Goal: Task Accomplishment & Management: Manage account settings

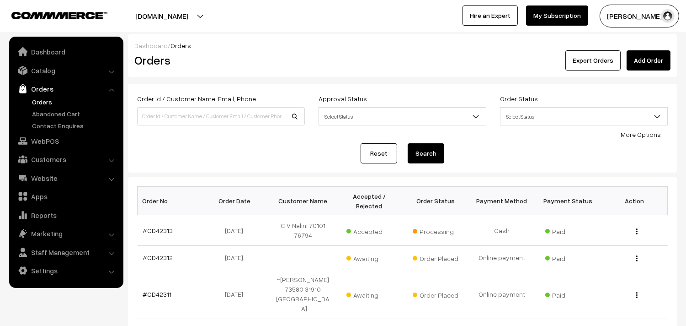
click at [43, 101] on link "Orders" at bounding box center [75, 102] width 91 height 10
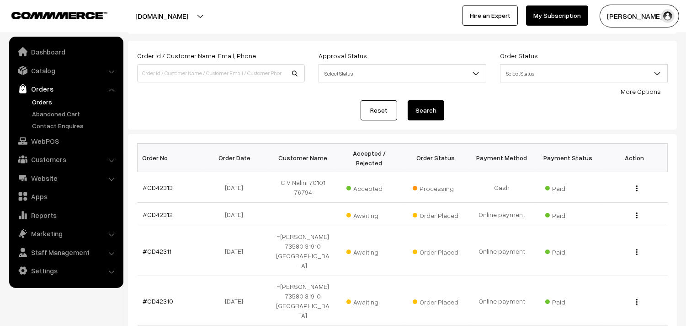
scroll to position [102, 0]
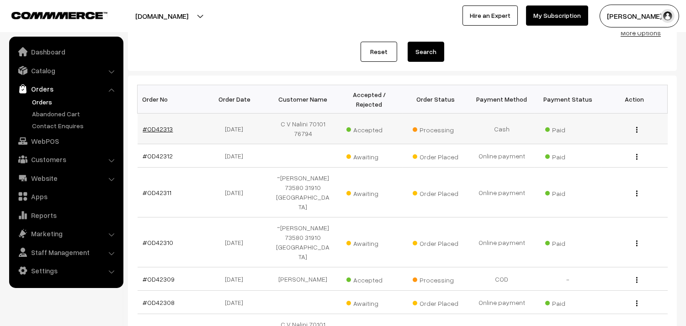
click at [154, 126] on link "#OD42313" at bounding box center [158, 129] width 30 height 8
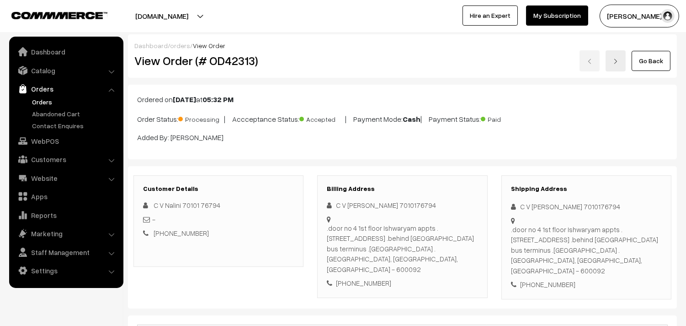
click at [653, 54] on link "Go Back" at bounding box center [651, 61] width 39 height 20
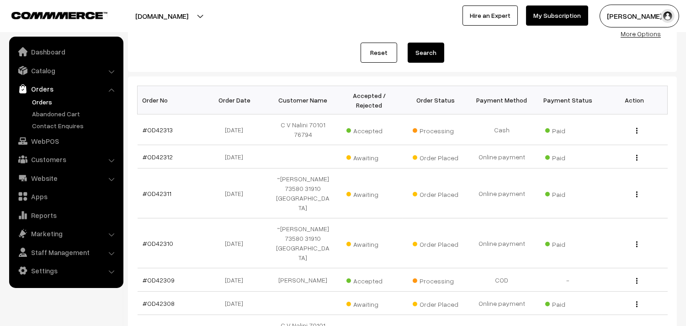
scroll to position [102, 0]
click at [41, 102] on link "Orders" at bounding box center [75, 102] width 91 height 10
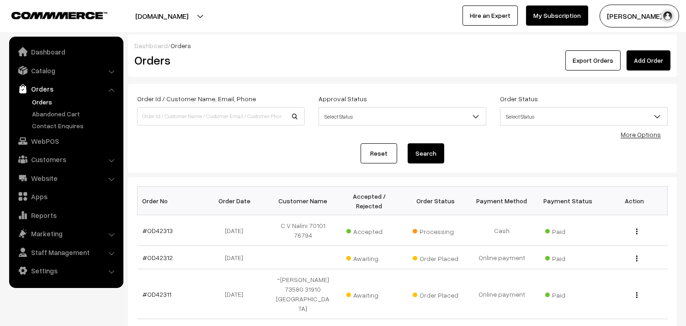
click at [30, 99] on link "Orders" at bounding box center [75, 102] width 91 height 10
click at [47, 99] on link "Orders" at bounding box center [75, 102] width 91 height 10
click at [166, 256] on link "#OD42312" at bounding box center [158, 257] width 30 height 8
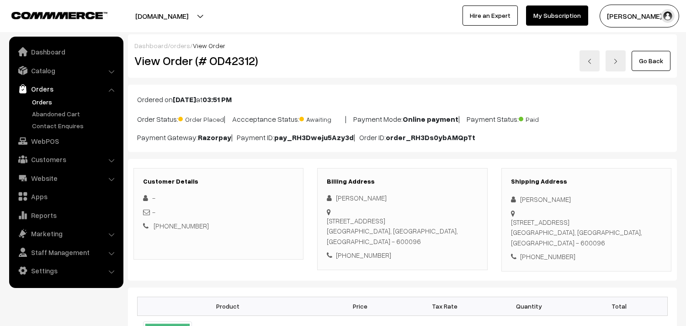
scroll to position [203, 0]
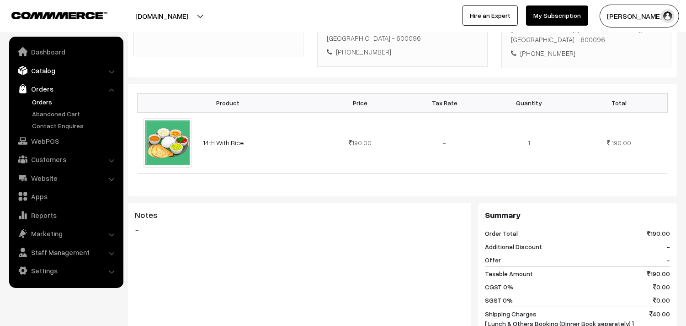
click at [52, 68] on link "Catalog" at bounding box center [65, 70] width 109 height 16
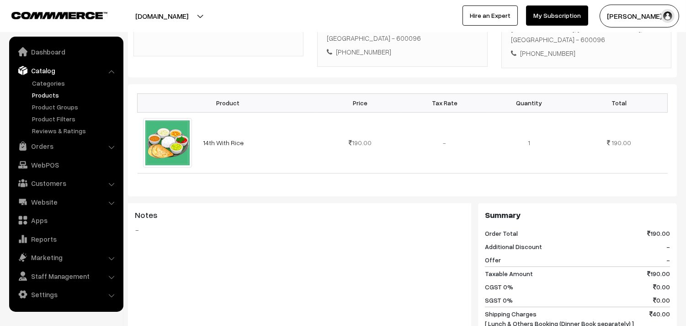
click at [56, 95] on link "Products" at bounding box center [75, 95] width 91 height 10
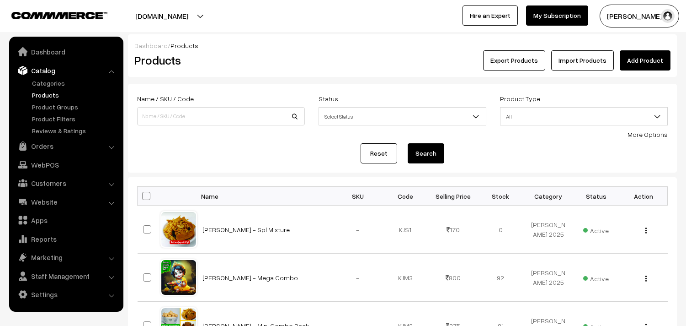
click at [647, 134] on link "More Options" at bounding box center [648, 134] width 40 height 8
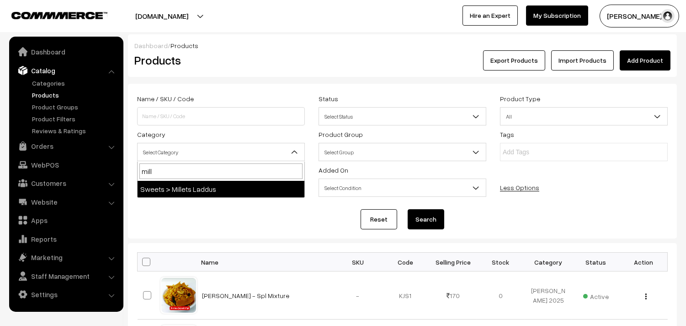
type input "mill"
select select "10"
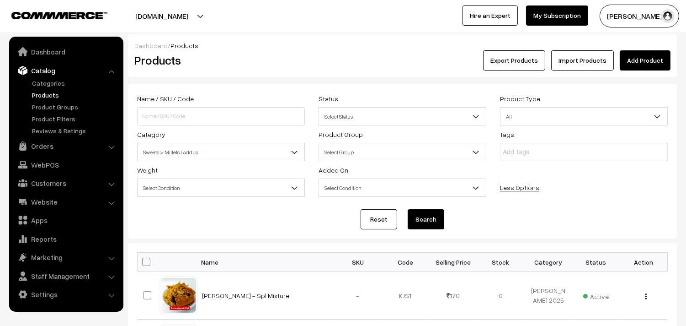
click at [433, 214] on button "Search" at bounding box center [426, 219] width 37 height 20
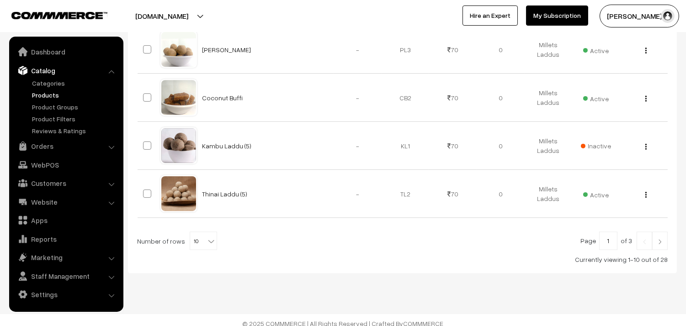
scroll to position [541, 0]
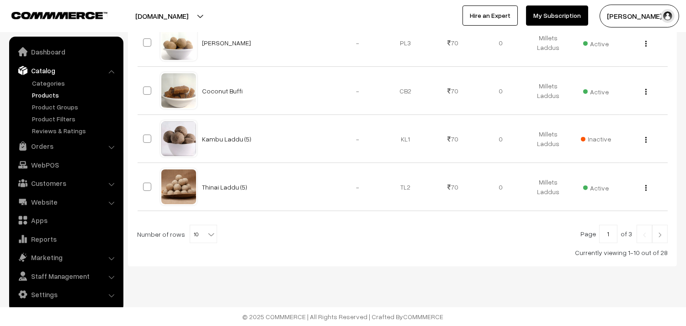
click at [196, 229] on span "10" at bounding box center [203, 234] width 27 height 18
select select "100"
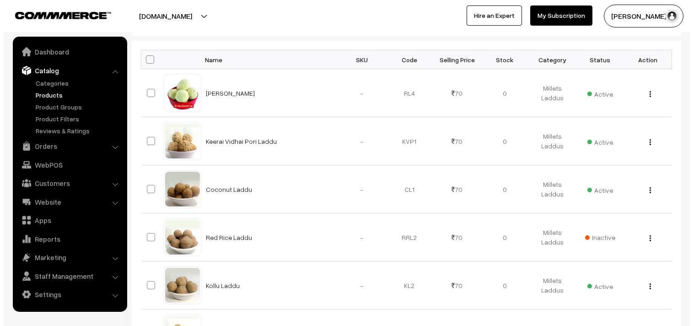
scroll to position [203, 0]
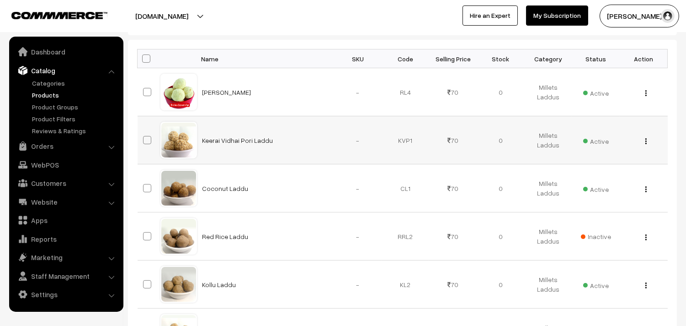
click at [644, 145] on td "View Edit Delete" at bounding box center [644, 140] width 48 height 48
click at [644, 144] on div "View Edit Delete" at bounding box center [644, 140] width 37 height 10
click at [646, 143] on img "button" at bounding box center [646, 141] width 1 height 6
click at [587, 189] on link "Delete" at bounding box center [606, 194] width 78 height 20
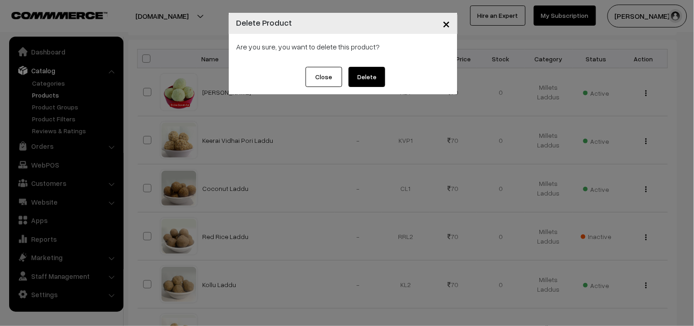
click at [370, 76] on button "Delete" at bounding box center [366, 77] width 37 height 20
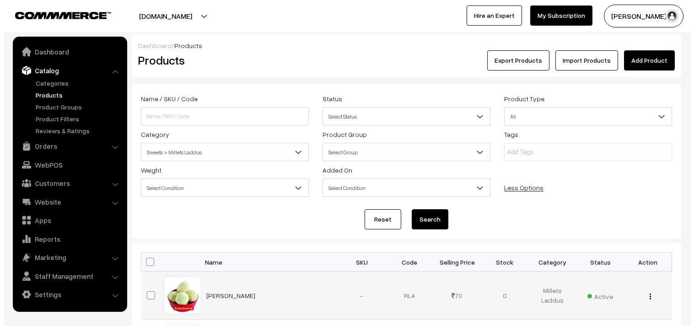
scroll to position [203, 0]
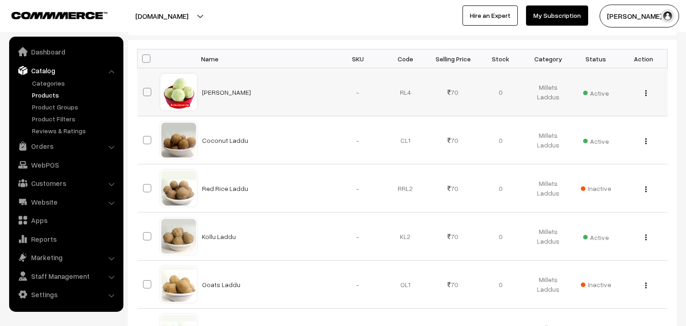
click at [595, 90] on span "Active" at bounding box center [597, 92] width 26 height 12
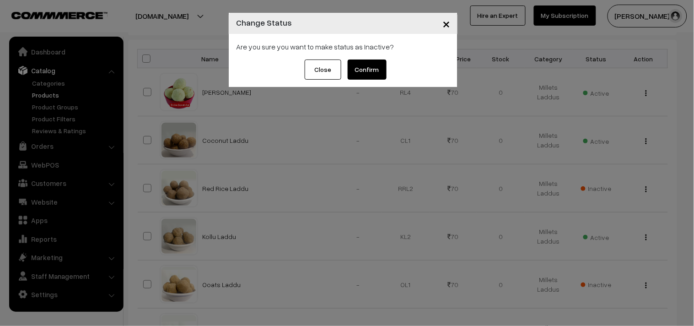
click at [356, 70] on button "Confirm" at bounding box center [367, 69] width 39 height 20
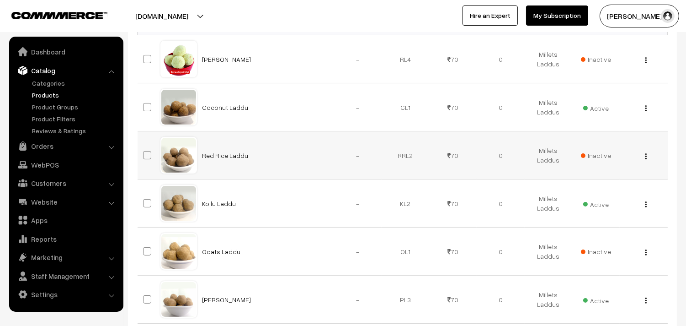
scroll to position [254, 0]
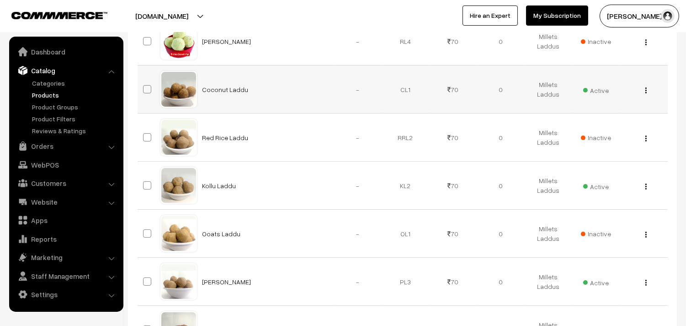
click at [647, 90] on button "button" at bounding box center [646, 89] width 2 height 7
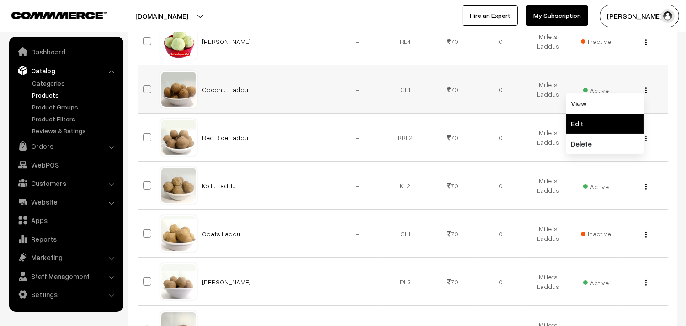
click link "Edit"
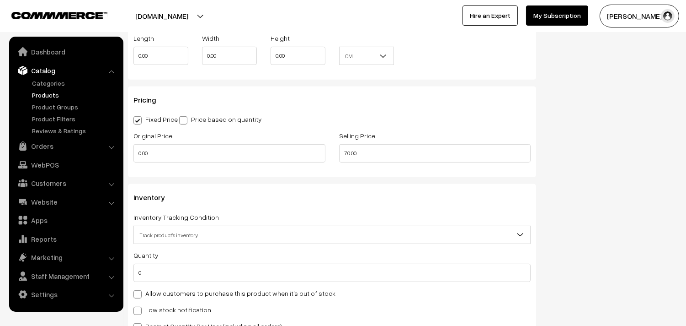
scroll to position [813, 0]
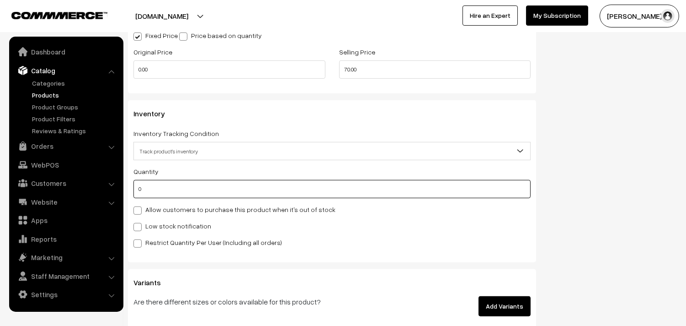
drag, startPoint x: 153, startPoint y: 191, endPoint x: 115, endPoint y: 192, distance: 38.4
click at [115, 192] on body "Thank you for showing interest. Our team will call you shortly. Close [DOMAIN_N…" at bounding box center [343, 10] width 686 height 1646
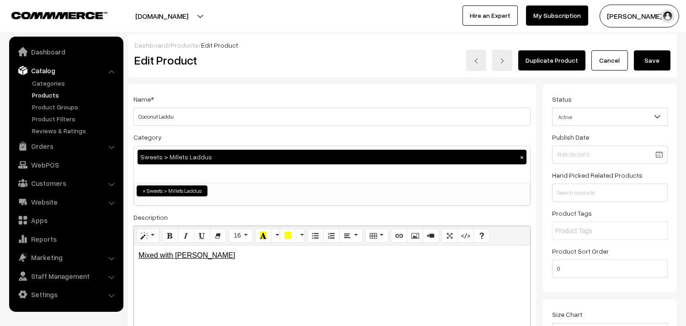
scroll to position [0, 0]
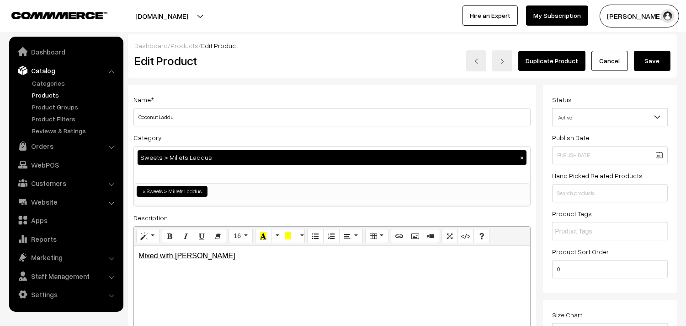
type input "5"
click at [651, 58] on button "Save" at bounding box center [652, 61] width 37 height 20
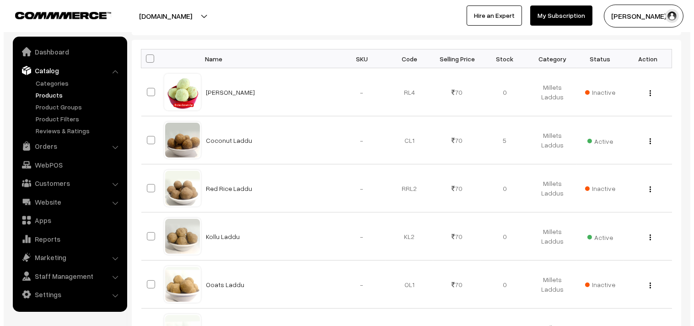
scroll to position [254, 0]
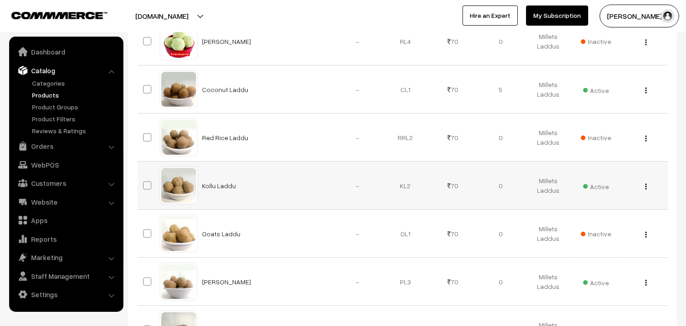
click at [607, 185] on span "Active" at bounding box center [597, 185] width 26 height 12
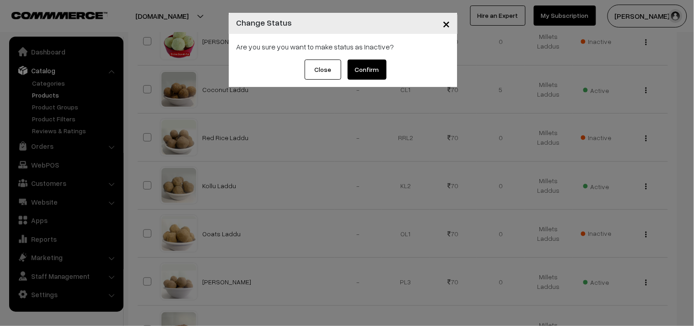
click at [374, 70] on button "Confirm" at bounding box center [367, 69] width 39 height 20
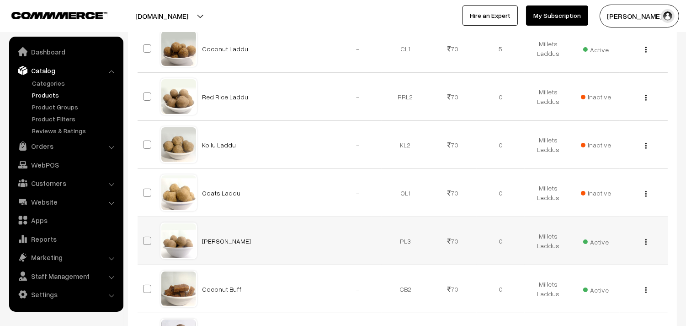
scroll to position [355, 0]
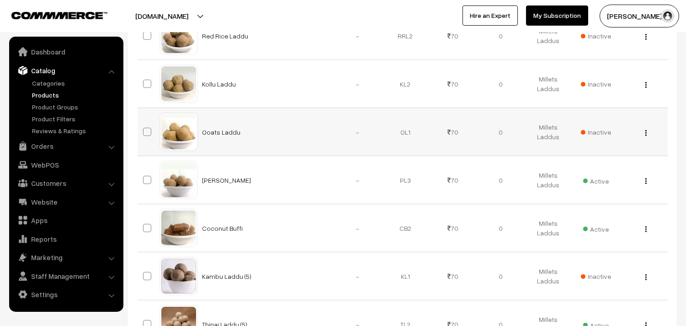
click at [644, 129] on div "View Edit Delete" at bounding box center [644, 132] width 37 height 10
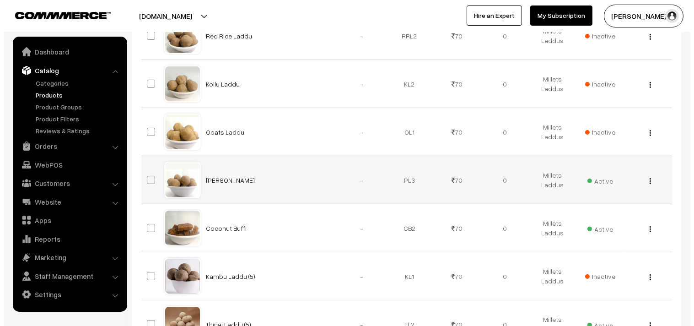
scroll to position [406, 0]
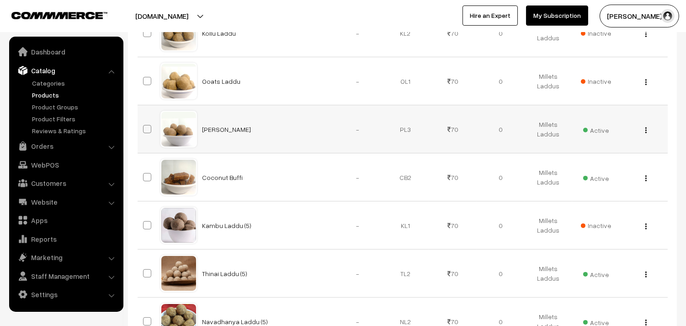
click at [596, 129] on span "Active" at bounding box center [597, 129] width 26 height 12
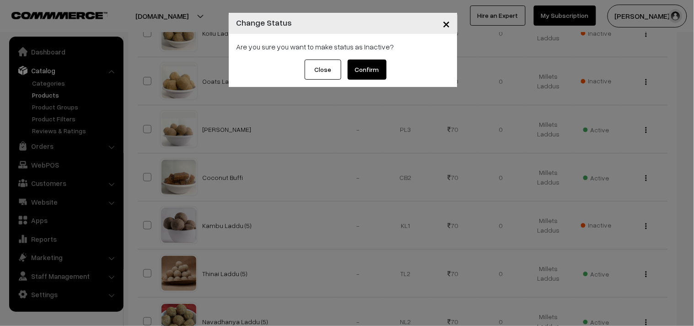
click at [377, 71] on button "Confirm" at bounding box center [367, 69] width 39 height 20
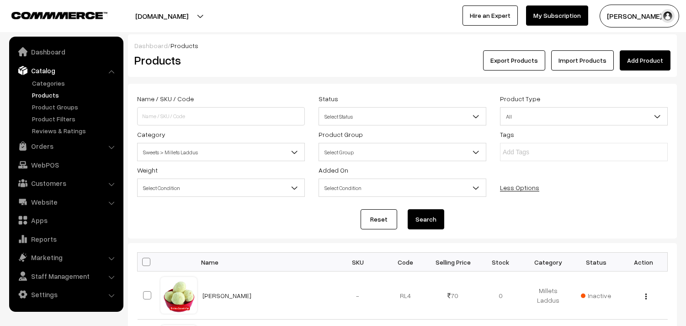
scroll to position [406, 0]
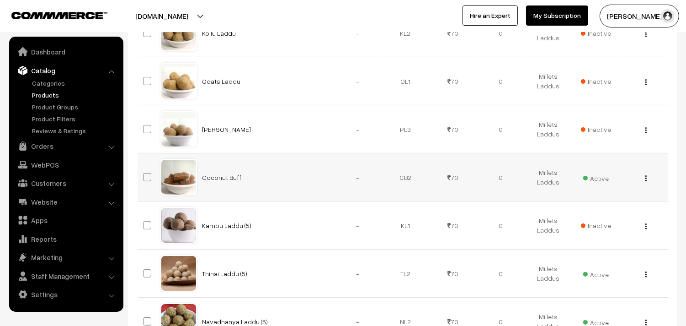
click at [646, 176] on img "button" at bounding box center [646, 178] width 1 height 6
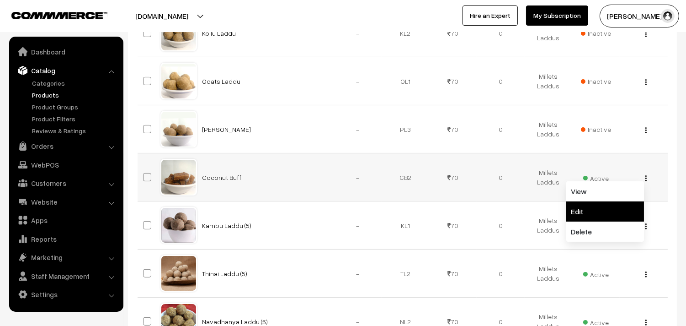
click at [586, 212] on link "Edit" at bounding box center [606, 211] width 78 height 20
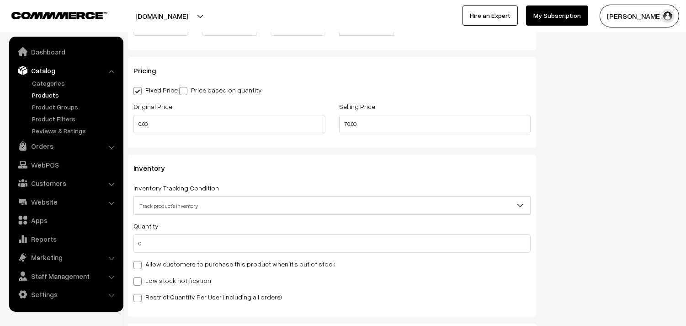
scroll to position [762, 0]
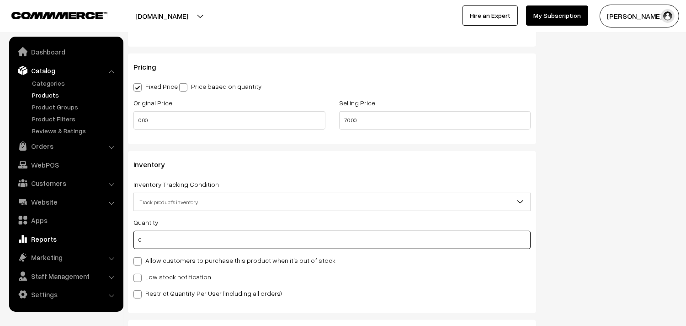
drag, startPoint x: 132, startPoint y: 239, endPoint x: 108, endPoint y: 239, distance: 23.3
click at [108, 239] on body "Thank you for showing interest. Our team will call you shortly. Close [DOMAIN_N…" at bounding box center [343, 61] width 686 height 1646
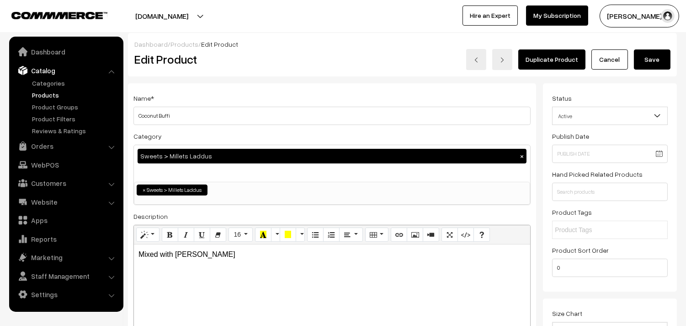
scroll to position [0, 0]
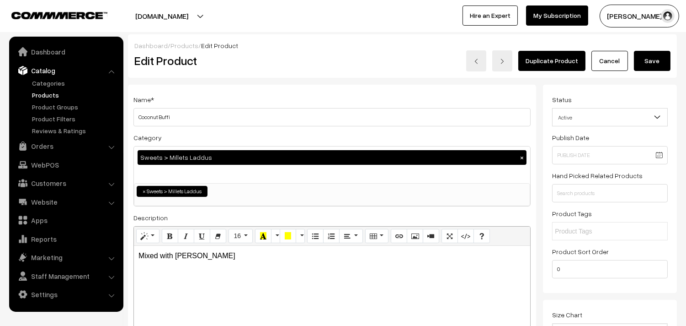
type input "5"
click at [651, 56] on button "Save" at bounding box center [652, 61] width 37 height 20
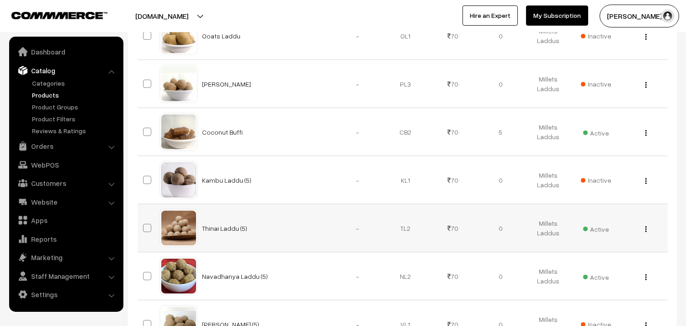
scroll to position [508, 0]
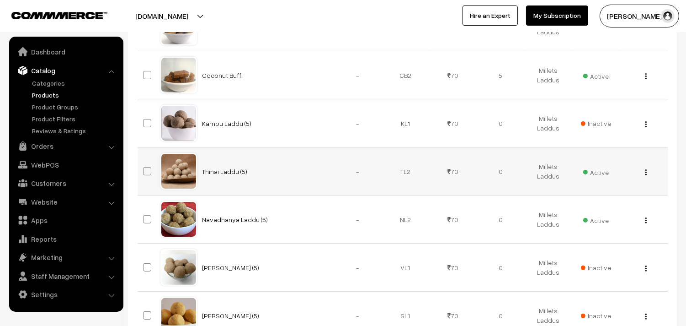
click at [647, 175] on img "button" at bounding box center [646, 172] width 1 height 6
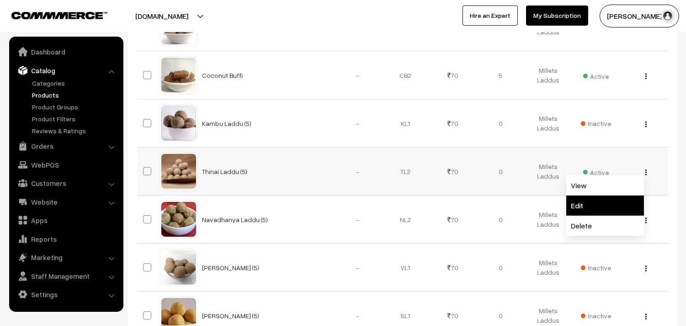
click at [594, 204] on link "Edit" at bounding box center [606, 205] width 78 height 20
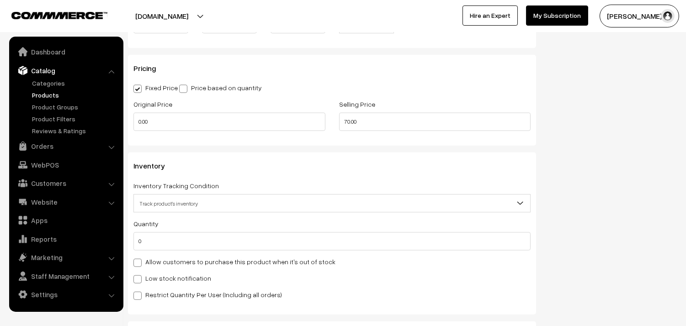
scroll to position [762, 0]
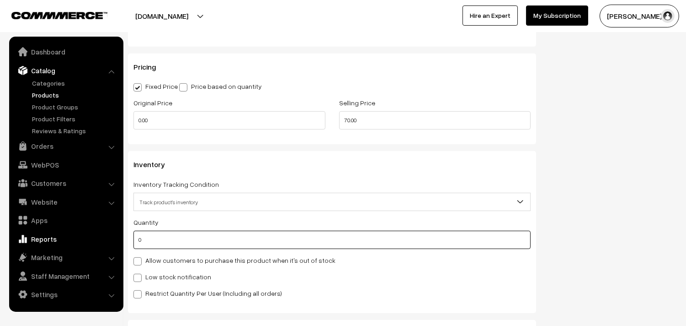
click at [107, 240] on body "Thank you for showing interest. Our team will call you shortly. Close [DOMAIN_N…" at bounding box center [343, 61] width 686 height 1646
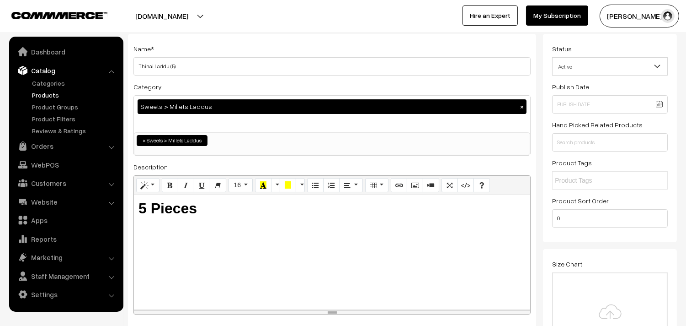
scroll to position [0, 0]
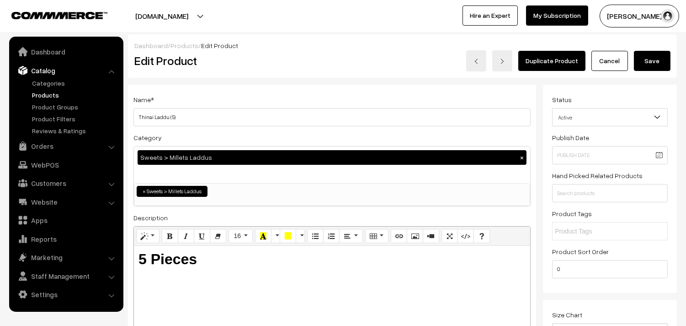
type input "5"
click at [662, 62] on button "Save" at bounding box center [652, 61] width 37 height 20
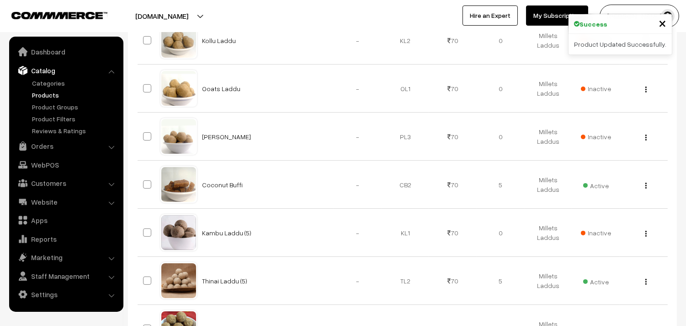
scroll to position [559, 0]
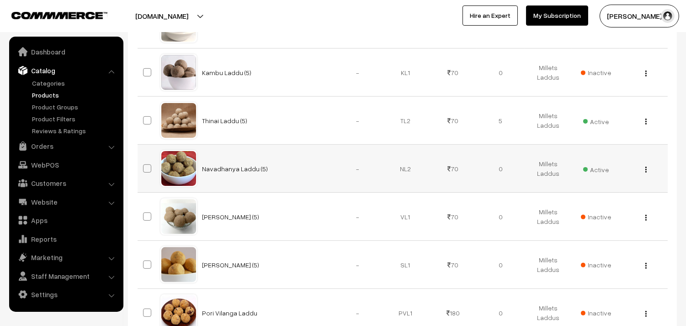
click at [647, 170] on button "button" at bounding box center [646, 169] width 2 height 7
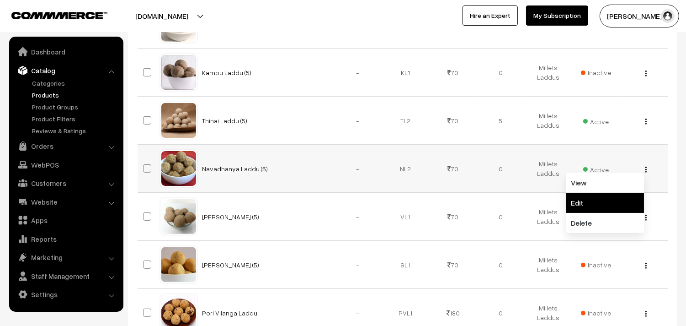
click at [589, 204] on link "Edit" at bounding box center [606, 203] width 78 height 20
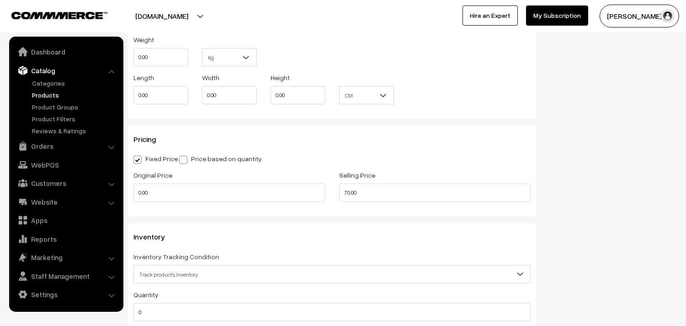
scroll to position [762, 0]
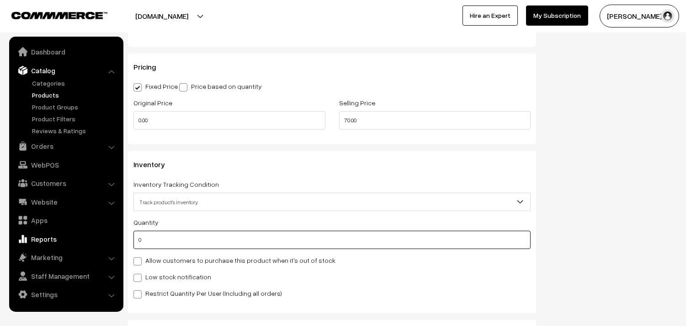
click at [77, 236] on body "Thank you for showing interest. Our team will call you shortly. Close [DOMAIN_N…" at bounding box center [343, 61] width 686 height 1646
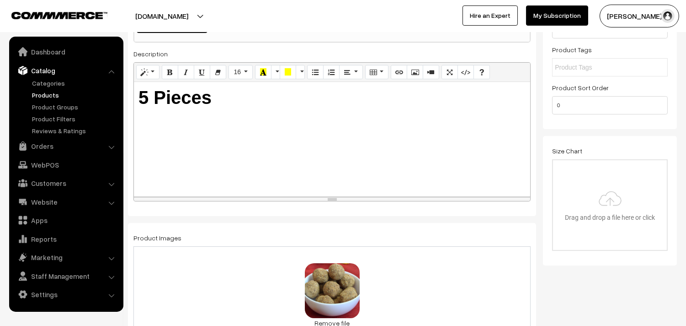
scroll to position [0, 0]
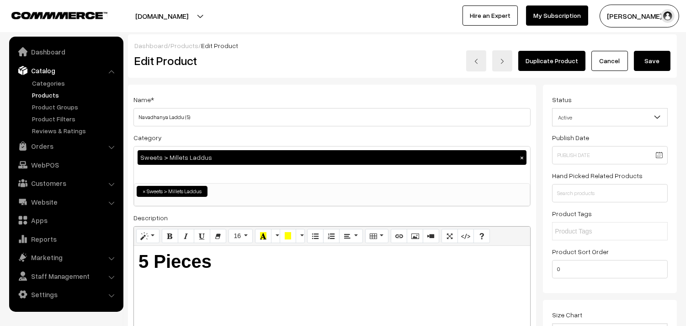
type input "10"
click at [649, 58] on button "Save" at bounding box center [652, 61] width 37 height 20
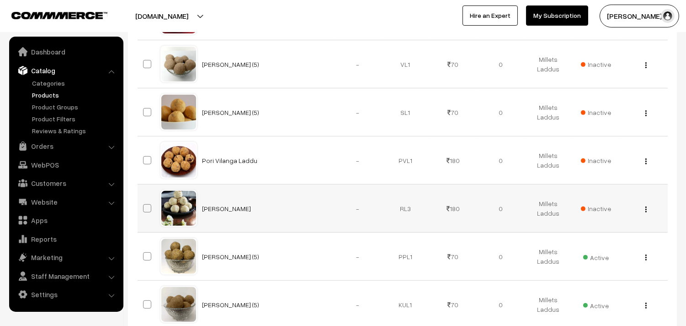
scroll to position [762, 0]
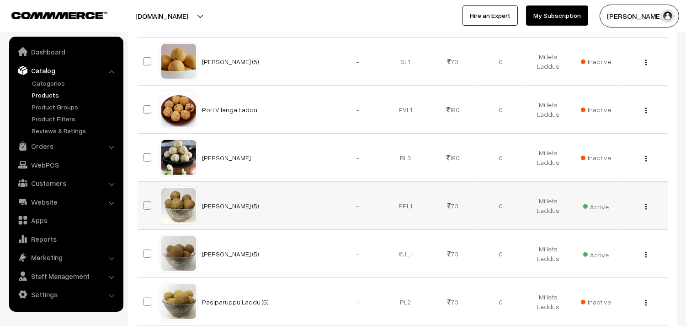
click at [643, 208] on div "View Edit Delete" at bounding box center [644, 206] width 37 height 10
click at [647, 207] on img "button" at bounding box center [646, 207] width 1 height 6
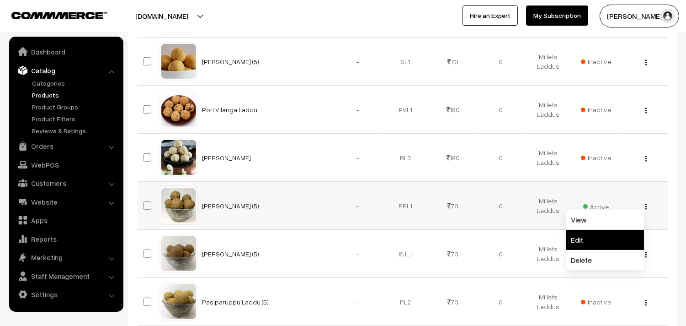
click at [600, 236] on link "Edit" at bounding box center [606, 240] width 78 height 20
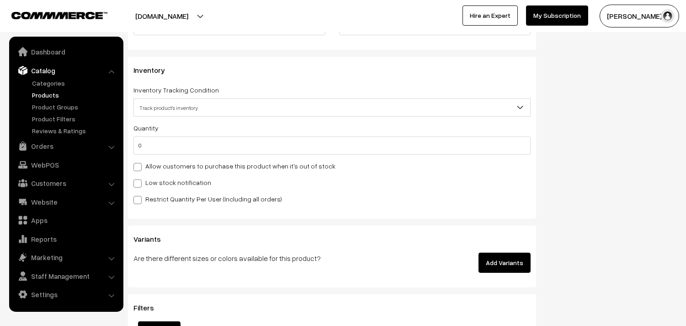
scroll to position [915, 0]
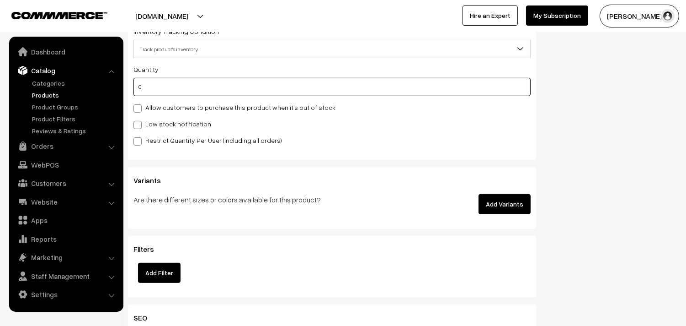
drag, startPoint x: 160, startPoint y: 89, endPoint x: 115, endPoint y: 88, distance: 44.8
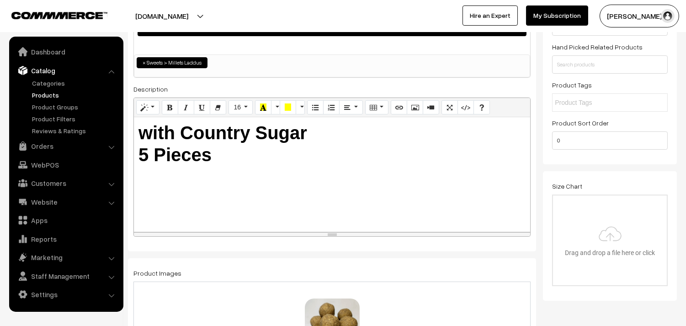
scroll to position [0, 0]
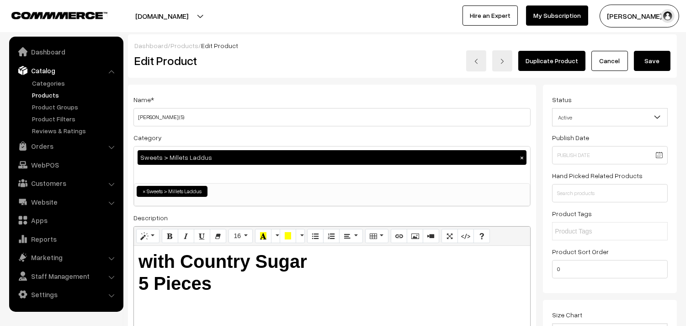
type input "10"
click at [649, 55] on button "Save" at bounding box center [652, 61] width 37 height 20
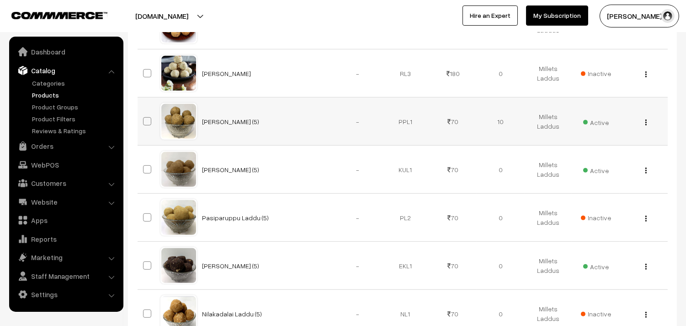
scroll to position [863, 0]
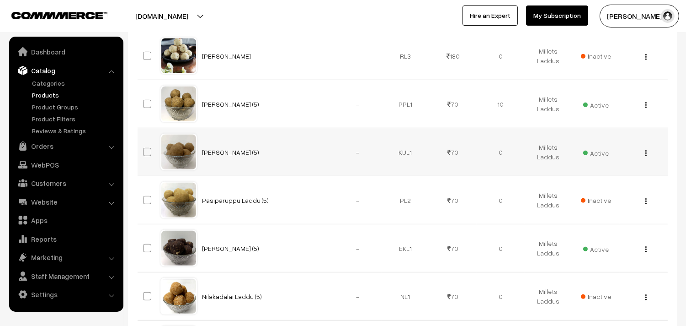
click at [645, 151] on button "button" at bounding box center [646, 152] width 2 height 7
click at [584, 187] on link "Edit" at bounding box center [606, 186] width 78 height 20
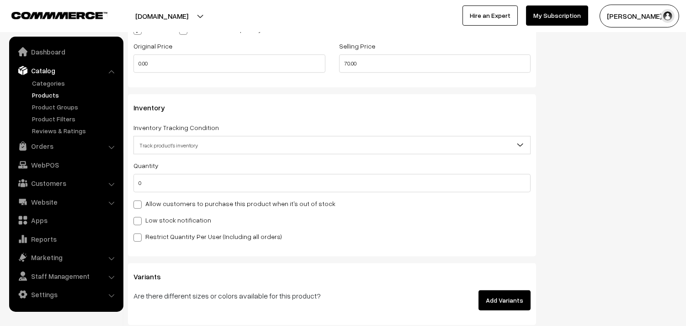
scroll to position [915, 0]
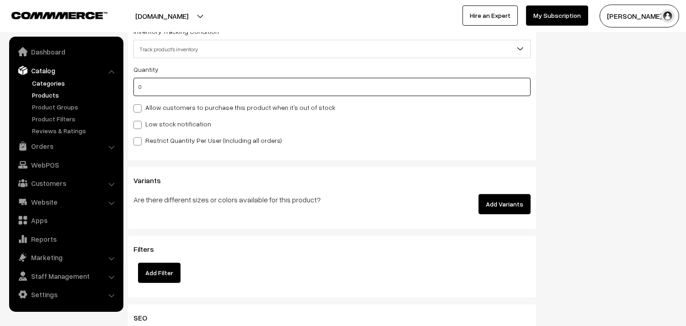
drag, startPoint x: 154, startPoint y: 88, endPoint x: 90, endPoint y: 87, distance: 64.0
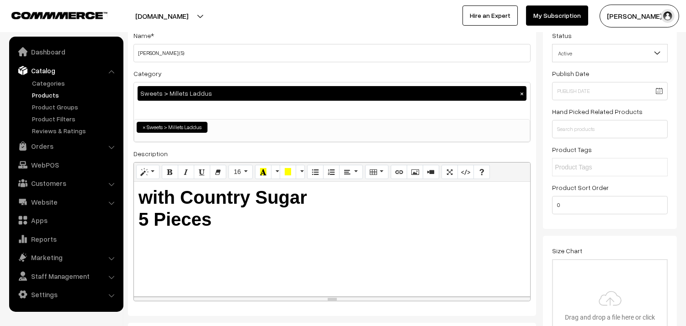
scroll to position [0, 0]
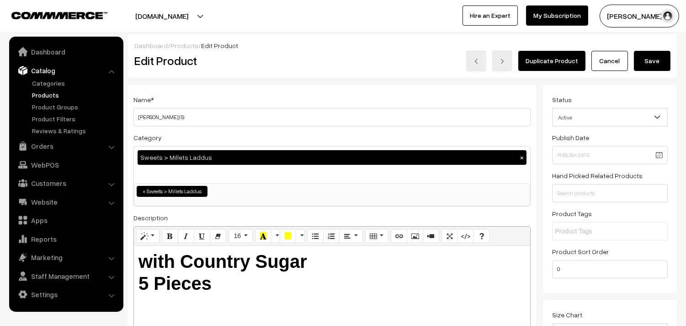
type input "10"
click at [657, 55] on button "Save" at bounding box center [652, 61] width 37 height 20
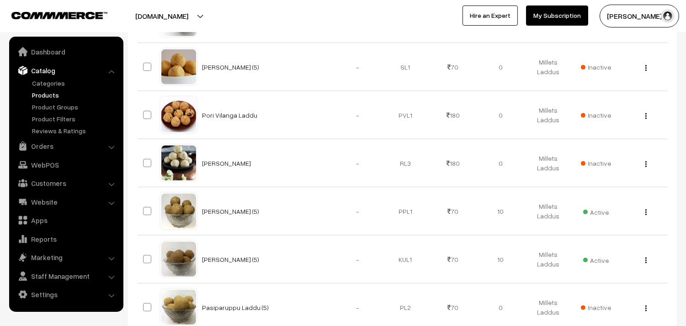
scroll to position [813, 0]
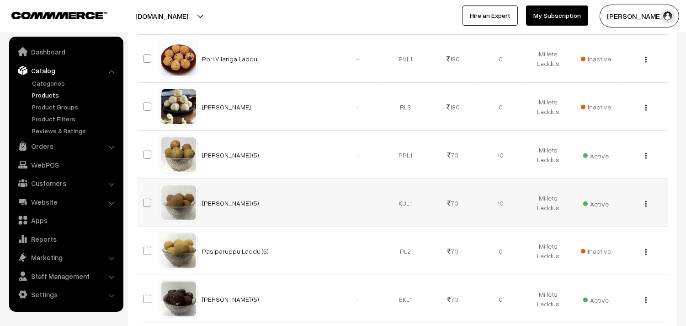
click at [646, 206] on img "button" at bounding box center [646, 204] width 1 height 6
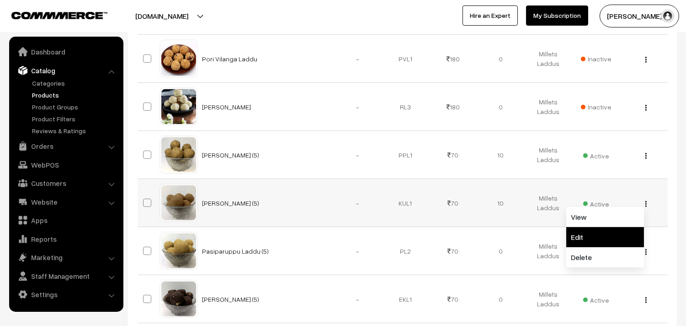
click at [609, 237] on link "Edit" at bounding box center [606, 237] width 78 height 20
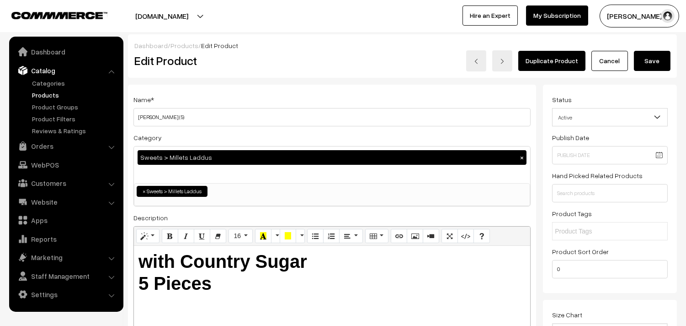
click at [651, 61] on button "Save" at bounding box center [652, 61] width 37 height 20
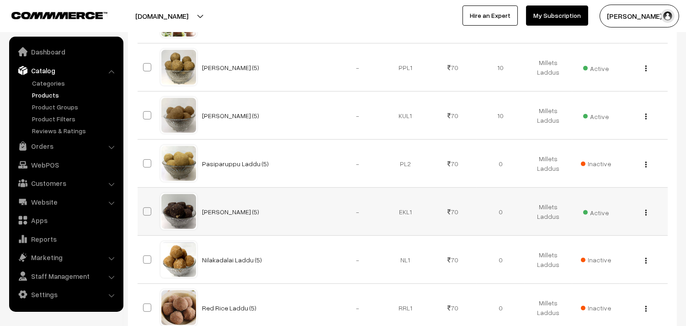
scroll to position [915, 0]
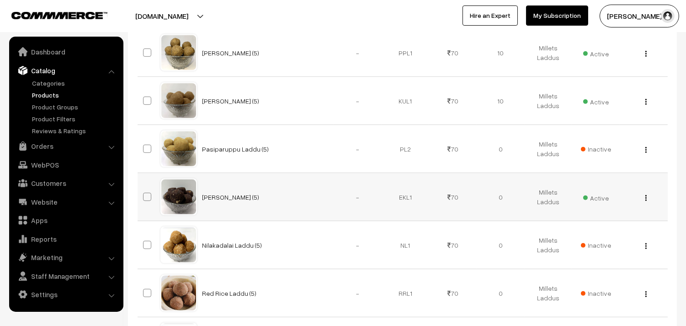
click at [648, 198] on div "View Edit Delete" at bounding box center [644, 197] width 37 height 10
click at [646, 199] on img "button" at bounding box center [646, 198] width 1 height 6
drag, startPoint x: 586, startPoint y: 233, endPoint x: 570, endPoint y: 229, distance: 16.5
click at [585, 233] on link "Edit" at bounding box center [606, 231] width 78 height 20
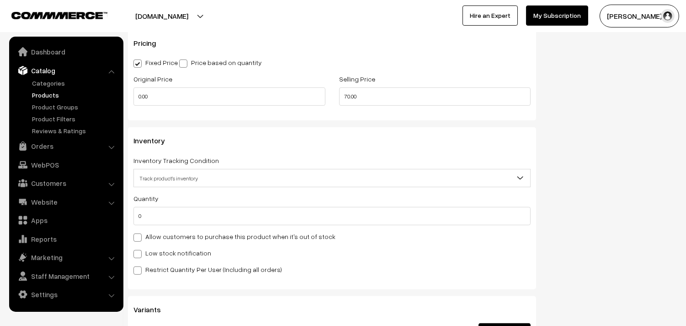
scroll to position [813, 0]
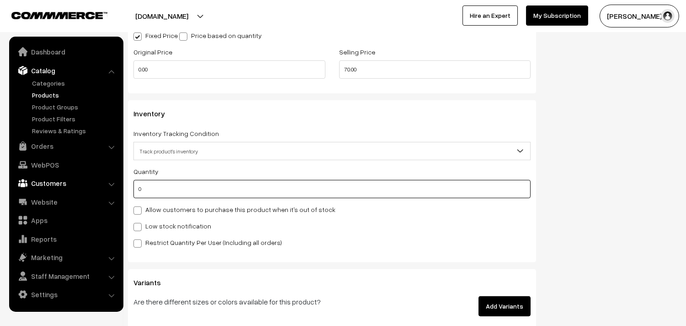
drag, startPoint x: 147, startPoint y: 181, endPoint x: 96, endPoint y: 181, distance: 50.8
click at [96, 181] on body "Thank you for showing interest. Our team will call you shortly. Close annamfood…" at bounding box center [343, 10] width 686 height 1646
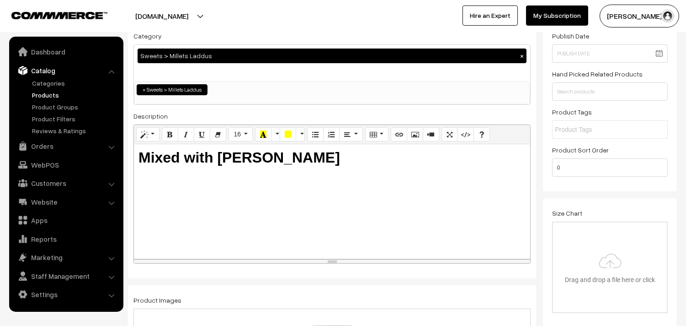
scroll to position [0, 0]
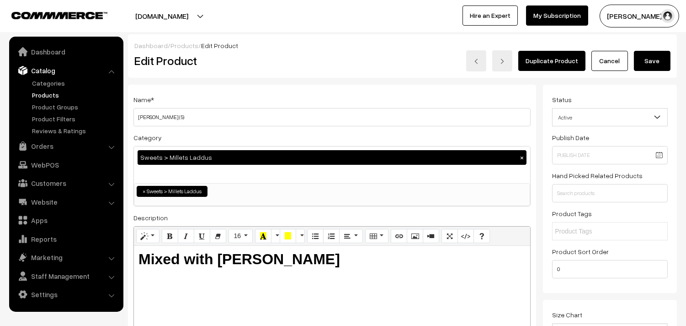
type input "5"
click at [660, 70] on button "Save" at bounding box center [652, 61] width 37 height 20
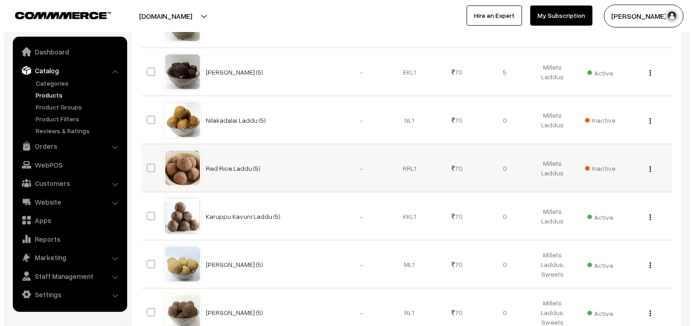
scroll to position [1016, 0]
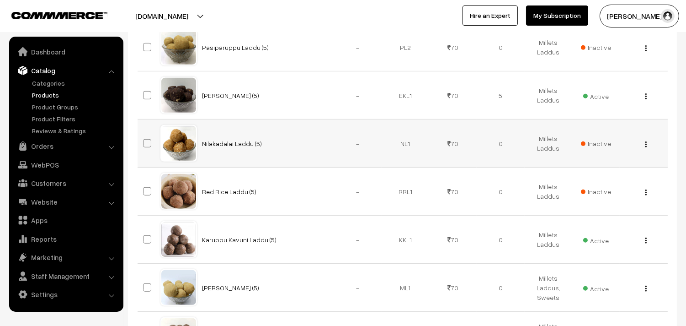
click at [601, 143] on span "Inactive" at bounding box center [596, 144] width 30 height 10
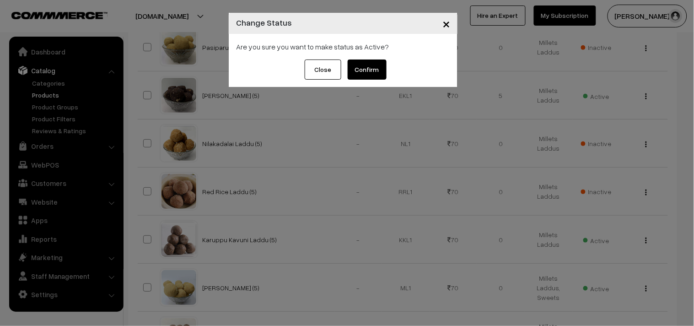
click at [365, 70] on button "Confirm" at bounding box center [367, 69] width 39 height 20
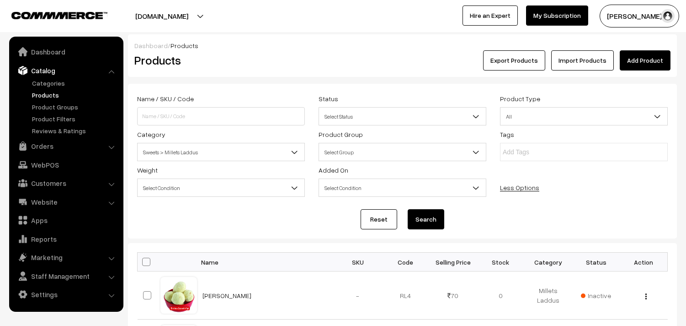
scroll to position [1016, 0]
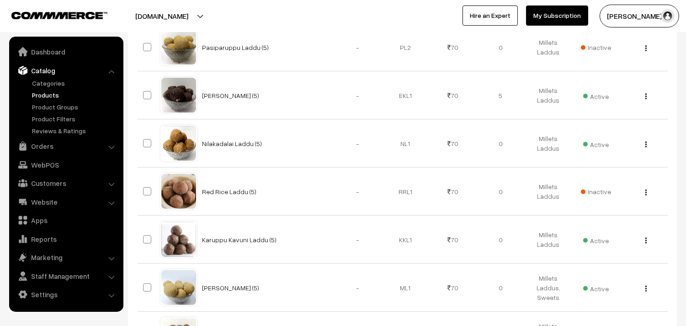
click at [647, 142] on img "button" at bounding box center [646, 144] width 1 height 6
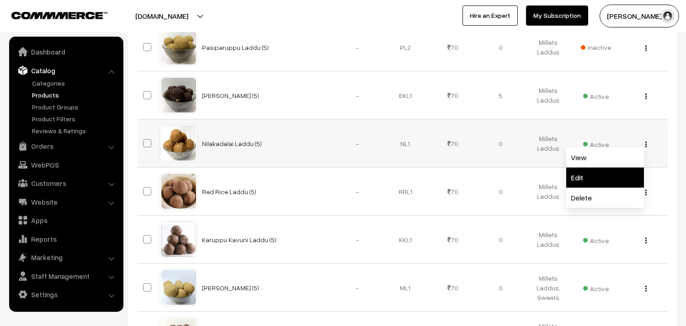
click at [586, 177] on link "Edit" at bounding box center [606, 177] width 78 height 20
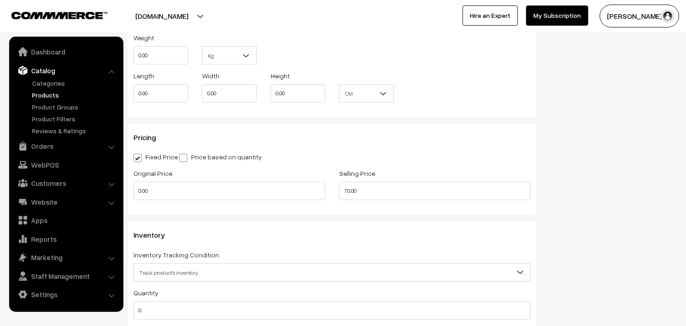
scroll to position [813, 0]
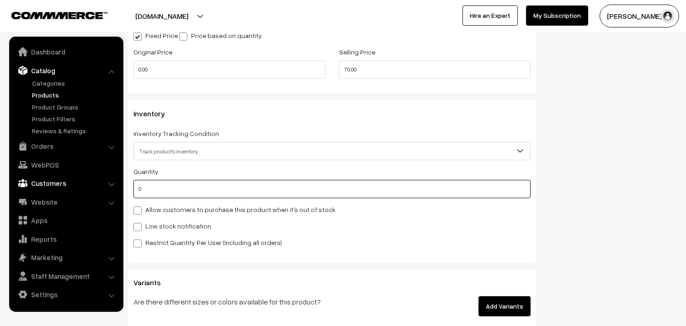
drag, startPoint x: 156, startPoint y: 189, endPoint x: 60, endPoint y: 184, distance: 96.2
click at [60, 184] on body "Thank you for showing interest. Our team will call you shortly. Close annamfood…" at bounding box center [343, 10] width 686 height 1646
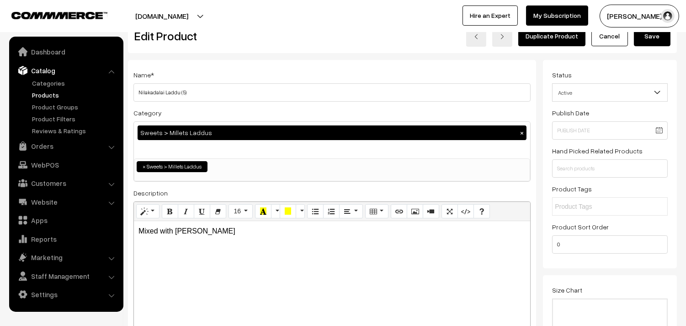
scroll to position [0, 0]
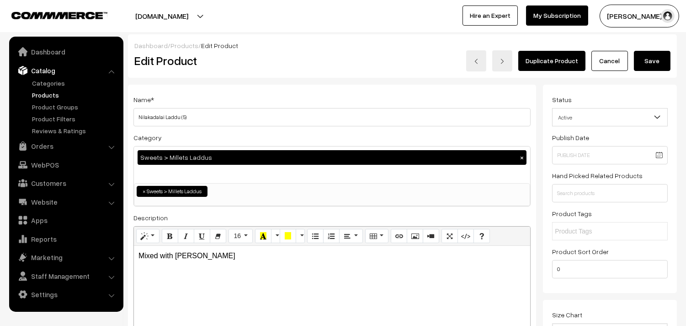
type input "5"
click at [651, 61] on button "Save" at bounding box center [652, 61] width 37 height 20
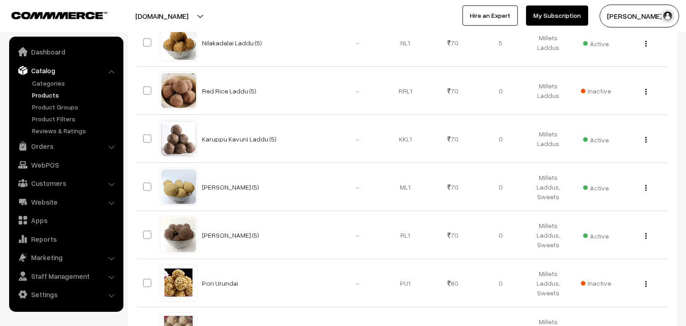
scroll to position [1118, 0]
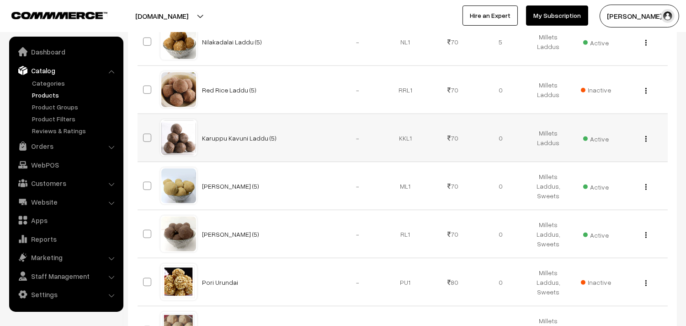
click at [646, 137] on img "button" at bounding box center [646, 139] width 1 height 6
click at [574, 174] on link "Edit" at bounding box center [606, 172] width 78 height 20
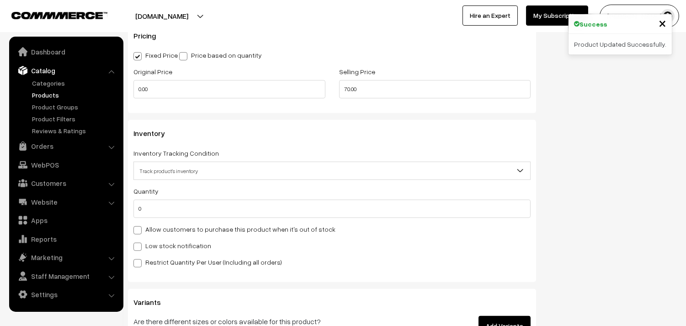
scroll to position [813, 0]
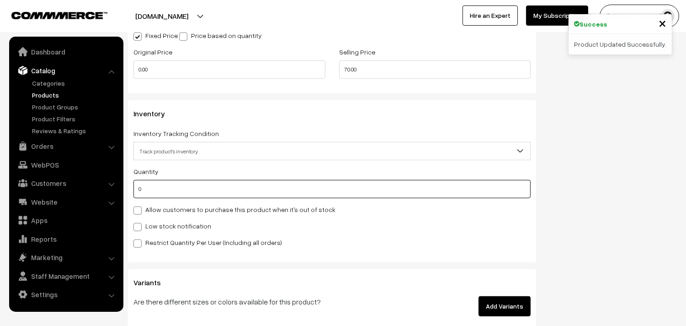
click at [104, 191] on body "Thank you for showing interest. Our team will call you shortly. Close annamfood…" at bounding box center [343, 10] width 686 height 1646
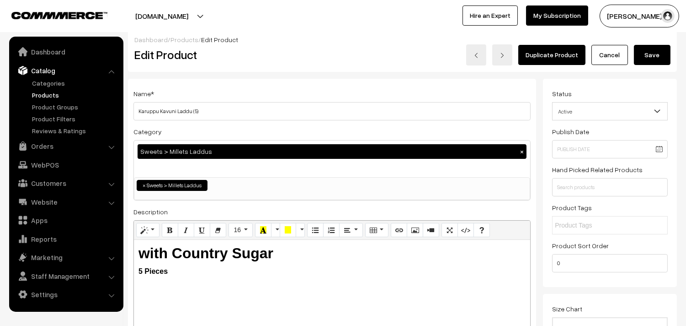
scroll to position [0, 0]
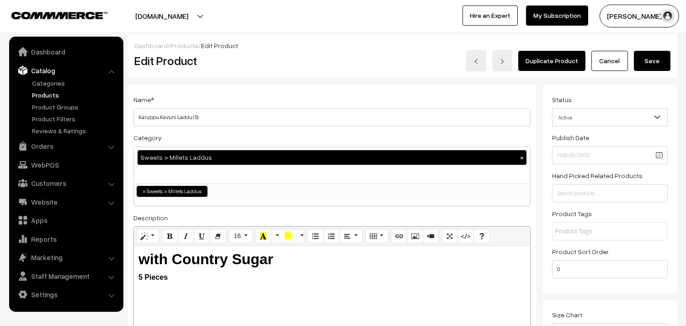
type input "5"
click at [660, 66] on button "Save" at bounding box center [652, 61] width 37 height 20
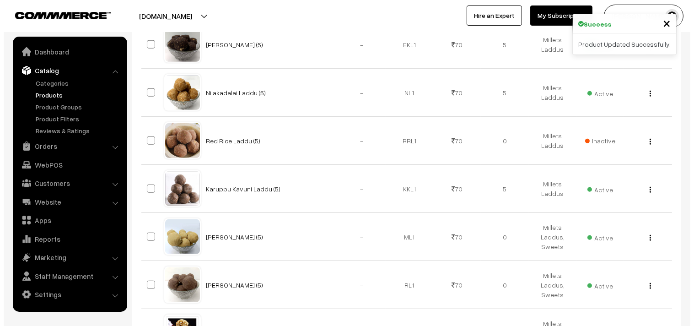
scroll to position [1219, 0]
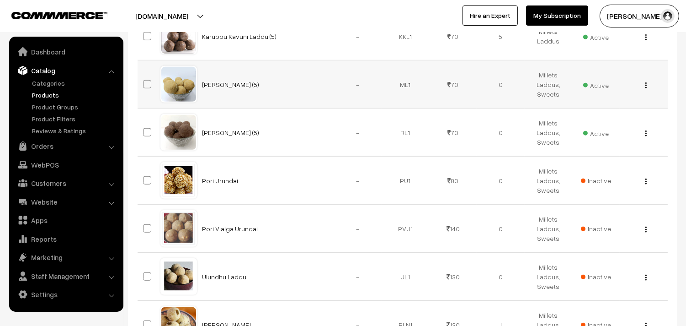
click at [589, 86] on span "Active" at bounding box center [597, 84] width 26 height 12
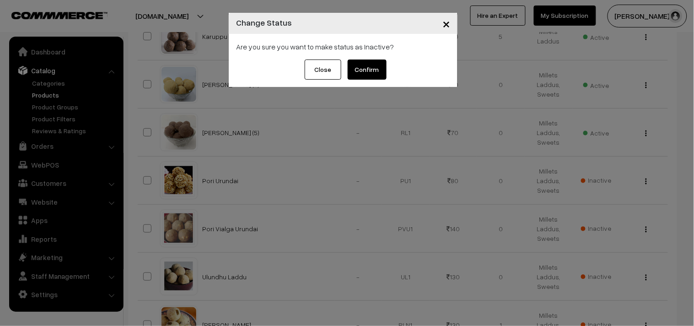
click at [376, 74] on button "Confirm" at bounding box center [367, 69] width 39 height 20
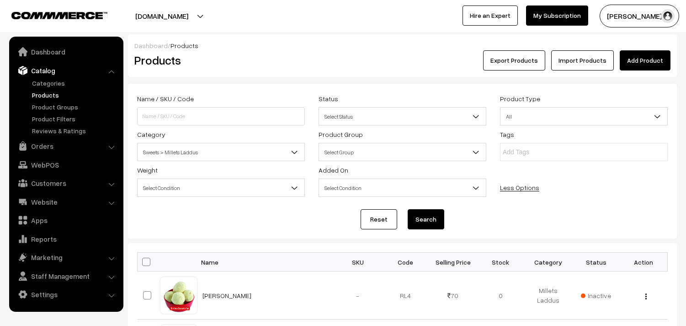
scroll to position [1219, 0]
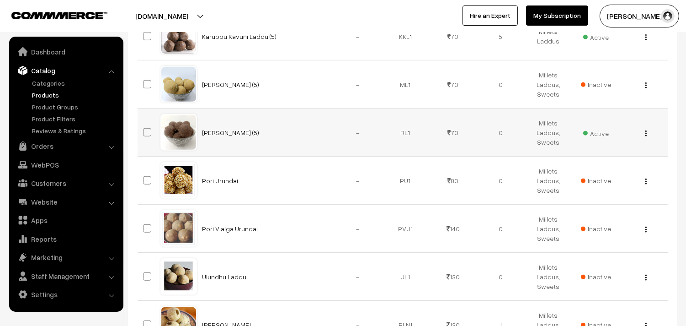
click at [648, 135] on div "View Edit Delete" at bounding box center [644, 133] width 37 height 10
click at [644, 134] on div "View Edit Delete" at bounding box center [644, 133] width 37 height 10
click at [646, 132] on img "button" at bounding box center [646, 133] width 1 height 6
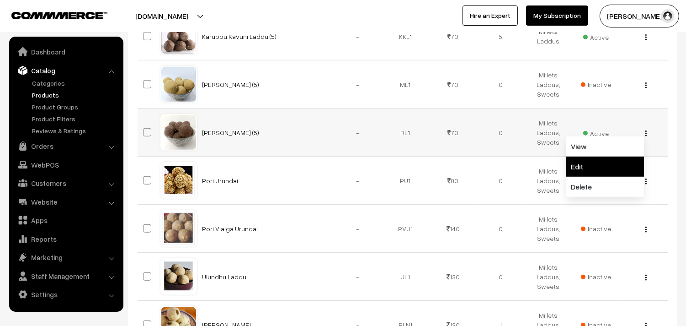
click at [585, 167] on link "Edit" at bounding box center [606, 166] width 78 height 20
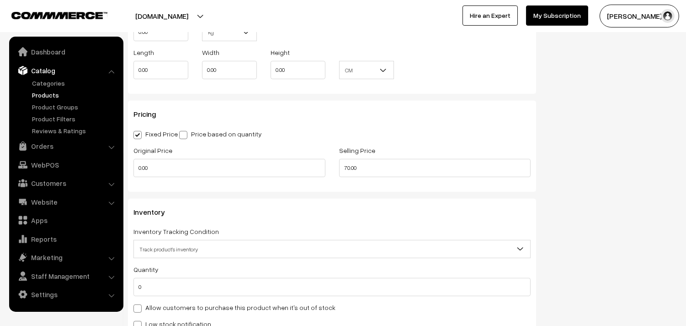
scroll to position [863, 0]
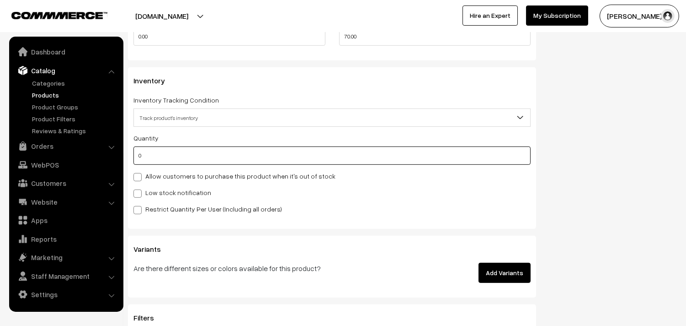
drag, startPoint x: 148, startPoint y: 161, endPoint x: 92, endPoint y: 155, distance: 56.1
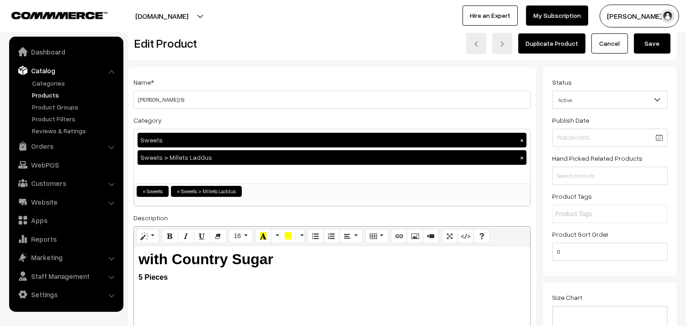
scroll to position [0, 0]
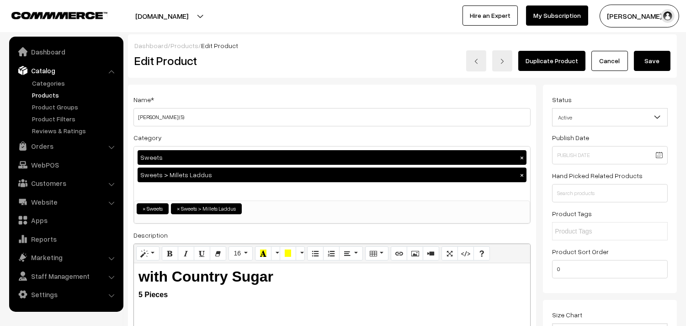
type input "10"
click at [651, 64] on button "Save" at bounding box center [652, 61] width 37 height 20
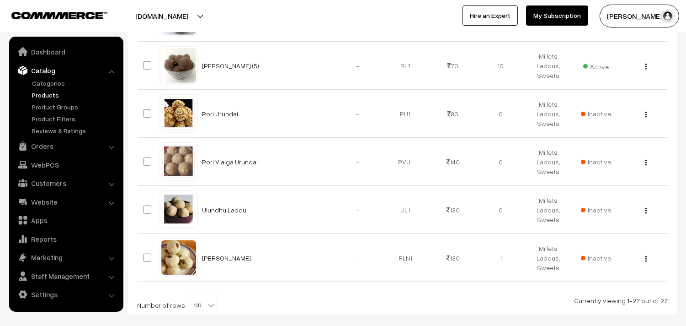
scroll to position [1285, 0]
click at [43, 87] on link "Categories" at bounding box center [75, 83] width 91 height 10
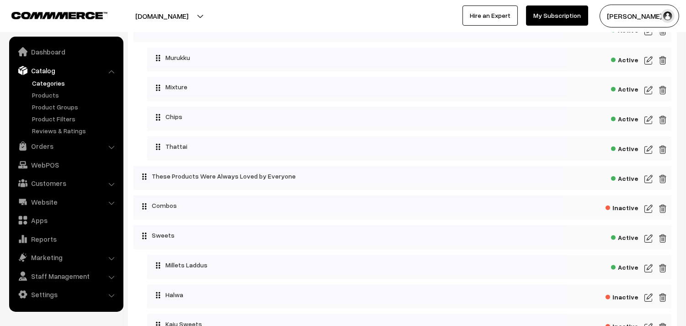
scroll to position [985, 0]
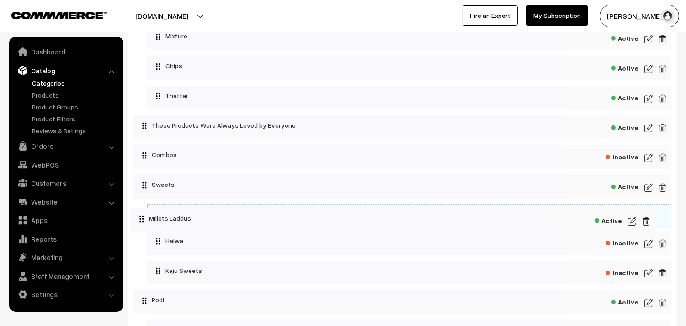
drag, startPoint x: 169, startPoint y: 225, endPoint x: 153, endPoint y: 221, distance: 17.1
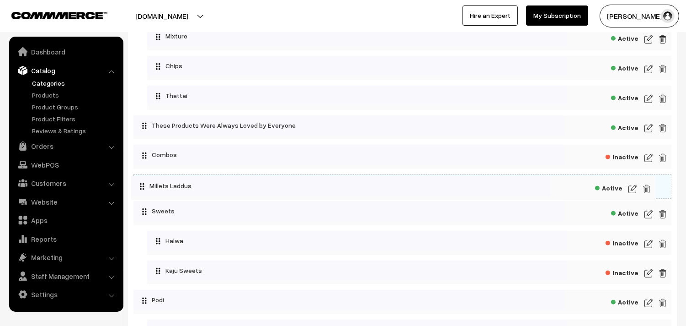
drag, startPoint x: 177, startPoint y: 221, endPoint x: 162, endPoint y: 184, distance: 40.2
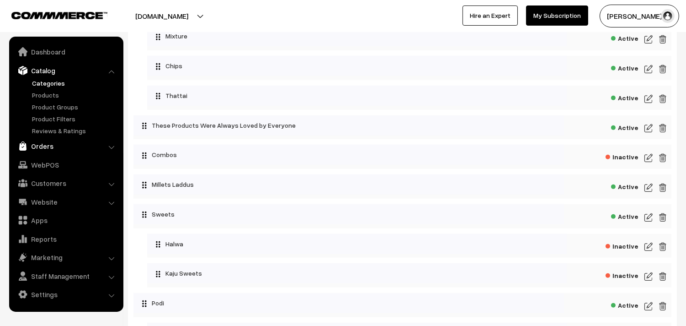
click at [40, 146] on link "Orders" at bounding box center [65, 146] width 109 height 16
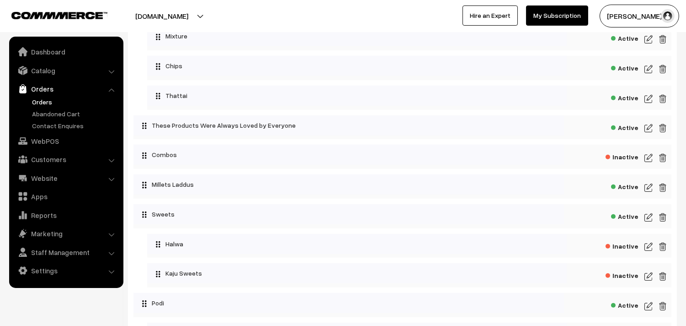
click at [39, 102] on link "Orders" at bounding box center [75, 102] width 91 height 10
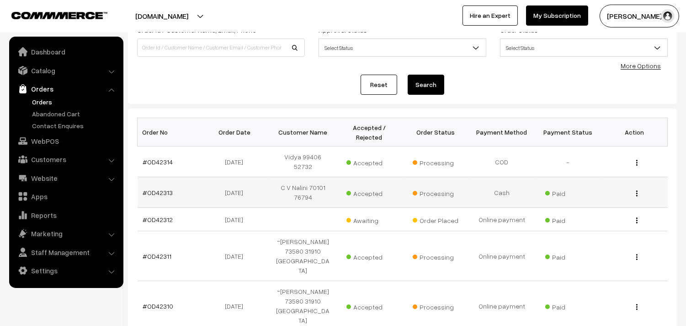
scroll to position [152, 0]
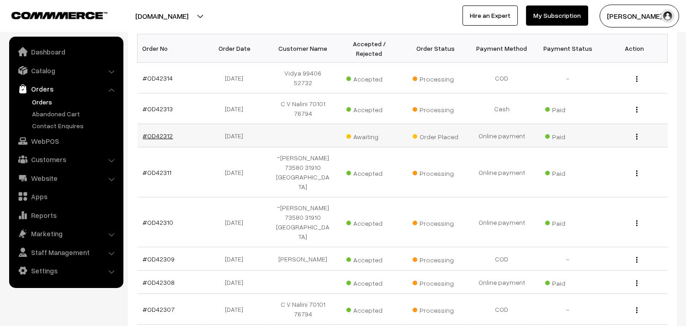
click at [159, 132] on link "#OD42312" at bounding box center [158, 136] width 30 height 8
click at [43, 99] on link "Orders" at bounding box center [75, 102] width 91 height 10
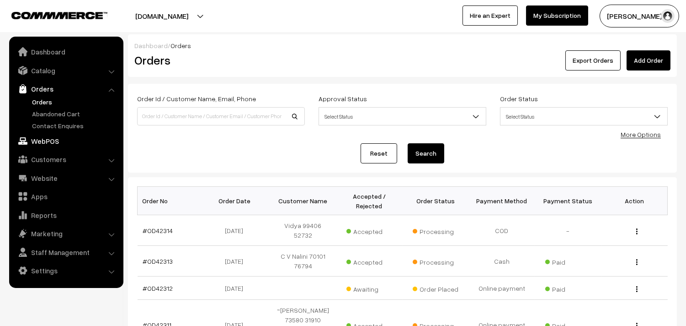
click at [52, 137] on link "WebPOS" at bounding box center [65, 141] width 109 height 16
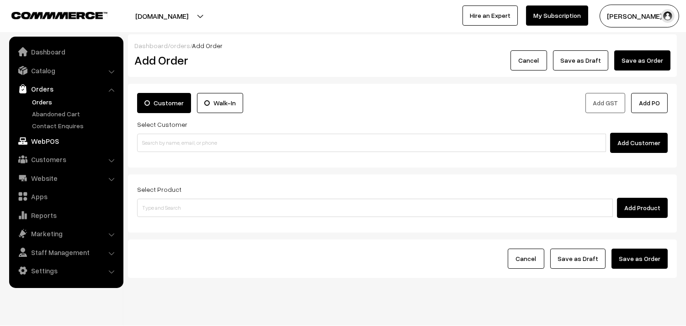
click at [34, 145] on link "WebPOS" at bounding box center [65, 141] width 109 height 16
click at [155, 143] on input "6381 761 503" at bounding box center [371, 143] width 469 height 18
click at [181, 138] on input "6381761 503" at bounding box center [371, 143] width 469 height 18
click at [162, 143] on input "6381761 503" at bounding box center [371, 143] width 469 height 18
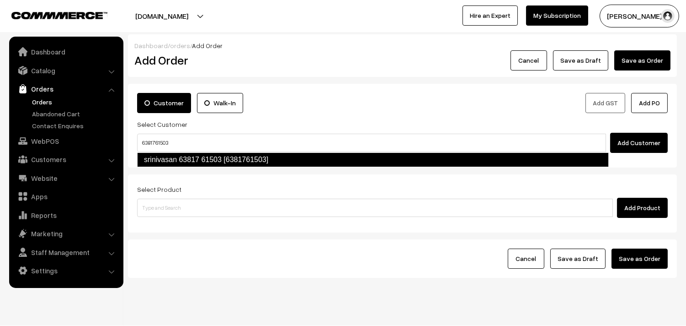
click at [192, 159] on link "srinivasan 63817 61503 [6381761503]" at bounding box center [373, 159] width 472 height 15
type input "6381761503"
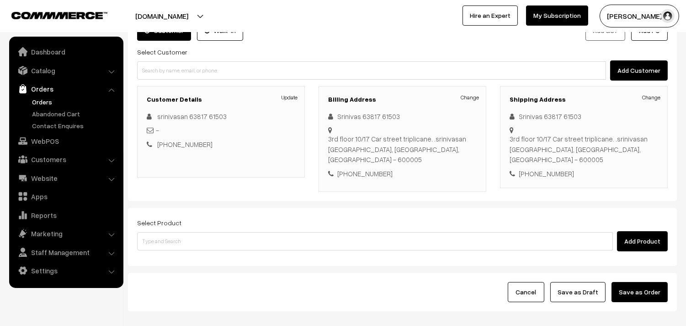
scroll to position [102, 0]
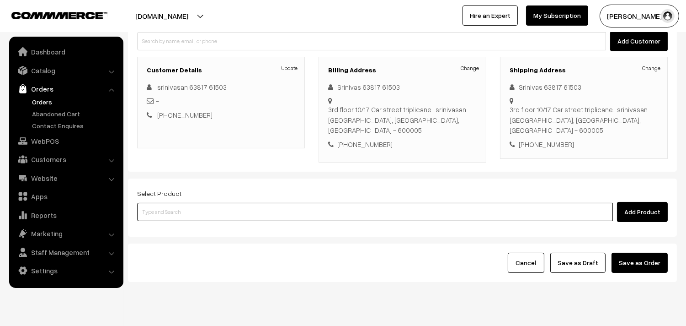
click at [188, 203] on input at bounding box center [375, 212] width 476 height 18
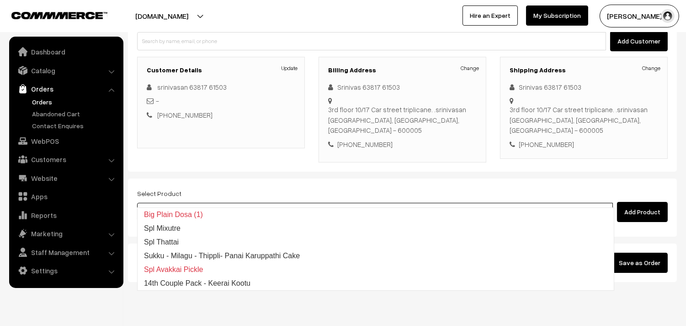
type input "p"
type input "plain"
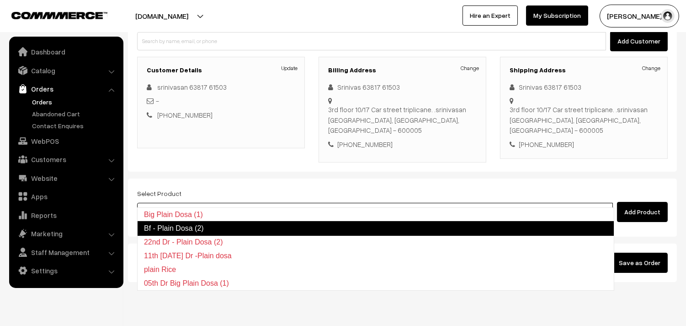
click at [221, 223] on link "Bf - Plain Dosa (2)" at bounding box center [375, 228] width 477 height 15
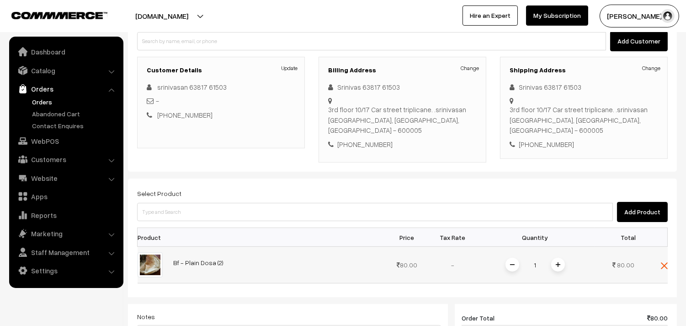
click at [560, 262] on img at bounding box center [558, 264] width 5 height 5
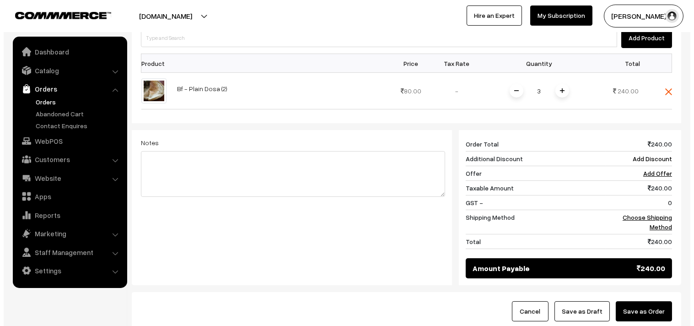
scroll to position [305, 0]
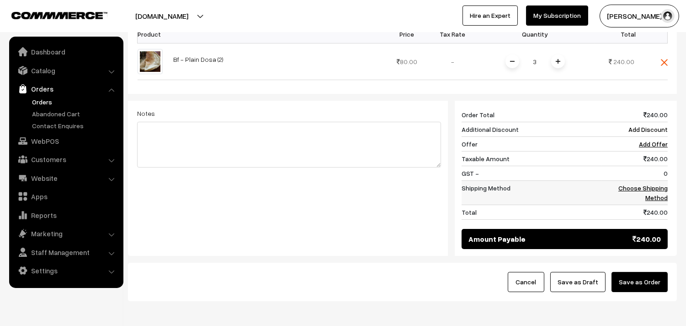
click at [639, 181] on td "Choose Shipping Method" at bounding box center [635, 193] width 66 height 24
click at [630, 184] on link "Choose Shipping Method" at bounding box center [643, 192] width 49 height 17
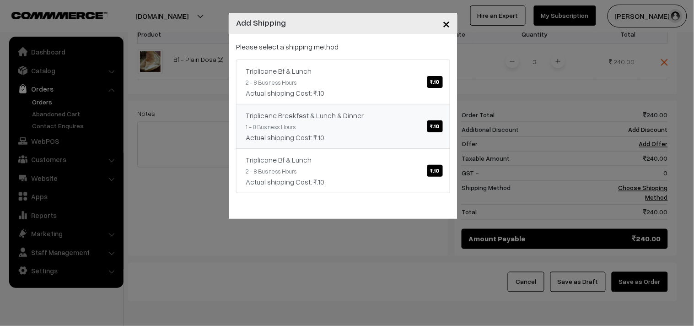
click at [387, 107] on link "Triplicane Breakfast & Lunch & Dinner ₹.10 1 - 8 Business Hours Actual shipping…" at bounding box center [343, 126] width 214 height 45
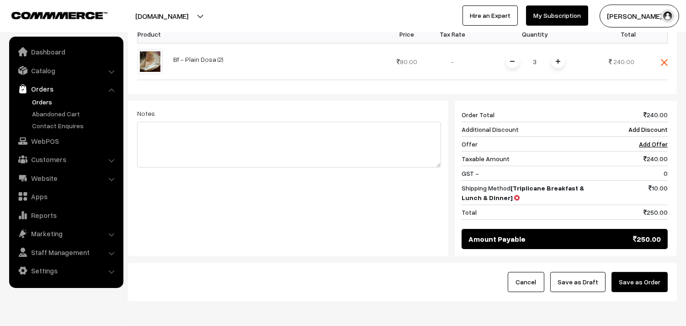
click at [645, 272] on button "Save as Order" at bounding box center [640, 282] width 56 height 20
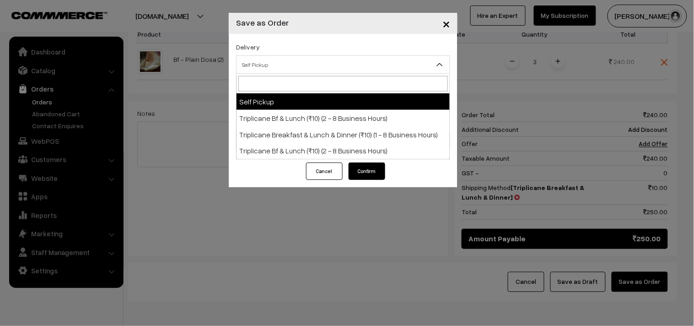
click at [343, 66] on span "Self Pickup" at bounding box center [342, 65] width 213 height 16
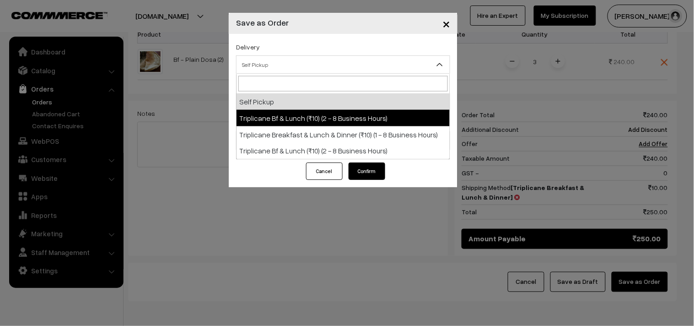
select select "TO1"
select select "3"
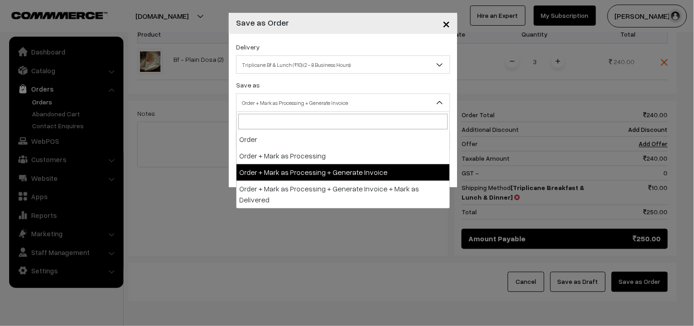
click at [343, 108] on span "Order + Mark as Processing + Generate Invoice" at bounding box center [342, 103] width 213 height 16
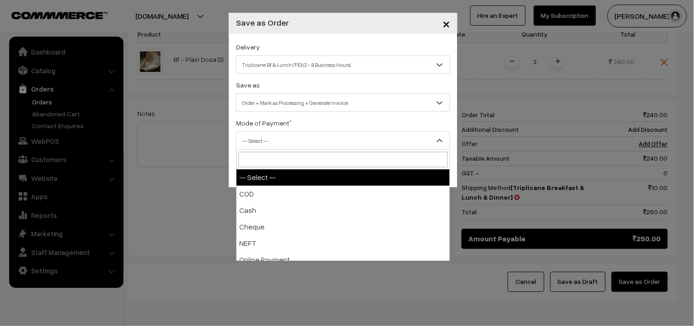
drag, startPoint x: 334, startPoint y: 145, endPoint x: 334, endPoint y: 182, distance: 36.6
click at [334, 146] on span "-- Select --" at bounding box center [342, 141] width 213 height 16
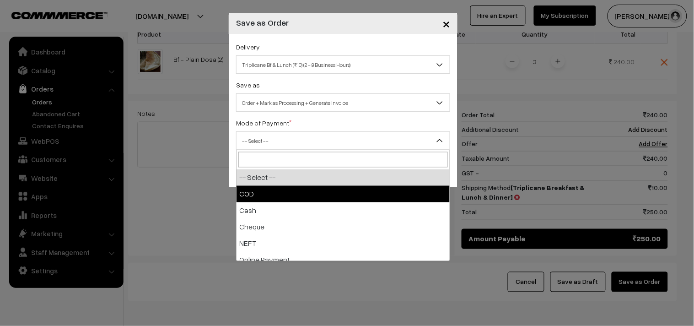
select select "1"
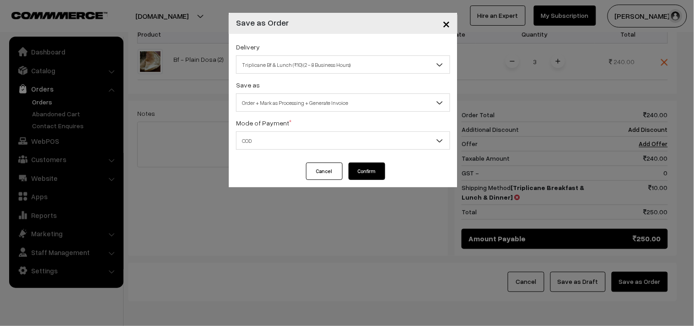
click at [358, 173] on button "Confirm" at bounding box center [366, 170] width 37 height 17
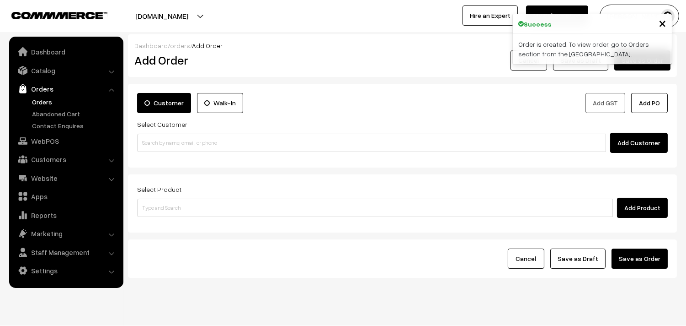
click at [42, 103] on link "Orders" at bounding box center [75, 102] width 91 height 10
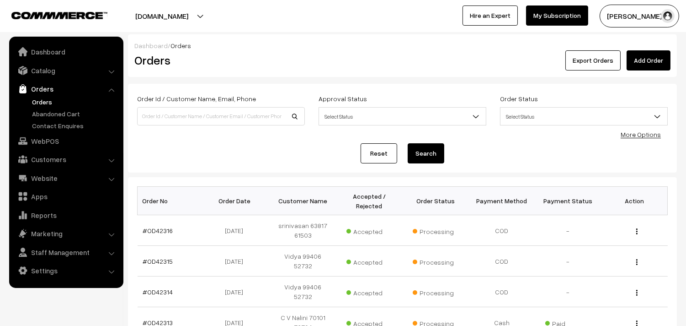
click at [153, 230] on link "#OD42316" at bounding box center [158, 230] width 30 height 8
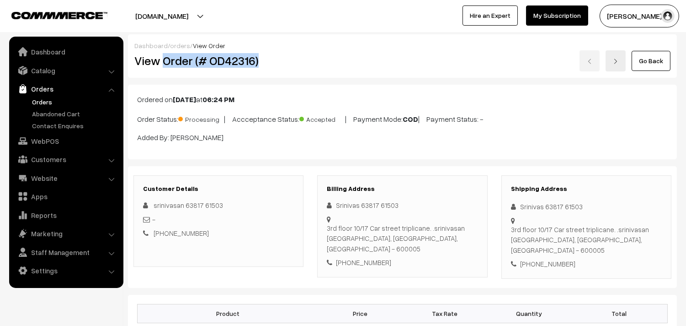
click at [270, 63] on h2 "View Order (# OD42316)" at bounding box center [219, 61] width 170 height 14
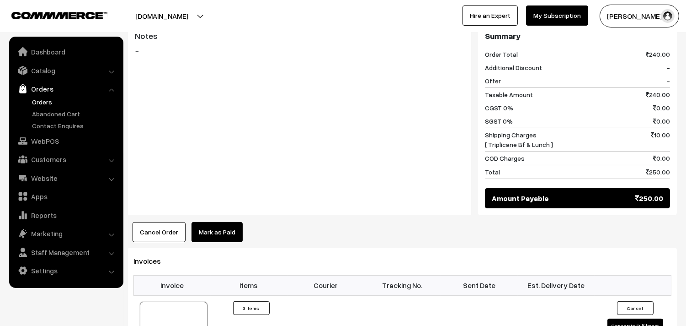
scroll to position [457, 0]
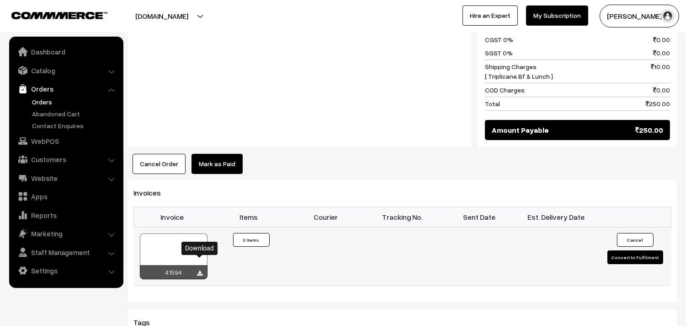
click at [200, 270] on icon at bounding box center [200, 273] width 5 height 6
click at [39, 144] on link "WebPOS" at bounding box center [65, 141] width 109 height 16
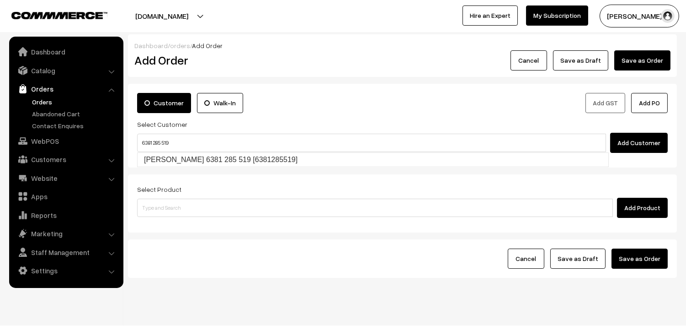
click at [153, 143] on input "6381 285 519" at bounding box center [371, 143] width 469 height 18
click at [154, 144] on input "6381 285 519" at bounding box center [371, 143] width 469 height 18
click at [163, 145] on input "6381285 519" at bounding box center [371, 143] width 469 height 18
click at [181, 159] on link "Sripriya 6381 285 519 [6381285519]" at bounding box center [373, 160] width 471 height 14
type input "6381285519"
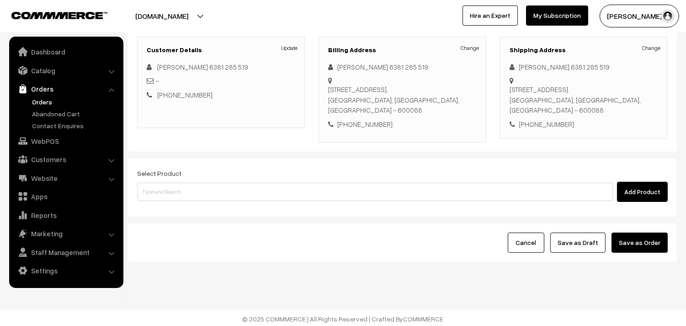
scroll to position [124, 0]
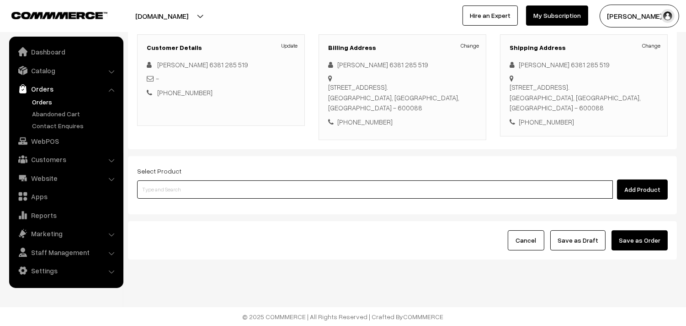
click at [351, 193] on input at bounding box center [375, 189] width 476 height 18
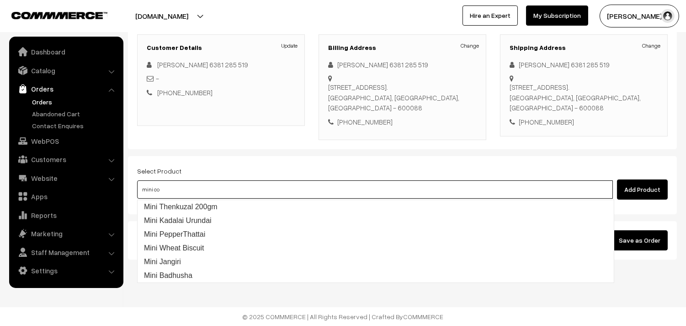
type input "mini com"
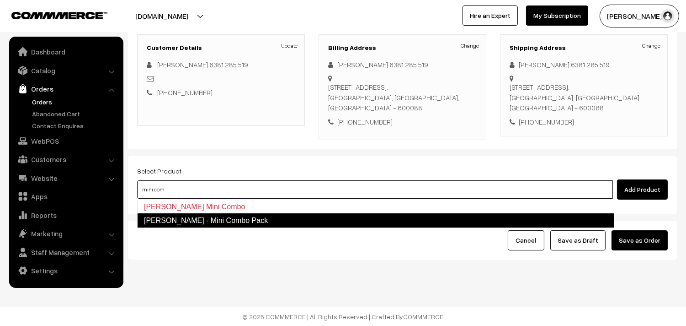
click at [234, 220] on link "Krishna Jeyanthi - Mini Combo Pack" at bounding box center [375, 220] width 477 height 15
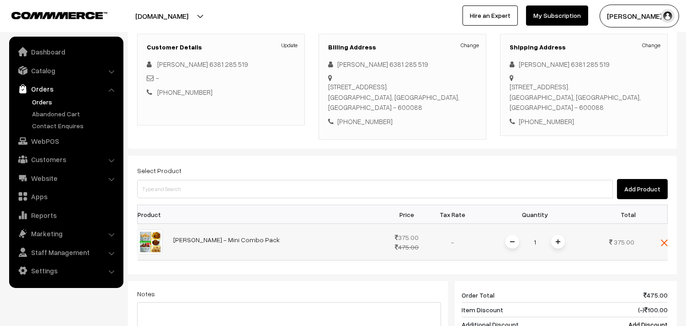
drag, startPoint x: 549, startPoint y: 241, endPoint x: 559, endPoint y: 242, distance: 10.1
click at [551, 242] on div "1" at bounding box center [535, 242] width 69 height 16
click at [560, 242] on img at bounding box center [558, 241] width 5 height 5
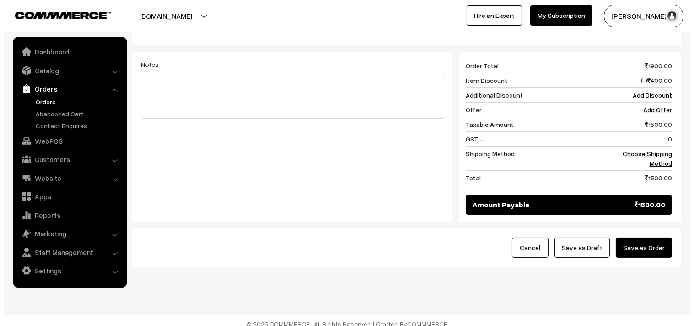
scroll to position [362, 0]
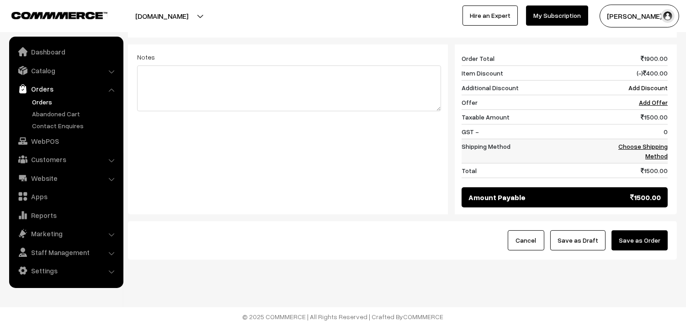
click at [630, 151] on td "Choose Shipping Method" at bounding box center [635, 151] width 66 height 24
click at [627, 144] on link "Choose Shipping Method" at bounding box center [643, 150] width 49 height 17
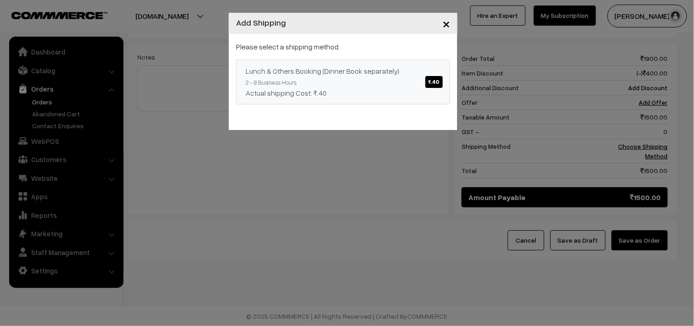
click at [314, 88] on div "Actual shipping Cost: ₹.40" at bounding box center [343, 92] width 195 height 11
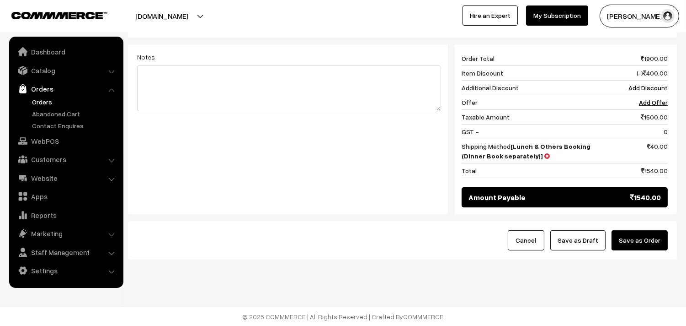
click at [635, 227] on div "Cancel Save as Draft Save as Order" at bounding box center [402, 240] width 549 height 38
click at [636, 234] on button "Save as Order" at bounding box center [640, 240] width 56 height 20
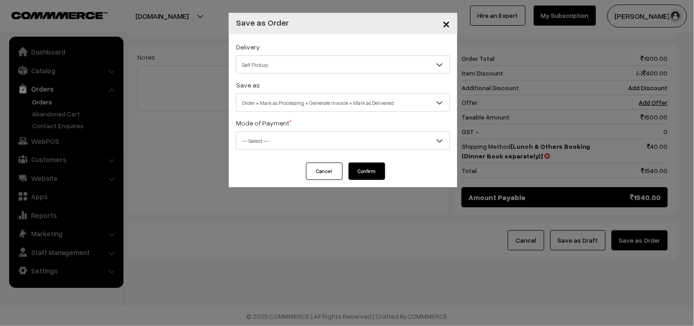
click at [368, 70] on span "Self Pickup" at bounding box center [342, 65] width 213 height 16
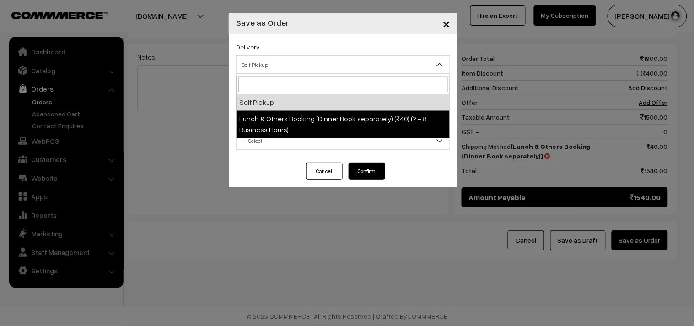
select select "LOB1"
select select "3"
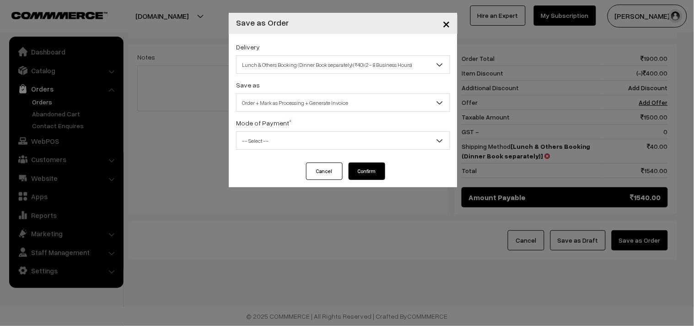
click at [380, 114] on div "Delivery Self Pickup Lunch & Others Booking (Dinner Book separately) (₹40) (2 -…" at bounding box center [343, 98] width 229 height 129
click at [378, 104] on span "Order + Mark as Processing + Generate Invoice" at bounding box center [342, 103] width 213 height 16
click at [356, 145] on span "-- Select --" at bounding box center [342, 141] width 213 height 16
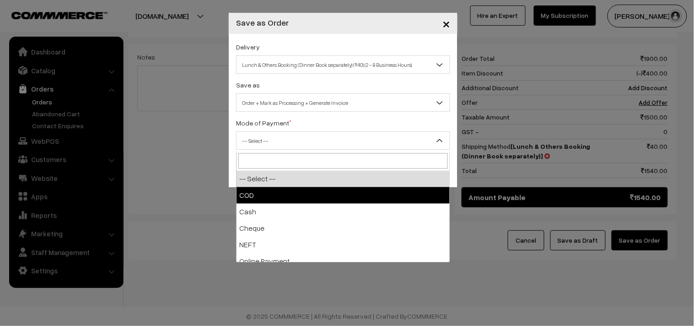
select select "1"
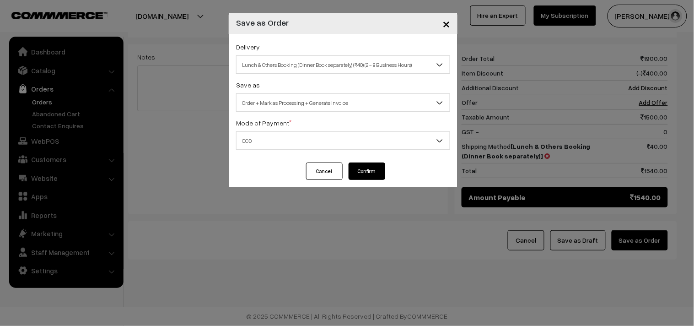
click at [368, 174] on button "Confirm" at bounding box center [366, 170] width 37 height 17
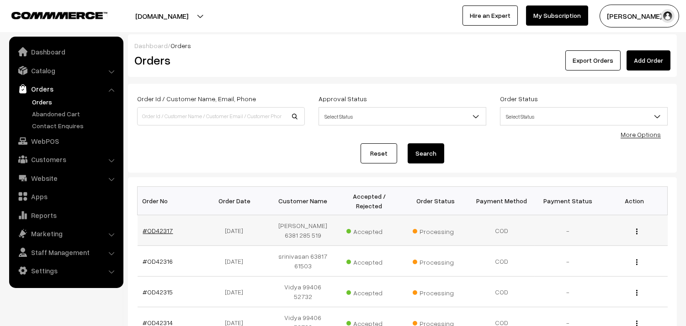
click at [157, 226] on link "#OD42317" at bounding box center [158, 230] width 30 height 8
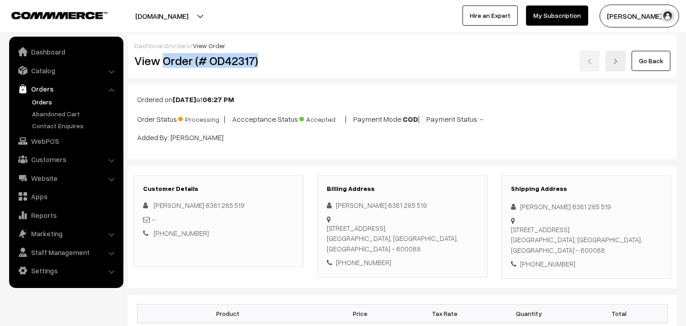
drag, startPoint x: 166, startPoint y: 64, endPoint x: 268, endPoint y: 64, distance: 102.9
click at [268, 64] on h2 "View Order (# OD42317)" at bounding box center [219, 61] width 170 height 14
copy h2 "Order (# OD42317)"
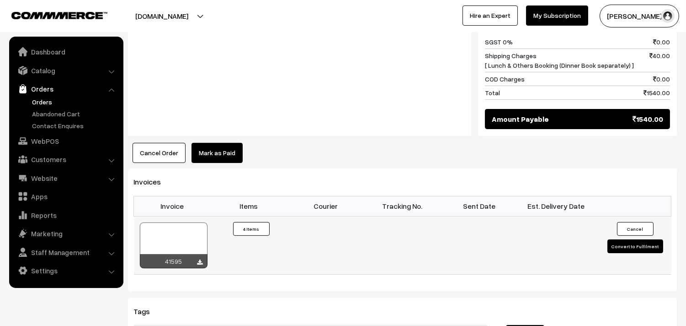
scroll to position [559, 0]
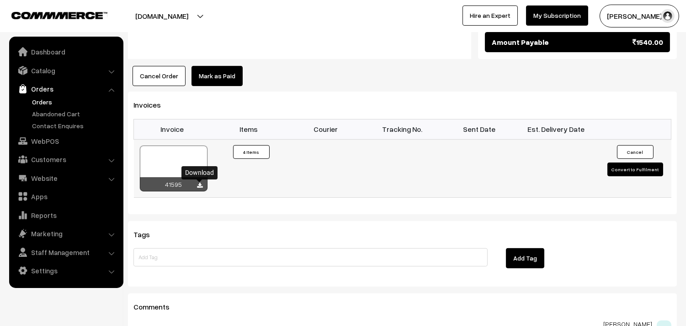
click at [202, 187] on icon at bounding box center [200, 185] width 5 height 6
click at [59, 138] on link "WebPOS" at bounding box center [65, 141] width 109 height 16
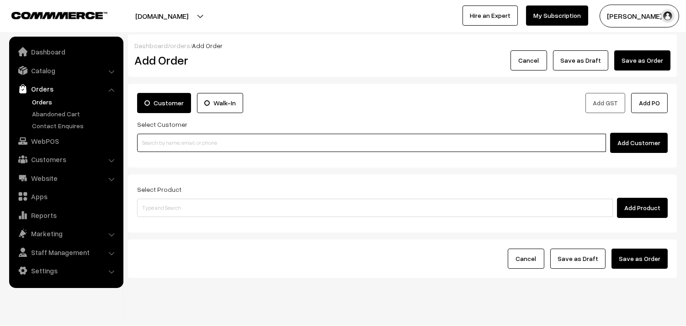
click at [169, 143] on input at bounding box center [371, 143] width 469 height 18
paste input "73055 24013"
click at [158, 145] on input "73055 24013" at bounding box center [371, 143] width 469 height 18
click at [175, 156] on ul "No customers found." at bounding box center [373, 158] width 472 height 12
click at [180, 144] on input "7305524013" at bounding box center [371, 143] width 469 height 18
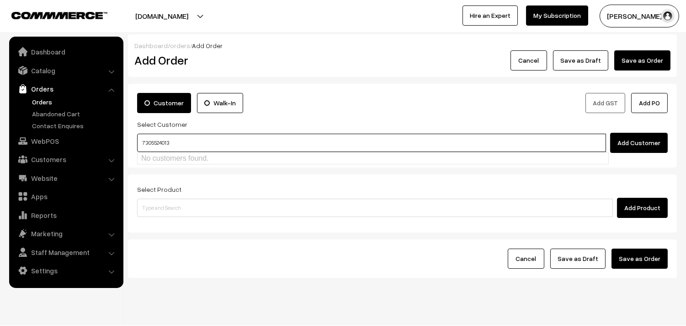
type input "7305524013"
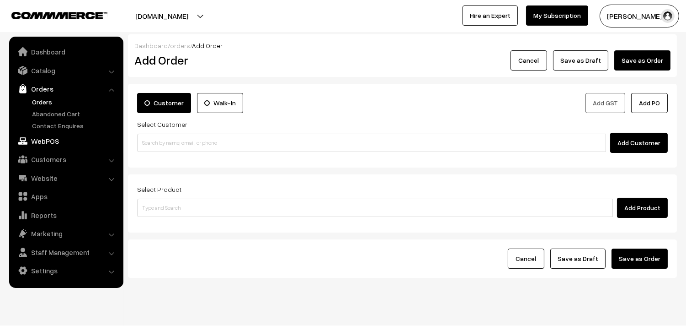
click at [47, 144] on link "WebPOS" at bounding box center [65, 141] width 109 height 16
click at [48, 152] on link "Customers" at bounding box center [65, 159] width 109 height 16
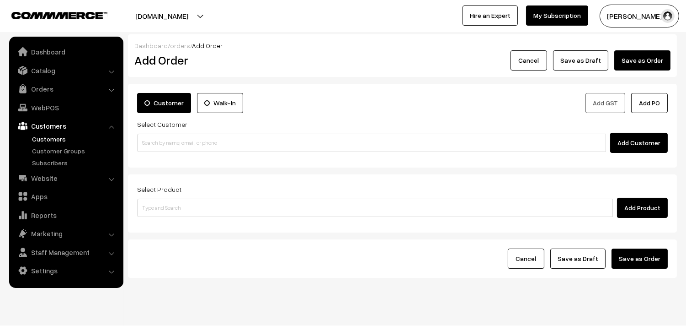
click at [49, 136] on link "Customers" at bounding box center [75, 139] width 91 height 10
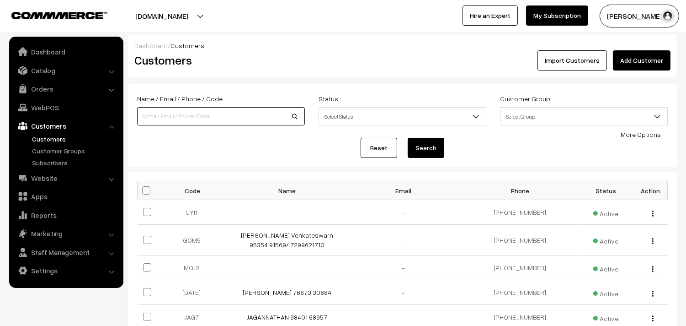
click at [181, 110] on input at bounding box center [221, 116] width 168 height 18
paste input "73055 24013"
click at [158, 117] on input "73055 24013" at bounding box center [221, 116] width 168 height 18
drag, startPoint x: 142, startPoint y: 117, endPoint x: 232, endPoint y: 116, distance: 90.1
click at [232, 116] on input "7305524013" at bounding box center [221, 116] width 168 height 18
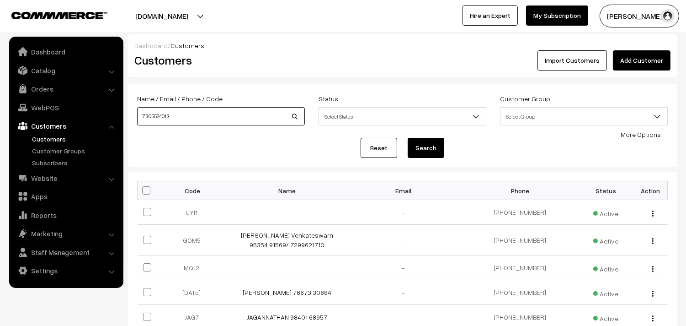
type input "7305524013"
click at [426, 146] on button "Search" at bounding box center [426, 148] width 37 height 20
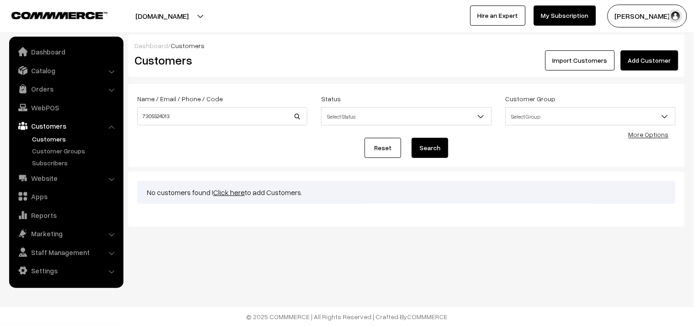
click at [231, 192] on link "Click here" at bounding box center [229, 192] width 32 height 9
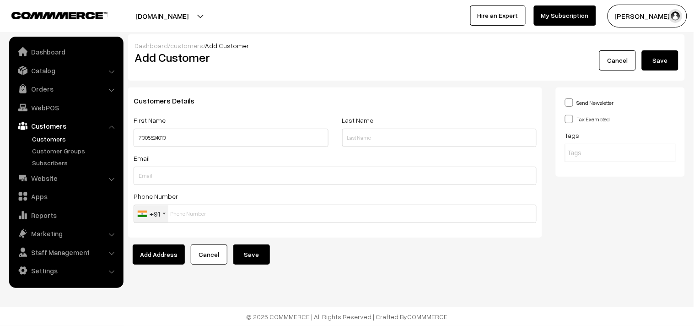
type input "7305524013"
click at [183, 212] on input "text" at bounding box center [335, 213] width 403 height 18
paste input "7305524013"
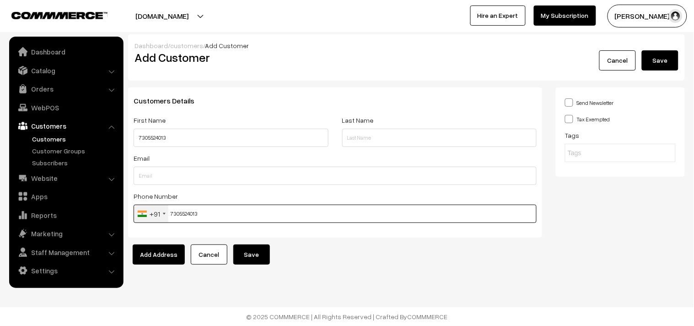
type input "7305524013"
click at [140, 143] on input "7305524013" at bounding box center [231, 138] width 195 height 18
click at [138, 141] on input "7305524013" at bounding box center [231, 138] width 195 height 18
paste input "Deepa"
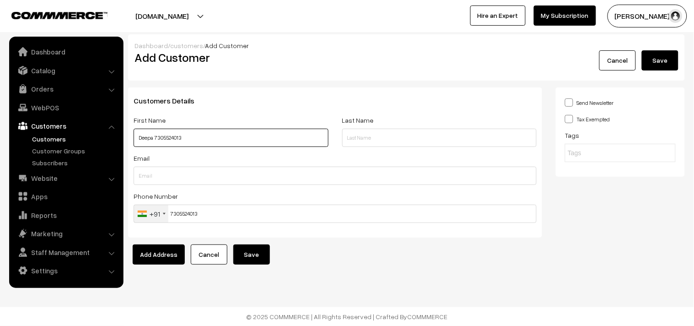
type input "Deepa 7305524013"
click at [241, 255] on button "Save" at bounding box center [251, 254] width 37 height 20
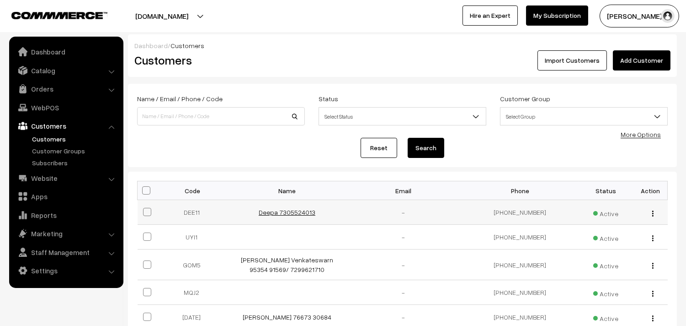
click at [289, 215] on link "Deepa 7305524013" at bounding box center [287, 212] width 57 height 8
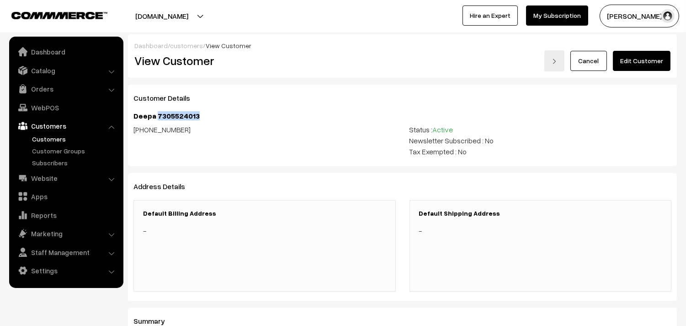
drag, startPoint x: 157, startPoint y: 117, endPoint x: 221, endPoint y: 118, distance: 63.6
click at [221, 118] on h4 "Deepa 7305524013" at bounding box center [403, 116] width 538 height 9
drag, startPoint x: 132, startPoint y: 116, endPoint x: 231, endPoint y: 119, distance: 99.3
click at [231, 119] on div "Customer Details Deepa 7305524013 [PHONE_NUMBER] Status : Active Newsletter Sub…" at bounding box center [402, 125] width 549 height 81
copy h4 "Deepa 7305524013"
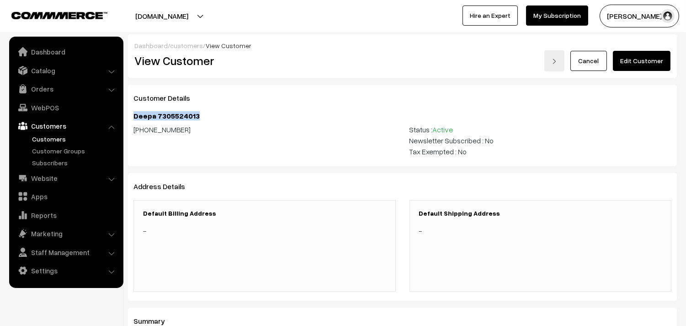
click at [647, 66] on link "Edit Customer" at bounding box center [642, 61] width 58 height 20
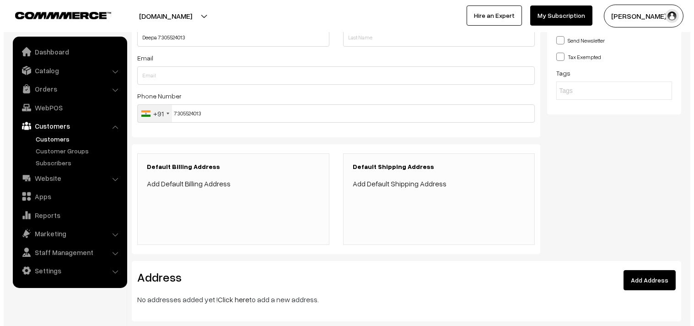
scroll to position [102, 0]
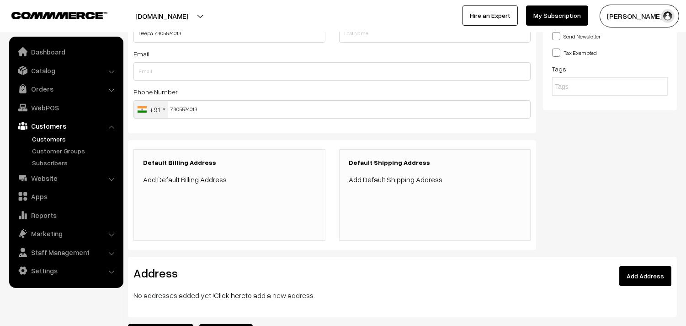
click at [193, 183] on link "Add Default Billing Address" at bounding box center [185, 179] width 84 height 9
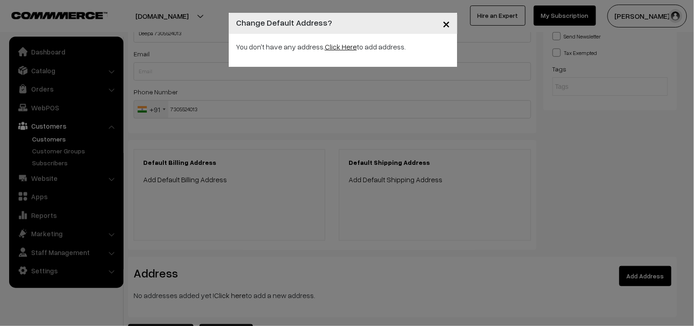
click at [334, 46] on link "Click Here" at bounding box center [341, 46] width 32 height 9
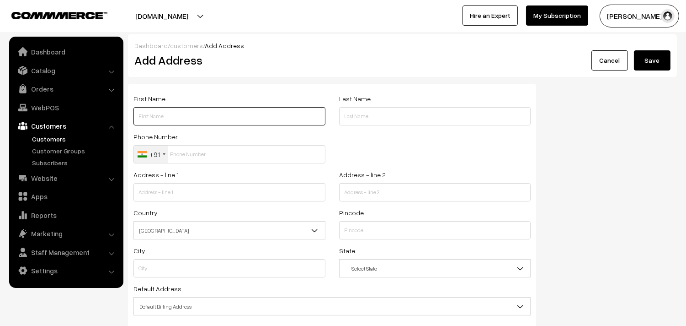
click at [185, 122] on input "text" at bounding box center [230, 116] width 192 height 18
paste input "Deepa 7305524013"
drag, startPoint x: 155, startPoint y: 117, endPoint x: 237, endPoint y: 119, distance: 81.4
click at [237, 119] on input "Deepa 7305524013" at bounding box center [230, 116] width 192 height 18
type input "Deepa 7305524013"
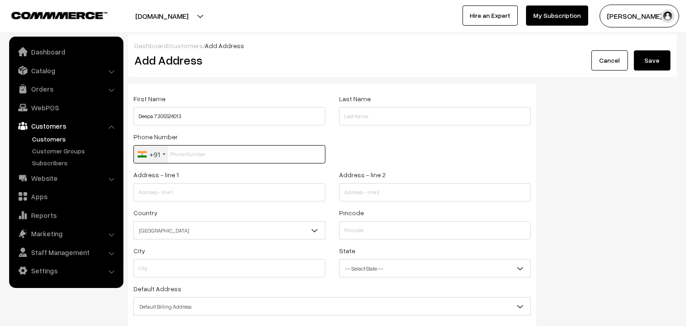
click at [247, 159] on input "text" at bounding box center [230, 154] width 192 height 18
paste input "7305524013"
type input "7305524013"
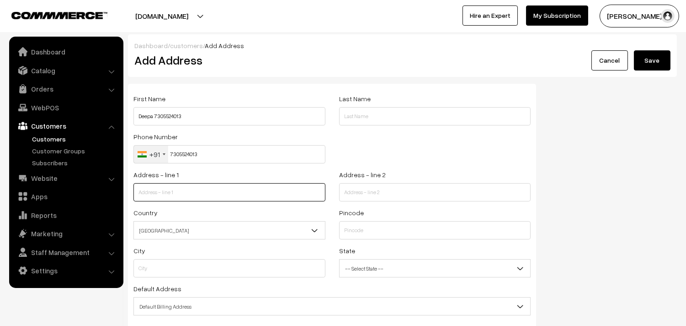
click at [180, 195] on input "text" at bounding box center [230, 192] width 192 height 18
paste input "G1 Veera Flats Jayaraman Nayakar street"
type input "G1 Veera Flats Jayaraman Nayakar street"
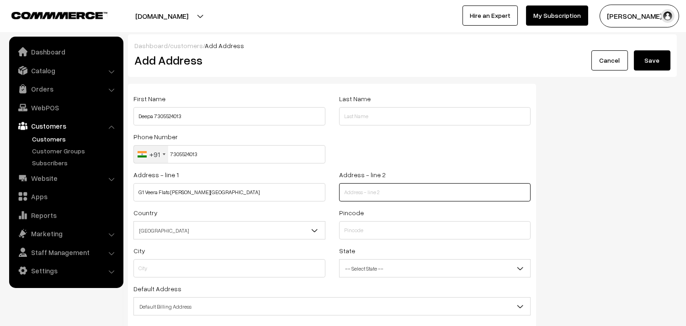
click at [400, 189] on input "text" at bounding box center [435, 192] width 192 height 18
paste input "RG nagar Medavakkam"
type input "RG nagar Medavakkam"
click at [149, 232] on span "[GEOGRAPHIC_DATA]" at bounding box center [229, 230] width 191 height 16
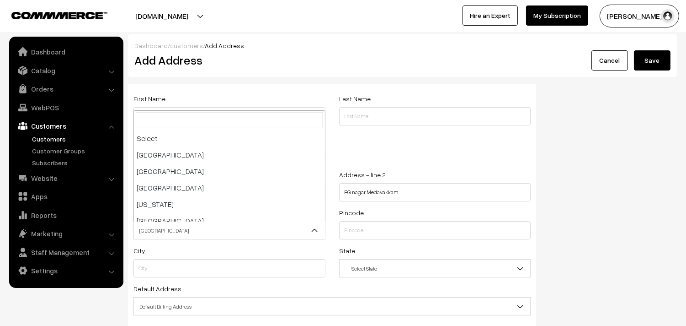
scroll to position [1597, 0]
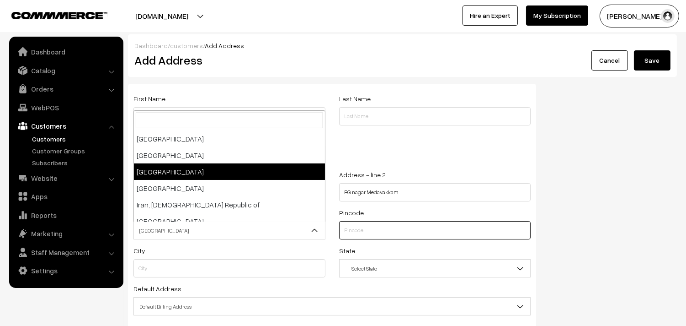
click at [428, 235] on input "text" at bounding box center [435, 230] width 192 height 18
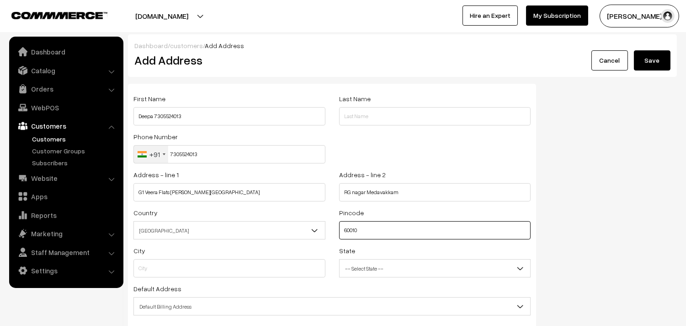
type input "600100"
type input "Kanchipuram"
select select "Tamil Nadu"
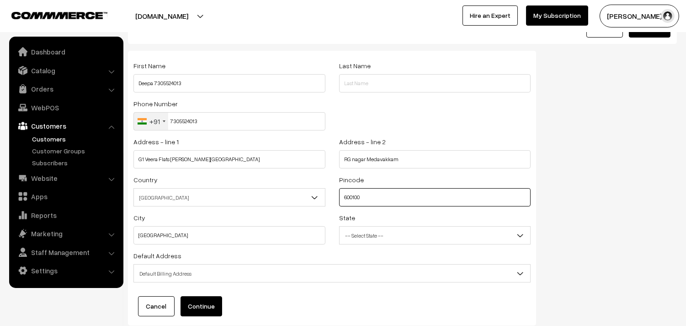
scroll to position [51, 0]
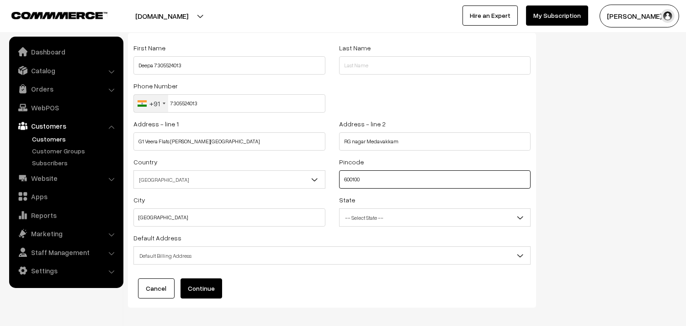
type input "600100"
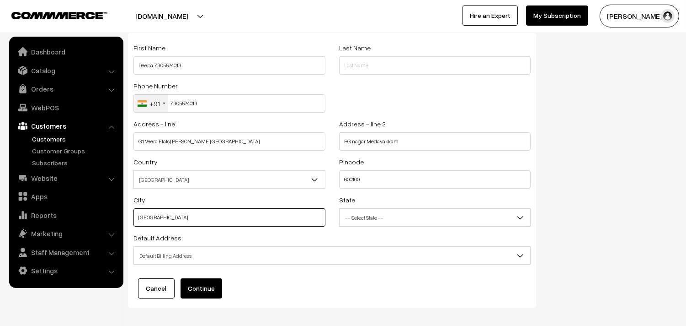
click at [231, 221] on input "Kanchipuram" at bounding box center [230, 217] width 192 height 18
type input "K"
type input "m"
drag, startPoint x: 249, startPoint y: 211, endPoint x: 249, endPoint y: 230, distance: 18.8
click at [249, 211] on input "chennai" at bounding box center [230, 217] width 192 height 18
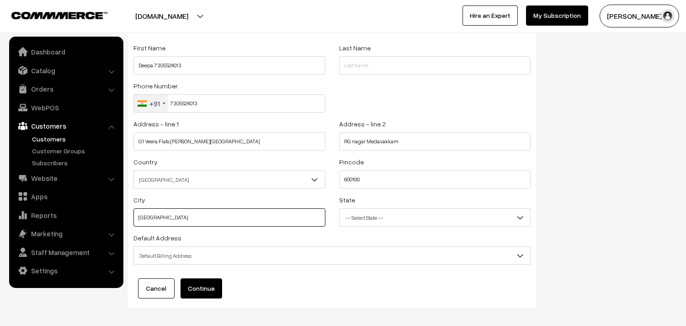
type input "chennai"
click at [237, 256] on span "Default Billing Address" at bounding box center [332, 255] width 397 height 16
click at [375, 226] on span "-- Select State --" at bounding box center [435, 217] width 192 height 18
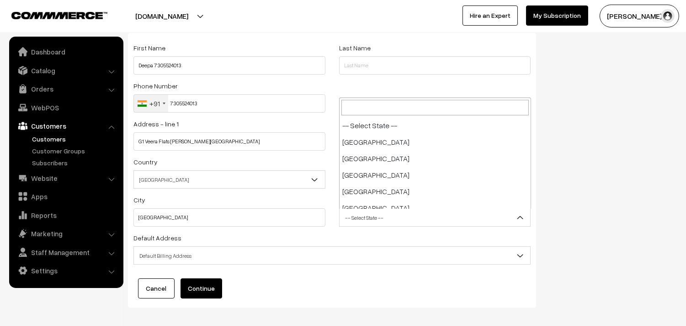
scroll to position [477, 0]
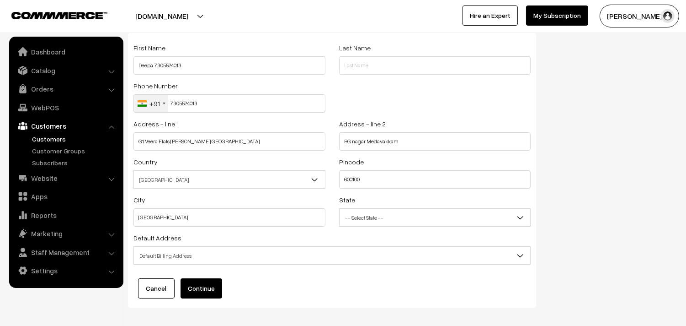
click at [210, 289] on button "Continue" at bounding box center [202, 288] width 42 height 20
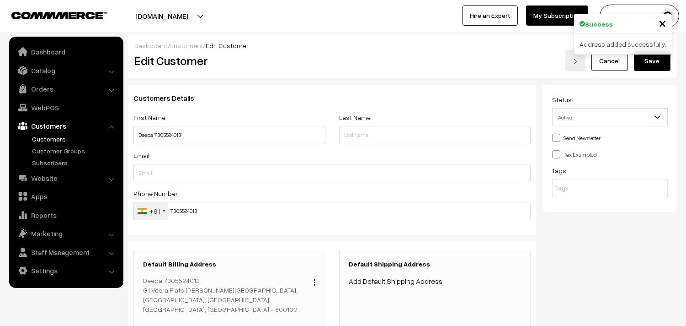
click at [627, 177] on div "Tags" at bounding box center [610, 181] width 116 height 32
drag, startPoint x: 154, startPoint y: 135, endPoint x: 318, endPoint y: 143, distance: 163.9
click at [318, 143] on input "Deepa 7305524013" at bounding box center [230, 135] width 192 height 18
click at [675, 218] on div "Status Active Inactive Active Send Newsletter Tax Exempted Tags" at bounding box center [613, 222] width 141 height 274
click at [630, 157] on div "Tax Exempted" at bounding box center [610, 153] width 116 height 11
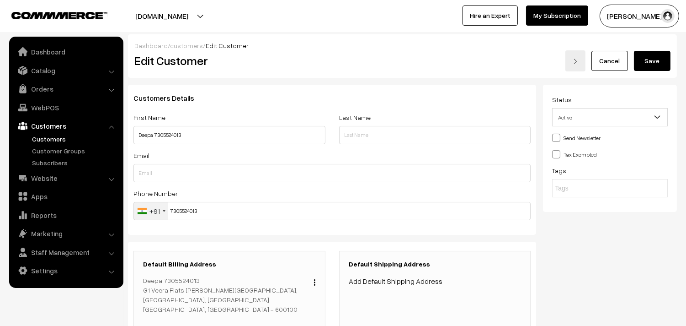
click at [588, 13] on link "My Subscription" at bounding box center [557, 15] width 62 height 20
click at [643, 61] on button "Save" at bounding box center [652, 61] width 37 height 20
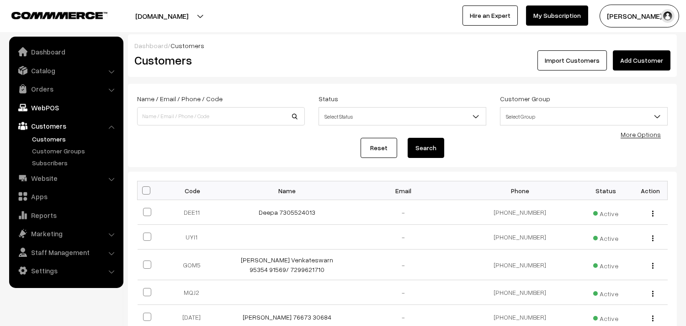
click at [49, 111] on link "WebPOS" at bounding box center [65, 107] width 109 height 16
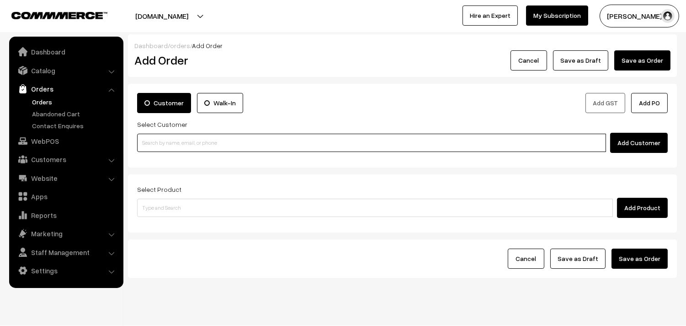
click at [216, 141] on input at bounding box center [371, 143] width 469 height 18
paste input "7305524013"
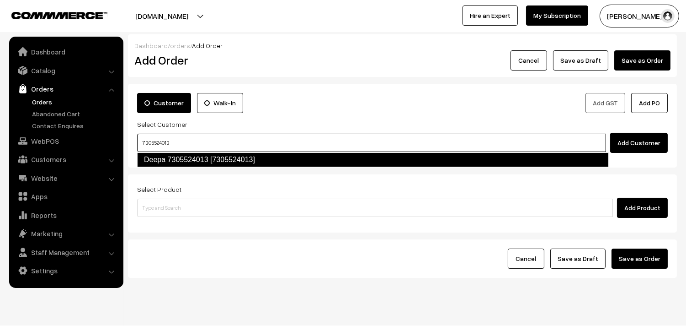
click at [172, 157] on link "Deepa 7305524013 [7305524013]" at bounding box center [373, 159] width 472 height 15
type input "7305524013"
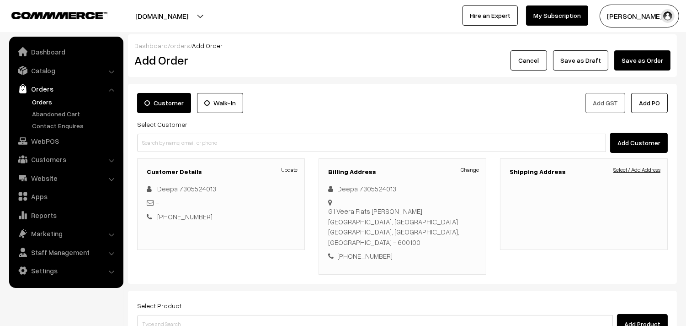
click at [635, 166] on link "Select / Add Address" at bounding box center [637, 170] width 47 height 8
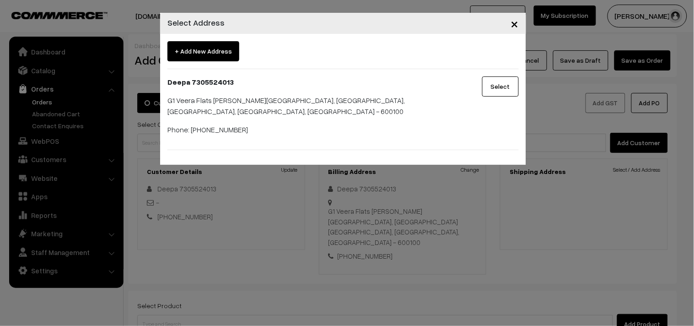
click at [494, 83] on button "Select" at bounding box center [500, 86] width 37 height 20
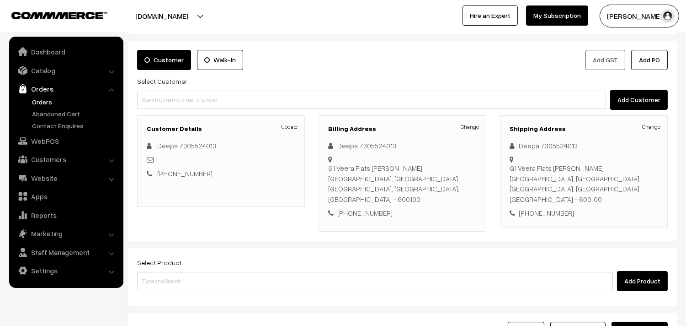
scroll to position [124, 0]
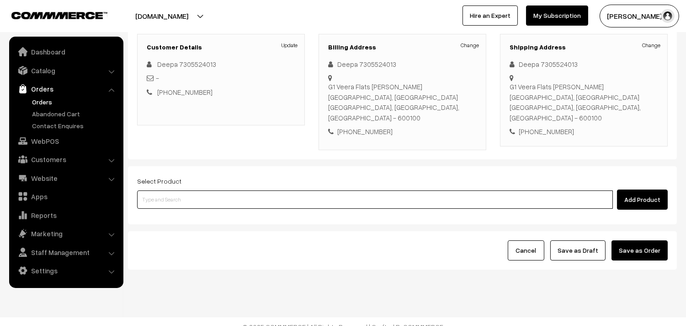
click at [250, 193] on input at bounding box center [375, 199] width 476 height 18
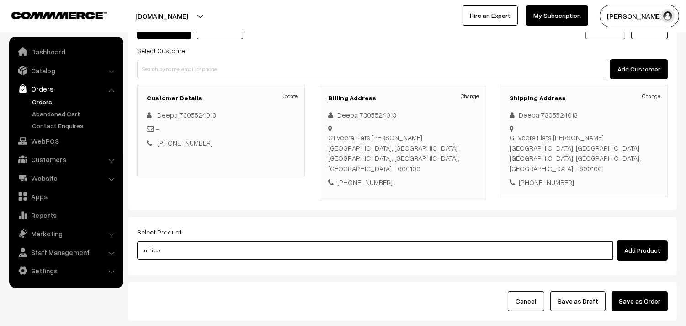
type input "mini com"
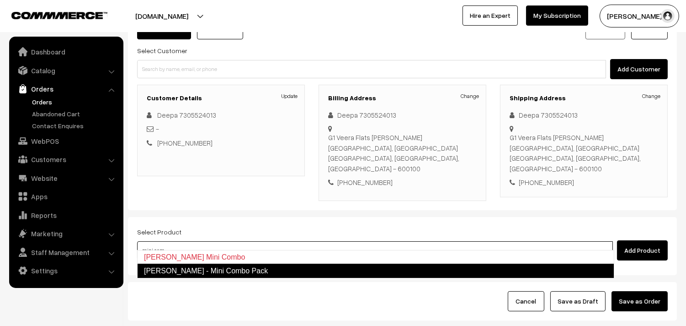
click at [255, 268] on link "[PERSON_NAME] - Mini Combo Pack" at bounding box center [375, 270] width 477 height 15
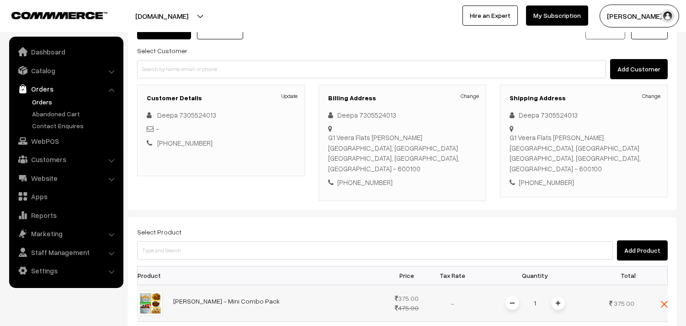
click at [558, 300] on img at bounding box center [558, 302] width 5 height 5
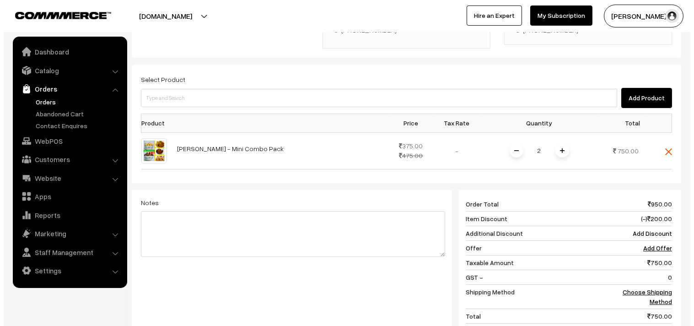
scroll to position [362, 0]
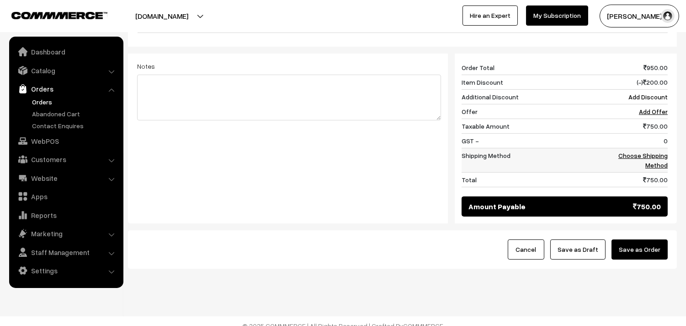
click at [628, 151] on link "Choose Shipping Method" at bounding box center [643, 159] width 49 height 17
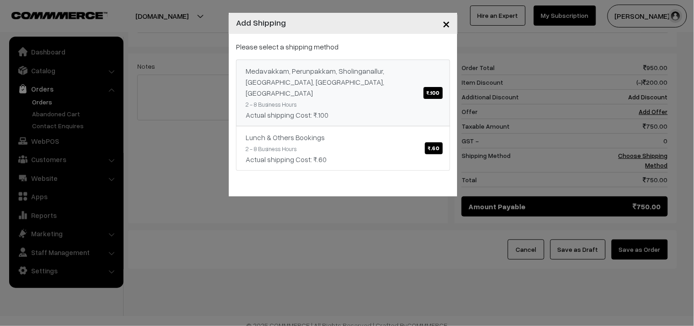
click at [382, 68] on div "Medavakkam, Perunpakkam, Sholinganallur, seliyur, Kirattur, Perambur ₹.100" at bounding box center [343, 81] width 195 height 33
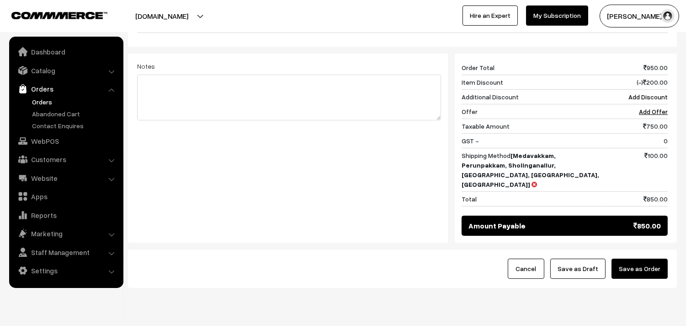
click at [648, 249] on div "Cancel Save as Draft Save as Order" at bounding box center [402, 268] width 549 height 38
click at [646, 258] on button "Save as Order" at bounding box center [640, 268] width 56 height 20
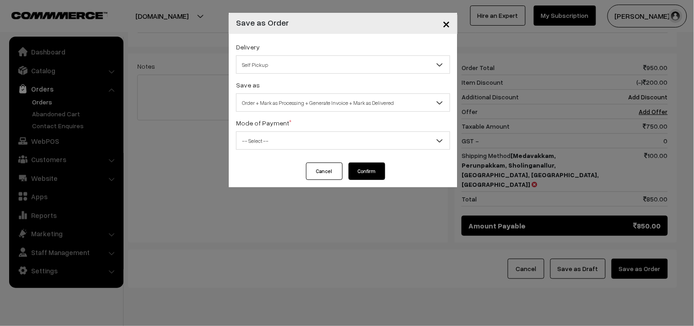
click at [320, 65] on span "Self Pickup" at bounding box center [342, 65] width 213 height 16
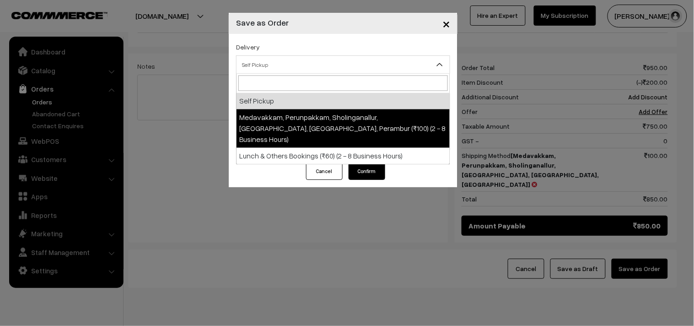
select select "LOB5"
select select "3"
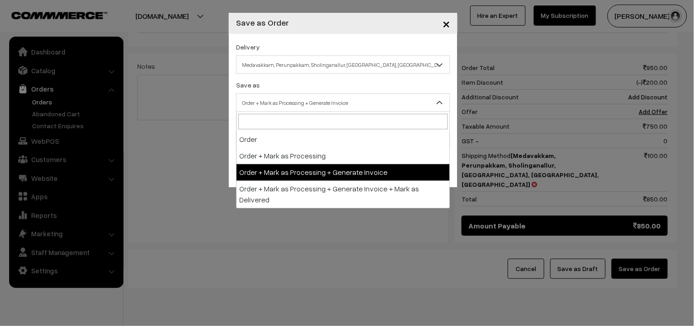
click at [325, 103] on span "Order + Mark as Processing + Generate Invoice" at bounding box center [342, 103] width 213 height 16
drag, startPoint x: 321, startPoint y: 168, endPoint x: 314, endPoint y: 150, distance: 20.0
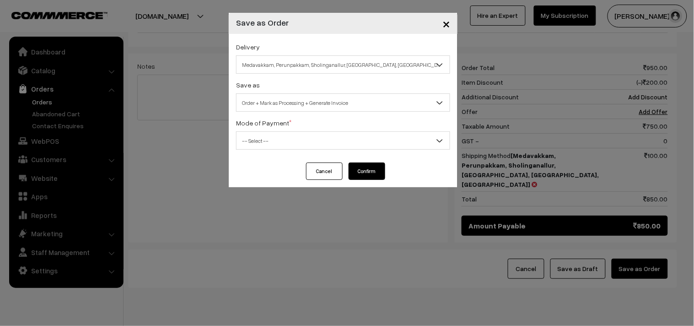
click at [314, 150] on div "Delivery Self Pickup Medavakkam, Perunpakkam, Sholinganallur, seliyur, Kirattur…" at bounding box center [343, 98] width 229 height 129
drag, startPoint x: 311, startPoint y: 140, endPoint x: 313, endPoint y: 146, distance: 6.7
click at [311, 142] on span "-- Select --" at bounding box center [342, 141] width 213 height 16
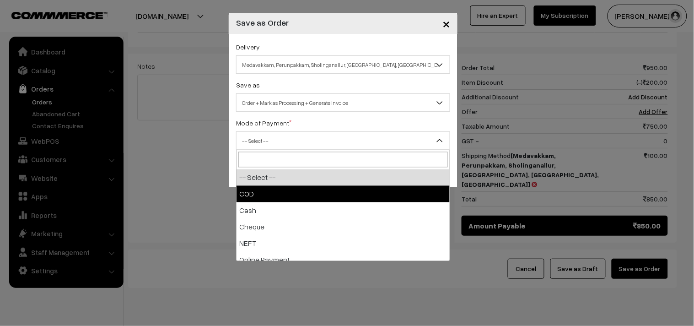
drag, startPoint x: 308, startPoint y: 188, endPoint x: 316, endPoint y: 185, distance: 8.6
select select "1"
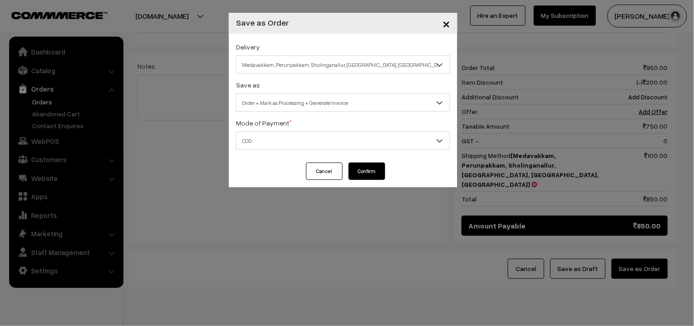
click at [359, 175] on button "Confirm" at bounding box center [366, 170] width 37 height 17
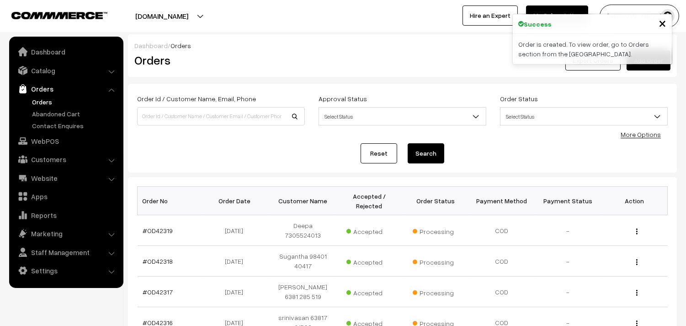
click at [158, 226] on link "#OD42319" at bounding box center [158, 230] width 30 height 8
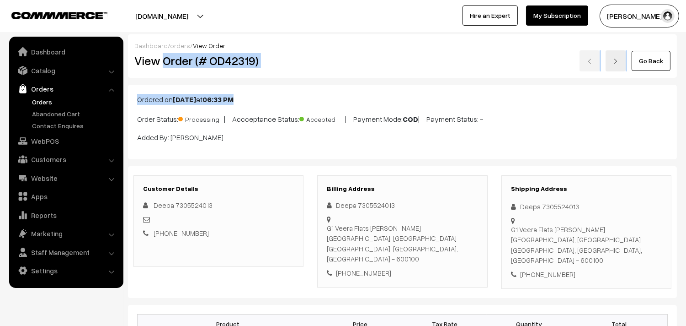
drag, startPoint x: 164, startPoint y: 60, endPoint x: 292, endPoint y: 79, distance: 129.4
drag, startPoint x: 192, startPoint y: 66, endPoint x: 184, endPoint y: 65, distance: 7.9
click at [191, 66] on h2 "View Order (# OD42319)" at bounding box center [219, 61] width 170 height 14
click at [166, 59] on h2 "View Order (# OD42319)" at bounding box center [219, 61] width 170 height 14
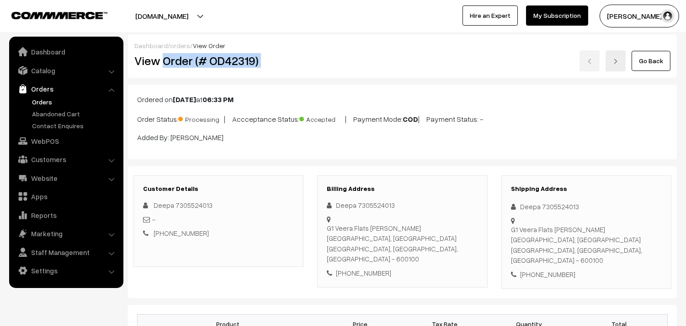
drag, startPoint x: 163, startPoint y: 60, endPoint x: 316, endPoint y: 72, distance: 153.7
click at [316, 72] on div "Dashboard / orders / View Order View Order (# OD42319) Go Back" at bounding box center [402, 55] width 549 height 43
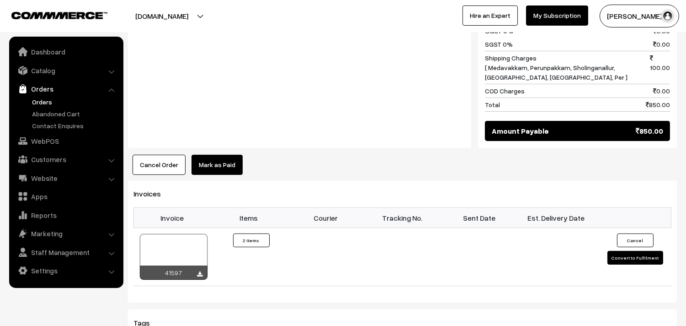
scroll to position [508, 0]
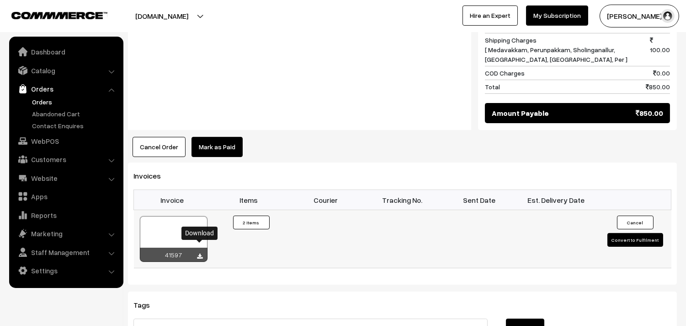
click at [202, 253] on icon at bounding box center [200, 256] width 5 height 6
click at [43, 139] on link "WebPOS" at bounding box center [65, 141] width 109 height 16
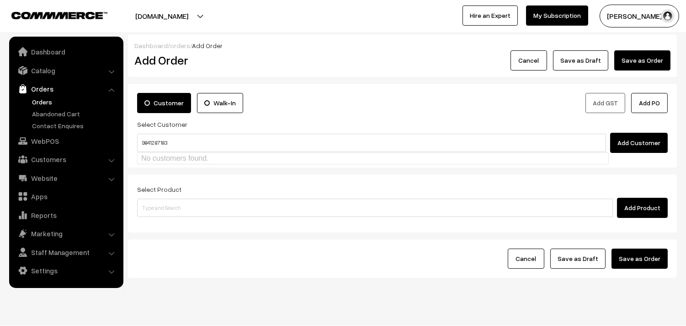
click at [156, 142] on input "98412 87183" at bounding box center [371, 143] width 469 height 18
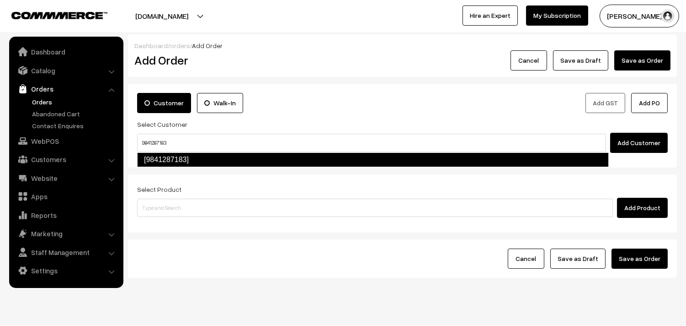
click at [181, 159] on link "[9841287183]" at bounding box center [373, 159] width 472 height 15
type input "9841287183"
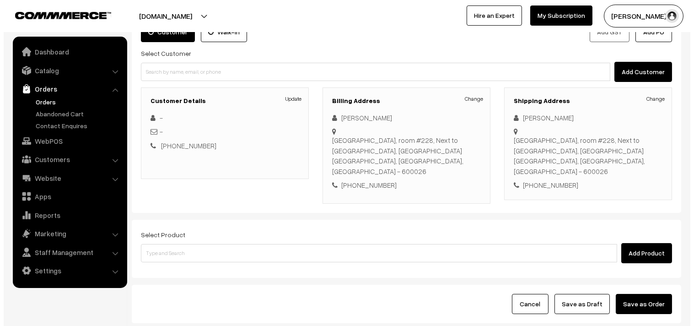
scroll to position [102, 0]
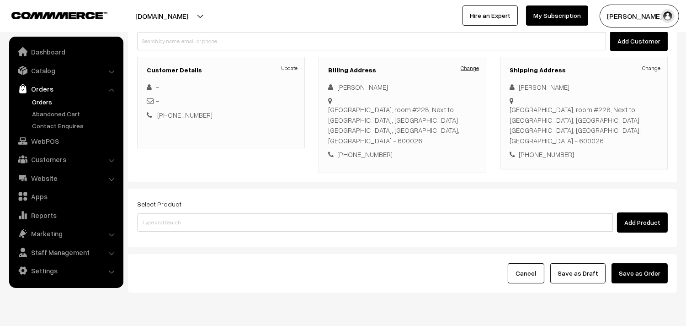
click at [477, 71] on link "Change" at bounding box center [470, 68] width 18 height 8
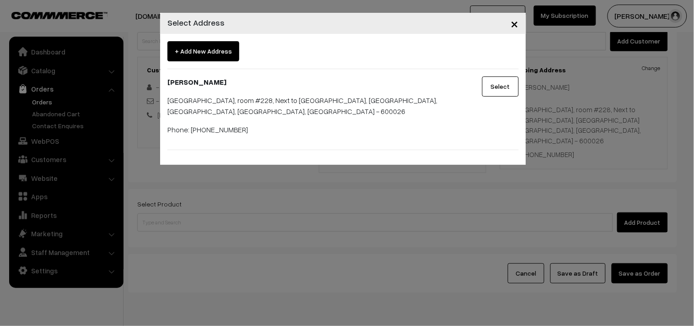
click at [185, 52] on span "+ Add New Address" at bounding box center [203, 51] width 72 height 20
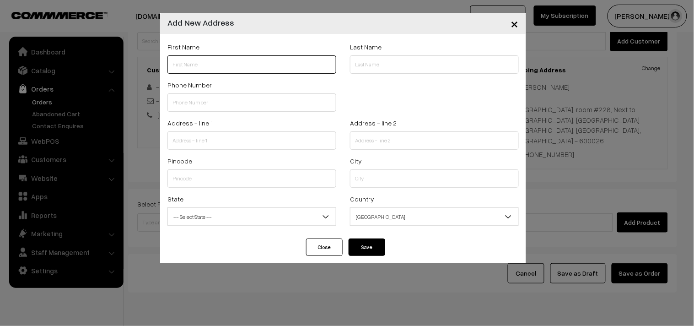
click at [220, 69] on input "text" at bounding box center [251, 64] width 169 height 18
paste input "Jaya"
paste input "98412 87183"
click at [198, 65] on input "Jaya 98412 87183" at bounding box center [251, 64] width 169 height 18
click at [230, 66] on input "Jaya 9841287183" at bounding box center [251, 64] width 169 height 18
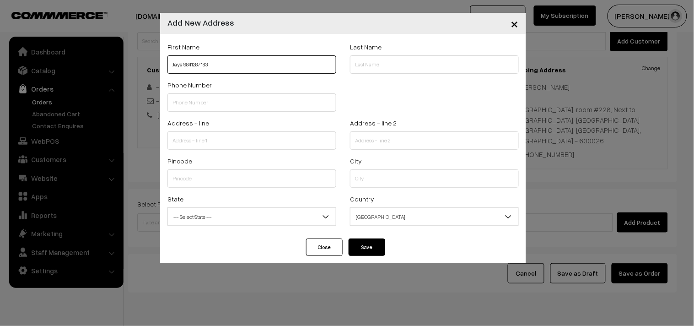
type input "Jaya 9841287183"
click at [207, 102] on input "text" at bounding box center [251, 102] width 169 height 18
paste input "98412 8718"
click at [186, 103] on input "98412 8718" at bounding box center [251, 102] width 169 height 18
click at [189, 103] on input "98412 8718" at bounding box center [251, 102] width 169 height 18
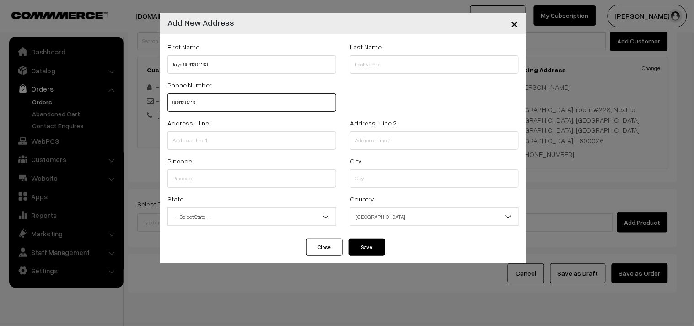
click at [188, 103] on input "98412 8718" at bounding box center [251, 102] width 169 height 18
click at [217, 104] on input "984128718" at bounding box center [251, 102] width 169 height 18
type input "9841287183"
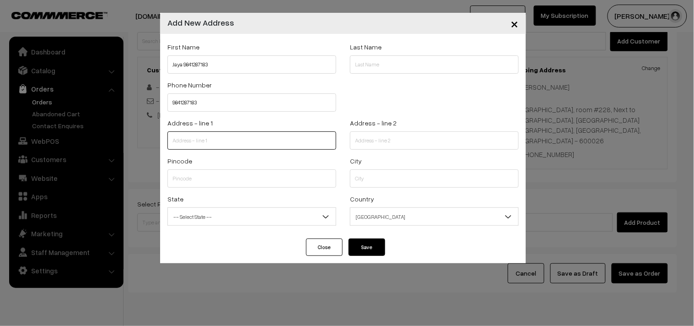
click at [187, 137] on input "text" at bounding box center [251, 140] width 169 height 18
paste input "Vijaya Health Center, VITO, Room#605, 1st Floor"
type input "Vijaya Health Center, VITO, Room#605, 1st Floor"
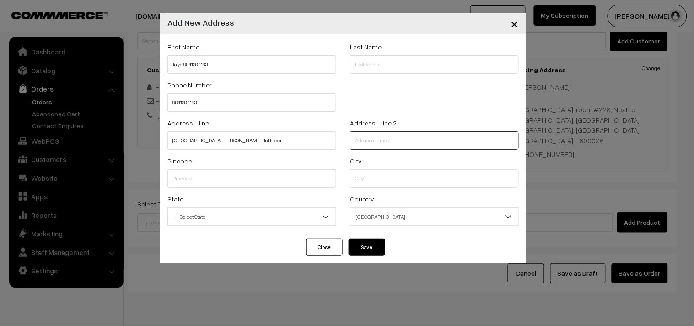
click at [378, 147] on input "text" at bounding box center [434, 140] width 169 height 18
paste input "rtho Opp to Vadapalani Bus Depot"
type input "rtho Opp to Vadapalani Bus Depot"
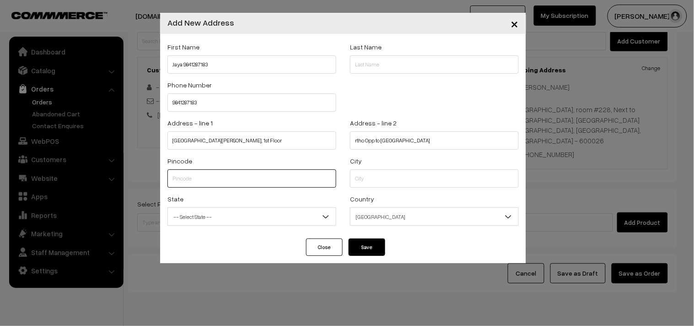
click at [218, 172] on input "text" at bounding box center [251, 178] width 169 height 18
paste input "600026"
type input "600026"
click at [360, 172] on input "text" at bounding box center [434, 178] width 169 height 18
type input "c"
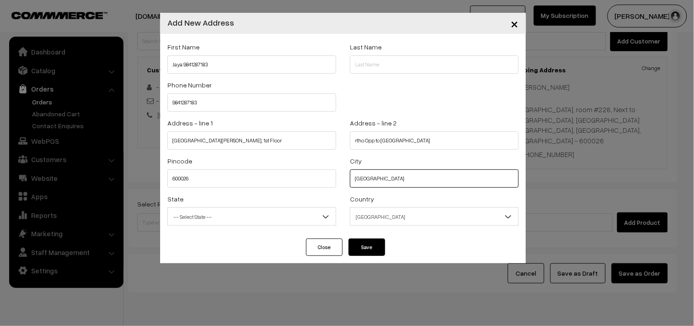
type input "chennai"
drag, startPoint x: 202, startPoint y: 220, endPoint x: 209, endPoint y: 215, distance: 8.9
click at [202, 220] on span "-- Select State --" at bounding box center [252, 217] width 168 height 16
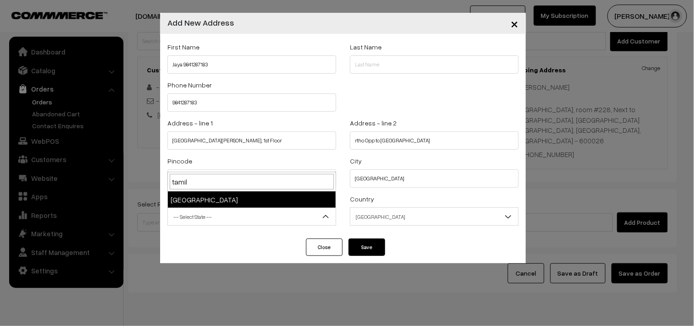
type input "tamil"
select select "Tamil Nadu"
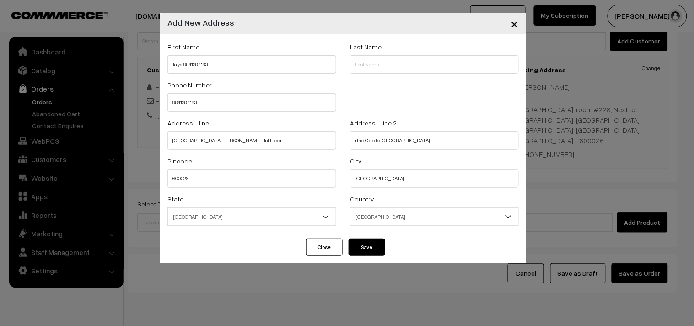
click at [359, 213] on span "India" at bounding box center [434, 217] width 168 height 16
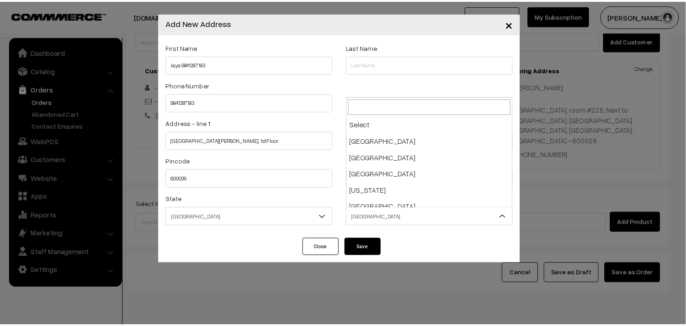
scroll to position [1597, 0]
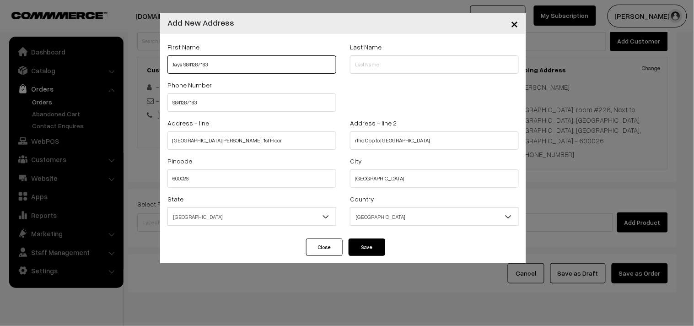
drag, startPoint x: 183, startPoint y: 67, endPoint x: 213, endPoint y: 61, distance: 29.9
click at [213, 61] on input "Jaya 9841287183" at bounding box center [251, 64] width 169 height 18
click at [366, 250] on button "Save" at bounding box center [366, 246] width 37 height 17
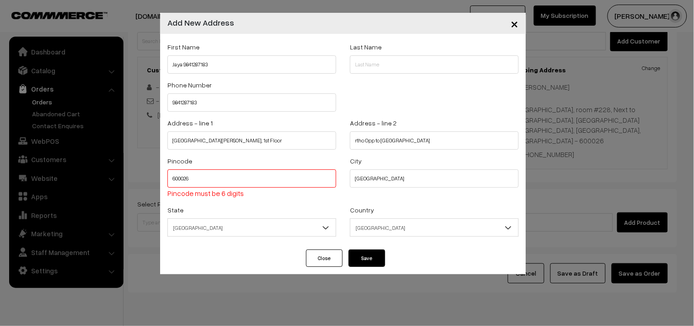
click at [234, 182] on input "600026" at bounding box center [251, 178] width 169 height 18
click at [170, 197] on span "Pincode must be 6 digits" at bounding box center [205, 192] width 76 height 9
click at [195, 180] on input "600026" at bounding box center [251, 178] width 169 height 18
type input "6"
type input "600026"
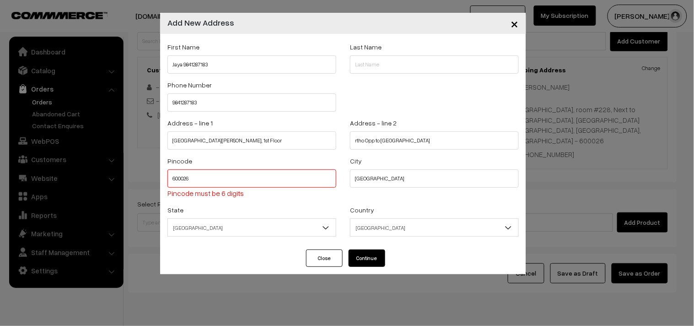
click at [385, 252] on div "Close Continue" at bounding box center [343, 261] width 366 height 25
click at [374, 255] on button "Continue" at bounding box center [366, 257] width 37 height 17
select select
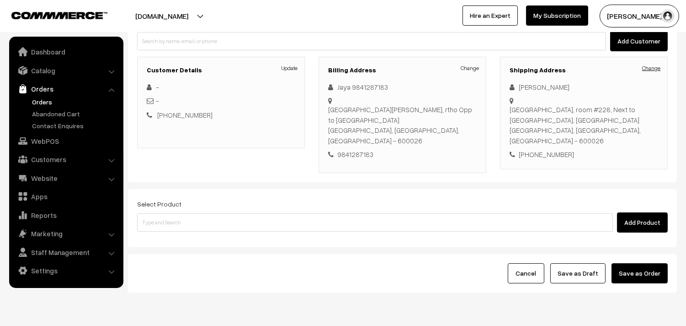
click at [652, 66] on link "Change" at bounding box center [652, 68] width 18 height 8
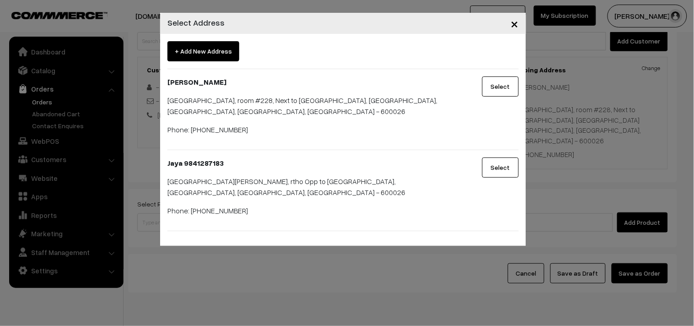
click at [493, 184] on div "Select" at bounding box center [495, 190] width 61 height 66
click at [495, 174] on button "Select" at bounding box center [500, 167] width 37 height 20
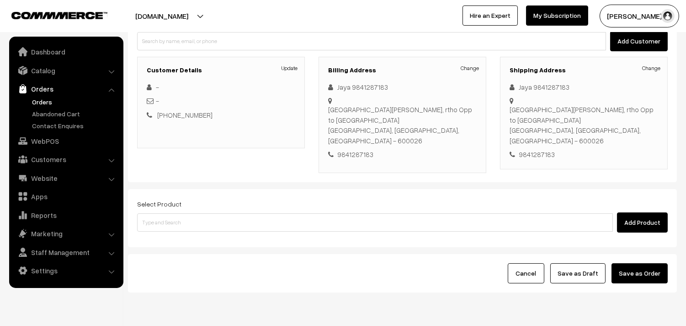
scroll to position [124, 0]
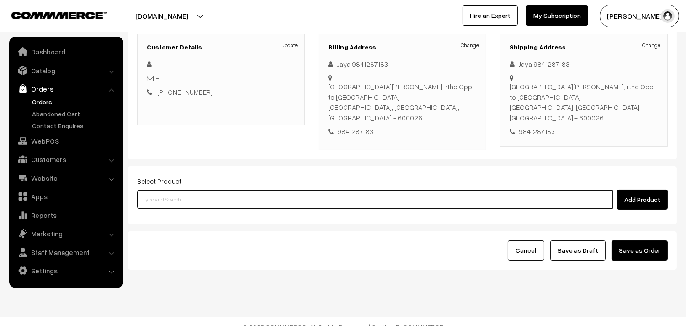
click at [178, 195] on input at bounding box center [375, 199] width 476 height 18
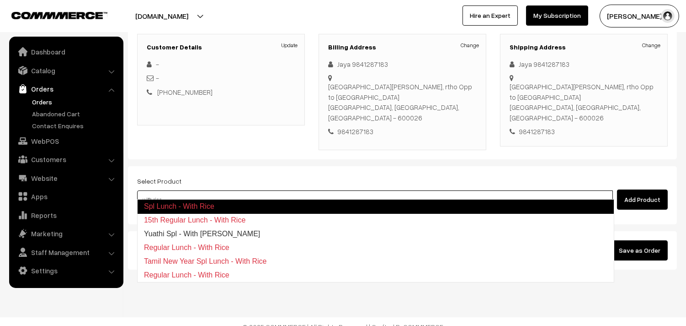
type input "with rice"
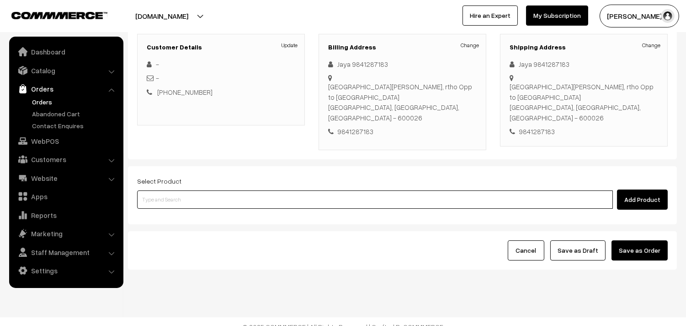
paste input "14th With Rice"
type input "14th With Rice"
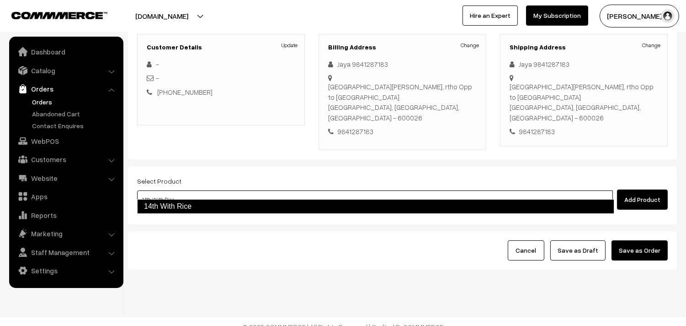
click at [200, 205] on link "14th With Rice" at bounding box center [375, 206] width 477 height 15
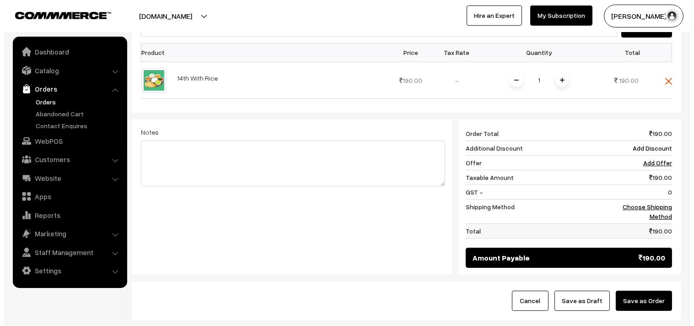
scroll to position [327, 0]
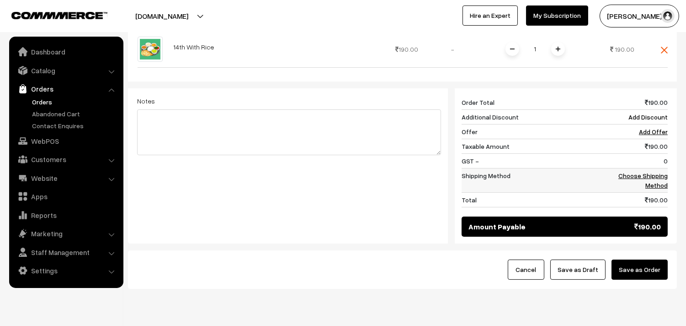
click at [631, 172] on link "Choose Shipping Method" at bounding box center [643, 180] width 49 height 17
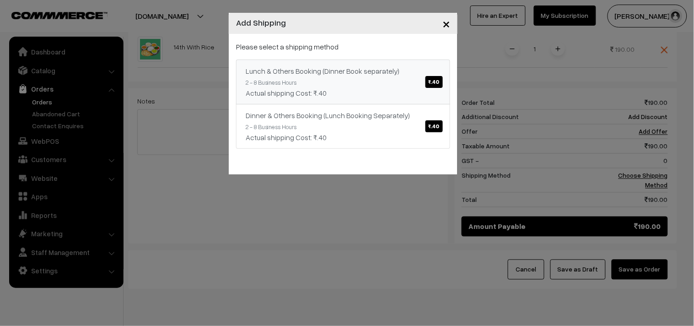
click at [431, 91] on div "Actual shipping Cost: ₹.40" at bounding box center [343, 92] width 195 height 11
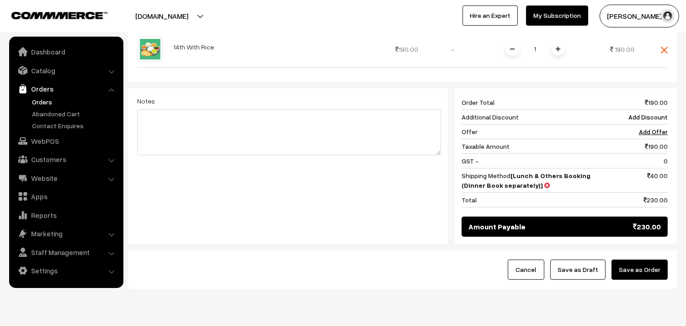
click at [637, 259] on button "Save as Order" at bounding box center [640, 269] width 56 height 20
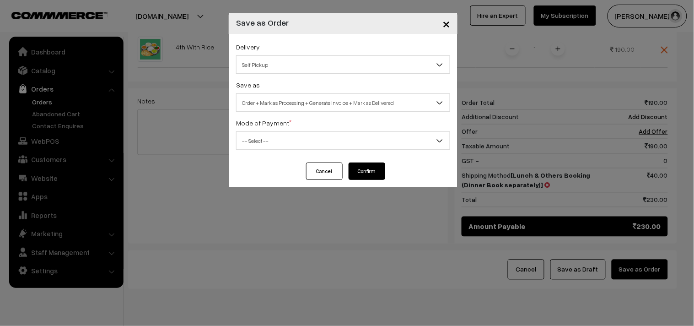
click at [286, 72] on span "Self Pickup" at bounding box center [342, 65] width 213 height 16
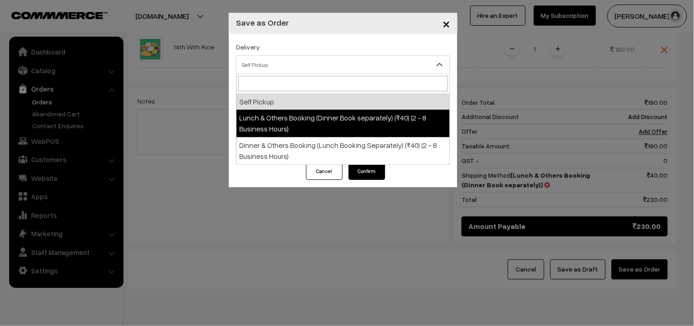
drag, startPoint x: 299, startPoint y: 116, endPoint x: 289, endPoint y: 95, distance: 22.9
select select "LOB1"
select select "3"
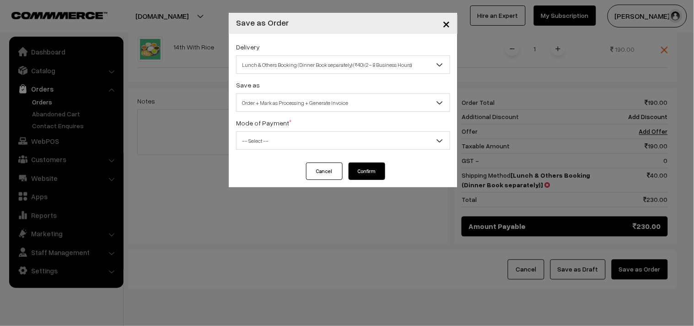
click at [289, 95] on span "Order + Mark as Processing + Generate Invoice" at bounding box center [342, 103] width 213 height 16
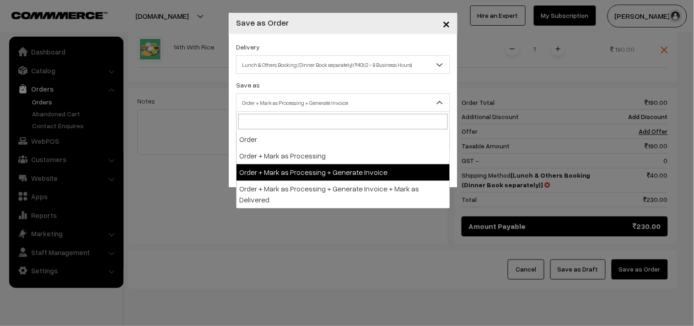
drag, startPoint x: 300, startPoint y: 174, endPoint x: 287, endPoint y: 146, distance: 30.5
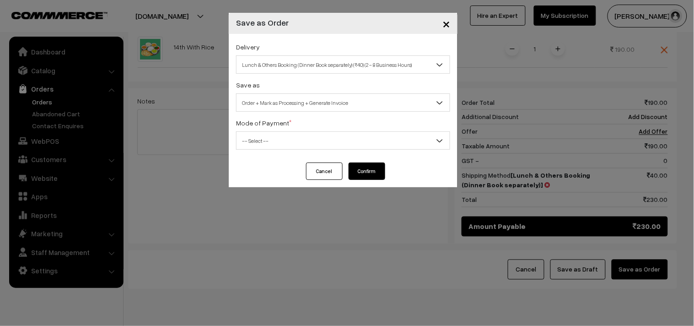
click at [287, 153] on body "Thank you for showing interest. Our team will call you shortly. Close annamfood…" at bounding box center [347, 14] width 694 height 682
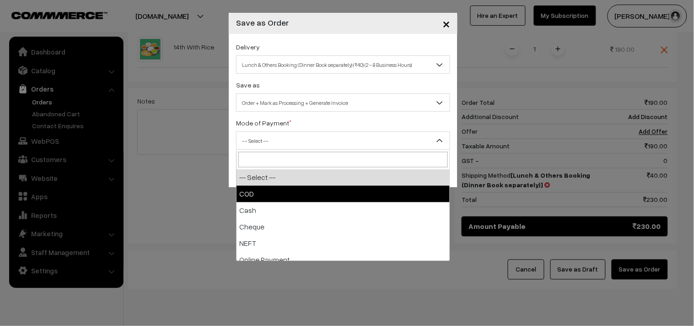
select select "1"
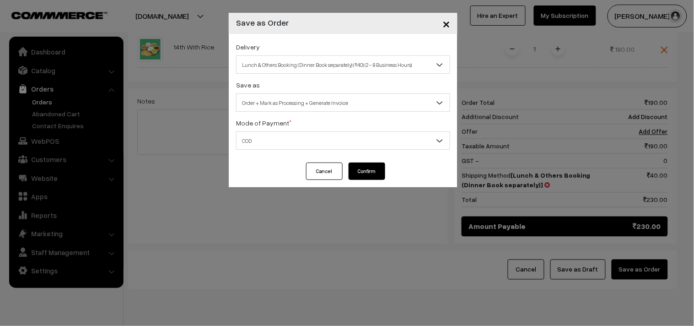
click at [364, 166] on button "Confirm" at bounding box center [366, 170] width 37 height 17
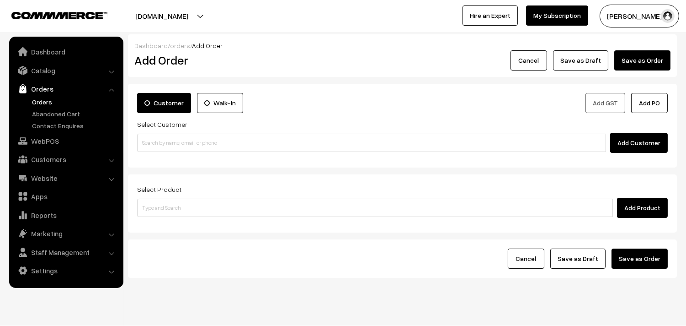
click at [45, 102] on link "Orders" at bounding box center [75, 102] width 91 height 10
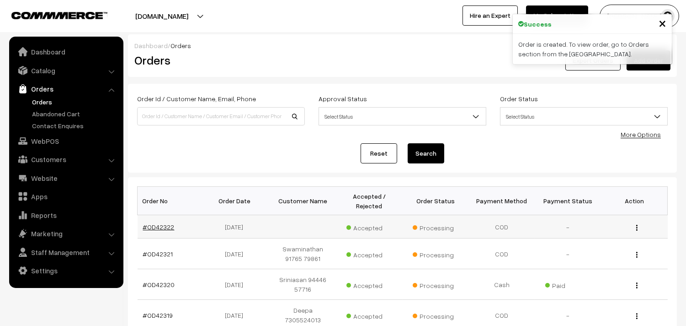
click at [158, 225] on link "#OD42322" at bounding box center [159, 227] width 32 height 8
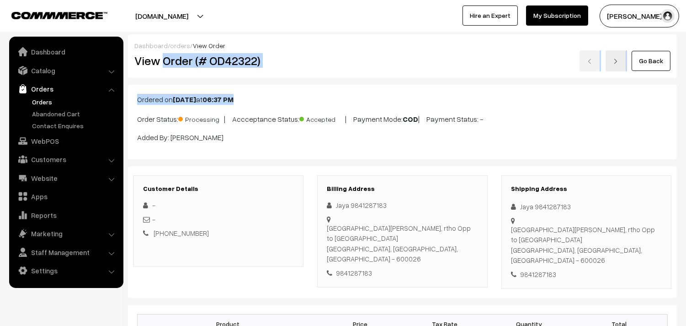
drag, startPoint x: 313, startPoint y: 80, endPoint x: 284, endPoint y: 76, distance: 29.0
drag, startPoint x: 170, startPoint y: 64, endPoint x: 159, endPoint y: 62, distance: 10.7
click at [168, 63] on h2 "View Order (# OD42322)" at bounding box center [219, 61] width 170 height 14
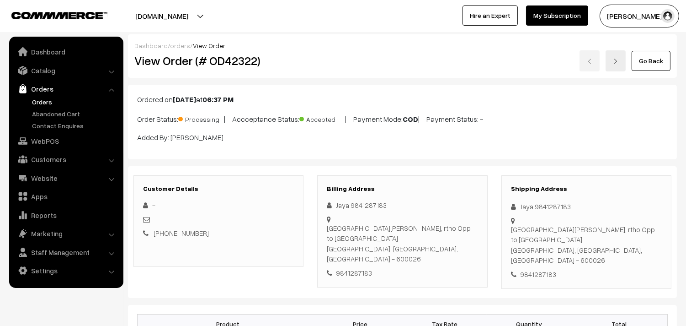
drag, startPoint x: 158, startPoint y: 63, endPoint x: 159, endPoint y: 72, distance: 9.2
click at [158, 66] on h2 "View Order (# OD42322)" at bounding box center [219, 61] width 170 height 14
click at [161, 75] on div "Dashboard / orders / View Order View Order (# OD42322) Go Back" at bounding box center [402, 55] width 549 height 43
drag, startPoint x: 163, startPoint y: 59, endPoint x: 304, endPoint y: 59, distance: 140.4
click at [304, 59] on h2 "View Order (# OD42322)" at bounding box center [219, 61] width 170 height 14
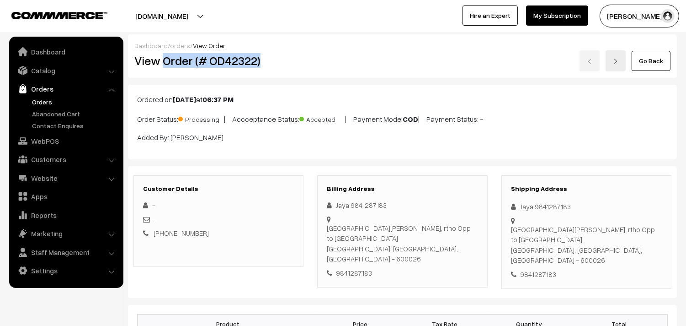
copy h2 "Order (# OD42322)"
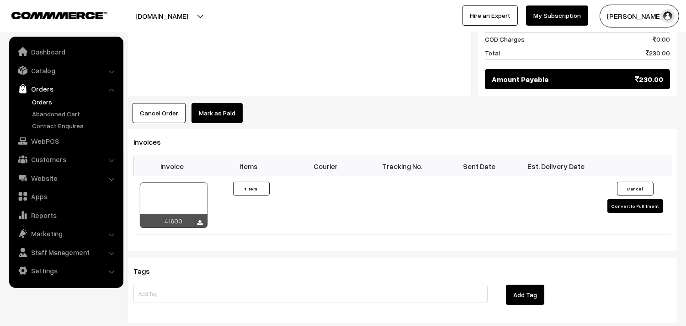
scroll to position [610, 0]
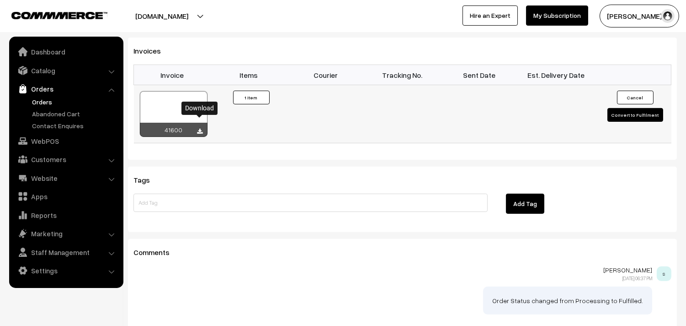
click at [202, 129] on icon at bounding box center [200, 132] width 5 height 6
click at [47, 135] on link "WebPOS" at bounding box center [65, 141] width 109 height 16
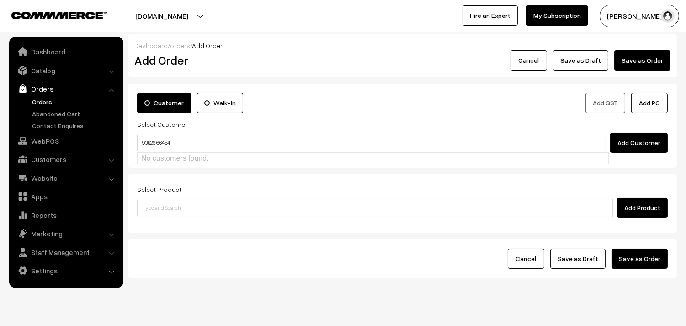
click at [156, 144] on input "93826 66454" at bounding box center [371, 143] width 469 height 18
click at [160, 143] on input "93826 66454" at bounding box center [371, 143] width 469 height 18
click at [158, 143] on input "93826 66454" at bounding box center [371, 143] width 469 height 18
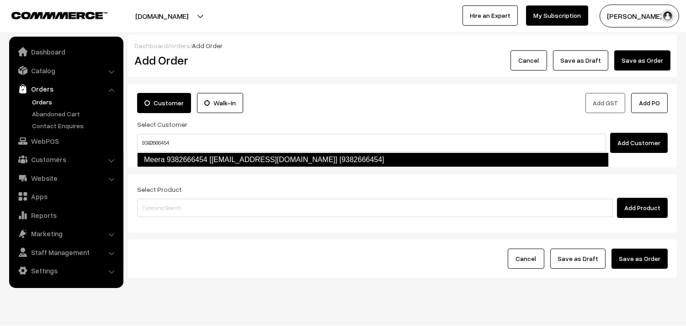
click at [166, 157] on link "Meera 9382666454 [test209@gmail.com] [9382666454]" at bounding box center [373, 159] width 472 height 15
type input "9382666454"
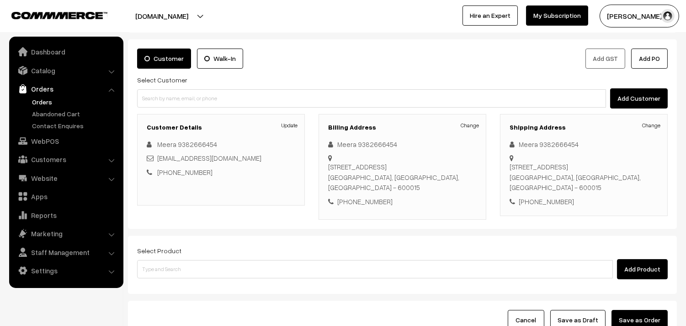
scroll to position [102, 0]
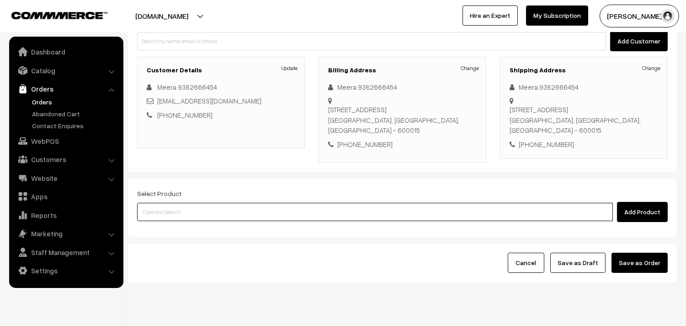
click at [251, 217] on input at bounding box center [375, 212] width 476 height 18
paste input "14th Without Rice..."
type input "14th Without Rice..."
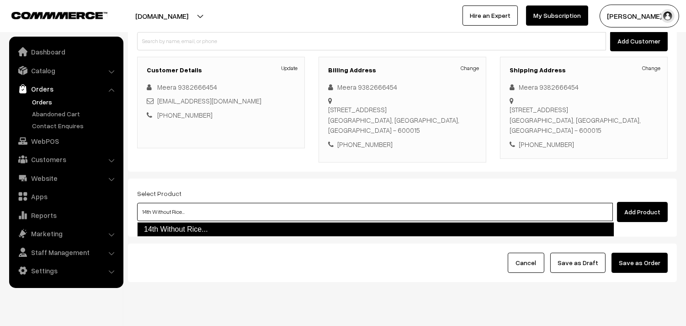
click at [175, 226] on link "14th Without Rice..." at bounding box center [375, 229] width 477 height 15
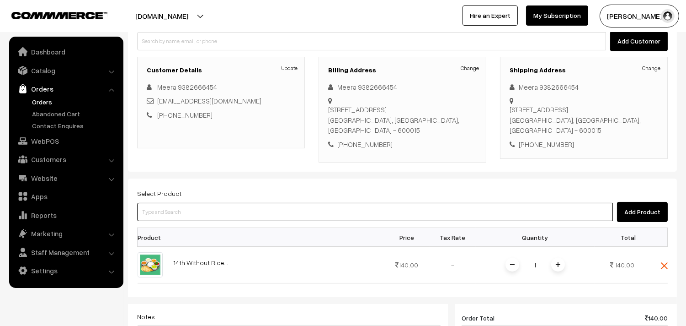
click at [180, 214] on input at bounding box center [375, 212] width 476 height 18
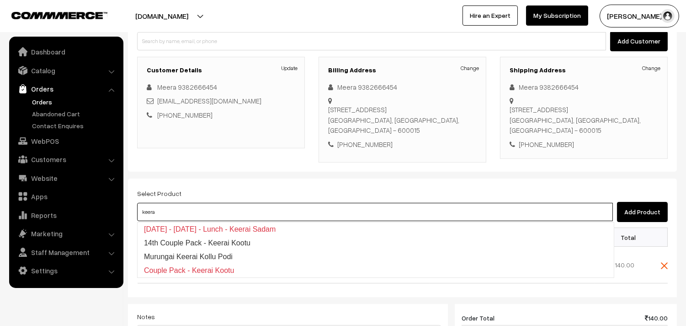
type input "keerai"
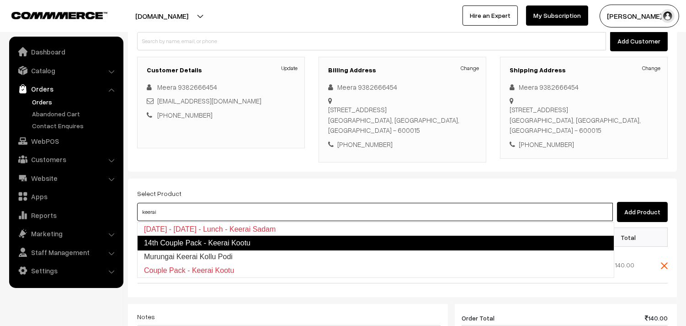
click at [193, 241] on link "14th Couple Pack - Keerai Kootu" at bounding box center [375, 243] width 477 height 15
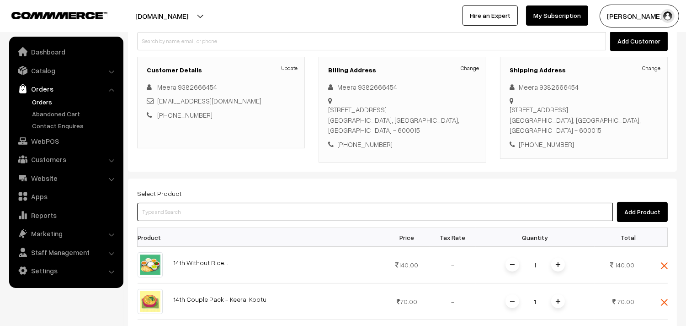
click at [186, 209] on input at bounding box center [375, 212] width 476 height 18
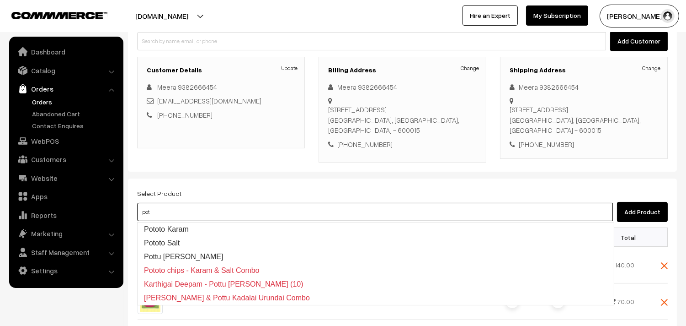
type input "pot"
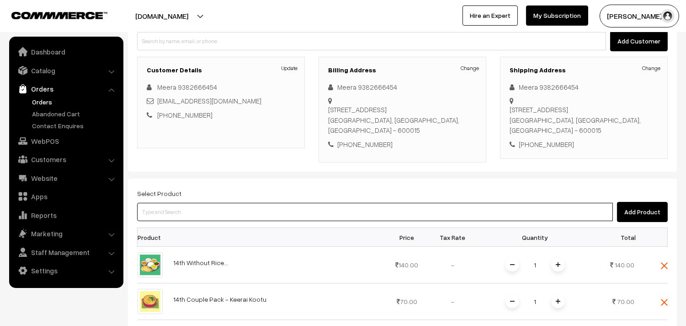
paste input "14th Couple Pack - Pototo Poriyal"
type input "14th Couple Pack - Pototo Poriyal"
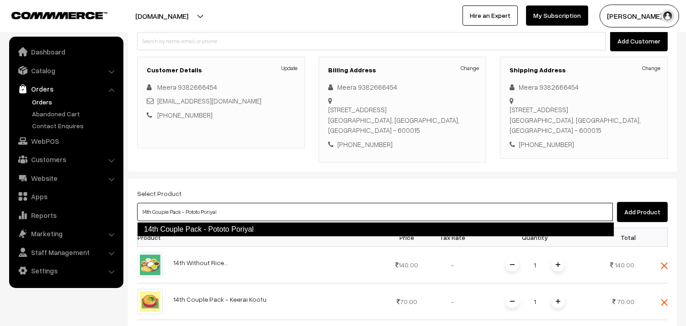
drag, startPoint x: 198, startPoint y: 225, endPoint x: 214, endPoint y: 205, distance: 26.4
click at [198, 226] on link "14th Couple Pack - Pototo Poriyal" at bounding box center [375, 229] width 477 height 15
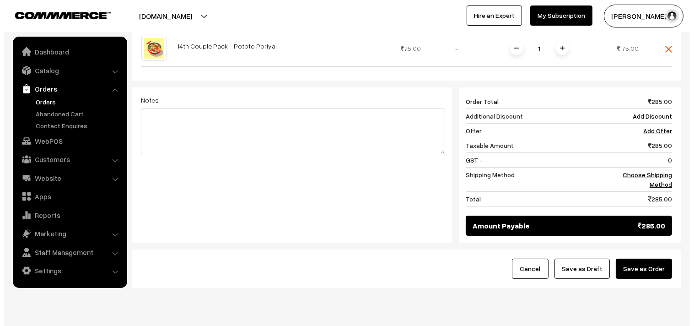
scroll to position [421, 0]
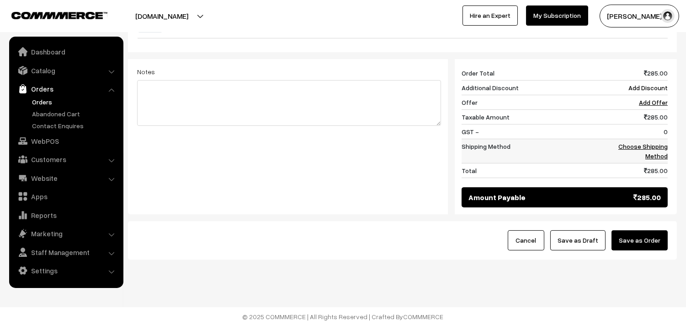
click at [627, 149] on link "Choose Shipping Method" at bounding box center [643, 150] width 49 height 17
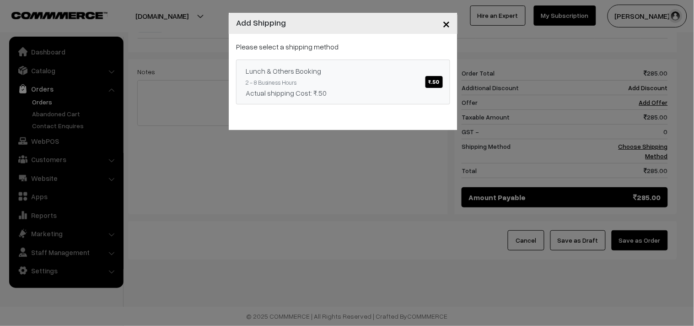
click at [383, 81] on link "Lunch & Others Booking ₹.50 2 - 8 Business Hours Actual shipping Cost: ₹.50" at bounding box center [343, 81] width 214 height 45
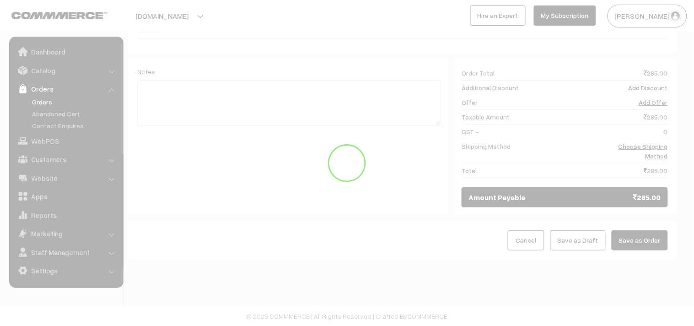
scroll to position [411, 0]
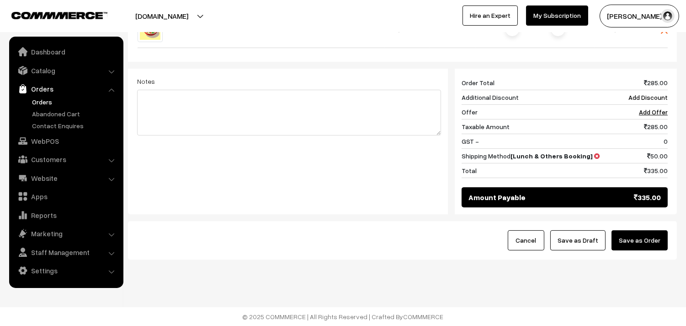
click at [638, 241] on button "Save as Order" at bounding box center [640, 240] width 56 height 20
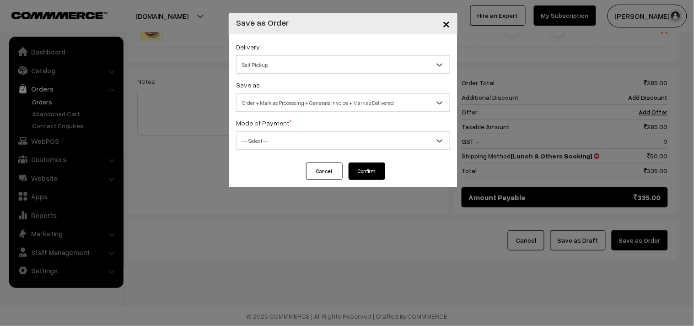
click at [305, 52] on div "Delivery Self Pickup Lunch & Others Booking (₹50) (2 - 8 Business Hours) Self P…" at bounding box center [343, 57] width 214 height 32
click at [311, 65] on span "Self Pickup" at bounding box center [342, 65] width 213 height 16
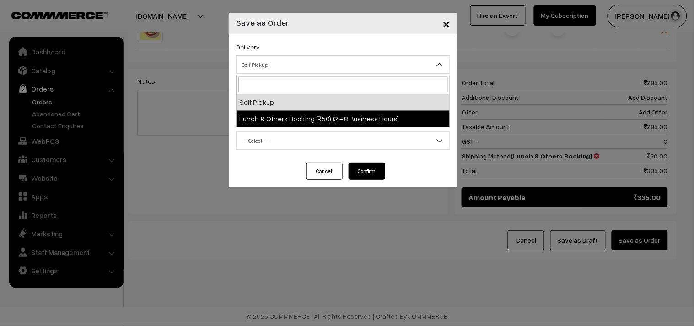
select select "LOB2"
select select "3"
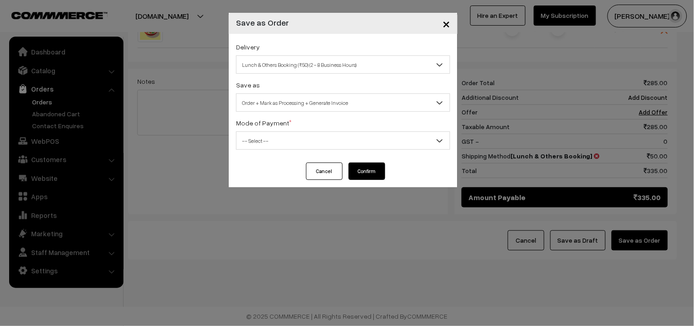
click at [311, 108] on span "Order + Mark as Processing + Generate Invoice" at bounding box center [342, 103] width 213 height 16
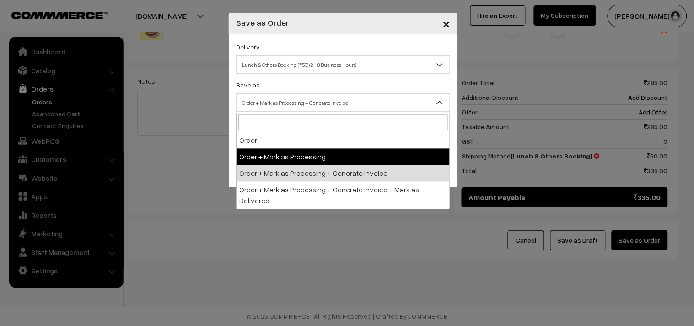
drag, startPoint x: 311, startPoint y: 174, endPoint x: 309, endPoint y: 170, distance: 4.7
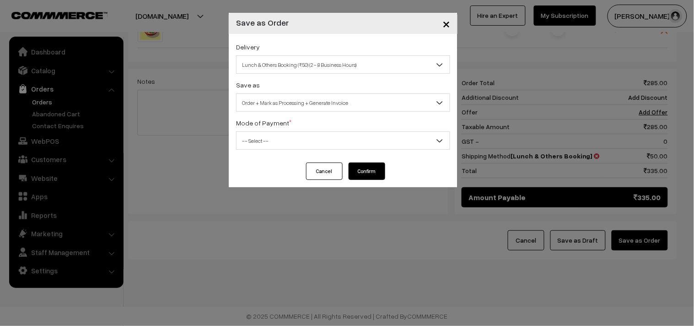
click at [295, 151] on div "Delivery Self Pickup Lunch & Others Booking (₹50) (2 - 8 Business Hours) Lunch …" at bounding box center [343, 98] width 229 height 129
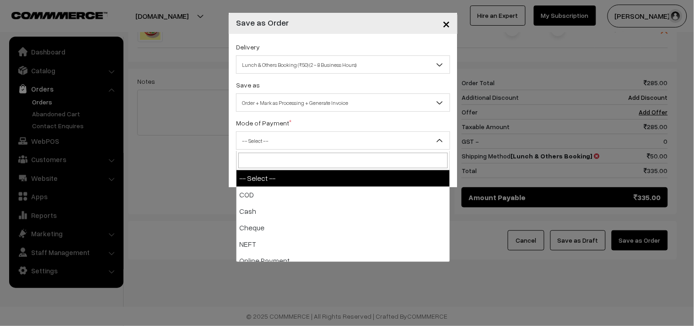
drag, startPoint x: 290, startPoint y: 148, endPoint x: 297, endPoint y: 209, distance: 61.3
click at [290, 149] on span "-- Select --" at bounding box center [342, 141] width 213 height 16
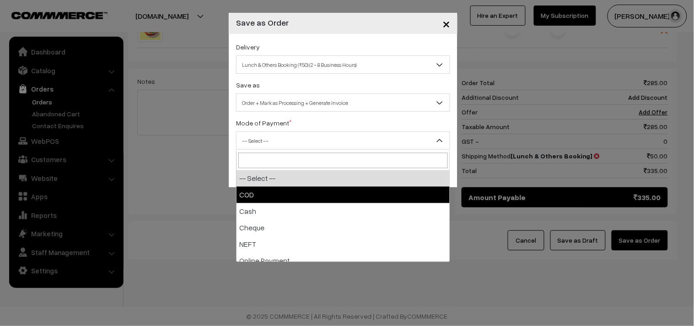
select select "1"
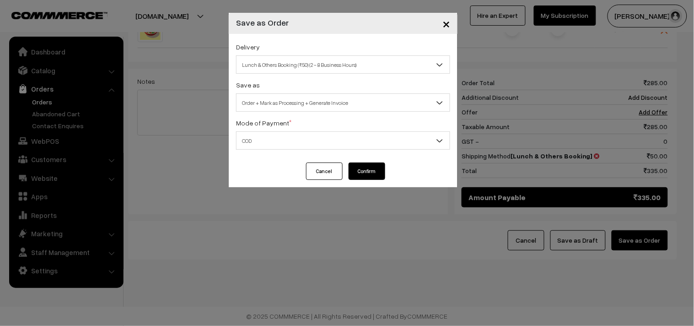
click at [375, 170] on button "Confirm" at bounding box center [366, 170] width 37 height 17
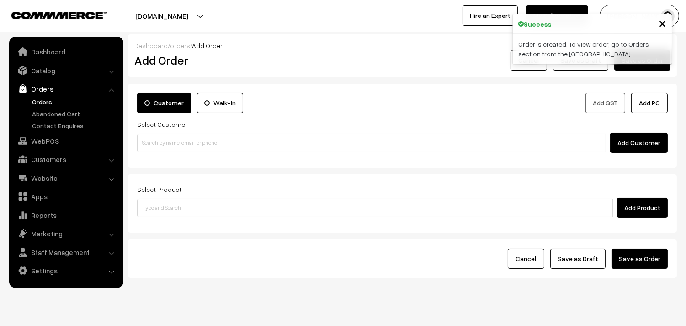
click at [44, 102] on link "Orders" at bounding box center [75, 102] width 91 height 10
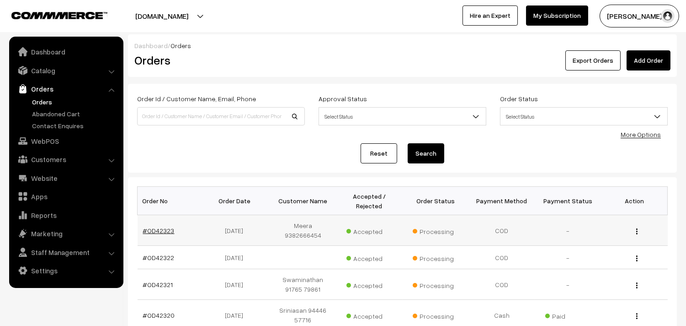
click at [154, 227] on link "#OD42323" at bounding box center [159, 230] width 32 height 8
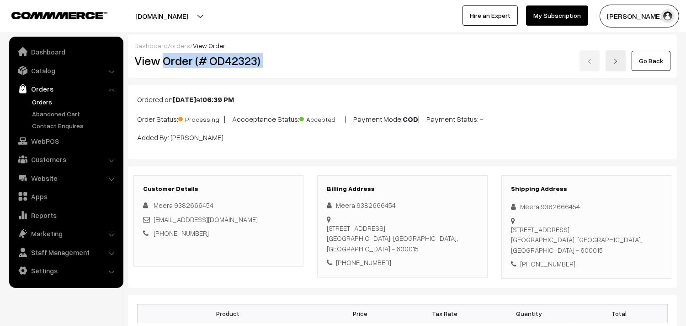
click at [323, 58] on div "View Order (# OD42323) Go Back" at bounding box center [403, 60] width 550 height 21
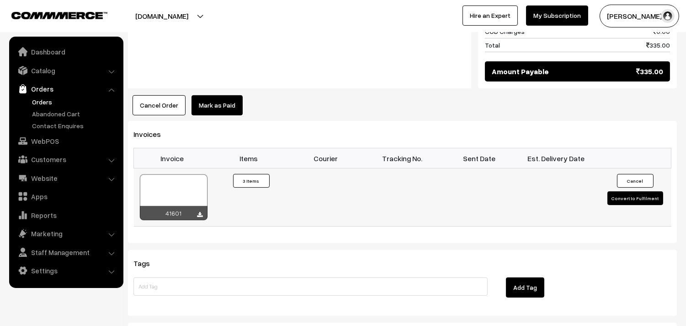
scroll to position [660, 0]
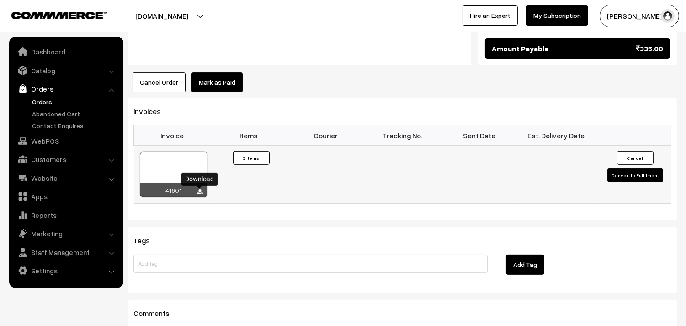
click at [198, 193] on icon at bounding box center [200, 192] width 5 height 6
click at [41, 140] on link "WebPOS" at bounding box center [65, 141] width 109 height 16
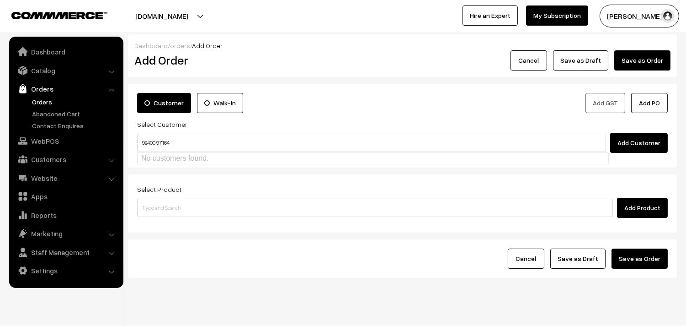
click at [158, 143] on input "98400 97164" at bounding box center [371, 143] width 469 height 18
click at [167, 155] on link "Suseela Renganathan 98400 97164 [9840097164]" at bounding box center [373, 160] width 471 height 14
type input "9840097164"
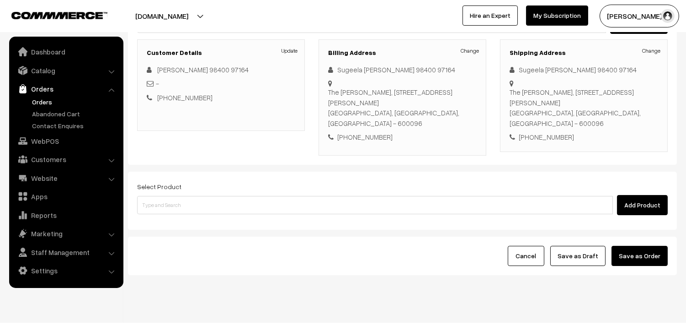
scroll to position [124, 0]
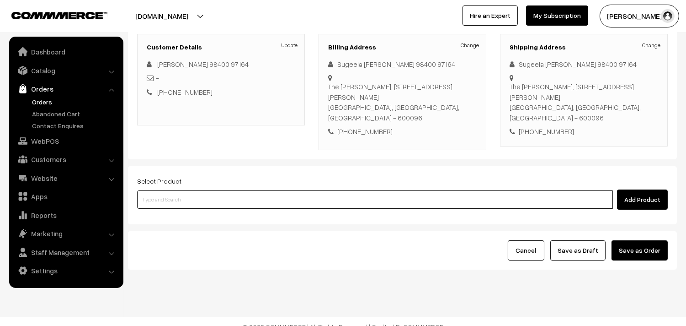
click at [188, 191] on input at bounding box center [375, 199] width 476 height 18
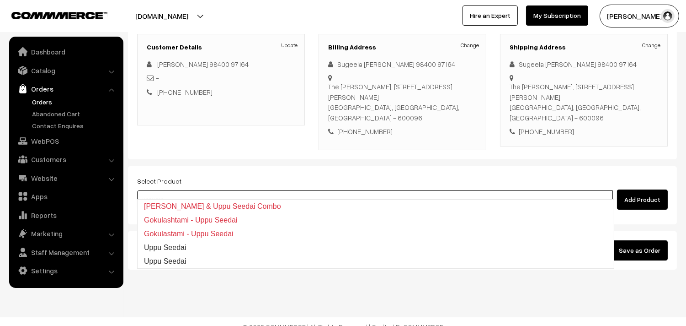
click at [172, 192] on input "uppu see" at bounding box center [375, 199] width 476 height 18
type input "u"
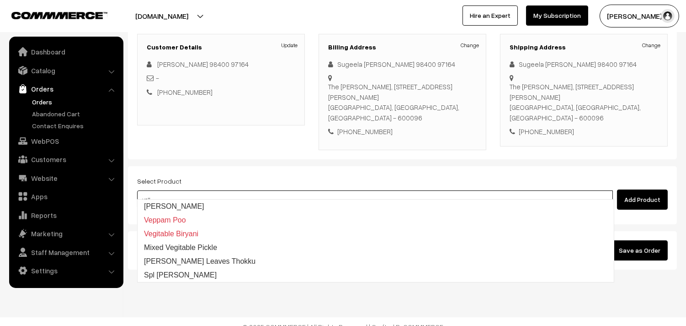
type input "vella"
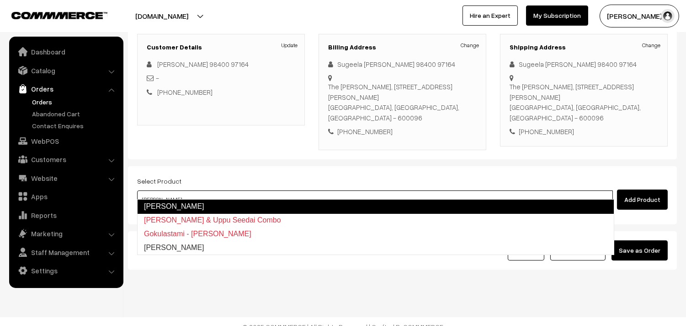
click at [176, 209] on link "Vella Seedai" at bounding box center [375, 206] width 477 height 15
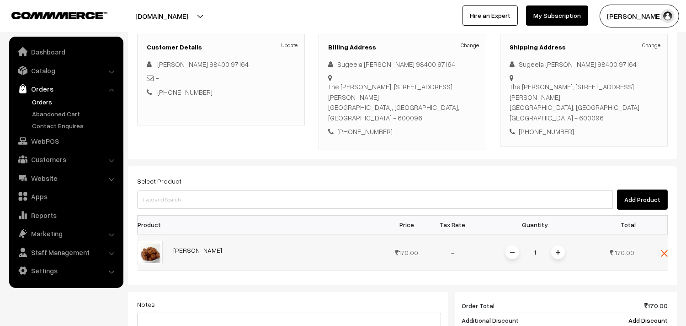
click at [557, 250] on img at bounding box center [558, 252] width 5 height 5
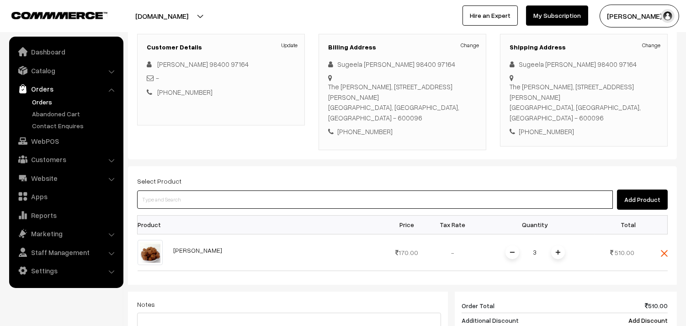
click at [223, 190] on input at bounding box center [375, 199] width 476 height 18
type input "uppu see"
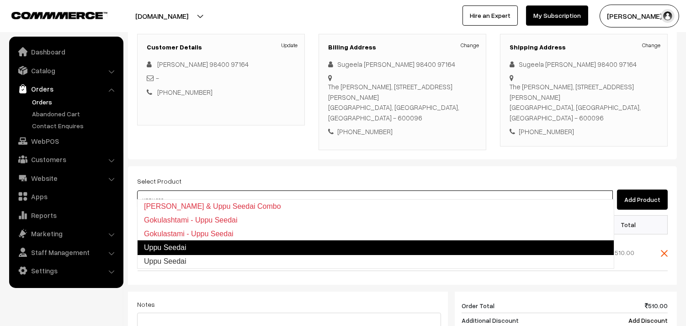
click at [204, 252] on link "Uppu Seedai" at bounding box center [375, 247] width 477 height 15
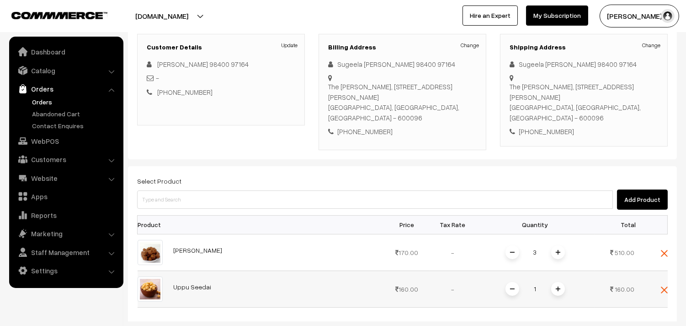
click at [556, 286] on img at bounding box center [558, 288] width 5 height 5
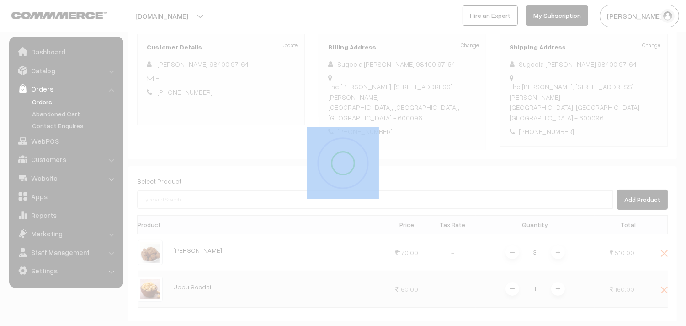
click at [556, 277] on div at bounding box center [343, 163] width 686 height 326
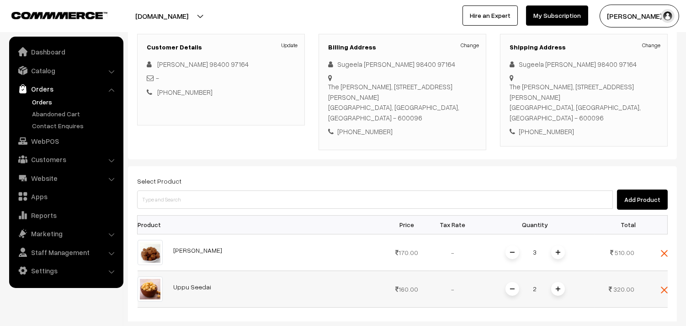
click at [559, 286] on img at bounding box center [558, 288] width 5 height 5
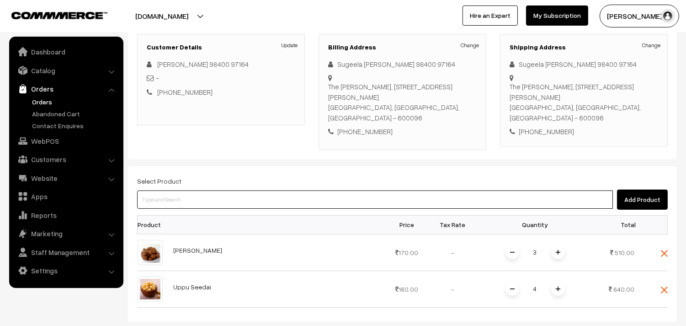
click at [216, 196] on input at bounding box center [375, 199] width 476 height 18
type input "thatta"
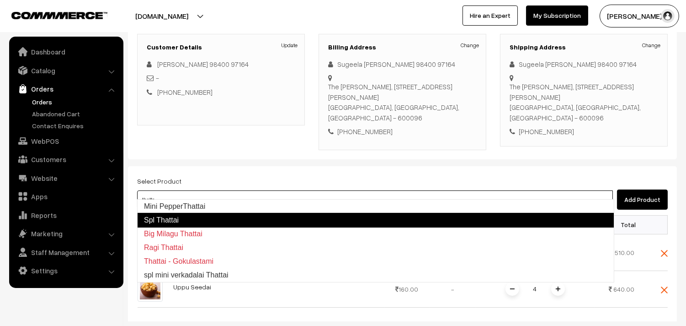
click at [193, 223] on link "Spl Thattai" at bounding box center [375, 220] width 477 height 15
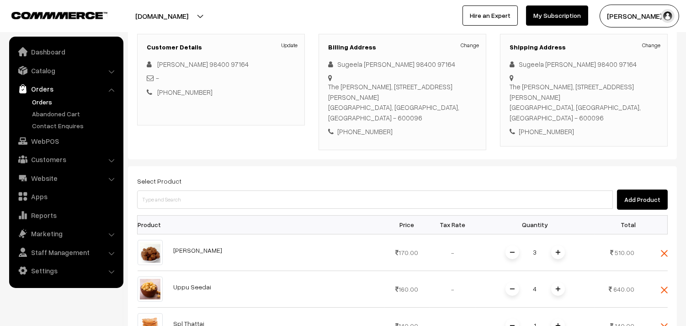
click at [556, 323] on img at bounding box center [558, 325] width 5 height 5
click at [557, 314] on div "Dashboard / orders / Add Order Add Order Cancel Save as Draft Save as Order Sav…" at bounding box center [402, 237] width 549 height 655
click at [557, 323] on img at bounding box center [558, 325] width 5 height 5
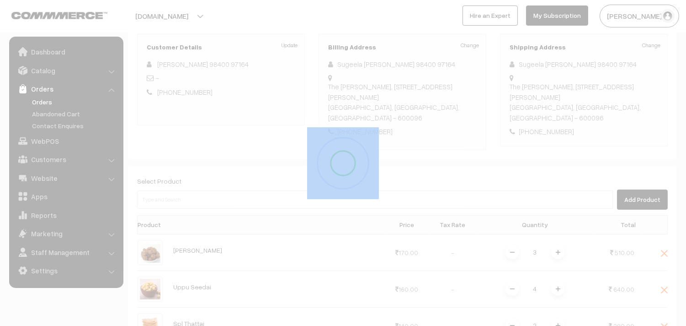
click at [558, 314] on div at bounding box center [343, 163] width 686 height 326
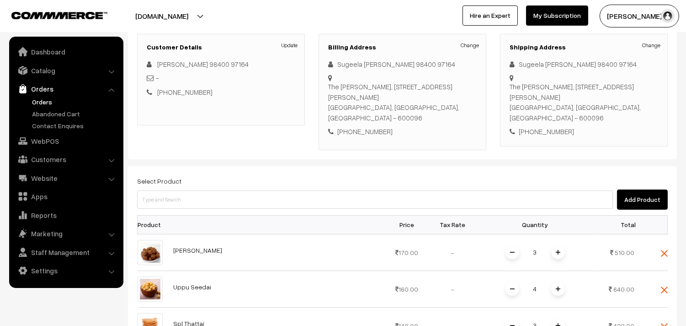
click at [558, 323] on img at bounding box center [558, 325] width 5 height 5
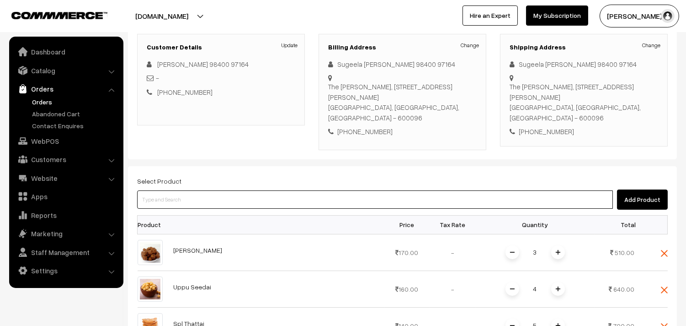
click at [175, 190] on input at bounding box center [375, 199] width 476 height 18
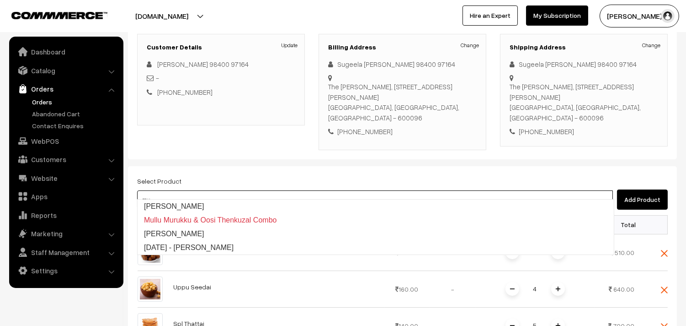
type input "m"
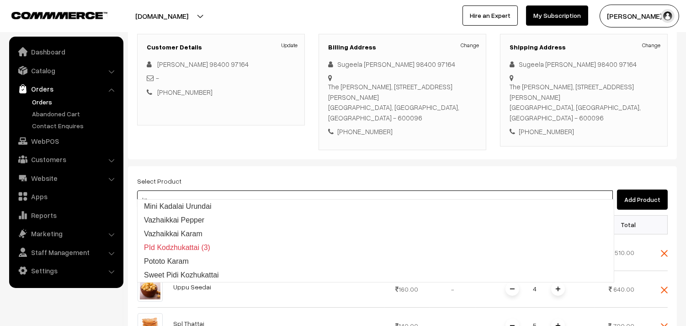
type input "k"
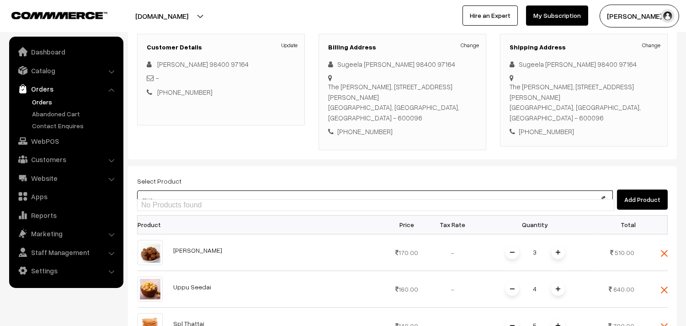
type input "muru"
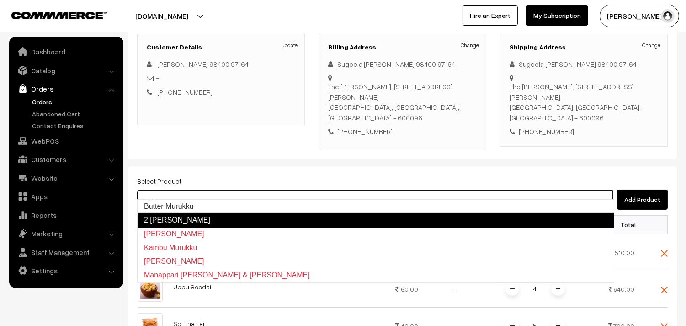
click at [189, 216] on link "2 [PERSON_NAME]" at bounding box center [375, 220] width 477 height 15
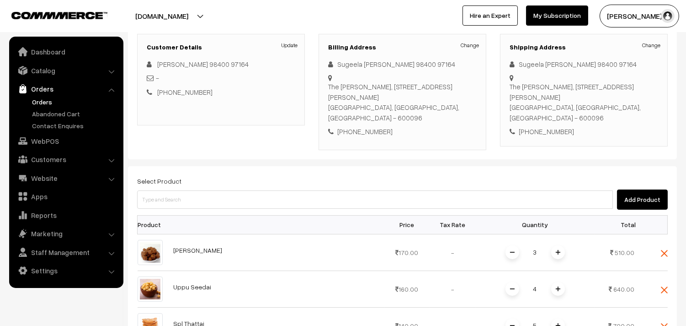
scroll to position [277, 0]
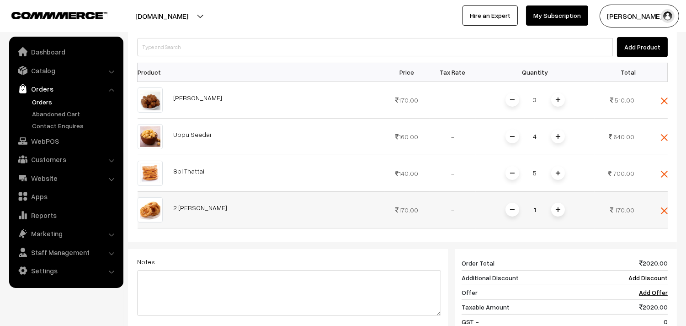
click at [560, 203] on span at bounding box center [559, 210] width 14 height 14
click at [559, 203] on div "Dashboard / orders / Add Order Add Order Cancel Save as Draft Save as Order Sav…" at bounding box center [402, 103] width 549 height 691
click at [559, 203] on span at bounding box center [559, 210] width 14 height 14
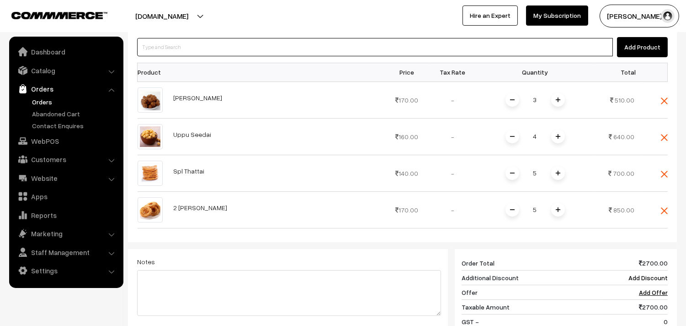
click at [202, 38] on input at bounding box center [375, 47] width 476 height 18
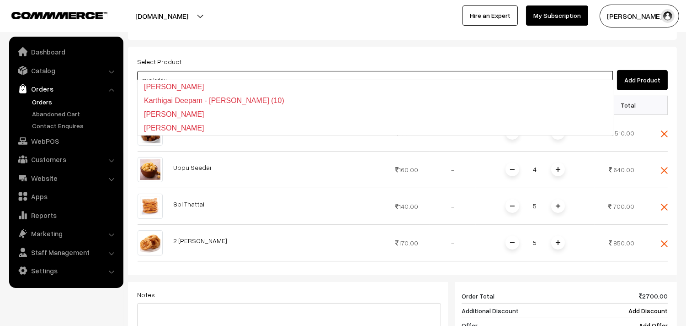
scroll to position [226, 0]
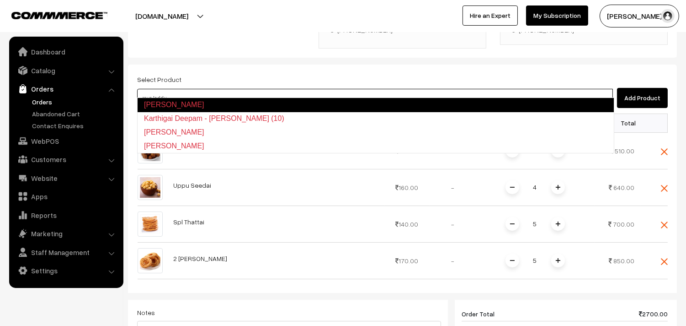
type input "rava laddu"
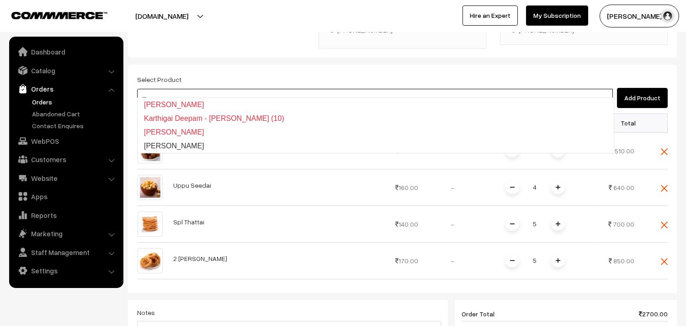
type input "r"
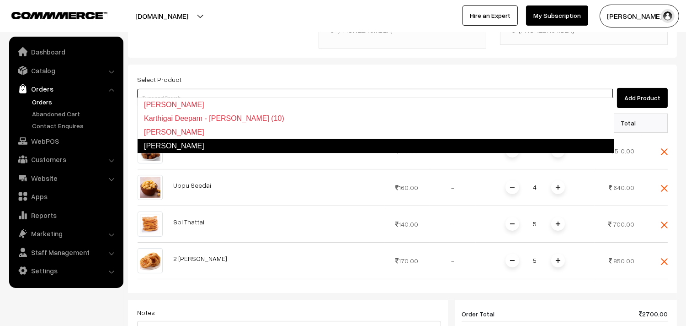
click at [252, 143] on link "[PERSON_NAME]" at bounding box center [375, 146] width 477 height 15
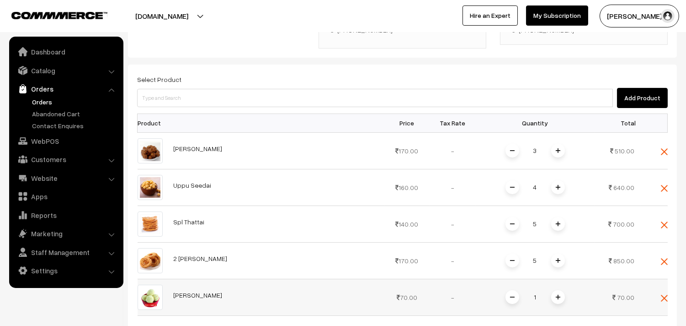
click at [560, 290] on span at bounding box center [559, 297] width 14 height 14
drag, startPoint x: 559, startPoint y: 285, endPoint x: 558, endPoint y: 272, distance: 13.3
click at [558, 295] on img at bounding box center [558, 297] width 5 height 5
click at [515, 290] on span at bounding box center [513, 297] width 14 height 14
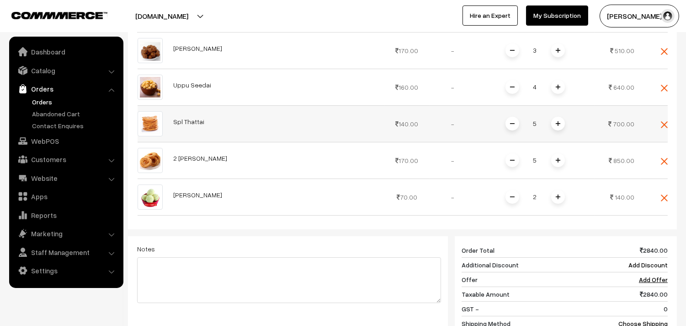
scroll to position [378, 0]
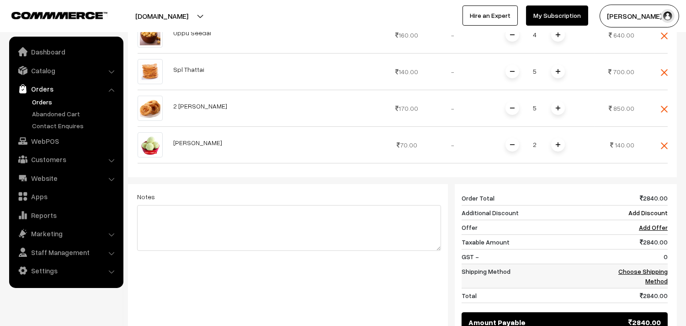
click at [633, 267] on link "Choose Shipping Method" at bounding box center [643, 275] width 49 height 17
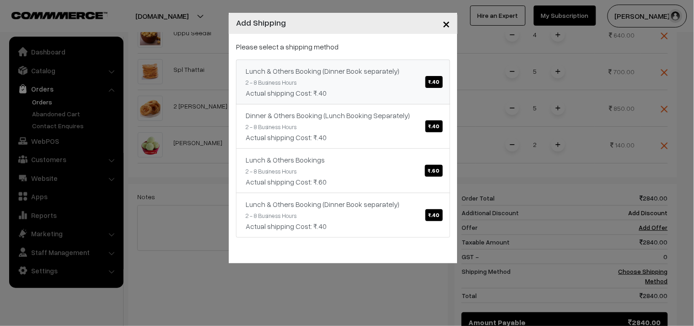
click at [322, 72] on div "Lunch & Others Booking (Dinner Book separately) ₹.40" at bounding box center [343, 70] width 195 height 11
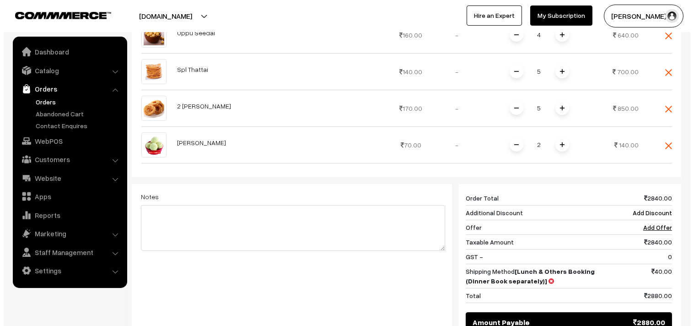
scroll to position [494, 0]
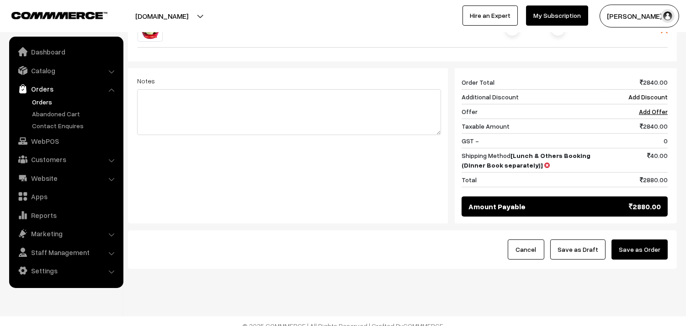
click at [634, 230] on div "Cancel Save as Draft Save as Order" at bounding box center [402, 249] width 549 height 38
click at [634, 239] on button "Save as Order" at bounding box center [640, 249] width 56 height 20
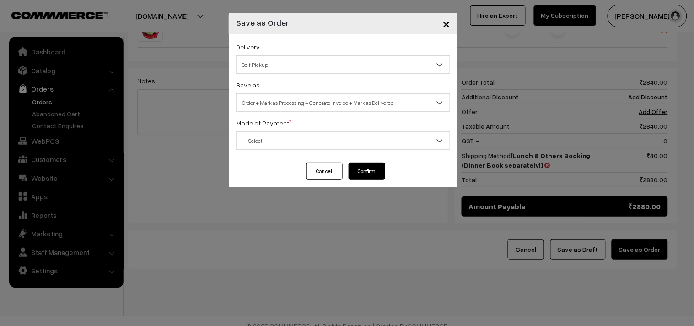
click at [408, 65] on span "Self Pickup" at bounding box center [342, 65] width 213 height 16
click at [390, 78] on div "Delivery Self Pickup Lunch & Others Booking (Dinner Book separately) (₹40) (2 -…" at bounding box center [343, 98] width 229 height 129
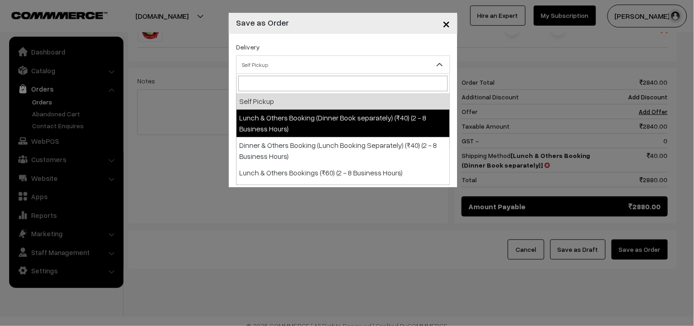
select select "LOB1"
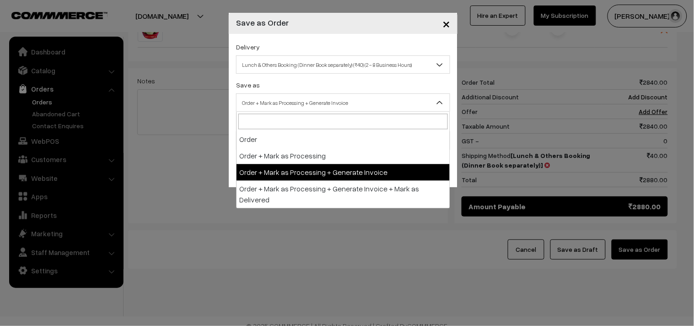
drag, startPoint x: 376, startPoint y: 97, endPoint x: 388, endPoint y: 152, distance: 56.6
click at [378, 101] on span "Order + Mark as Processing + Generate Invoice" at bounding box center [342, 103] width 213 height 16
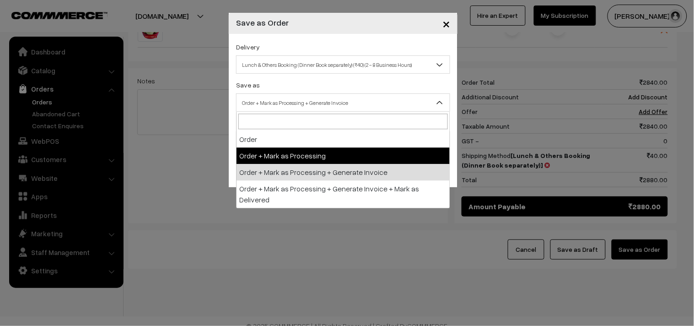
drag, startPoint x: 389, startPoint y: 161, endPoint x: 390, endPoint y: 168, distance: 7.0
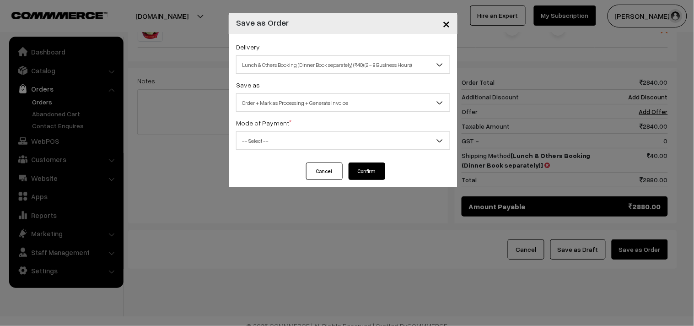
click at [343, 101] on span "Order + Mark as Processing + Generate Invoice" at bounding box center [342, 103] width 213 height 16
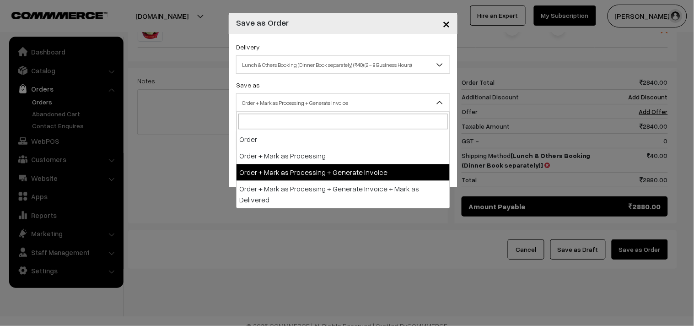
drag, startPoint x: 361, startPoint y: 166, endPoint x: 357, endPoint y: 155, distance: 12.6
select select "2"
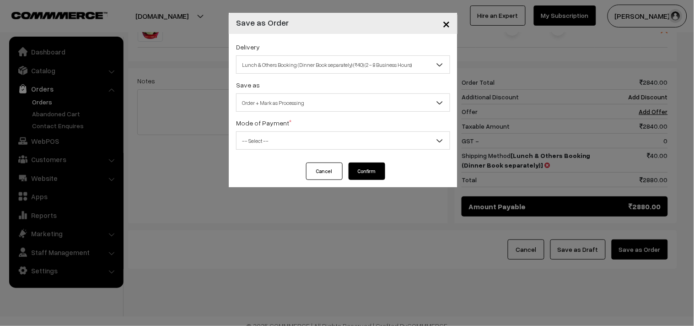
click at [348, 144] on span "-- Select --" at bounding box center [342, 141] width 213 height 16
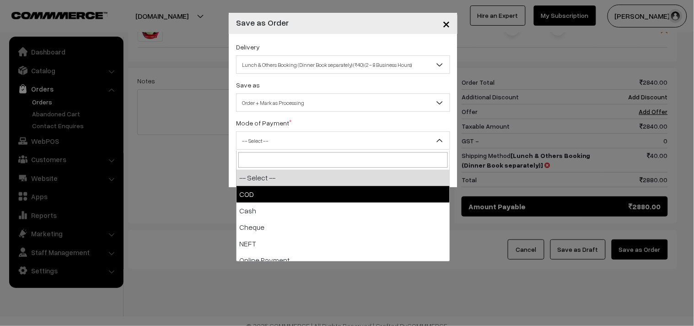
drag, startPoint x: 350, startPoint y: 191, endPoint x: 359, endPoint y: 177, distance: 16.7
select select "1"
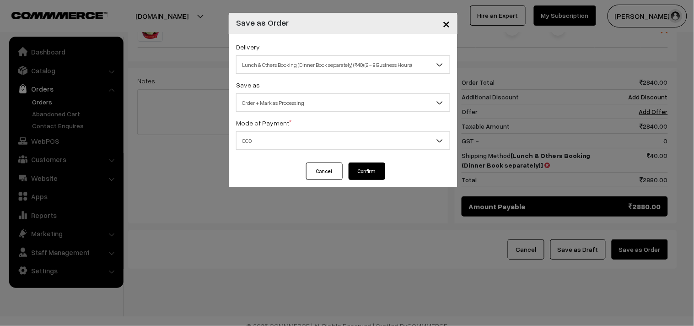
click at [375, 172] on button "Confirm" at bounding box center [366, 170] width 37 height 17
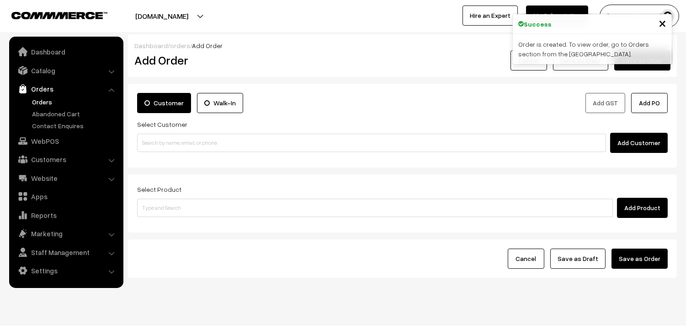
click at [39, 103] on link "Orders" at bounding box center [75, 102] width 91 height 10
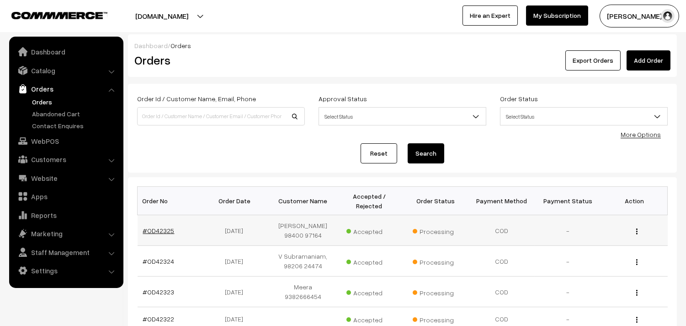
click at [154, 234] on link "#OD42325" at bounding box center [159, 230] width 32 height 8
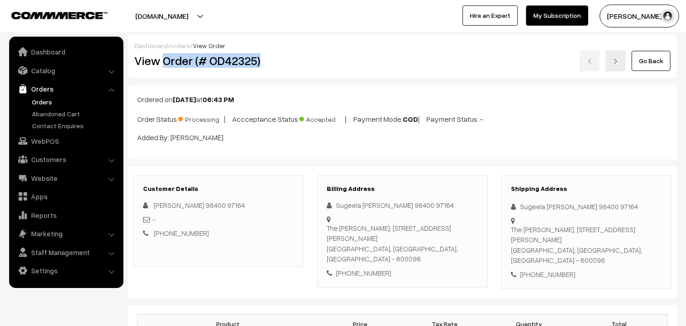
click at [277, 56] on h2 "View Order (# OD42325)" at bounding box center [219, 61] width 170 height 14
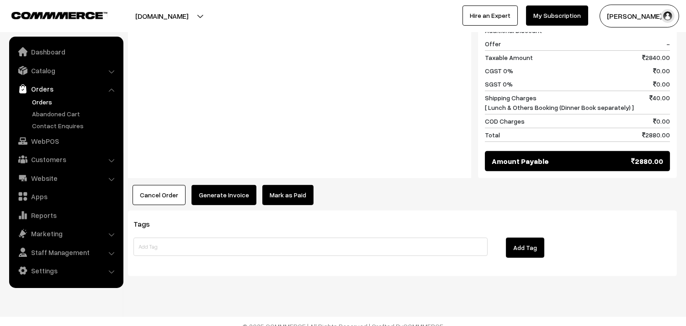
click at [222, 185] on button "Generate Invoice" at bounding box center [224, 195] width 65 height 20
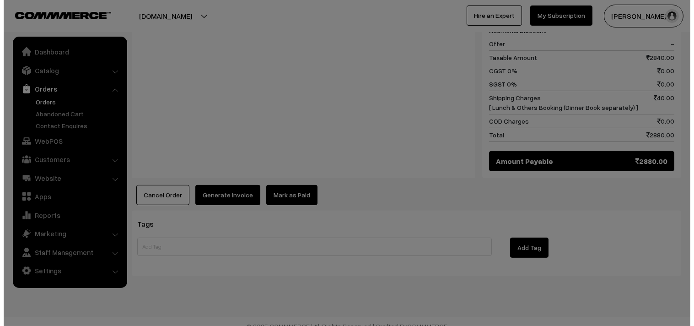
scroll to position [684, 0]
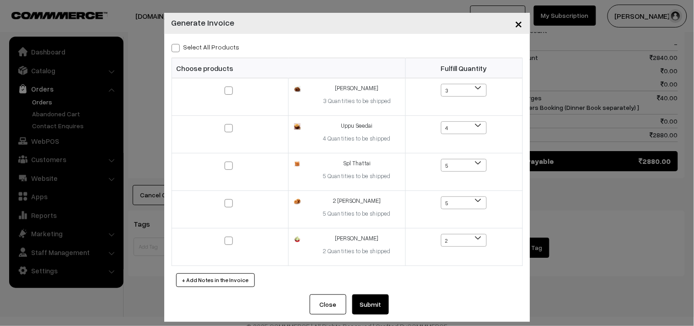
click at [172, 48] on span at bounding box center [176, 48] width 8 height 8
click at [172, 48] on input "Select All Products" at bounding box center [175, 46] width 6 height 6
checkbox input "true"
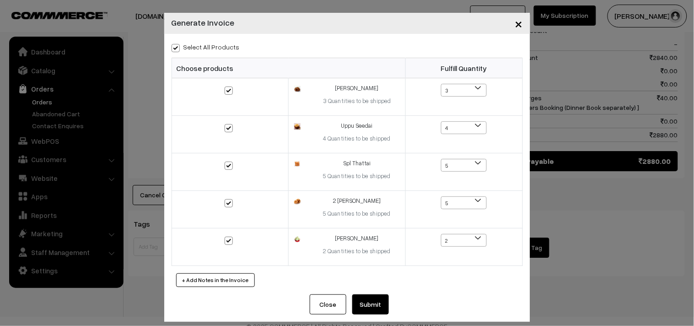
checkbox input "true"
click at [373, 303] on button "Submit" at bounding box center [370, 304] width 37 height 20
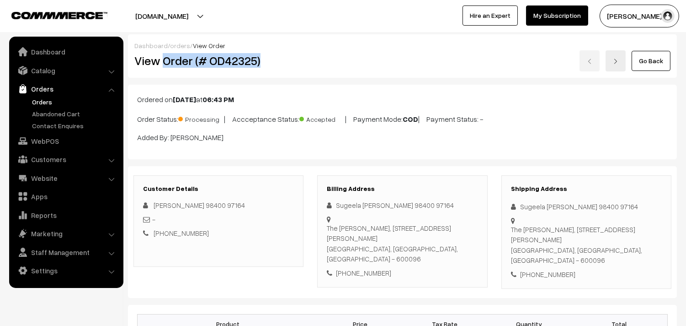
drag, startPoint x: 162, startPoint y: 61, endPoint x: 295, endPoint y: 64, distance: 133.6
click at [295, 65] on h2 "View Order (# OD42325)" at bounding box center [219, 61] width 170 height 14
copy h2 "Order (# OD42325)"
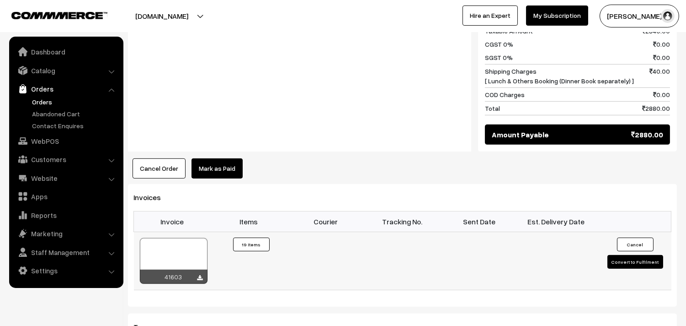
scroll to position [762, 0]
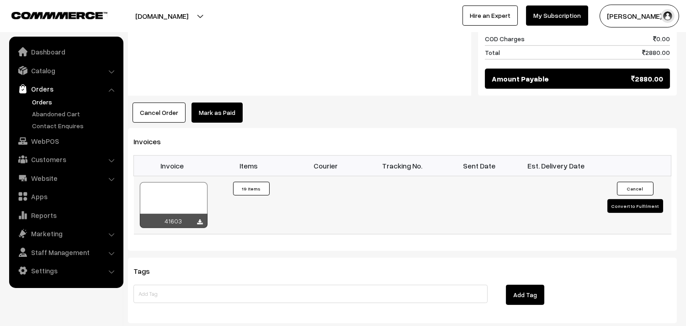
click at [198, 219] on icon at bounding box center [200, 222] width 5 height 6
click at [43, 102] on link "Orders" at bounding box center [75, 102] width 91 height 10
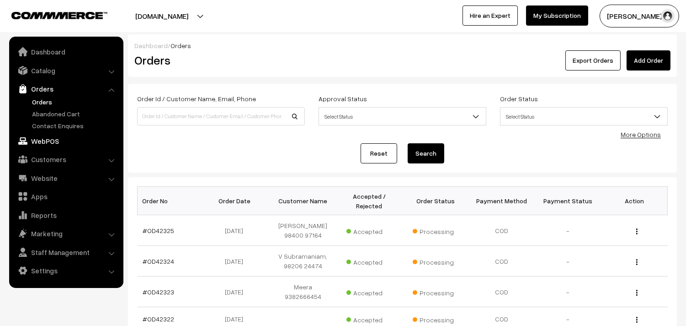
drag, startPoint x: 35, startPoint y: 138, endPoint x: 100, endPoint y: 156, distance: 67.0
click at [37, 138] on link "WebPOS" at bounding box center [65, 141] width 109 height 16
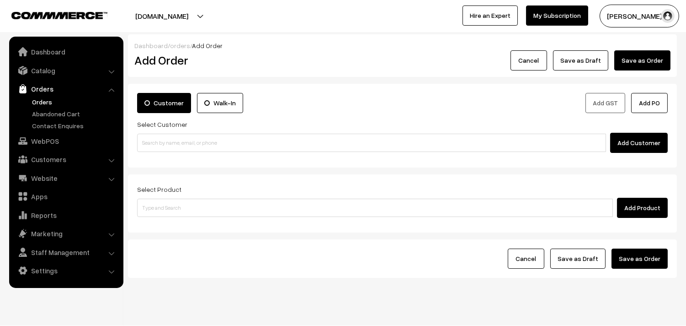
drag, startPoint x: 0, startPoint y: 0, endPoint x: 175, endPoint y: 142, distance: 225.3
click at [185, 157] on div "Customer Walk-In Add GST Add PO Select Customer Add Customer" at bounding box center [402, 126] width 549 height 84
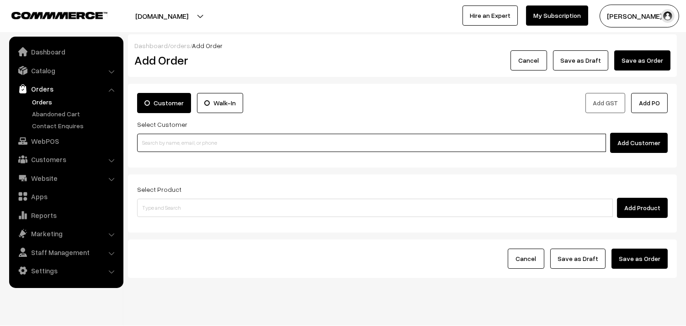
click at [175, 142] on input at bounding box center [371, 143] width 469 height 18
paste input "97909 67376"
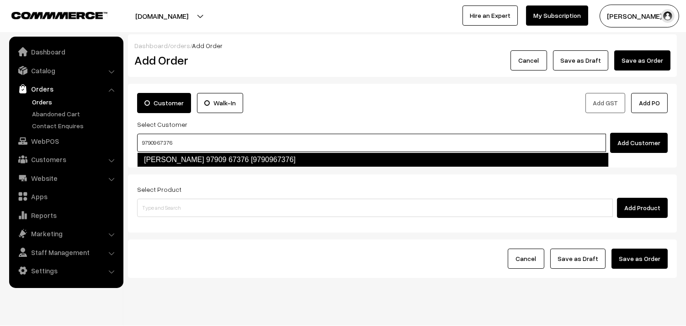
click at [158, 166] on link "Amudha Sridhar 97909 67376 [9790967376]" at bounding box center [373, 159] width 472 height 15
type input "97909 67376"
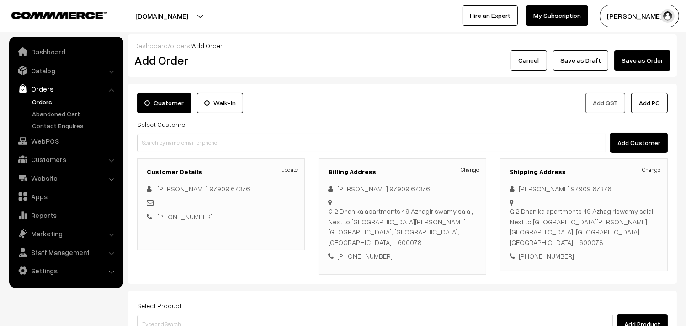
scroll to position [124, 0]
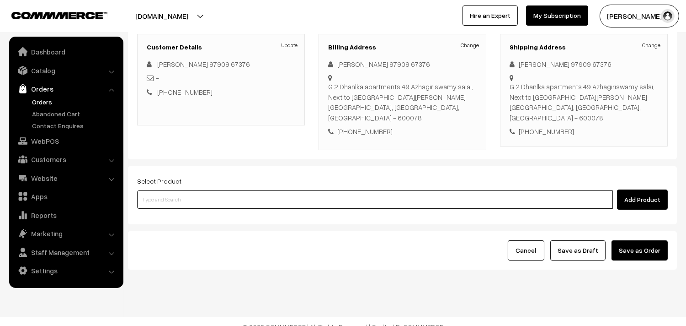
click at [177, 196] on input at bounding box center [375, 199] width 476 height 18
type input "mini com"
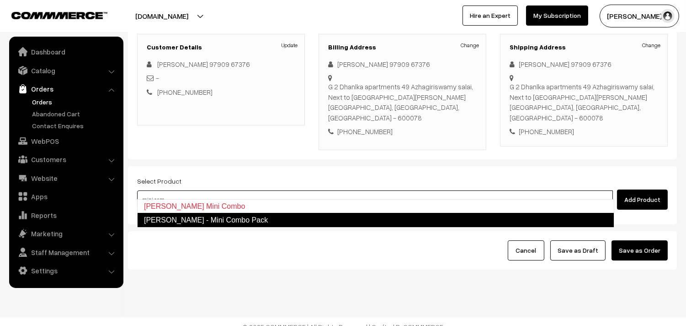
click at [190, 217] on link "Krishna Jeyanthi - Mini Combo Pack" at bounding box center [375, 220] width 477 height 15
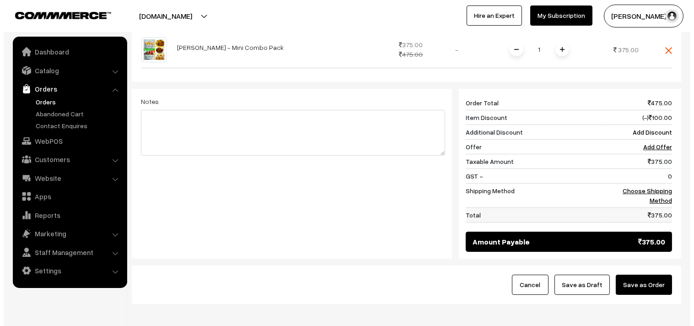
scroll to position [327, 0]
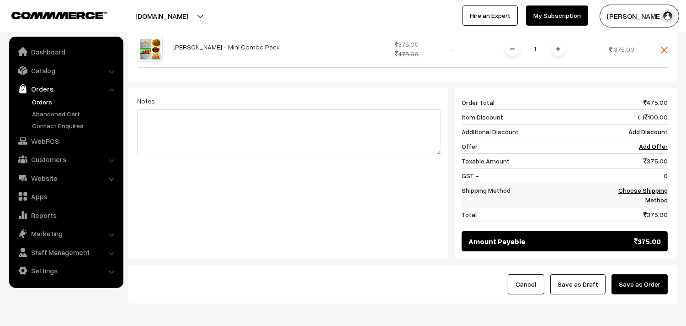
click at [638, 186] on link "Choose Shipping Method" at bounding box center [643, 194] width 49 height 17
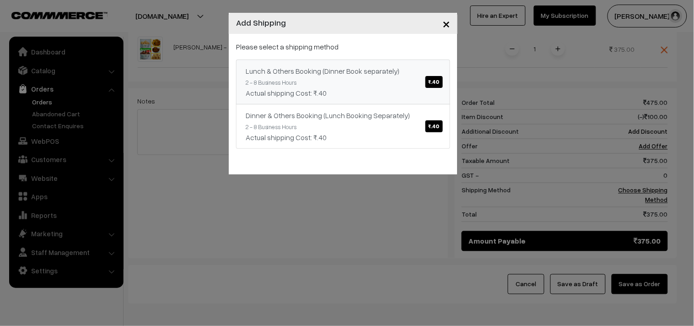
click at [435, 85] on span "₹.40" at bounding box center [433, 82] width 17 height 12
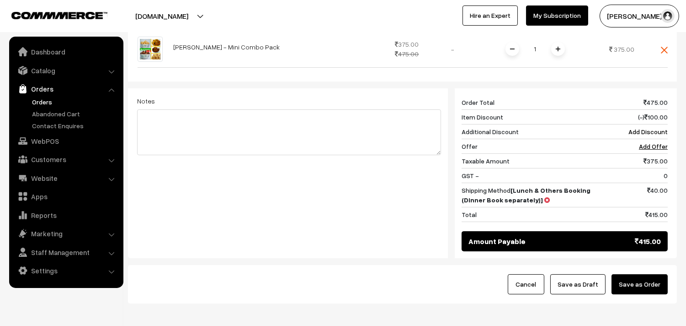
click at [638, 274] on button "Save as Order" at bounding box center [640, 284] width 56 height 20
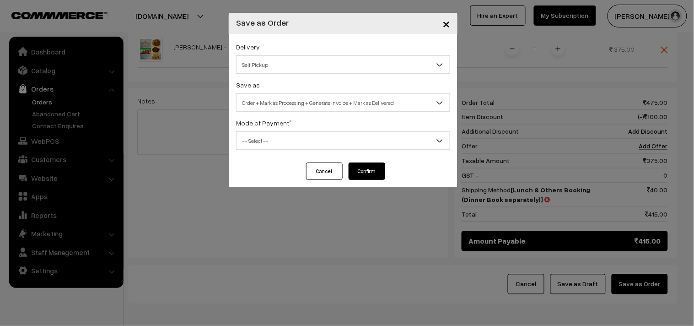
drag, startPoint x: 313, startPoint y: 55, endPoint x: 317, endPoint y: 66, distance: 11.3
click at [316, 60] on span "Self Pickup" at bounding box center [343, 64] width 214 height 18
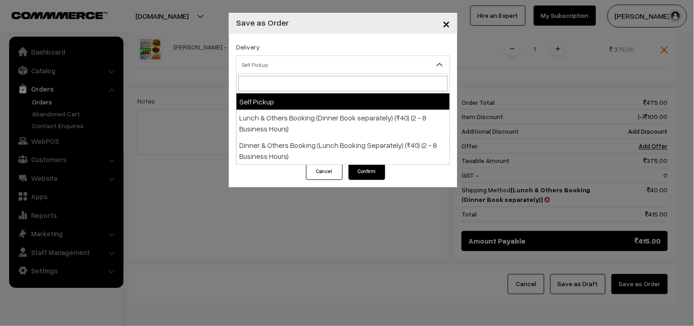
select select "LOB1"
select select "3"
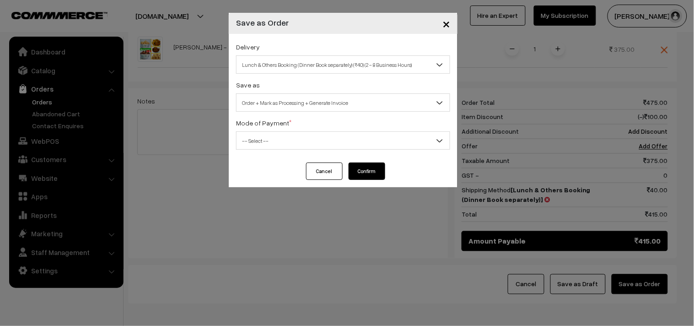
click at [308, 102] on span "Order + Mark as Processing + Generate Invoice" at bounding box center [342, 103] width 213 height 16
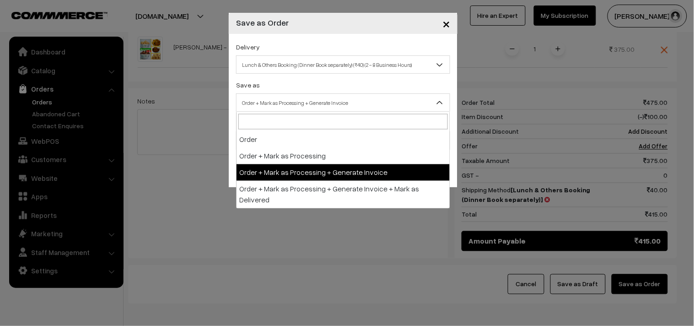
drag, startPoint x: 316, startPoint y: 172, endPoint x: 295, endPoint y: 145, distance: 33.7
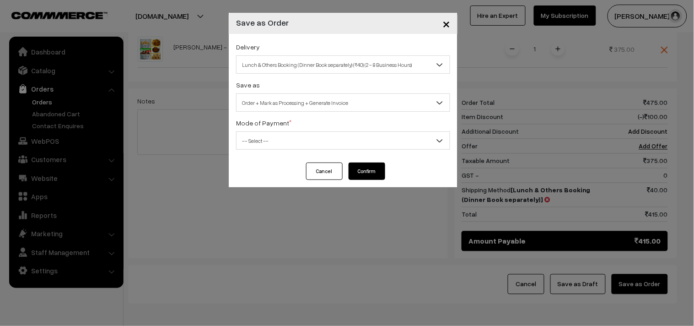
click at [296, 145] on span "-- Select --" at bounding box center [342, 141] width 213 height 16
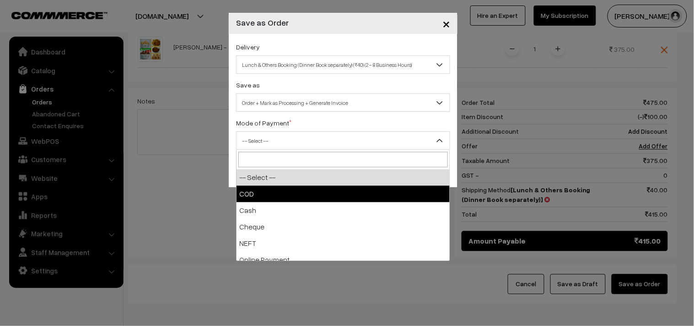
drag, startPoint x: 296, startPoint y: 196, endPoint x: 336, endPoint y: 176, distance: 44.0
select select "1"
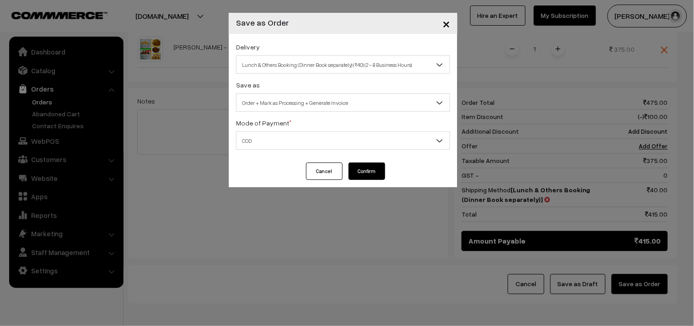
click at [377, 166] on button "Confirm" at bounding box center [366, 170] width 37 height 17
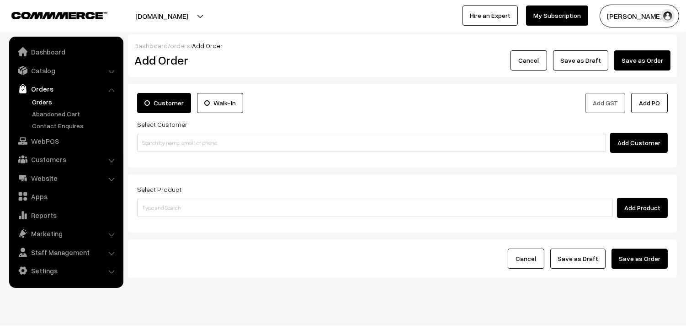
click at [53, 102] on link "Orders" at bounding box center [75, 102] width 91 height 10
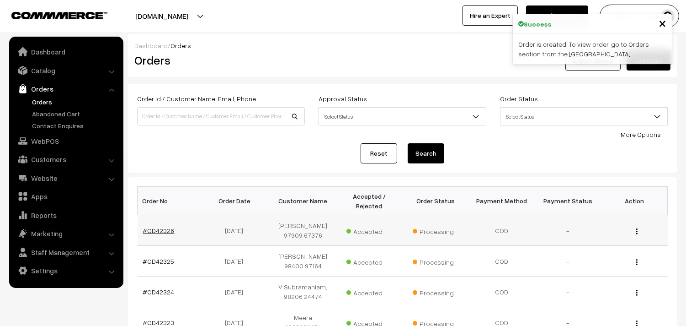
click at [161, 229] on link "#OD42326" at bounding box center [159, 230] width 32 height 8
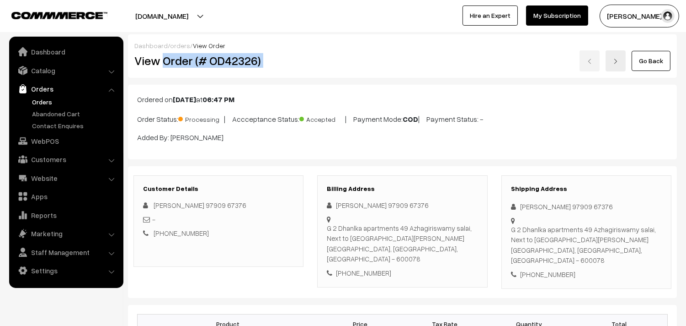
click at [331, 64] on div "View Order (# OD42326) Go Back" at bounding box center [403, 60] width 550 height 21
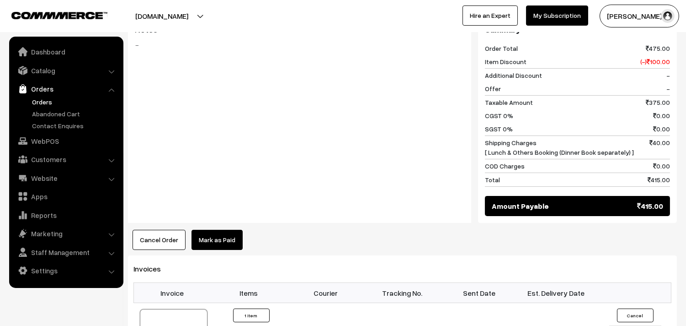
scroll to position [508, 0]
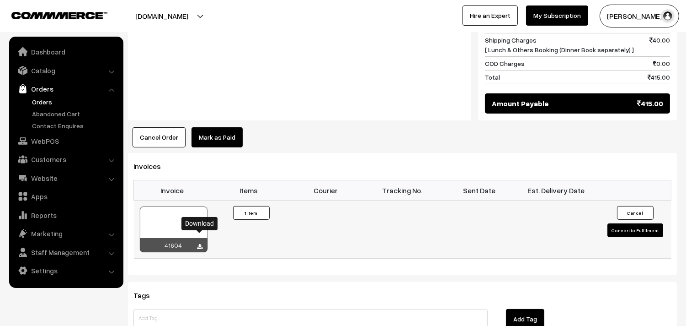
click at [198, 244] on icon at bounding box center [200, 247] width 5 height 6
click at [48, 102] on link "Orders" at bounding box center [75, 102] width 91 height 10
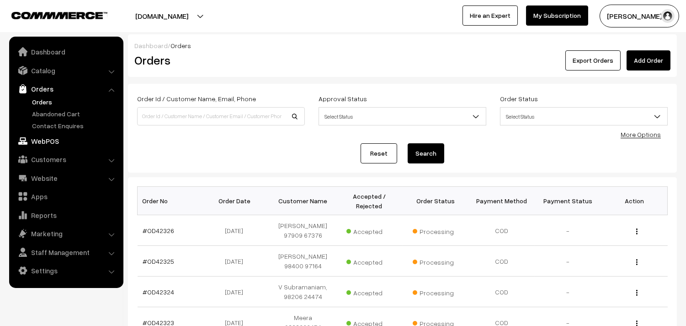
click at [50, 140] on link "WebPOS" at bounding box center [65, 141] width 109 height 16
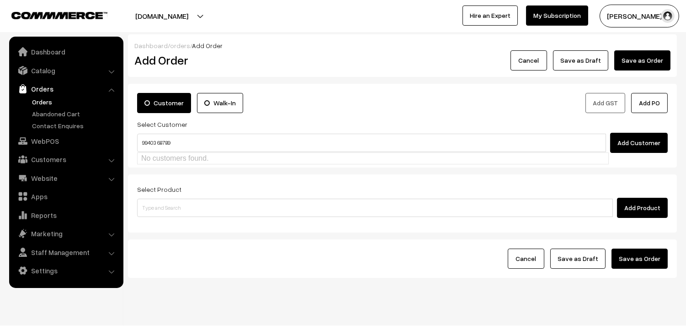
click at [158, 145] on input "99403 68789" at bounding box center [371, 143] width 469 height 18
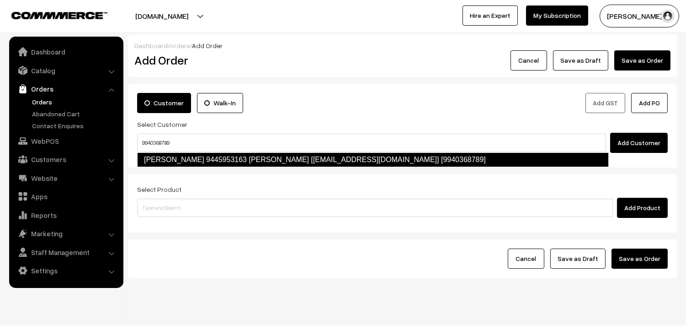
click at [208, 158] on link "[PERSON_NAME] 9445953163 [PERSON_NAME] [[EMAIL_ADDRESS][DOMAIN_NAME]] [99403687…" at bounding box center [373, 159] width 472 height 15
type input "9940368789"
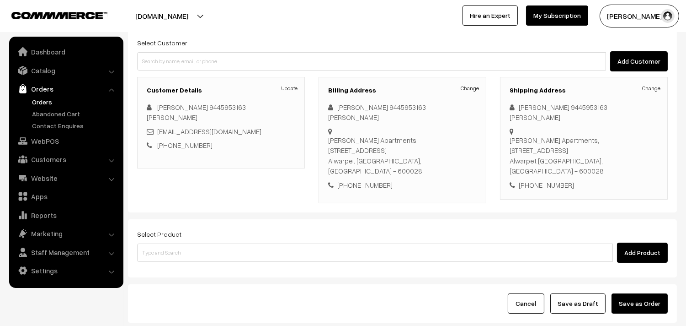
scroll to position [102, 0]
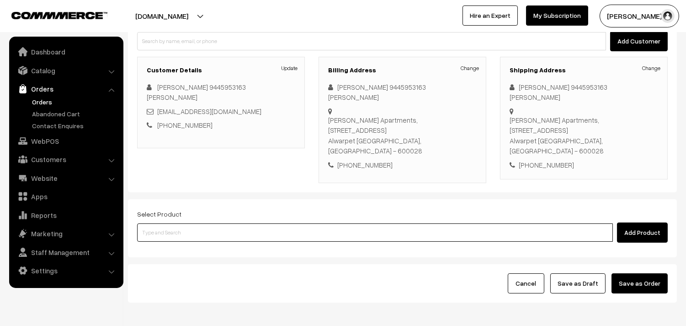
click at [189, 223] on input at bounding box center [375, 232] width 476 height 18
type input "keerai koo"
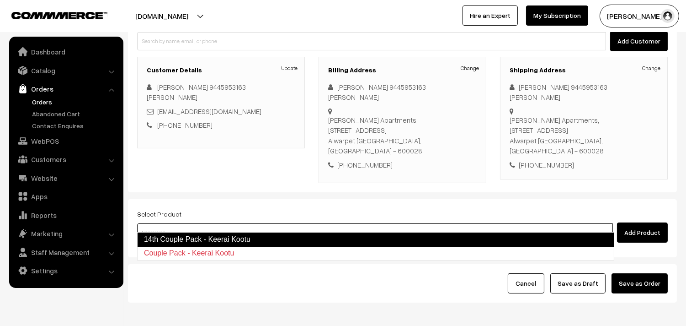
click at [196, 237] on link "14th Couple Pack - Keerai Kootu" at bounding box center [375, 239] width 477 height 15
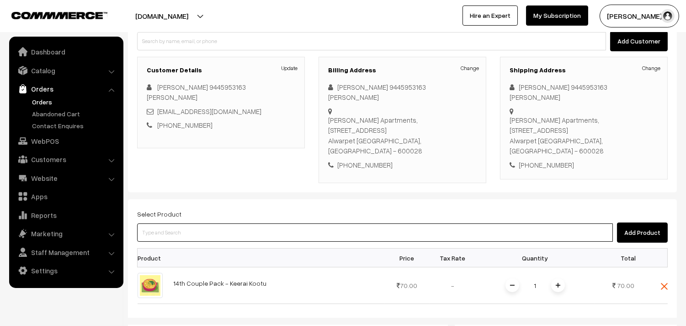
click at [250, 223] on input at bounding box center [375, 232] width 476 height 18
type input "porial"
paste input "14th Couple Pack - Pototo Poriyal"
type input "14th Couple Pack - Pototo Poriyal"
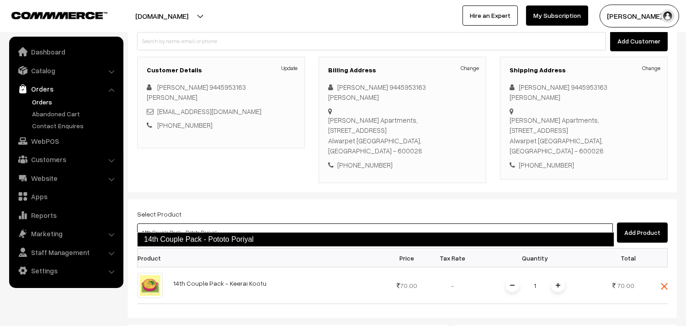
click at [191, 230] on input "14th Couple Pack - Pototo Poriyal" at bounding box center [375, 232] width 476 height 18
click at [240, 237] on link "14th Couple Pack - Pototo Poriyal" at bounding box center [375, 239] width 477 height 15
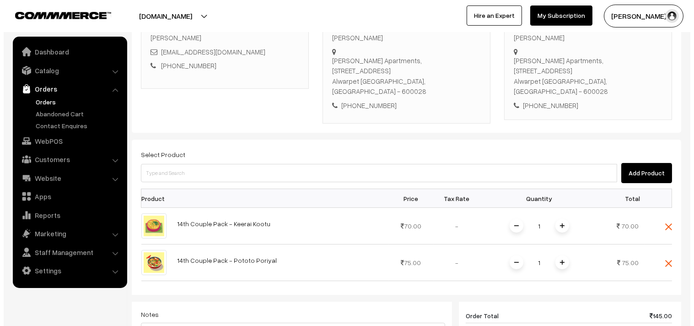
scroll to position [254, 0]
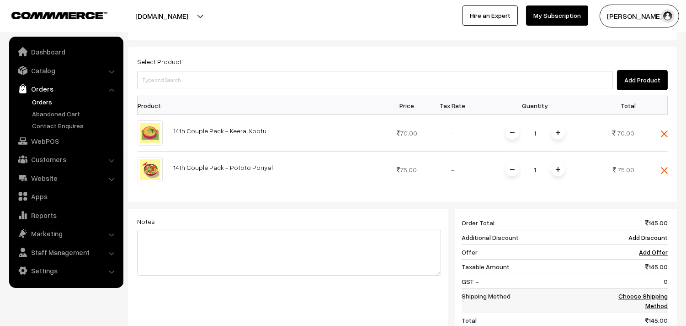
click at [642, 292] on link "Choose Shipping Method" at bounding box center [643, 300] width 49 height 17
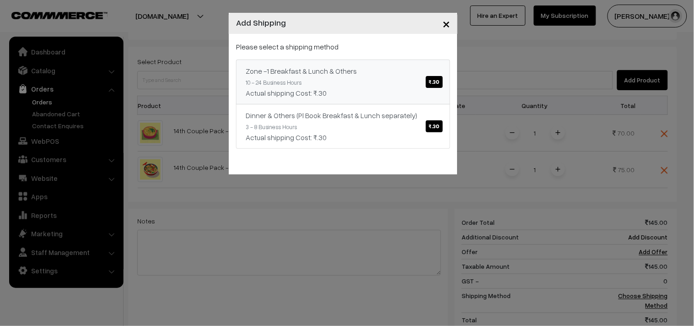
click at [381, 98] on div "Actual shipping Cost: ₹.30" at bounding box center [343, 92] width 195 height 11
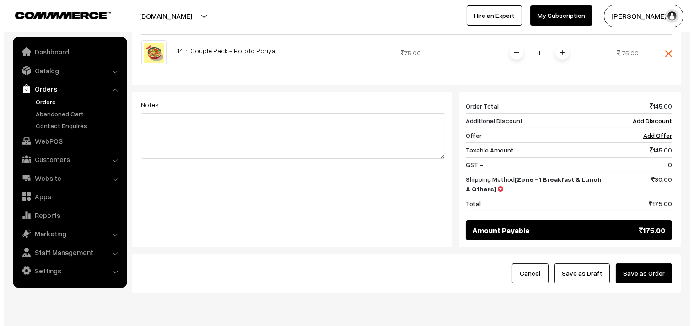
scroll to position [394, 0]
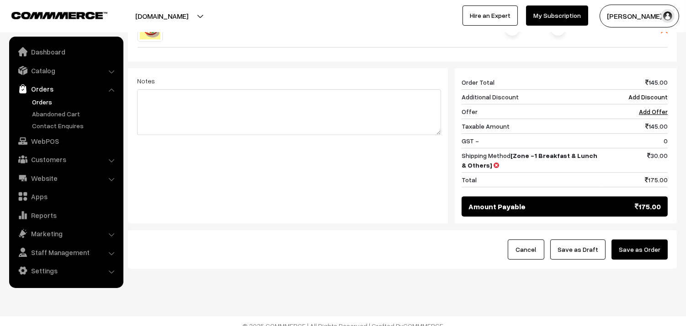
click at [617, 230] on div "Cancel Save as Draft Save as Order" at bounding box center [402, 249] width 549 height 38
click at [629, 239] on button "Save as Order" at bounding box center [640, 249] width 56 height 20
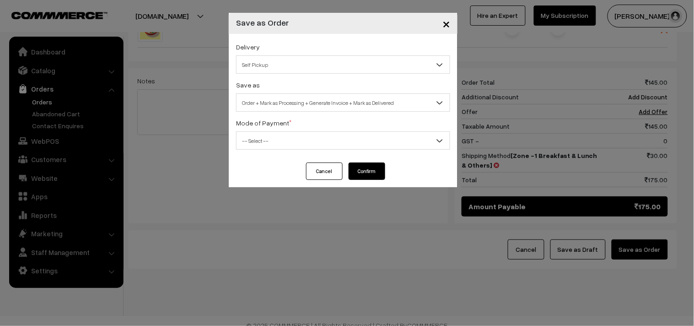
click at [353, 46] on div "Delivery Self Pickup Zone -1 Breakfast & Lunch & Others (₹30) (10 - 24 Business…" at bounding box center [343, 57] width 214 height 32
click at [359, 70] on span "Self Pickup" at bounding box center [342, 65] width 213 height 16
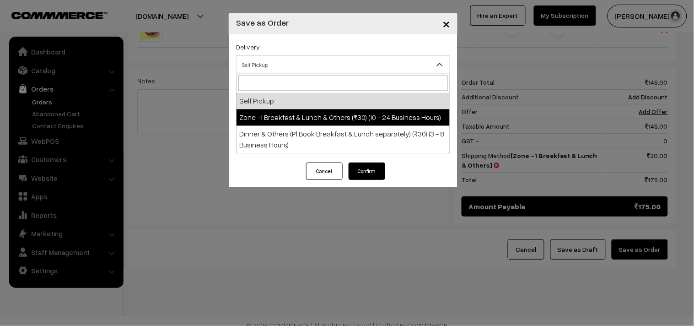
select select "ZON1"
select select "3"
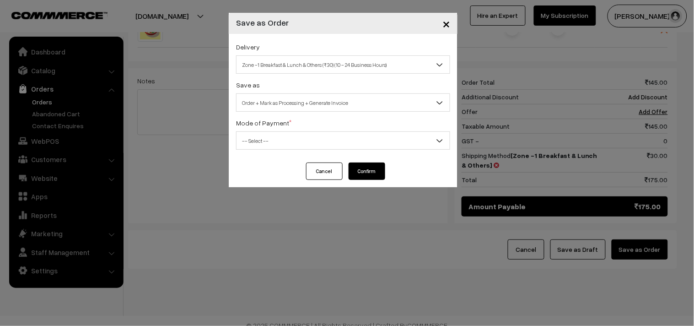
drag, startPoint x: 348, startPoint y: 97, endPoint x: 348, endPoint y: 106, distance: 8.2
click at [348, 98] on span "Order + Mark as Processing + Generate Invoice" at bounding box center [342, 103] width 213 height 16
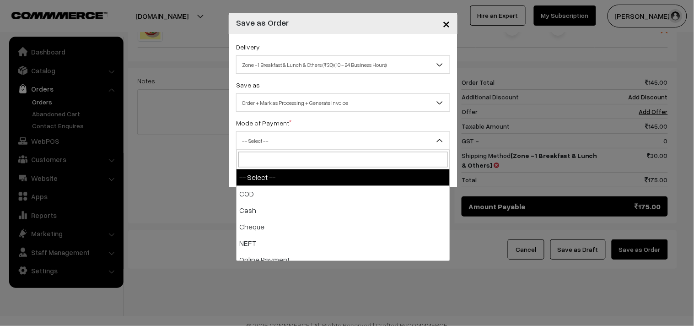
drag, startPoint x: 310, startPoint y: 143, endPoint x: 309, endPoint y: 159, distance: 16.5
click at [309, 143] on span "-- Select --" at bounding box center [342, 141] width 213 height 16
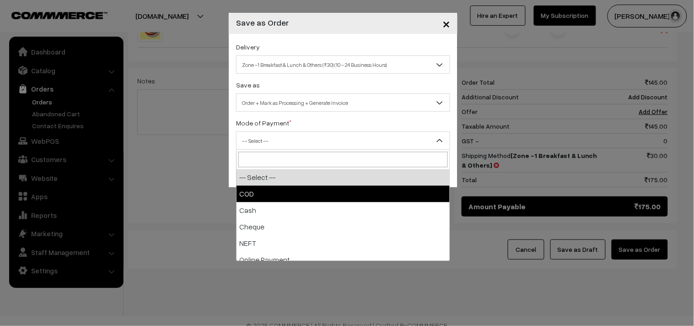
select select "1"
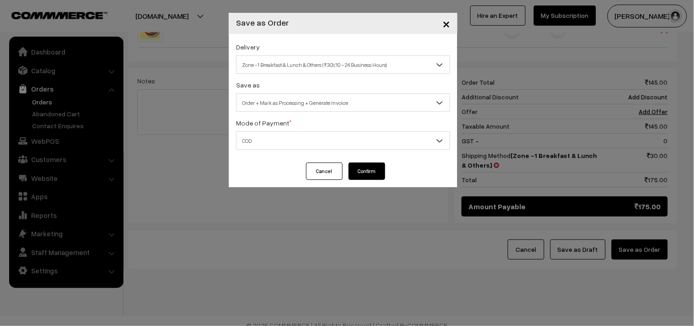
click at [360, 172] on button "Confirm" at bounding box center [366, 170] width 37 height 17
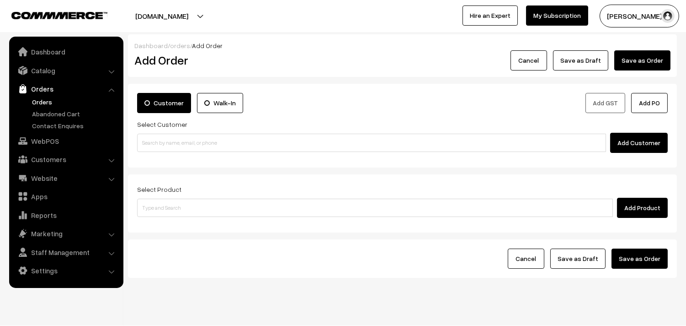
click at [40, 99] on link "Orders" at bounding box center [75, 102] width 91 height 10
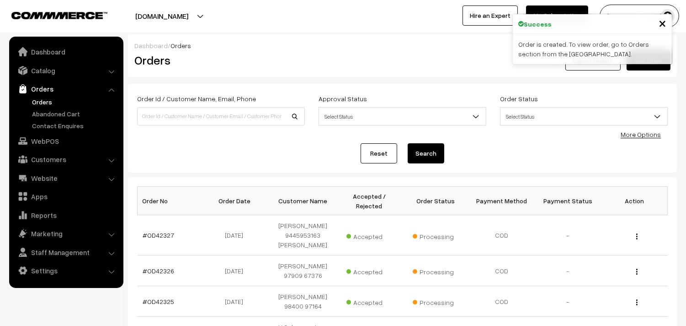
click at [162, 235] on link "#OD42327" at bounding box center [159, 235] width 32 height 8
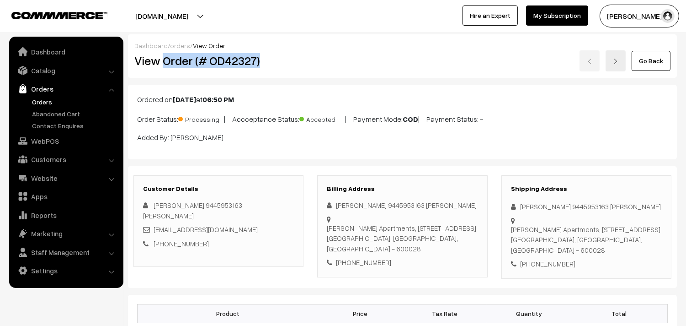
drag, startPoint x: 165, startPoint y: 59, endPoint x: 305, endPoint y: 76, distance: 141.0
click at [305, 76] on div "Dashboard / orders / View Order View Order (# OD42327) Go Back" at bounding box center [402, 55] width 549 height 43
copy h2 "Order (# OD42327)"
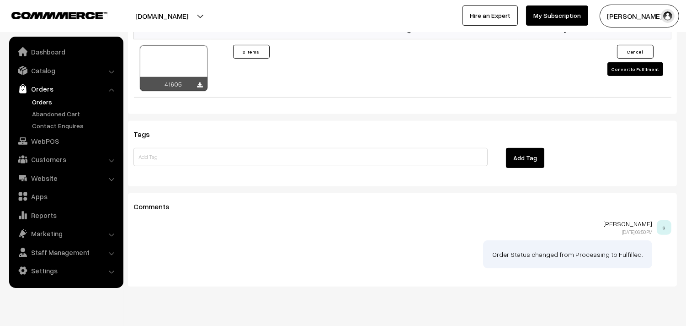
scroll to position [711, 0]
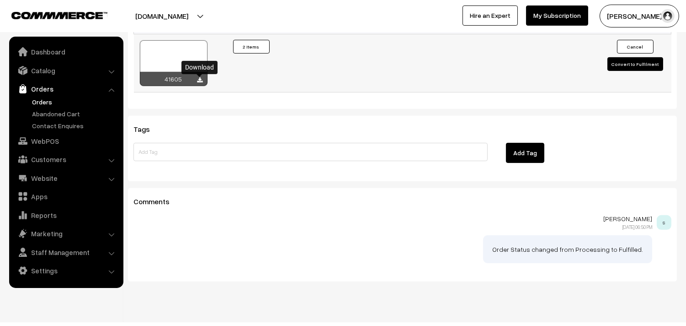
click at [202, 82] on icon at bounding box center [200, 80] width 5 height 6
click at [342, 218] on p "sundararajan sathiyanarayanan" at bounding box center [393, 218] width 519 height 7
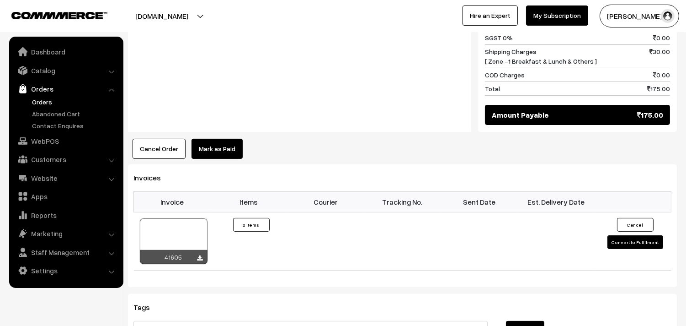
scroll to position [508, 0]
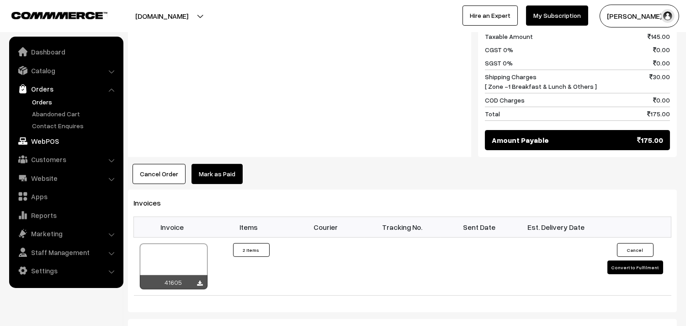
click at [50, 140] on link "WebPOS" at bounding box center [65, 141] width 109 height 16
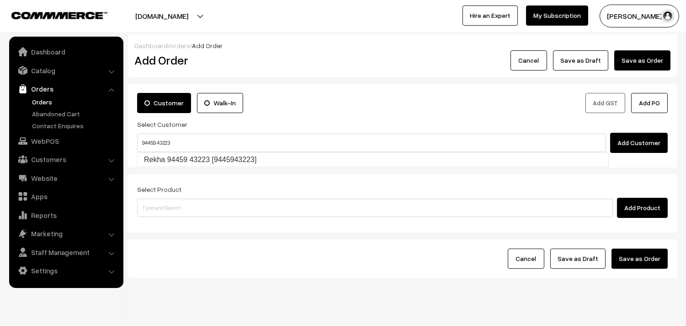
click at [158, 145] on input "94459 43223" at bounding box center [371, 143] width 469 height 18
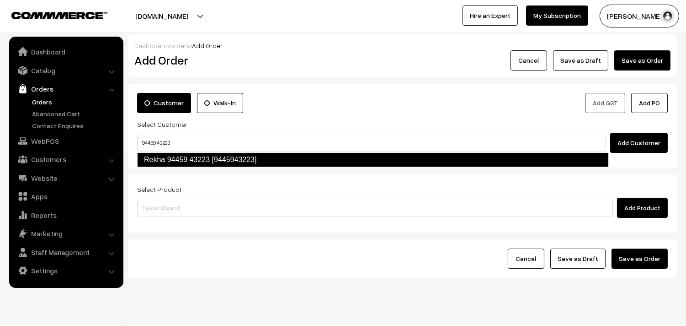
click at [167, 153] on link "Rekha 94459 43223 [9445943223]" at bounding box center [373, 159] width 472 height 15
type input "94459 43223"
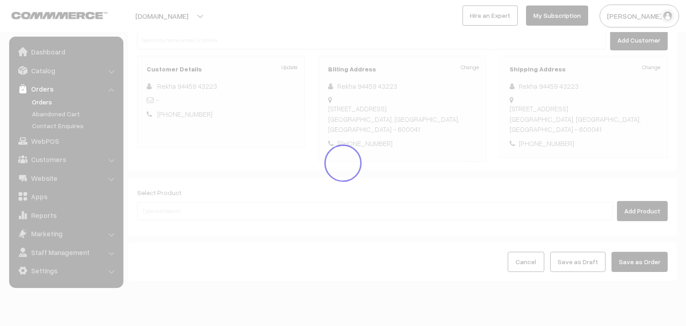
scroll to position [124, 0]
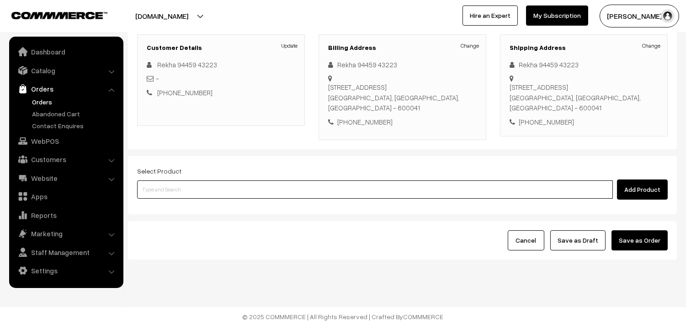
click at [202, 195] on input at bounding box center [375, 189] width 476 height 18
paste input "14th Without Rice..."
type input "14th Without Rice..."
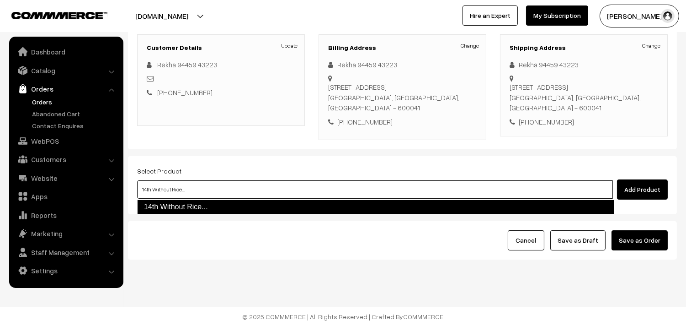
click at [184, 200] on link "14th Without Rice..." at bounding box center [375, 206] width 477 height 15
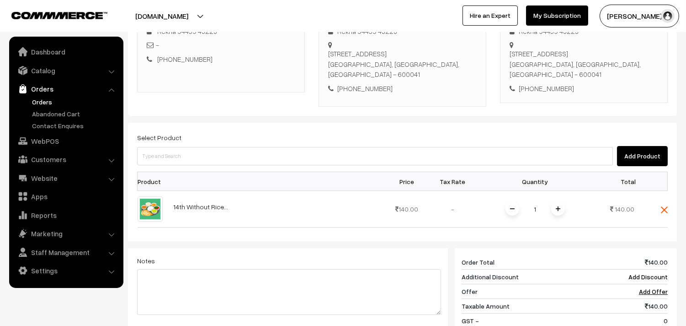
scroll to position [175, 0]
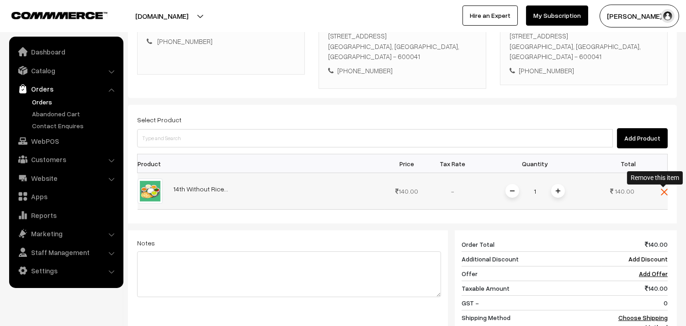
click at [664, 194] on img at bounding box center [664, 191] width 7 height 7
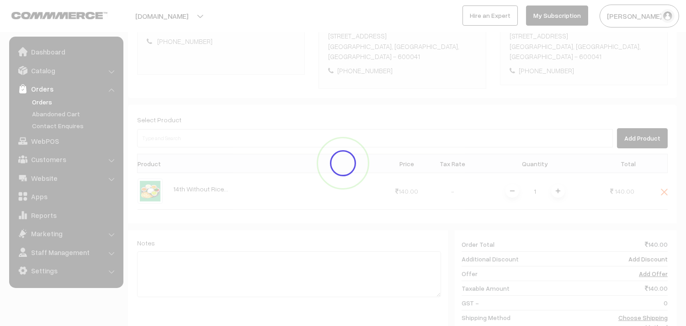
scroll to position [124, 0]
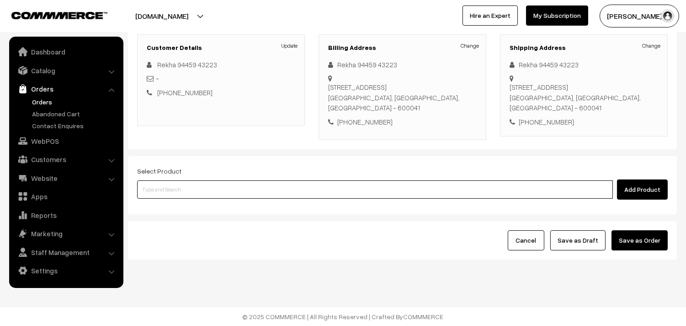
click at [186, 186] on input at bounding box center [375, 189] width 476 height 18
paste input "14th With Rice"
type input "14th With Rice"
click at [200, 206] on link "14th With Rice" at bounding box center [376, 207] width 477 height 14
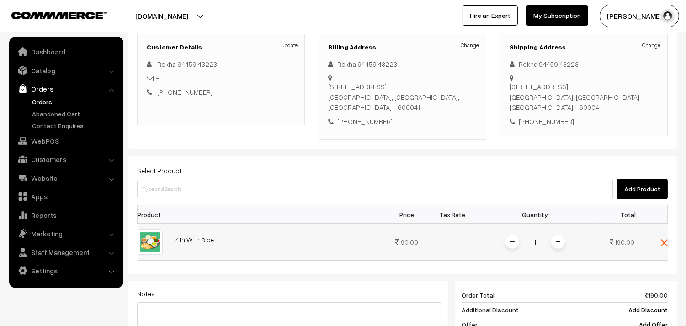
click at [554, 242] on span at bounding box center [559, 242] width 14 height 14
click at [555, 242] on span at bounding box center [559, 242] width 14 height 14
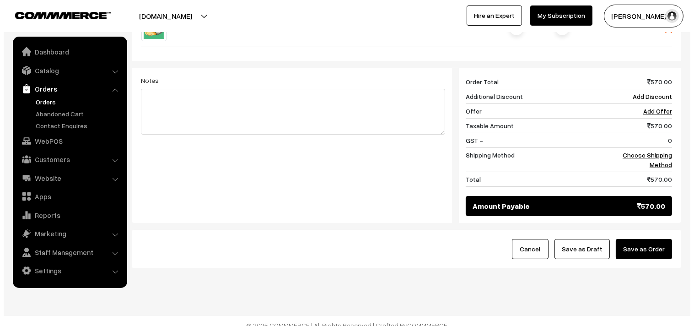
scroll to position [348, 0]
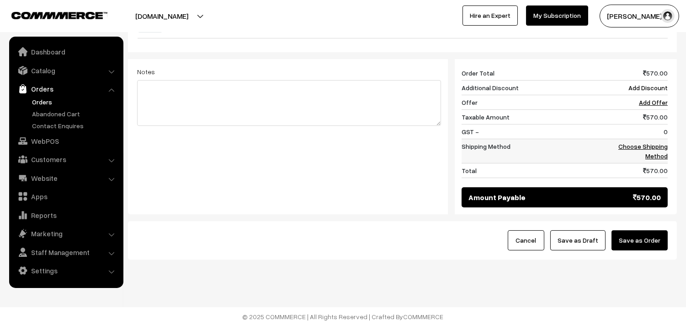
click at [639, 146] on link "Choose Shipping Method" at bounding box center [643, 150] width 49 height 17
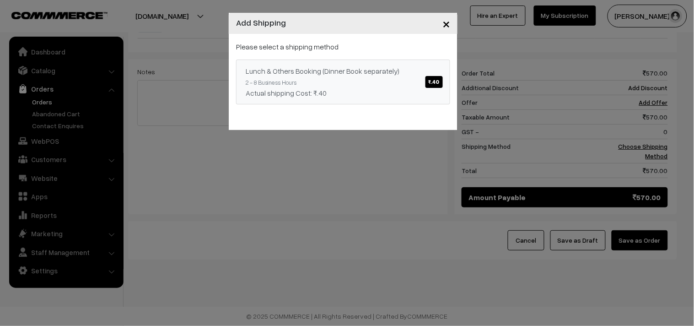
click at [394, 88] on div "Actual shipping Cost: ₹.40" at bounding box center [343, 92] width 195 height 11
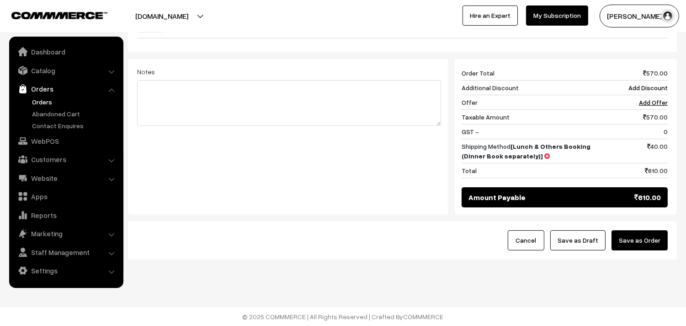
click at [628, 234] on button "Save as Order" at bounding box center [640, 240] width 56 height 20
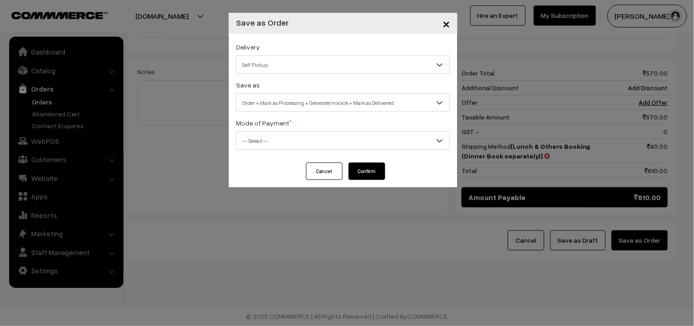
click at [265, 71] on span "Self Pickup" at bounding box center [342, 65] width 213 height 16
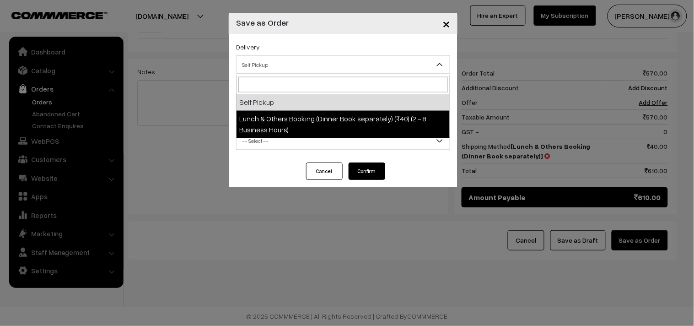
select select "LOB1"
select select "3"
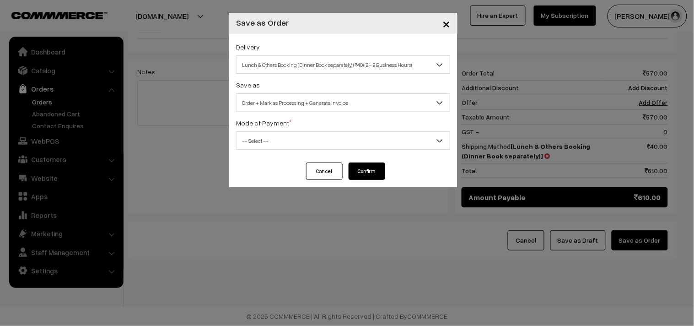
click at [286, 103] on span "Order + Mark as Processing + Generate Invoice" at bounding box center [342, 103] width 213 height 16
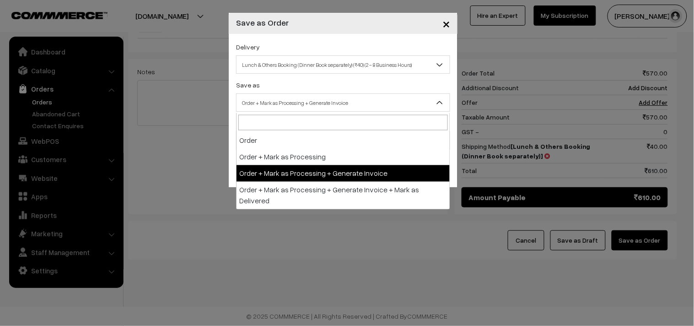
drag, startPoint x: 295, startPoint y: 172, endPoint x: 287, endPoint y: 156, distance: 17.8
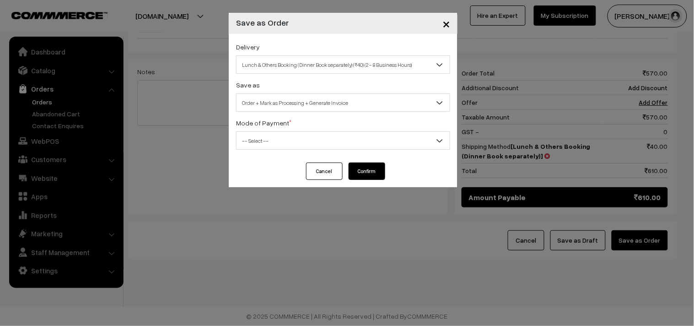
click at [287, 154] on div "Delivery Self Pickup Lunch & Others Booking (Dinner Book separately) (₹40) (2 -…" at bounding box center [343, 98] width 229 height 129
click at [276, 142] on span "-- Select --" at bounding box center [342, 141] width 213 height 16
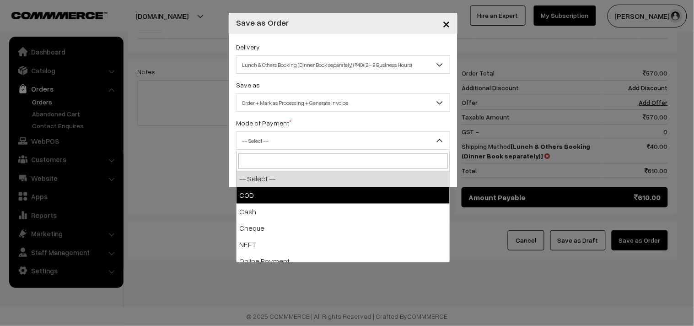
drag, startPoint x: 278, startPoint y: 198, endPoint x: 318, endPoint y: 182, distance: 43.1
select select "1"
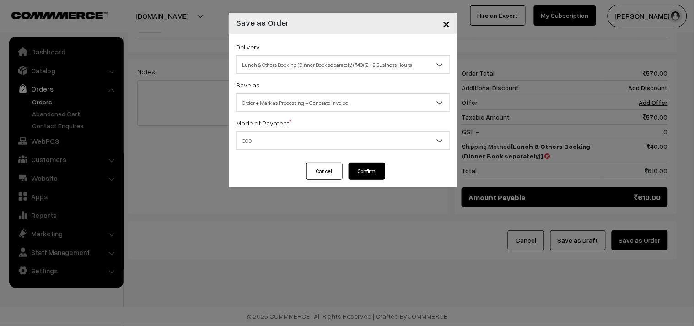
click at [371, 177] on button "Confirm" at bounding box center [366, 170] width 37 height 17
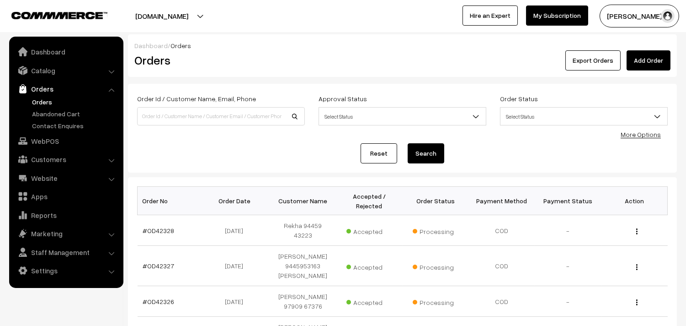
click at [161, 226] on link "#OD42328" at bounding box center [159, 230] width 32 height 8
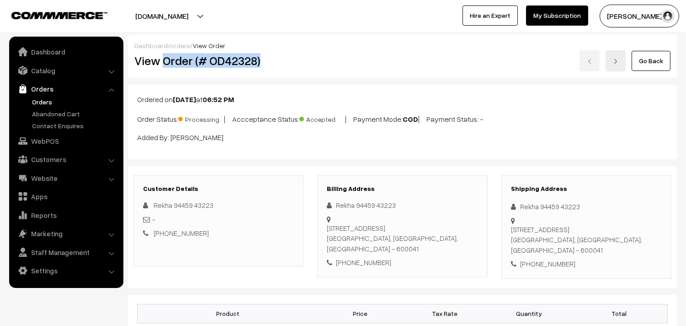
drag, startPoint x: 165, startPoint y: 63, endPoint x: 277, endPoint y: 64, distance: 112.1
click at [277, 64] on h2 "View Order (# OD42328)" at bounding box center [219, 61] width 170 height 14
copy h2 "Order (# OD42328)"
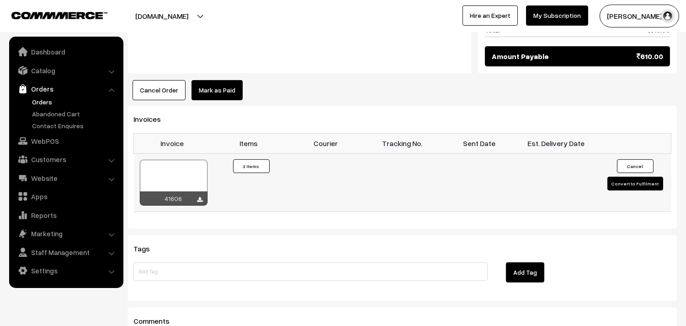
scroll to position [508, 0]
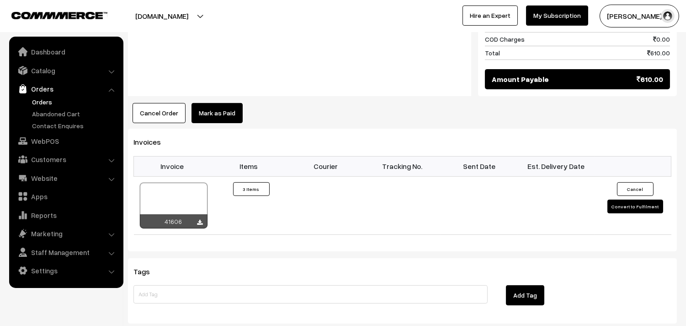
drag, startPoint x: 196, startPoint y: 221, endPoint x: 258, endPoint y: 252, distance: 69.9
click at [198, 223] on div "41606" at bounding box center [173, 205] width 69 height 47
click at [202, 223] on icon at bounding box center [200, 223] width 5 height 6
click at [58, 139] on link "WebPOS" at bounding box center [65, 141] width 109 height 16
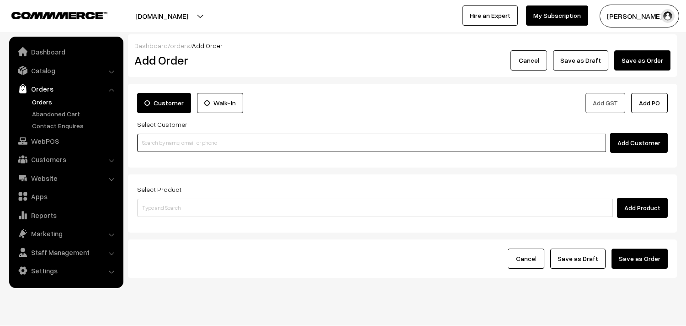
click at [173, 134] on input at bounding box center [371, 143] width 469 height 18
click at [177, 143] on input at bounding box center [371, 143] width 469 height 18
paste input "98410 68295"
click at [157, 146] on input "98410 68295" at bounding box center [371, 143] width 469 height 18
click at [183, 139] on input "9841068295" at bounding box center [371, 143] width 469 height 18
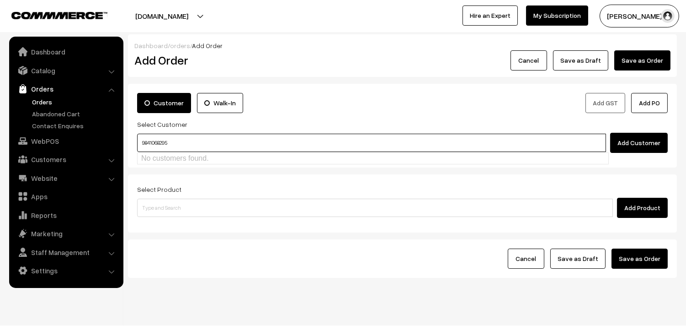
type input "9841068295"
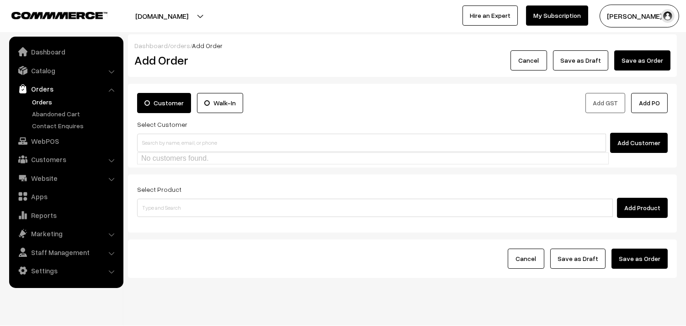
click at [54, 156] on link "Customers" at bounding box center [65, 159] width 109 height 16
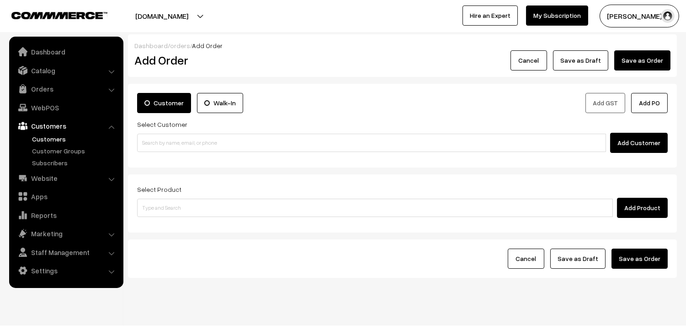
click at [51, 138] on link "Customers" at bounding box center [75, 139] width 91 height 10
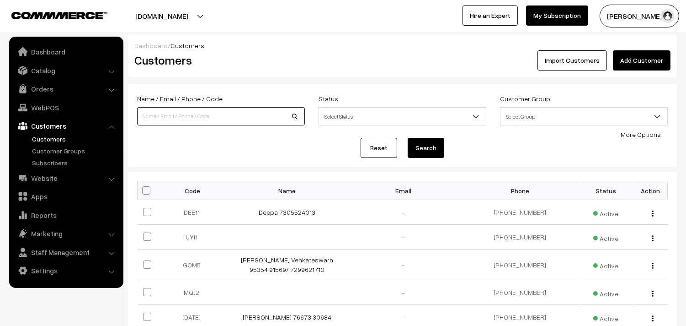
click at [184, 114] on input at bounding box center [221, 116] width 168 height 18
paste input "98410 68295"
click at [156, 116] on input "98410 68295" at bounding box center [221, 116] width 168 height 18
click at [143, 117] on input "9841068295" at bounding box center [221, 116] width 168 height 18
drag, startPoint x: 149, startPoint y: 116, endPoint x: 208, endPoint y: 118, distance: 59.5
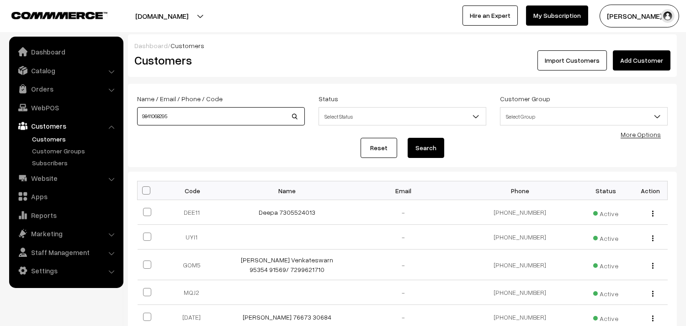
click at [208, 118] on input "9841068295" at bounding box center [221, 116] width 168 height 18
type input "9841068295"
click at [434, 147] on button "Search" at bounding box center [426, 148] width 37 height 20
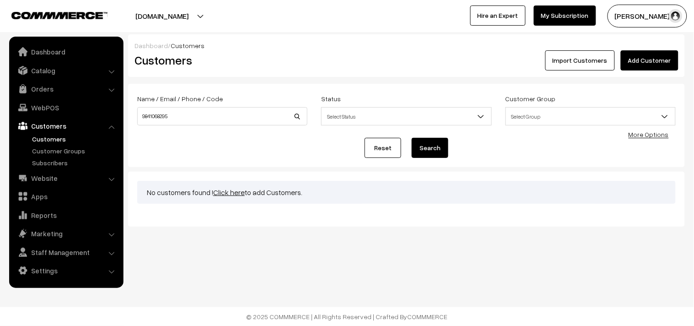
click at [230, 193] on link "Click here" at bounding box center [229, 192] width 32 height 9
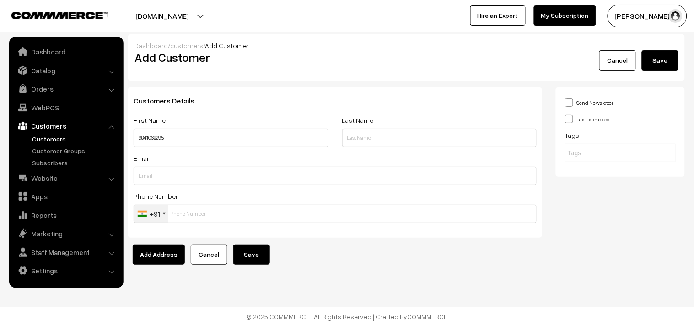
type input "9841068295"
click at [185, 218] on input "text" at bounding box center [335, 213] width 403 height 18
paste input "9841068295"
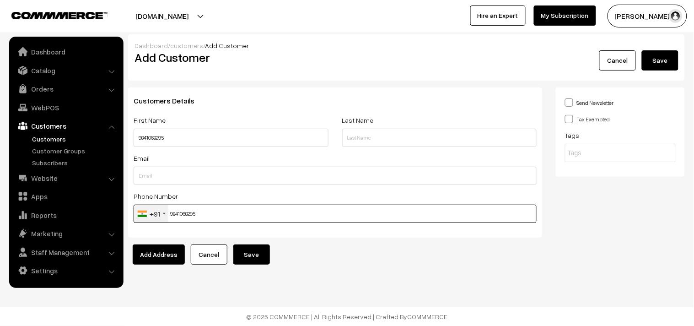
type input "9841068295"
click at [136, 139] on input "9841068295" at bounding box center [231, 138] width 195 height 18
paste input "shobha sunder raman"
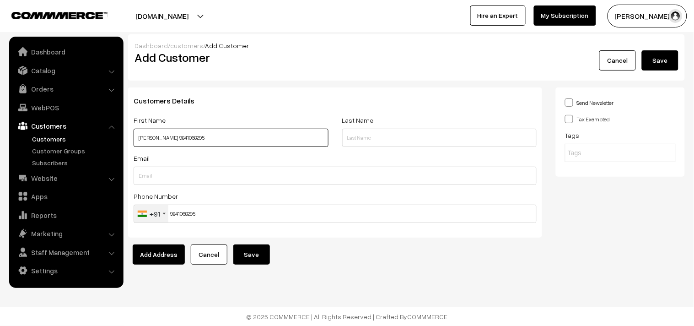
type input "[PERSON_NAME] 9841068295"
click at [251, 129] on input "[PERSON_NAME] 9841068295" at bounding box center [231, 138] width 195 height 18
click at [257, 251] on button "Save" at bounding box center [251, 254] width 37 height 20
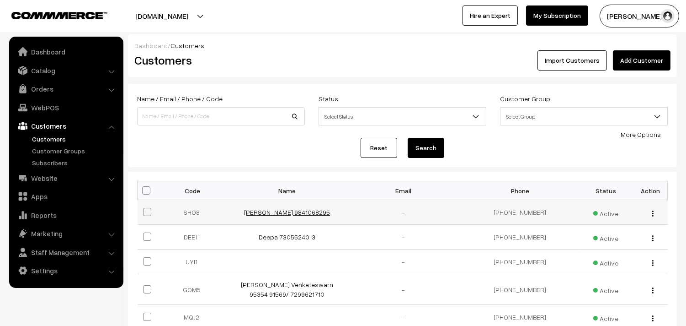
click at [274, 214] on link "[PERSON_NAME] 9841068295" at bounding box center [287, 212] width 86 height 8
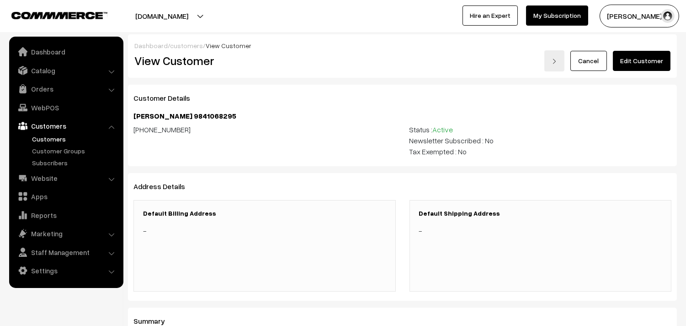
drag, startPoint x: 134, startPoint y: 116, endPoint x: 278, endPoint y: 116, distance: 144.1
click at [278, 116] on h4 "[PERSON_NAME] 9841068295" at bounding box center [403, 116] width 538 height 9
copy h4 "[PERSON_NAME] 9841068295"
click at [656, 59] on link "Edit Customer" at bounding box center [642, 61] width 58 height 20
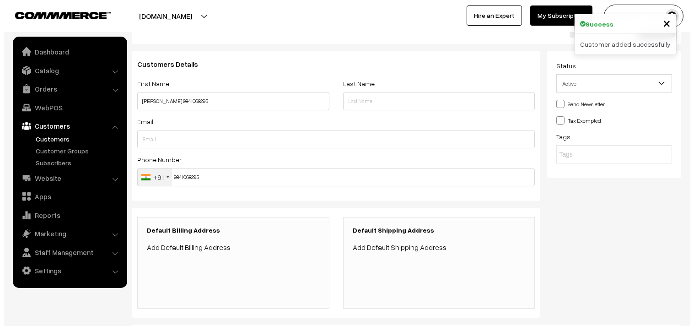
scroll to position [51, 0]
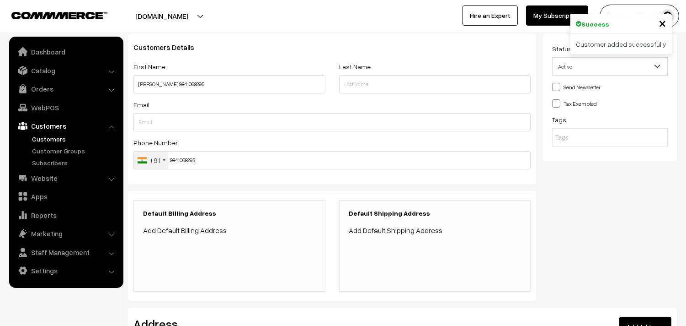
click at [194, 235] on link "Add Default Billing Address" at bounding box center [185, 229] width 84 height 9
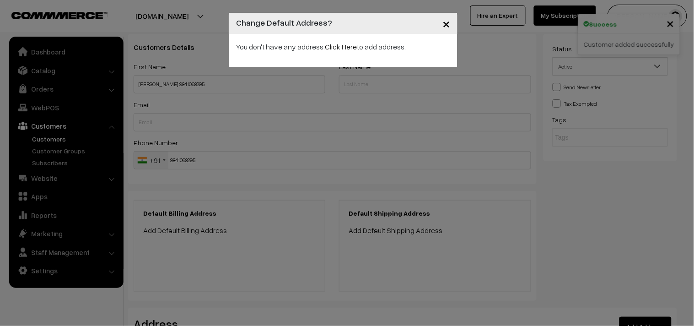
click at [331, 58] on div "You don't have any address. Click Here to add address." at bounding box center [343, 50] width 229 height 33
click at [332, 50] on link "Click Here" at bounding box center [341, 46] width 32 height 9
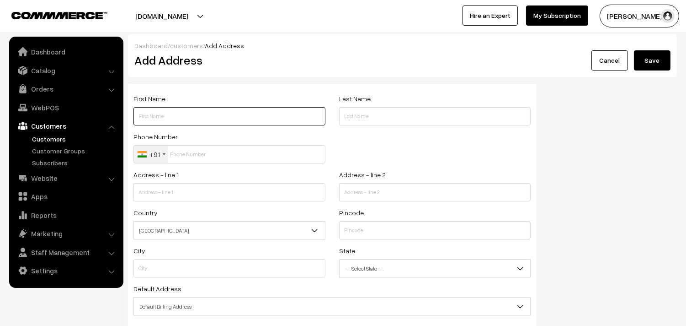
click at [181, 117] on input "text" at bounding box center [230, 116] width 192 height 18
paste input "[PERSON_NAME] 9841068295"
type input "[PERSON_NAME] 9841068295"
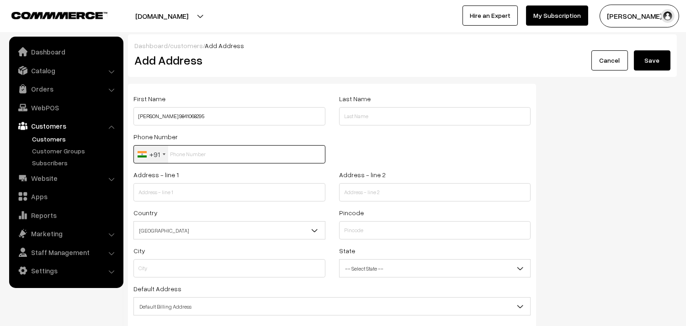
click at [225, 152] on input "text" at bounding box center [230, 154] width 192 height 18
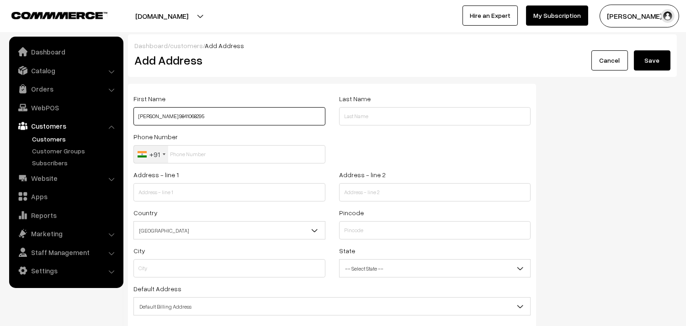
drag, startPoint x: 189, startPoint y: 116, endPoint x: 242, endPoint y: 117, distance: 53.5
click at [242, 117] on input "[PERSON_NAME] 9841068295" at bounding box center [230, 116] width 192 height 18
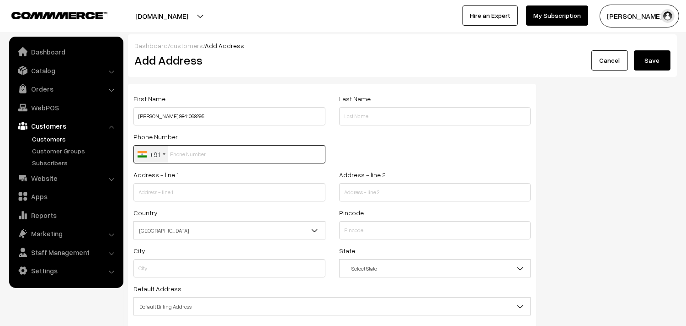
click at [222, 155] on input "text" at bounding box center [230, 154] width 192 height 18
paste input "984106829"
type input "984106829"
click at [188, 202] on div "Address - line 1" at bounding box center [230, 188] width 206 height 38
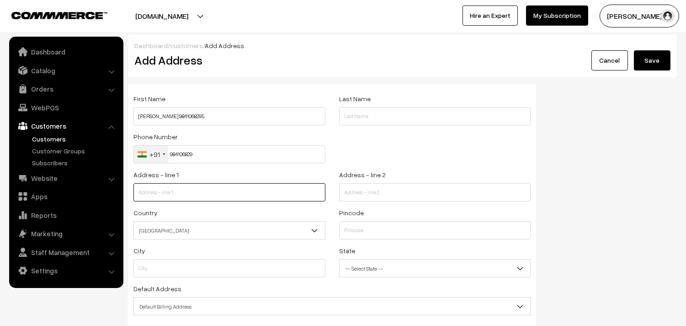
click at [188, 198] on input "text" at bounding box center [230, 192] width 192 height 18
paste input "Q- BLOCK NO 77 NEW NO 3"
type input "Q- BLOCK NO 77 NEW NO 3"
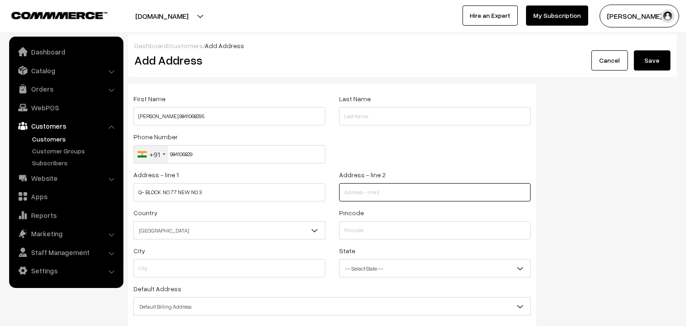
click at [404, 195] on input "text" at bounding box center [435, 192] width 192 height 18
paste input "13 th STREET ANNA NAGAR"
type input "13 th STREET ANNA NAGAR"
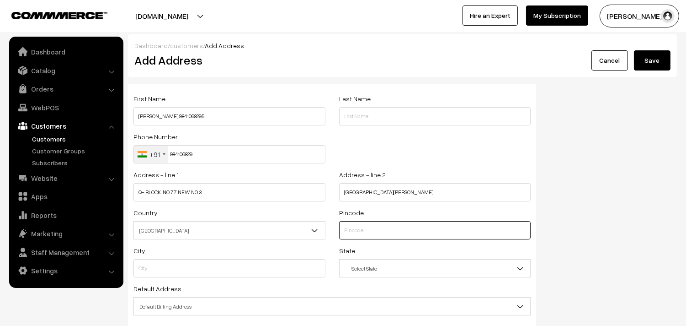
click at [423, 230] on input "text" at bounding box center [435, 230] width 192 height 18
paste input "600040"
type input "600040"
type input "Chennai"
select select "Tamil Nadu"
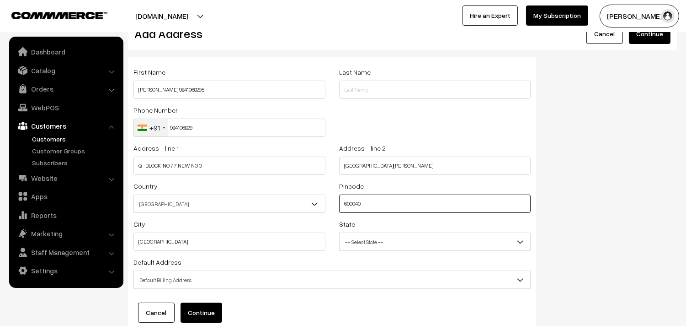
scroll to position [51, 0]
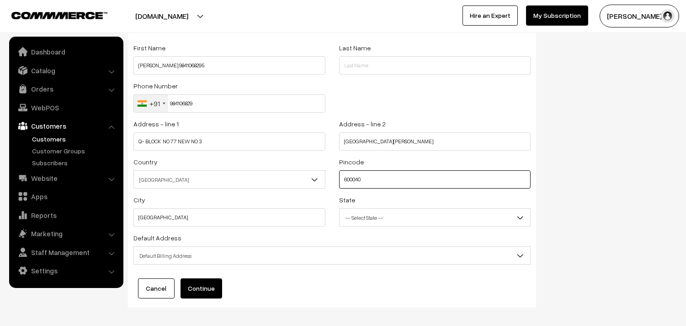
type input "600040"
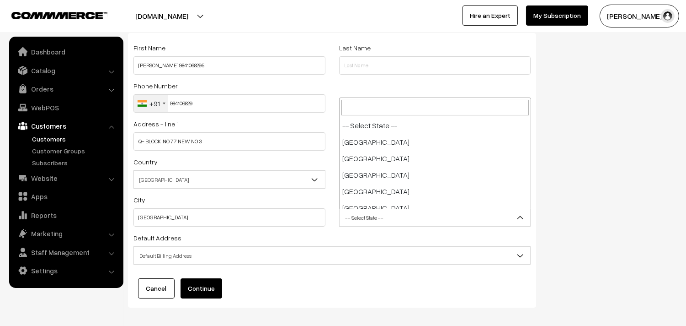
click at [409, 216] on span "-- Select State --" at bounding box center [435, 217] width 191 height 16
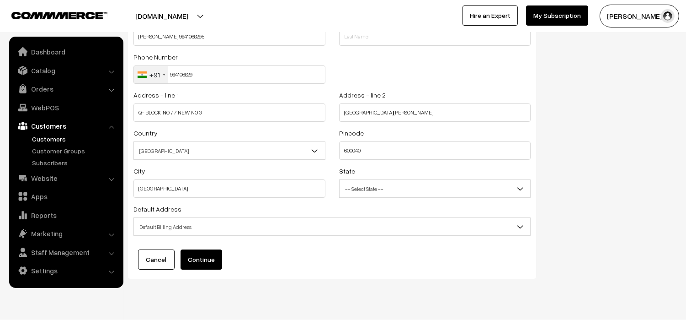
scroll to position [92, 0]
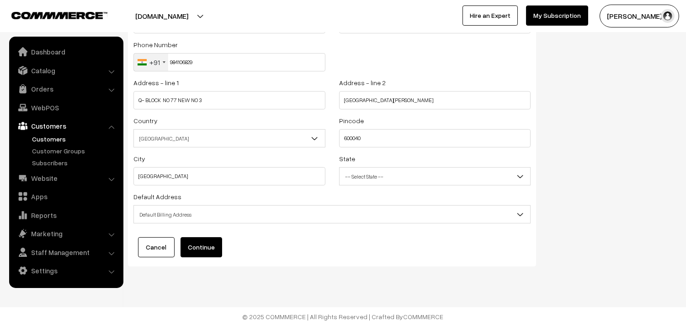
click at [209, 234] on div "First Name shobha sunder raman 9841068295 Last Name Phone Number +91 United Sta…" at bounding box center [332, 129] width 408 height 274
click at [211, 241] on button "Continue" at bounding box center [202, 247] width 42 height 20
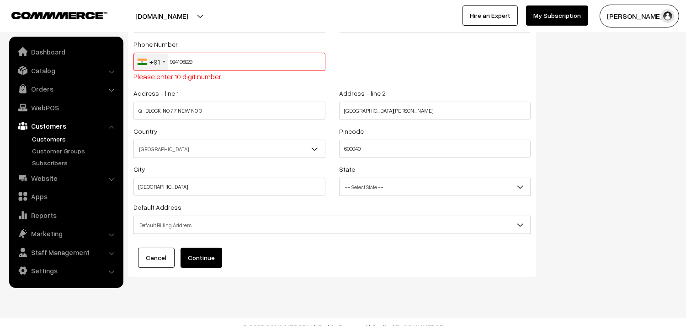
click at [225, 48] on div "Phone Number +91 United States +1 United Kingdom +44 Afghanistan (‫افغانستان‬‎)…" at bounding box center [230, 59] width 192 height 43
click at [226, 58] on input "984106829" at bounding box center [230, 62] width 192 height 18
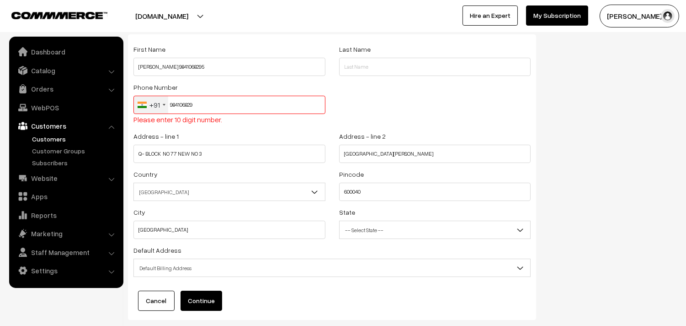
scroll to position [0, 0]
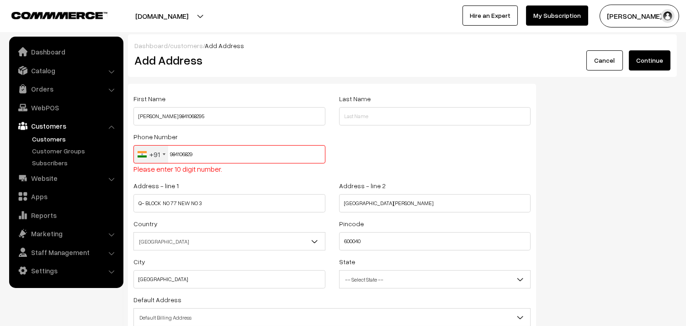
click at [214, 160] on input "984106829" at bounding box center [230, 154] width 192 height 18
click at [172, 156] on input "984106829" at bounding box center [230, 154] width 192 height 18
click at [203, 152] on input "984106829" at bounding box center [230, 154] width 192 height 18
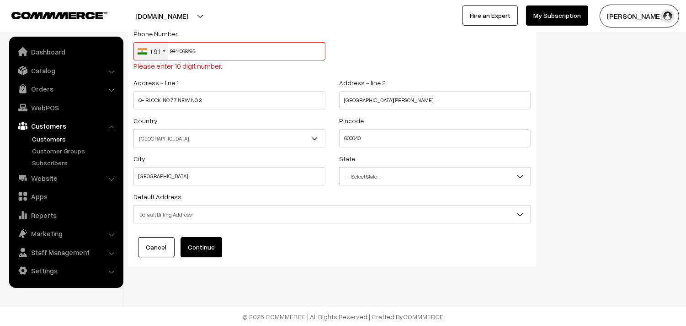
type input "9841068295"
click at [216, 241] on button "Continue" at bounding box center [202, 247] width 42 height 20
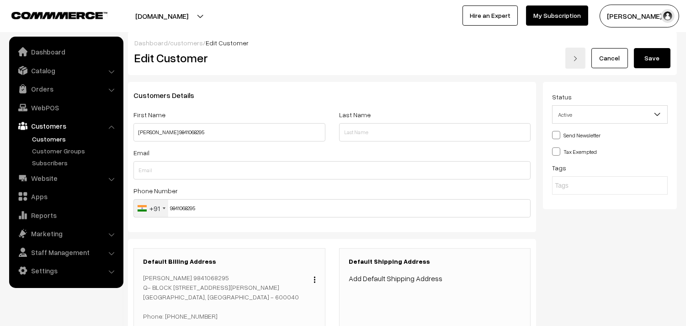
scroll to position [102, 0]
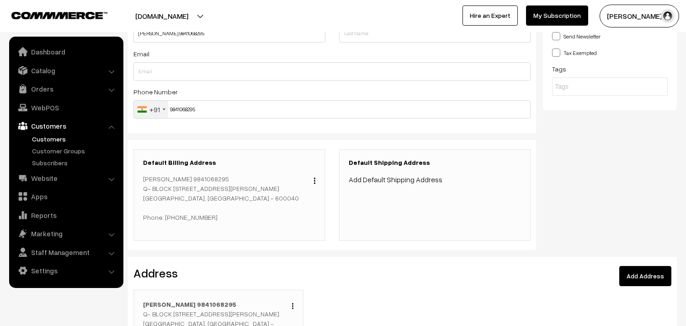
click at [389, 180] on link "Add Default Shipping Address" at bounding box center [396, 179] width 94 height 9
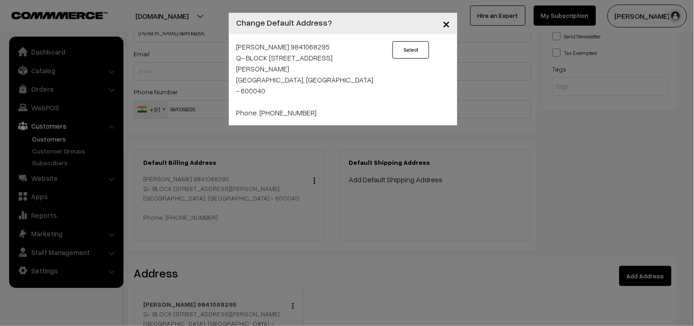
click at [416, 51] on button "Select" at bounding box center [410, 49] width 37 height 17
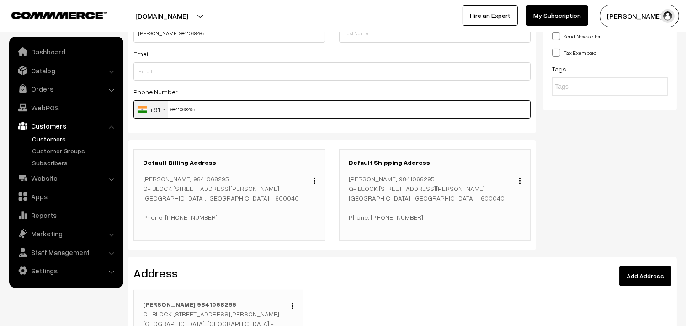
drag, startPoint x: 170, startPoint y: 107, endPoint x: 228, endPoint y: 106, distance: 57.6
click at [228, 106] on input "9841068295" at bounding box center [332, 109] width 397 height 18
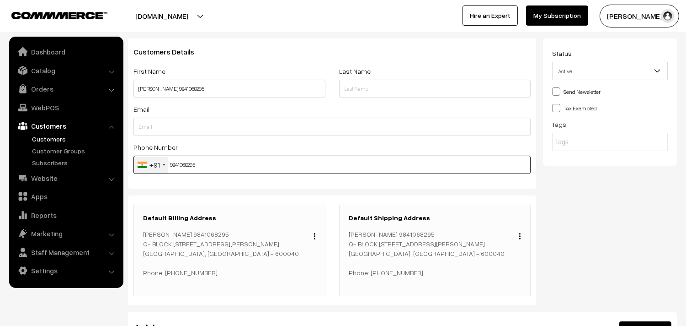
scroll to position [0, 0]
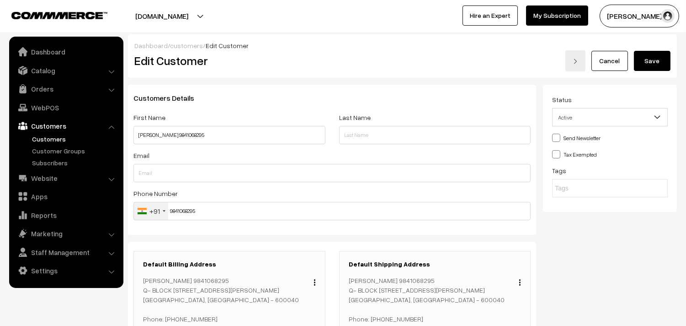
click at [643, 70] on button "Save" at bounding box center [652, 61] width 37 height 20
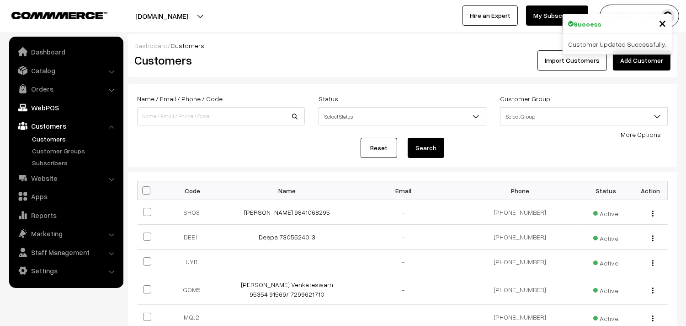
click at [56, 105] on link "WebPOS" at bounding box center [65, 107] width 109 height 16
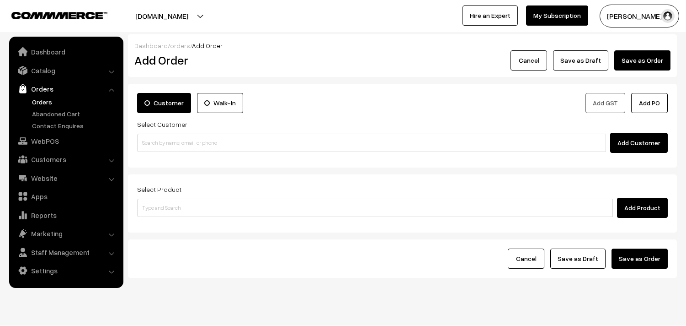
click at [175, 144] on input at bounding box center [371, 143] width 469 height 18
click at [161, 155] on link "shobha sunder raman 9841068295 [9841068295]" at bounding box center [373, 160] width 471 height 14
type input "9841068295"
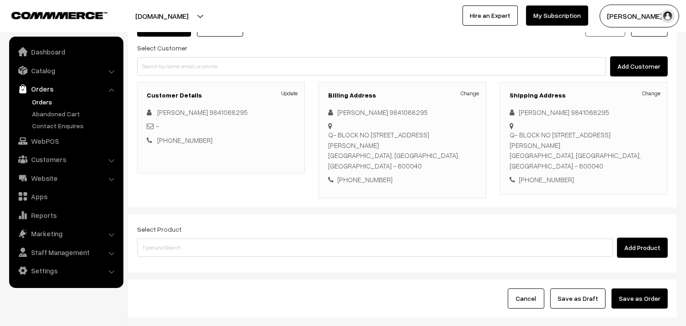
scroll to position [102, 0]
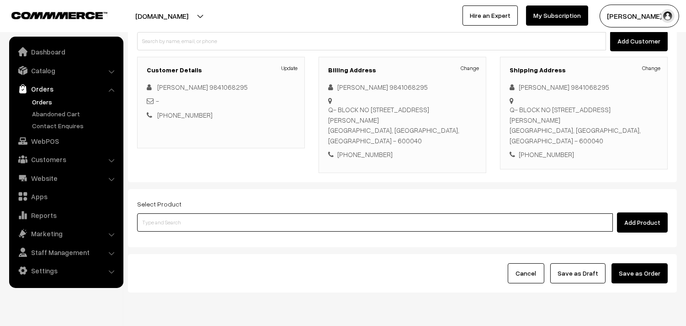
click at [222, 213] on input at bounding box center [375, 222] width 476 height 18
paste input "14th Without Rice..."
type input "14th Without Rice..."
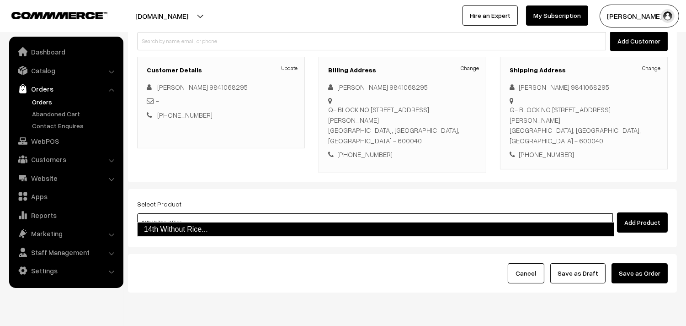
click at [208, 223] on link "14th Without Rice..." at bounding box center [375, 229] width 477 height 15
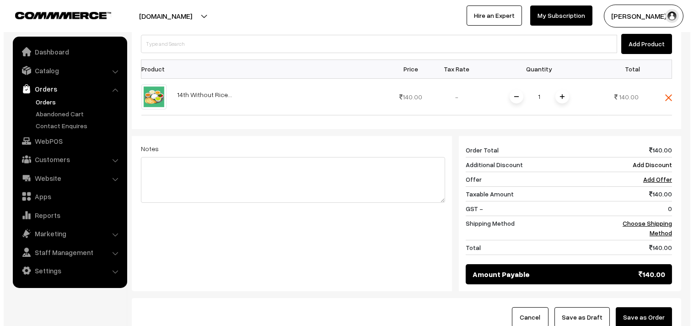
scroll to position [305, 0]
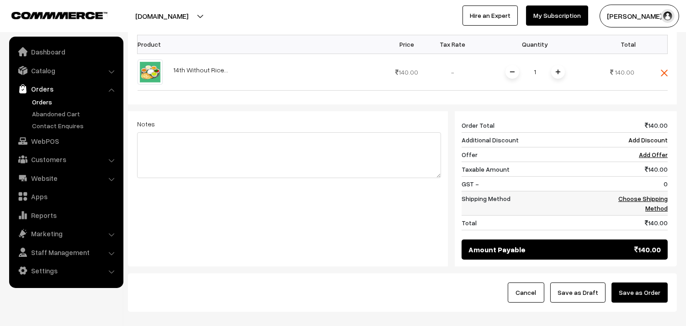
click at [631, 194] on link "Choose Shipping Method" at bounding box center [643, 202] width 49 height 17
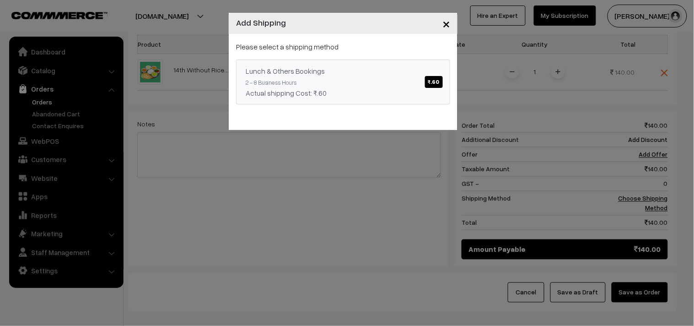
click at [345, 70] on div "Lunch & Others Bookings ₹.60" at bounding box center [343, 70] width 195 height 11
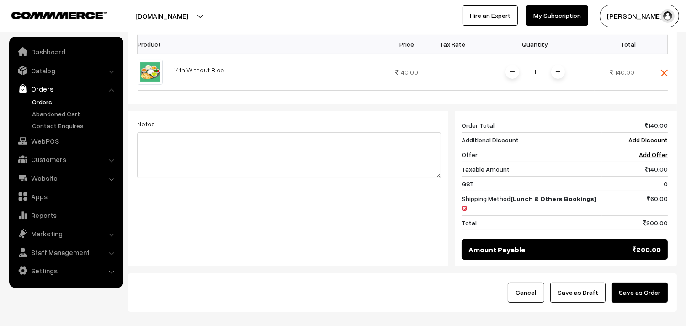
click at [673, 273] on div "Cancel Save as Draft Save as Order" at bounding box center [402, 292] width 549 height 38
click at [631, 282] on button "Save as Order" at bounding box center [640, 292] width 56 height 20
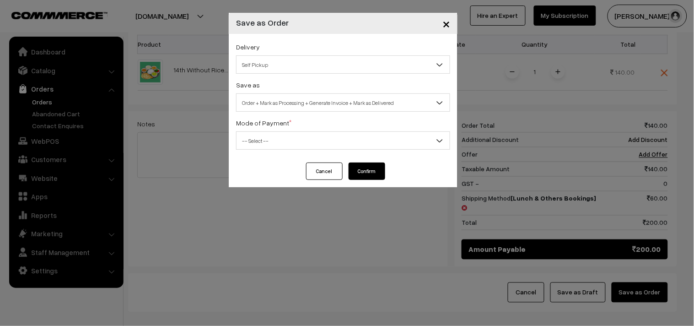
click at [295, 65] on span "Self Pickup" at bounding box center [342, 65] width 213 height 16
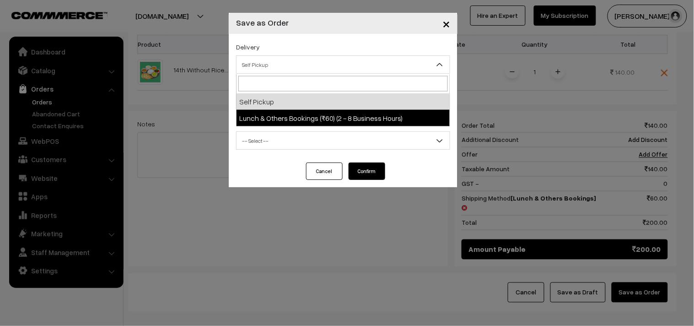
select select "LOB3"
select select "3"
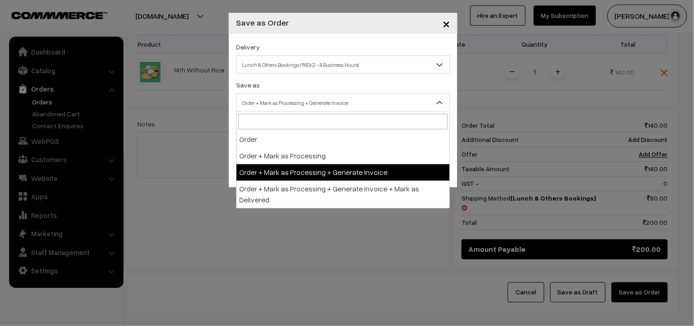
click at [300, 102] on span "Order + Mark as Processing + Generate Invoice" at bounding box center [342, 103] width 213 height 16
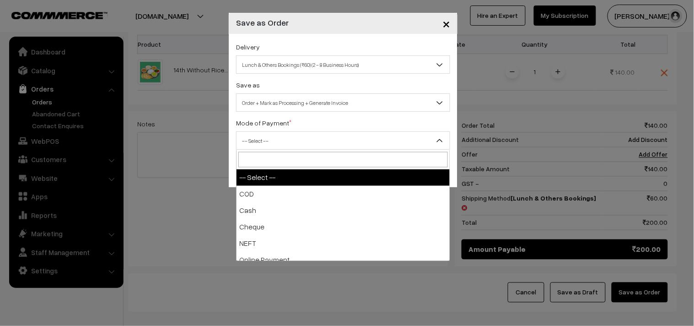
click at [286, 143] on span "-- Select --" at bounding box center [342, 141] width 213 height 16
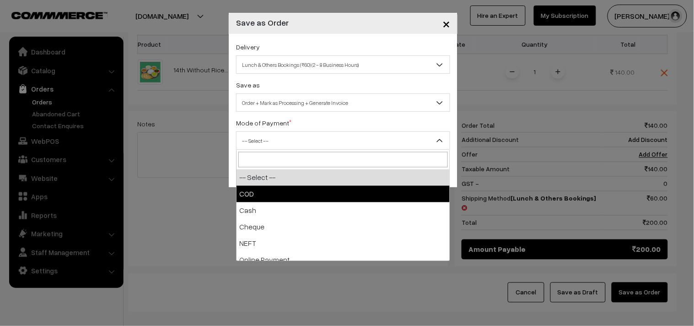
drag, startPoint x: 291, startPoint y: 190, endPoint x: 306, endPoint y: 182, distance: 16.4
select select "1"
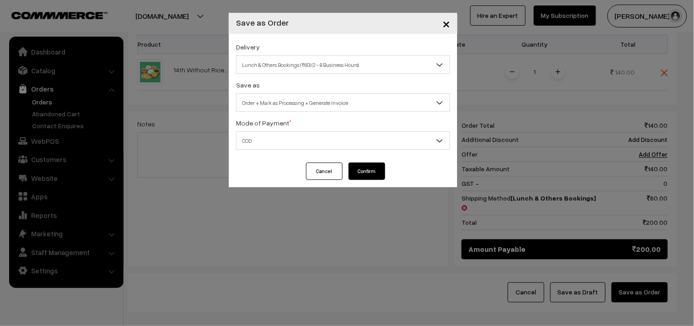
click at [355, 170] on button "Confirm" at bounding box center [366, 170] width 37 height 17
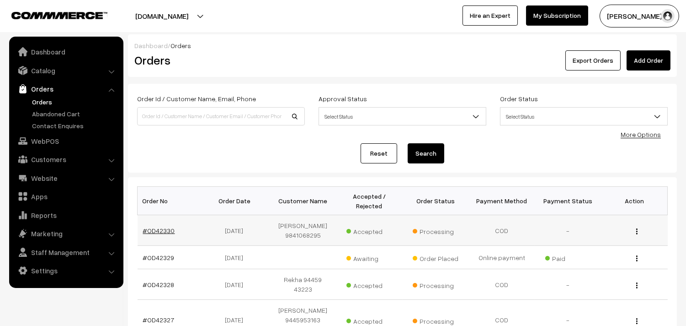
click at [154, 231] on link "#OD42330" at bounding box center [159, 230] width 32 height 8
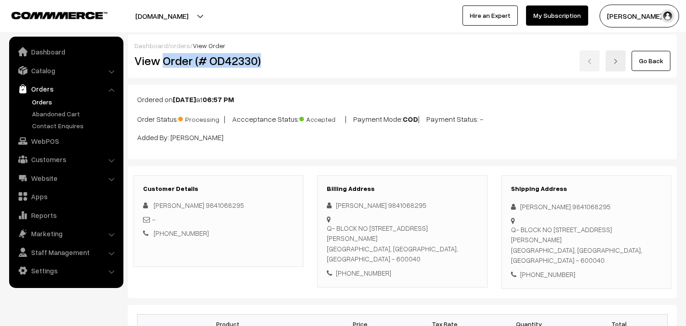
drag, startPoint x: 165, startPoint y: 63, endPoint x: 268, endPoint y: 59, distance: 103.0
click at [268, 59] on h2 "View Order (# OD42330)" at bounding box center [219, 61] width 170 height 14
copy h2 "Order (# OD42330)"
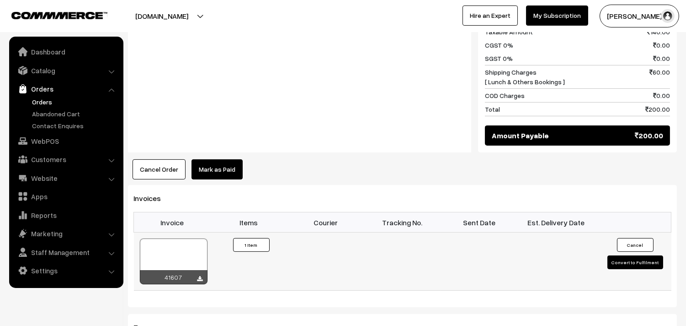
scroll to position [508, 0]
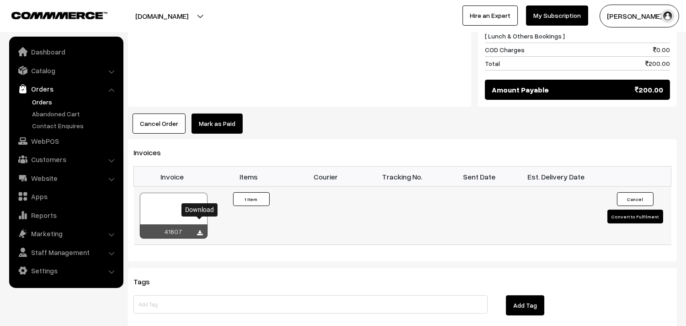
click at [198, 230] on icon at bounding box center [200, 233] width 5 height 6
click at [299, 79] on div "Notes -" at bounding box center [299, 10] width 343 height 191
click at [47, 141] on link "WebPOS" at bounding box center [65, 141] width 109 height 16
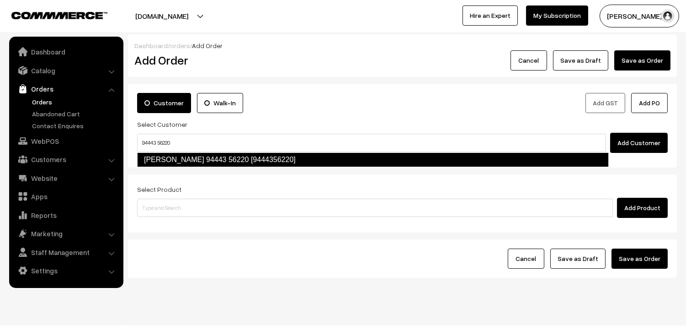
click at [162, 159] on link "[PERSON_NAME] 94443 56220 [9444356220]" at bounding box center [373, 159] width 472 height 15
type input "94443 56220"
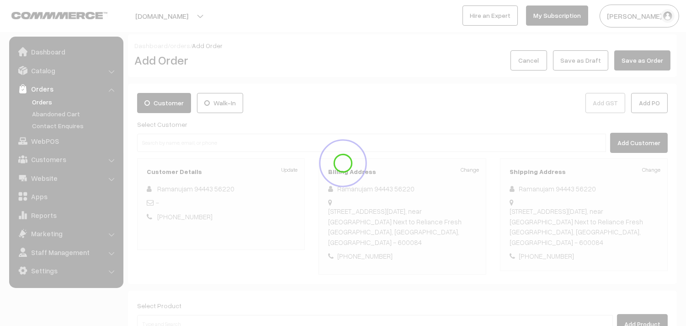
scroll to position [102, 0]
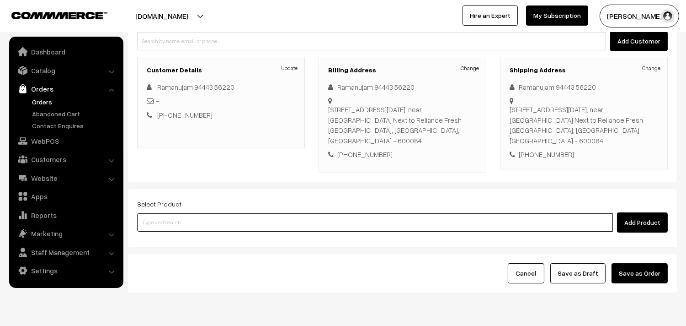
click at [182, 214] on input at bounding box center [375, 222] width 476 height 18
paste input "14th Without Rice..."
type input "14th Without Rice..."
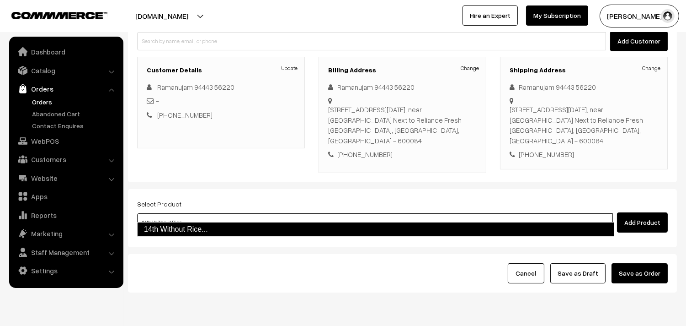
click at [190, 229] on link "14th Without Rice..." at bounding box center [375, 229] width 477 height 15
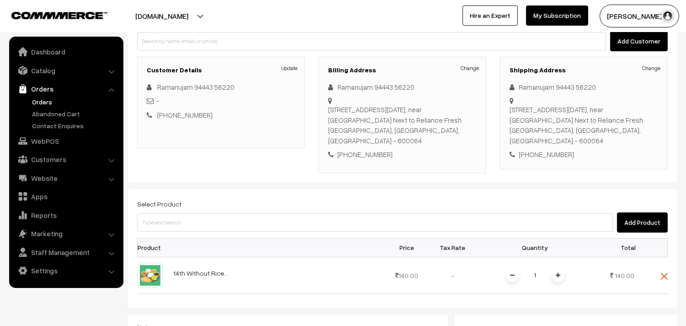
click at [558, 273] on img at bounding box center [558, 275] width 5 height 5
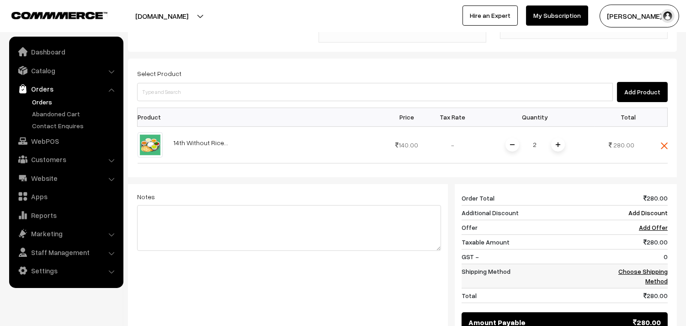
scroll to position [254, 0]
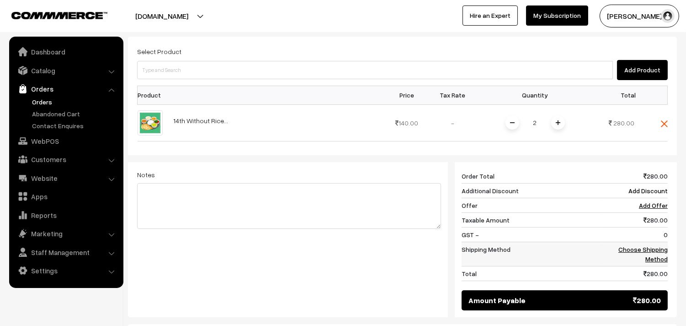
click at [625, 245] on link "Choose Shipping Method" at bounding box center [643, 253] width 49 height 17
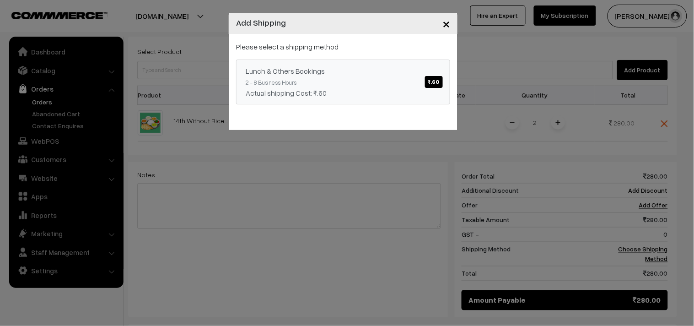
click at [387, 73] on div "Lunch & Others Bookings ₹.60" at bounding box center [343, 70] width 195 height 11
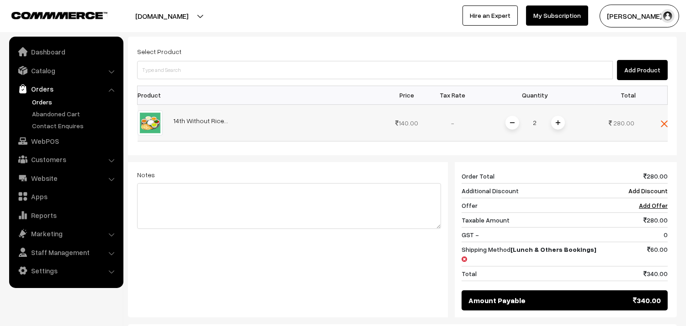
click at [511, 120] on img at bounding box center [512, 122] width 5 height 5
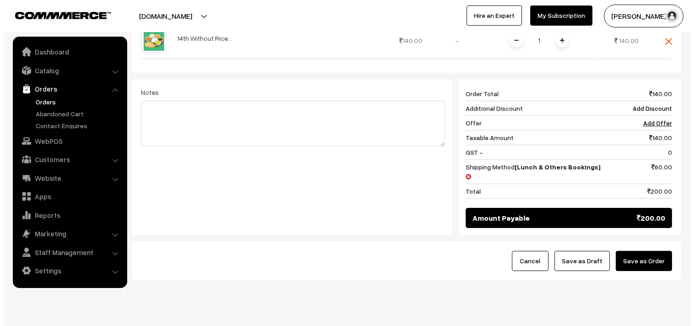
scroll to position [338, 0]
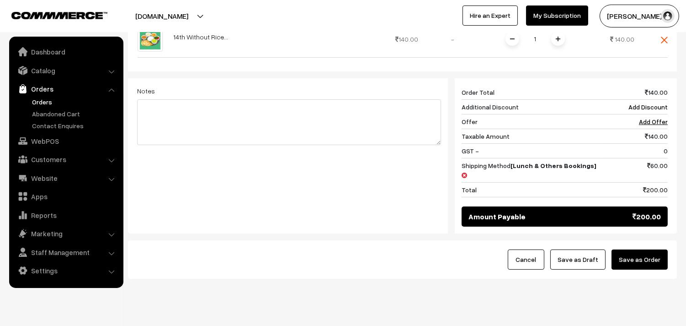
click at [641, 249] on button "Save as Order" at bounding box center [640, 259] width 56 height 20
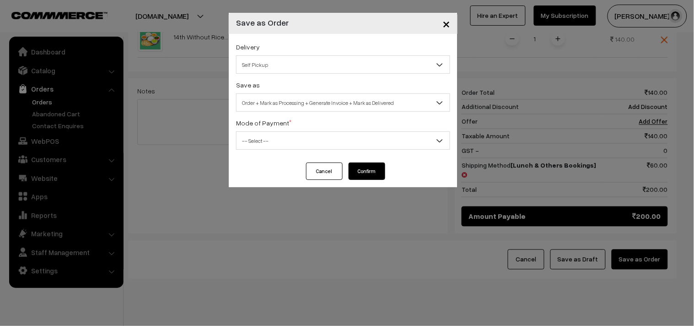
drag, startPoint x: 299, startPoint y: 55, endPoint x: 304, endPoint y: 71, distance: 16.8
click at [299, 57] on span "Self Pickup" at bounding box center [343, 64] width 214 height 18
drag, startPoint x: 282, startPoint y: 54, endPoint x: 288, endPoint y: 72, distance: 19.0
click at [286, 68] on div "Delivery Self Pickup Lunch & Others Bookings (₹60) (2 - 8 Business Hours) Self …" at bounding box center [343, 57] width 214 height 32
click at [287, 71] on span "Self Pickup" at bounding box center [342, 65] width 213 height 16
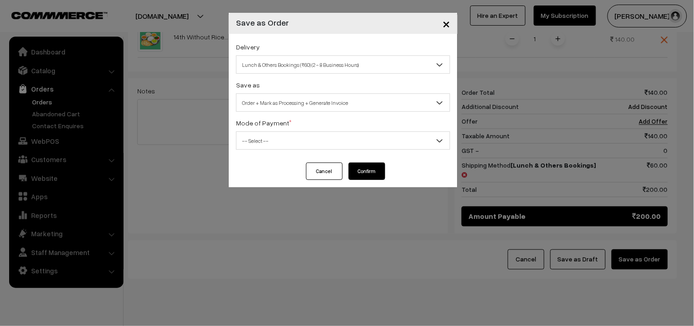
select select "LOB3"
select select "3"
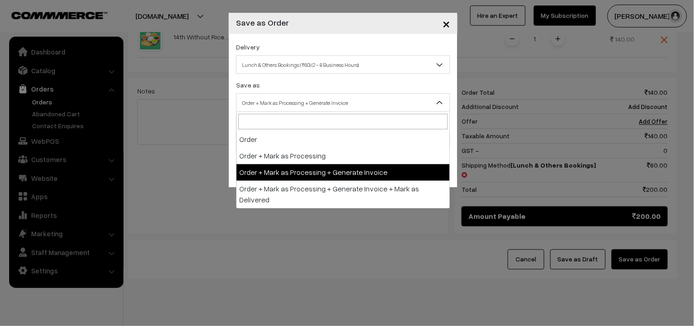
drag, startPoint x: 285, startPoint y: 101, endPoint x: 299, endPoint y: 151, distance: 52.1
click at [285, 101] on span "Order + Mark as Processing + Generate Invoice" at bounding box center [342, 103] width 213 height 16
drag, startPoint x: 303, startPoint y: 171, endPoint x: 299, endPoint y: 162, distance: 9.6
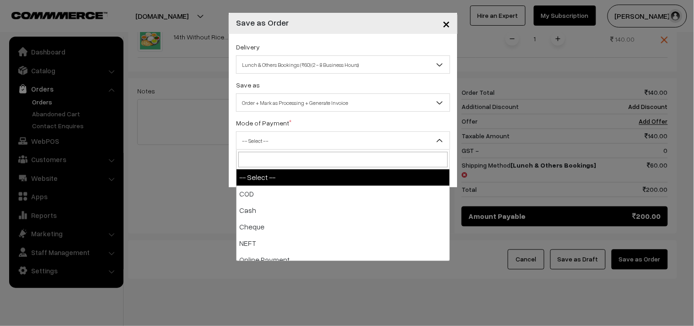
drag, startPoint x: 285, startPoint y: 139, endPoint x: 291, endPoint y: 170, distance: 31.6
click at [286, 144] on span "-- Select --" at bounding box center [342, 141] width 213 height 16
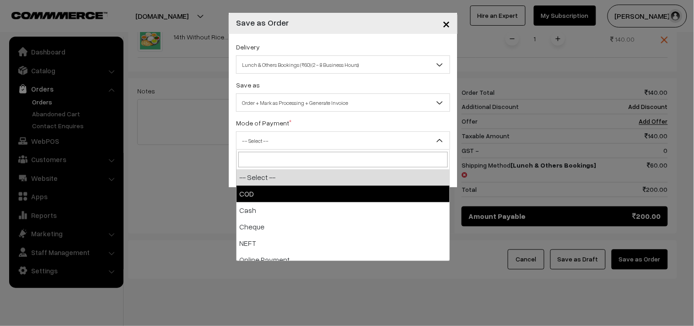
select select "1"
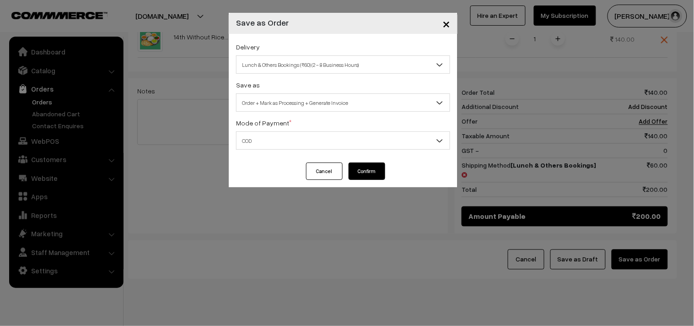
click at [355, 165] on button "Confirm" at bounding box center [366, 170] width 37 height 17
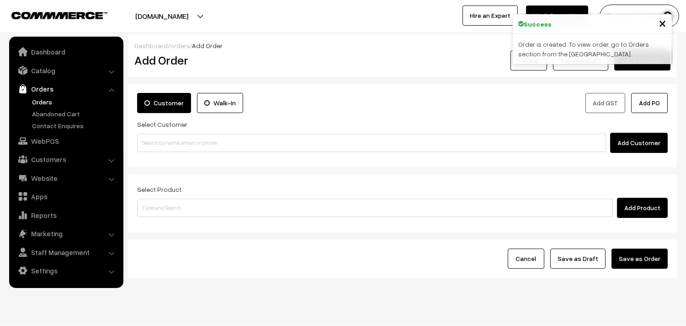
drag, startPoint x: 40, startPoint y: 89, endPoint x: 42, endPoint y: 99, distance: 9.7
click at [40, 90] on link "Orders" at bounding box center [65, 88] width 109 height 16
click at [42, 99] on link "Orders" at bounding box center [75, 102] width 91 height 10
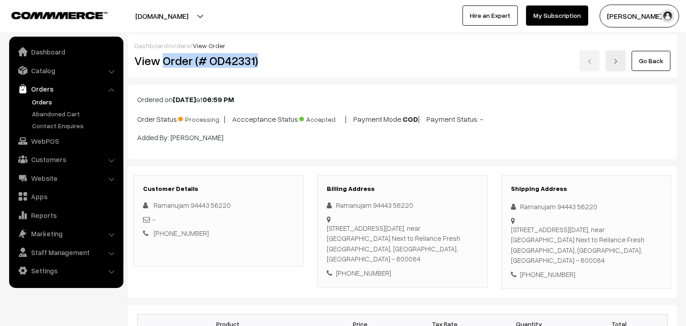
drag, startPoint x: 0, startPoint y: 0, endPoint x: 305, endPoint y: 58, distance: 310.0
click at [304, 62] on h2 "View Order (# OD42331)" at bounding box center [219, 61] width 170 height 14
copy h2 "Order (# OD42331)"
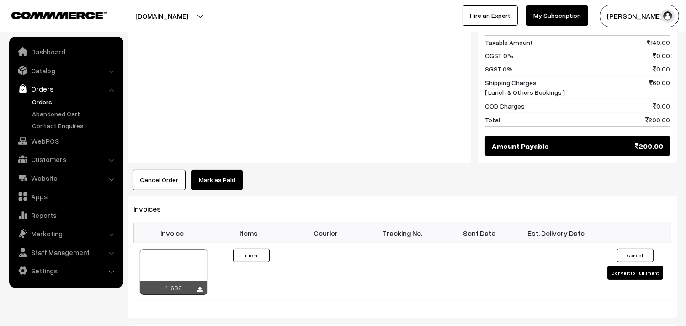
scroll to position [457, 0]
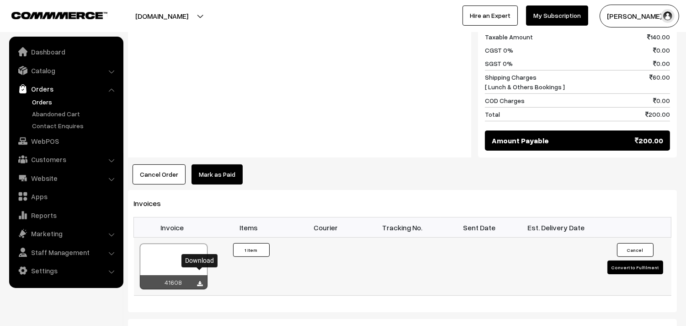
click at [201, 281] on icon at bounding box center [200, 284] width 5 height 6
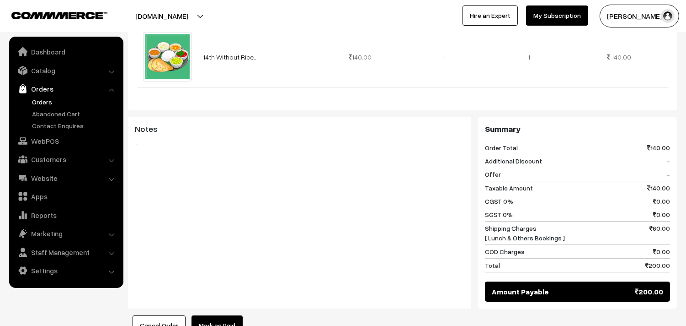
scroll to position [254, 0]
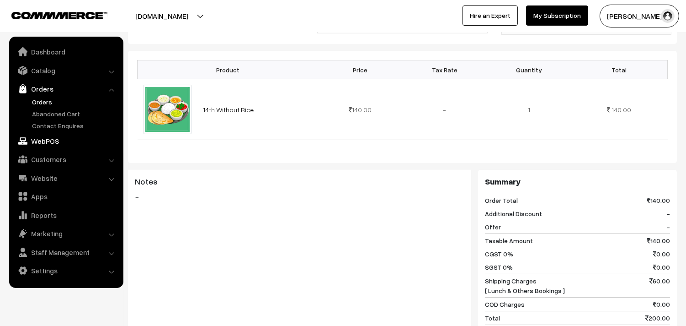
click at [55, 143] on link "WebPOS" at bounding box center [65, 141] width 109 height 16
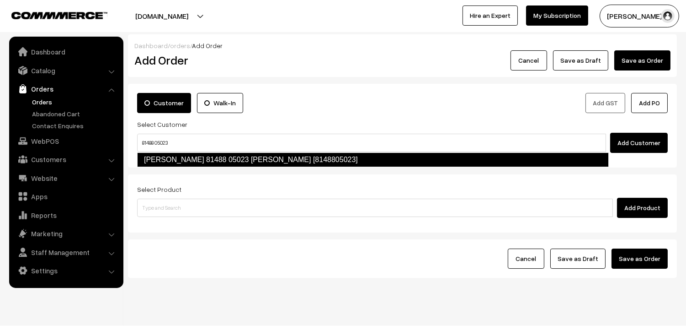
click at [162, 154] on link "[PERSON_NAME] 81488 05023 [PERSON_NAME] [8148805023]" at bounding box center [373, 159] width 472 height 15
type input "81488 05023"
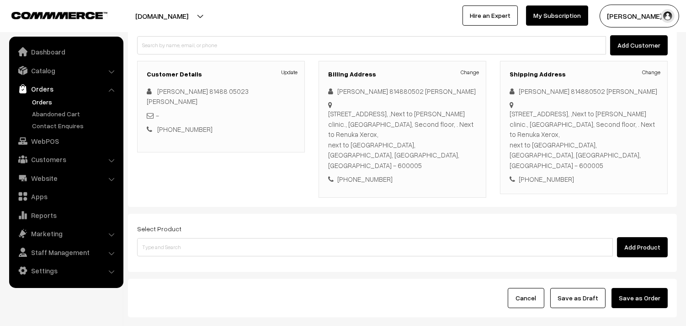
scroll to position [102, 0]
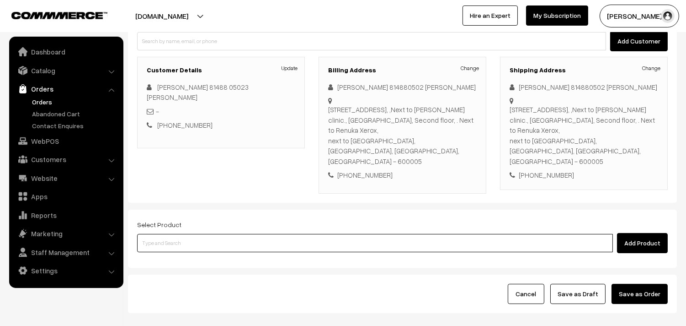
click at [205, 234] on input at bounding box center [375, 243] width 476 height 18
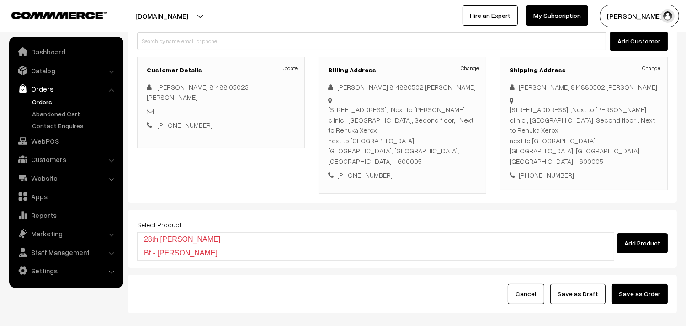
type input "rava ki"
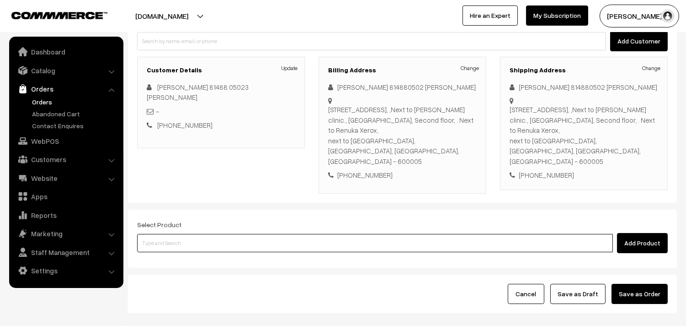
paste input "Bf - Semiya Kichadi"
type input "Bf - Semiya Kichadi"
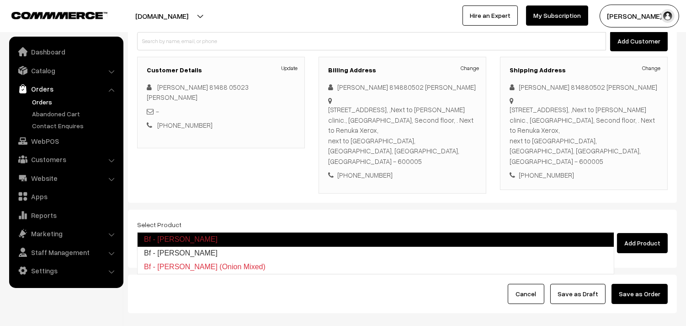
click at [170, 243] on link "Bf - Semiya Kichadi" at bounding box center [375, 239] width 477 height 15
click at [0, 0] on div at bounding box center [0, 0] width 0 height 0
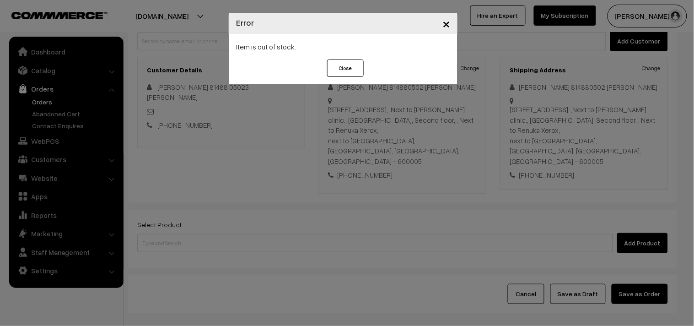
click at [443, 20] on span "×" at bounding box center [446, 23] width 8 height 17
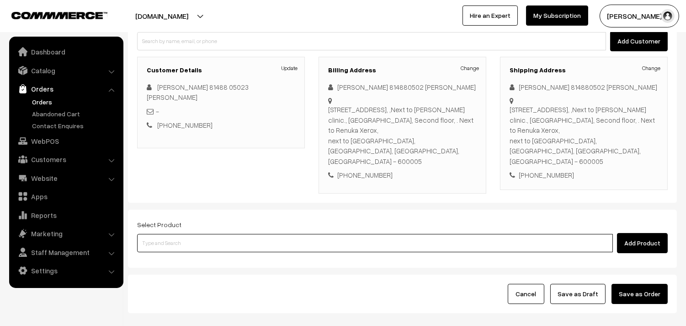
click at [217, 234] on input at bounding box center [375, 243] width 476 height 18
paste input "Bf - Semiya Kichadi"
type input "Bf - Semiya Kichadi"
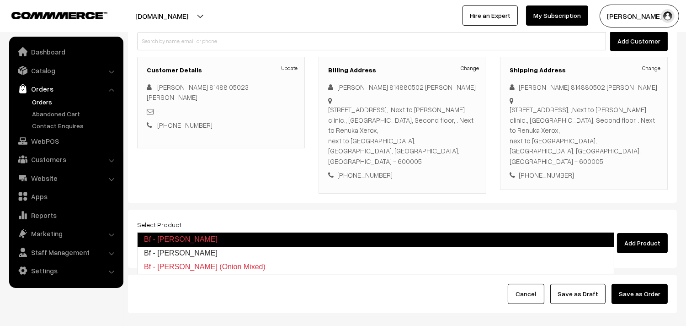
click at [198, 248] on link "Bf - Semiya Kichadi" at bounding box center [376, 253] width 477 height 14
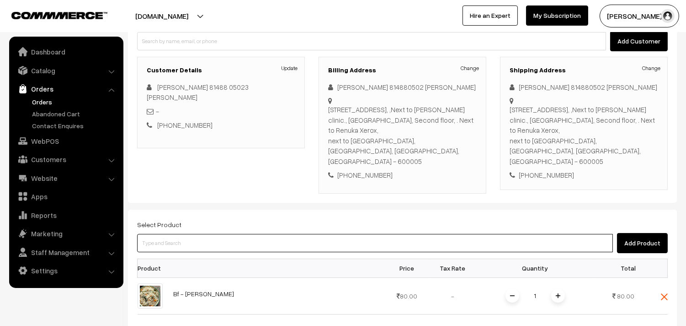
click at [171, 234] on input at bounding box center [375, 243] width 476 height 18
type input "plain"
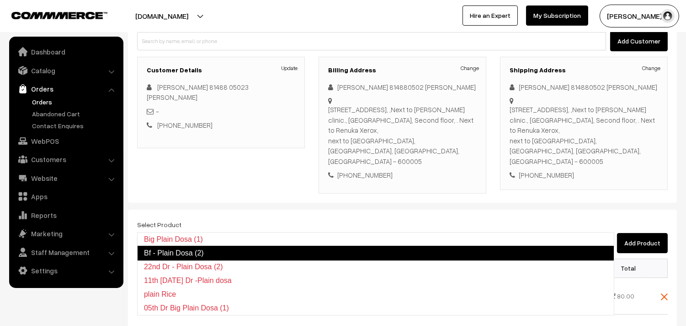
click at [178, 250] on link "Bf - Plain Dosa (2)" at bounding box center [375, 253] width 477 height 15
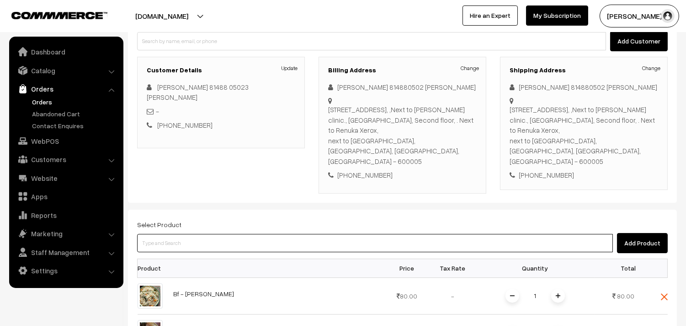
click at [263, 234] on input at bounding box center [375, 243] width 476 height 18
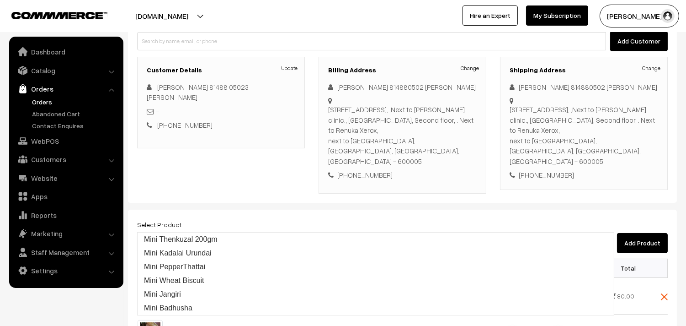
type input "mini co"
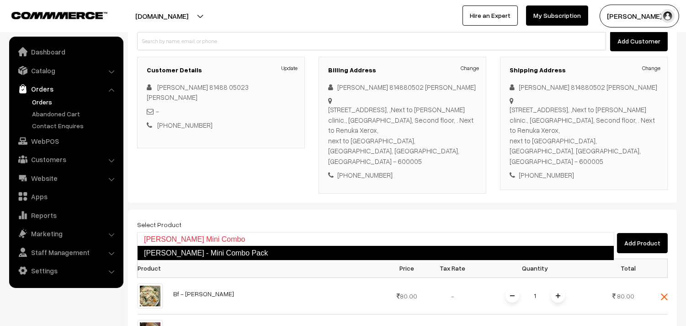
click at [188, 255] on link "Krishna Jeyanthi - Mini Combo Pack" at bounding box center [375, 253] width 477 height 15
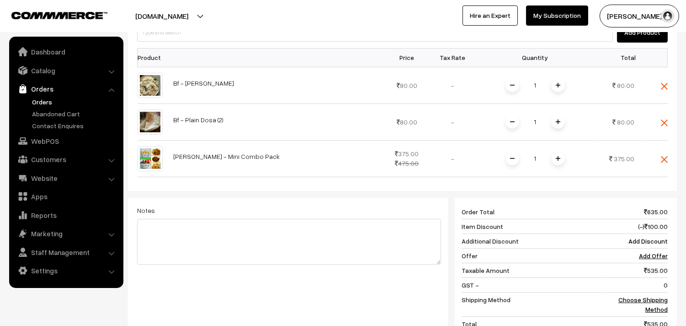
scroll to position [355, 0]
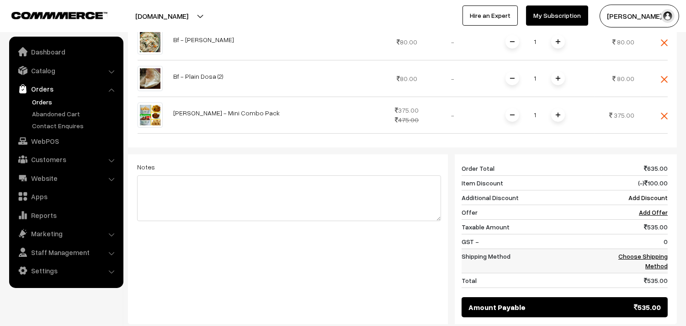
click at [639, 252] on link "Choose Shipping Method" at bounding box center [643, 260] width 49 height 17
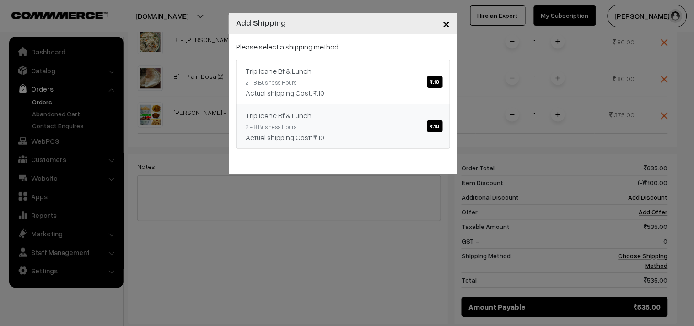
click at [413, 131] on link "Triplicane Bf & Lunch ₹.10 2 - 8 Business Hours Actual shipping Cost: ₹.10" at bounding box center [343, 126] width 214 height 45
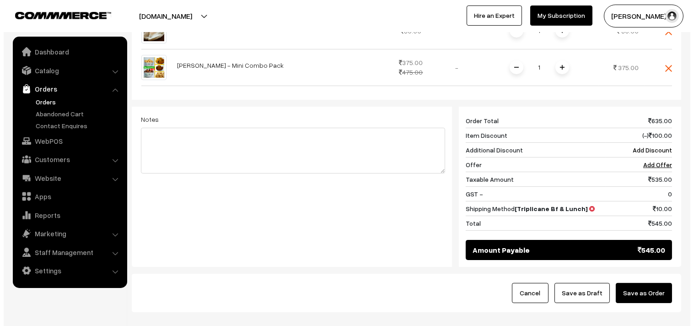
scroll to position [436, 0]
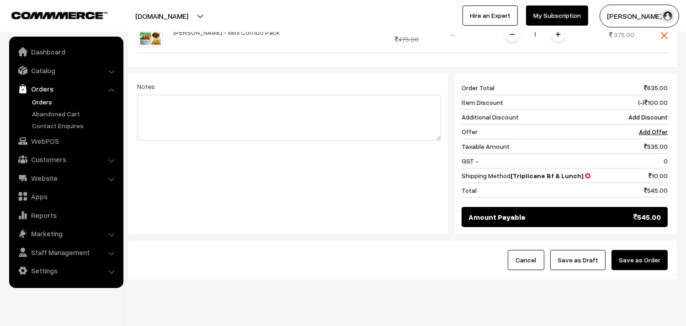
click at [634, 250] on button "Save as Order" at bounding box center [640, 260] width 56 height 20
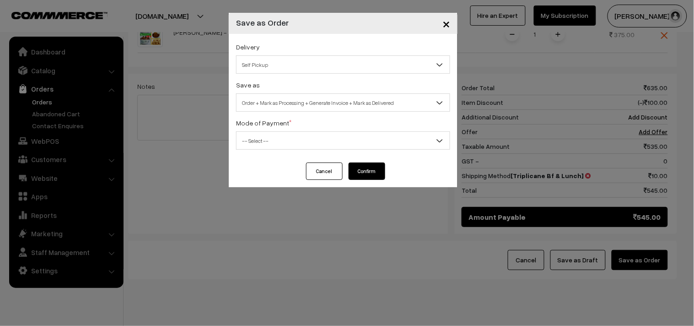
click at [256, 71] on span "Self Pickup" at bounding box center [342, 65] width 213 height 16
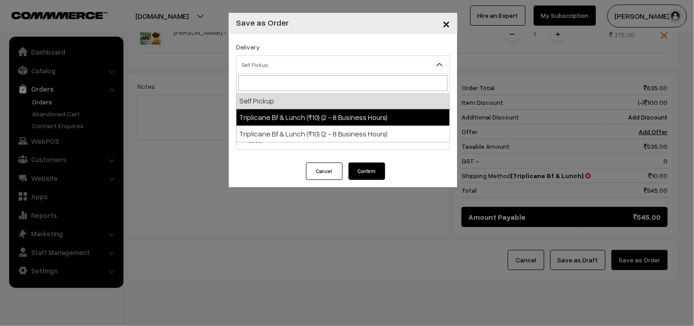
select select "TO1"
select select "3"
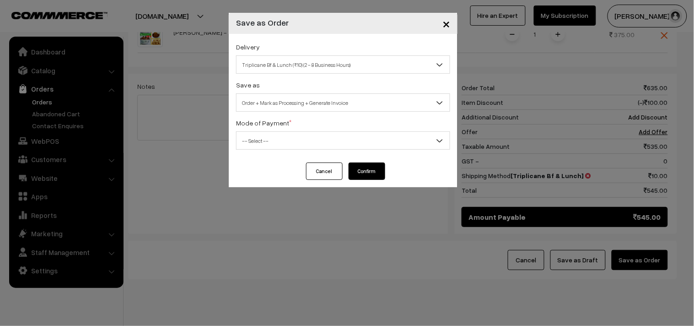
drag, startPoint x: 257, startPoint y: 99, endPoint x: 260, endPoint y: 109, distance: 10.3
click at [259, 106] on span "Order + Mark as Processing + Generate Invoice" at bounding box center [342, 103] width 213 height 16
click at [254, 143] on span "-- Select --" at bounding box center [342, 141] width 213 height 16
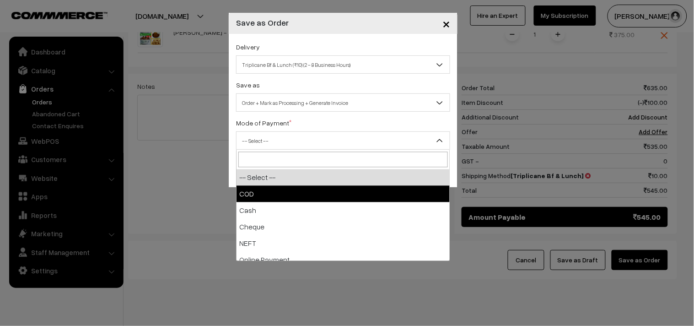
select select "1"
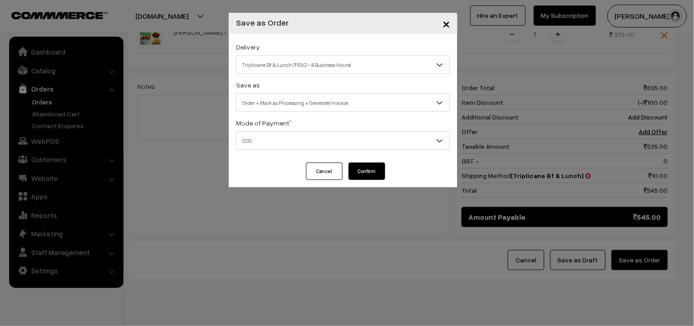
click at [378, 174] on button "Confirm" at bounding box center [366, 170] width 37 height 17
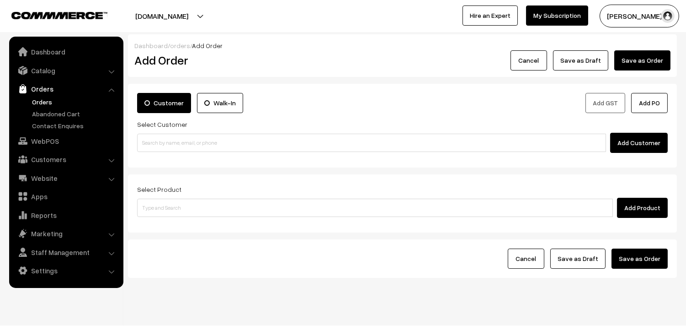
click at [48, 97] on link "Orders" at bounding box center [75, 102] width 91 height 10
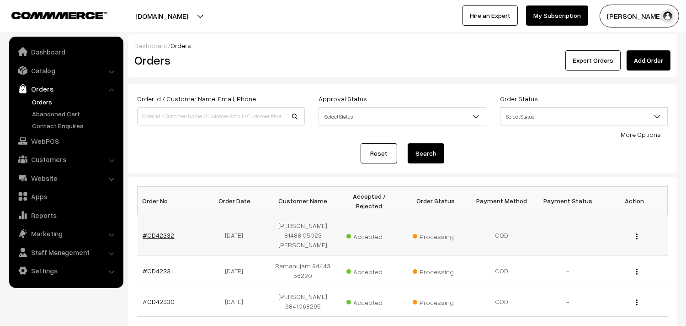
click at [164, 231] on link "#OD42332" at bounding box center [159, 235] width 32 height 8
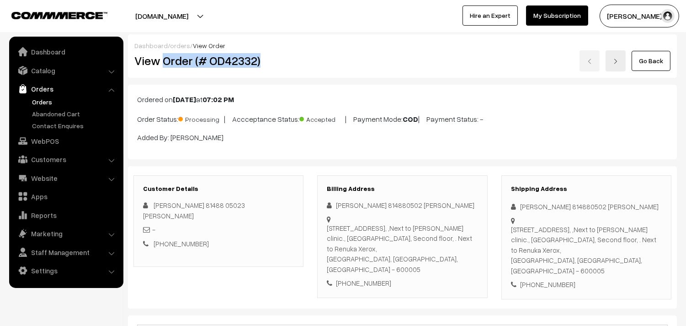
drag, startPoint x: 164, startPoint y: 59, endPoint x: 303, endPoint y: 58, distance: 139.5
click at [303, 58] on h2 "View Order (# OD42332)" at bounding box center [219, 61] width 170 height 14
copy h2 "Order (# OD42332)"
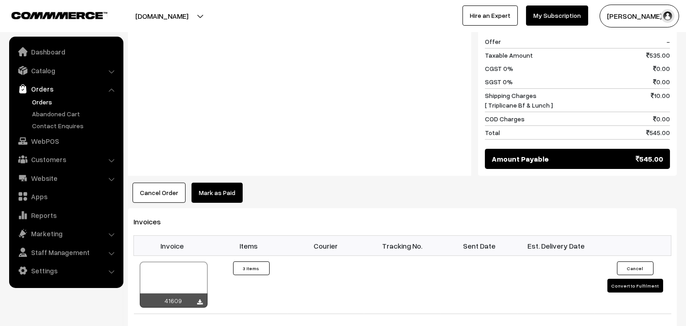
scroll to position [711, 0]
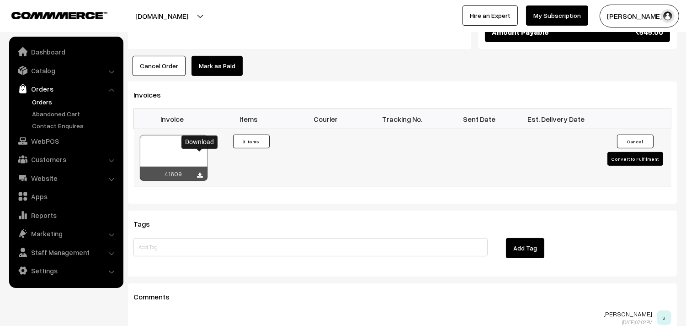
click at [199, 172] on icon at bounding box center [200, 175] width 5 height 6
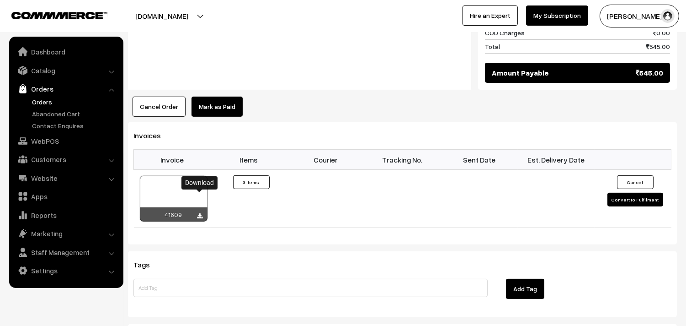
scroll to position [559, 0]
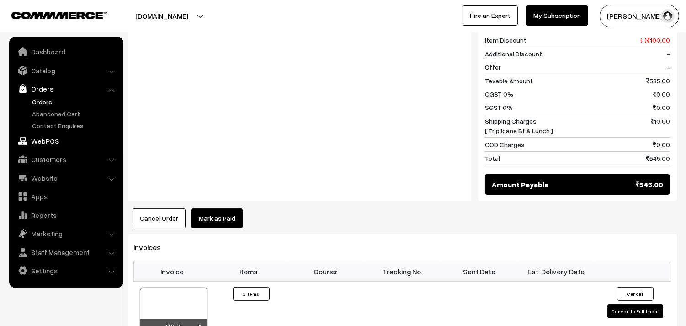
click at [48, 145] on link "WebPOS" at bounding box center [65, 141] width 109 height 16
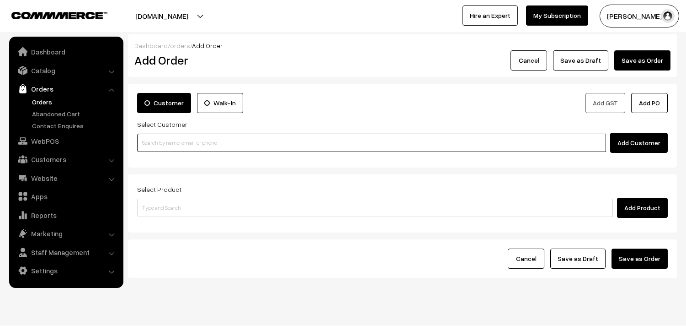
drag, startPoint x: 0, startPoint y: 0, endPoint x: 173, endPoint y: 147, distance: 226.8
click at [173, 147] on input at bounding box center [371, 143] width 469 height 18
paste input "96202 02330"
click at [158, 145] on input "96202 02330" at bounding box center [371, 143] width 469 height 18
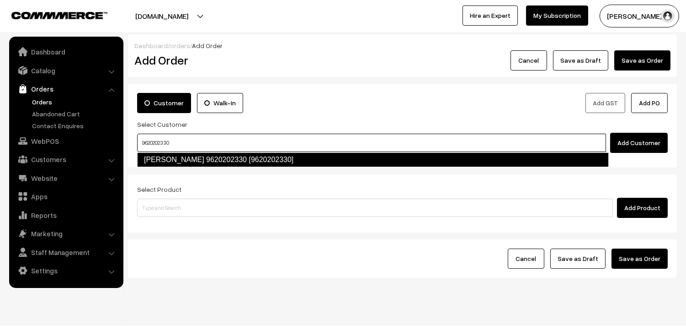
click at [176, 157] on link "[PERSON_NAME] 9620202330 [9620202330]" at bounding box center [373, 159] width 472 height 15
type input "9620202330"
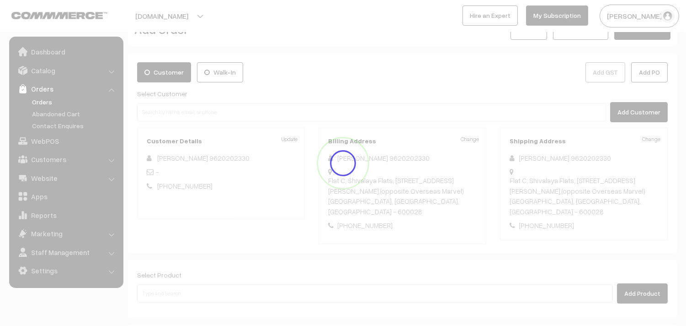
scroll to position [70, 0]
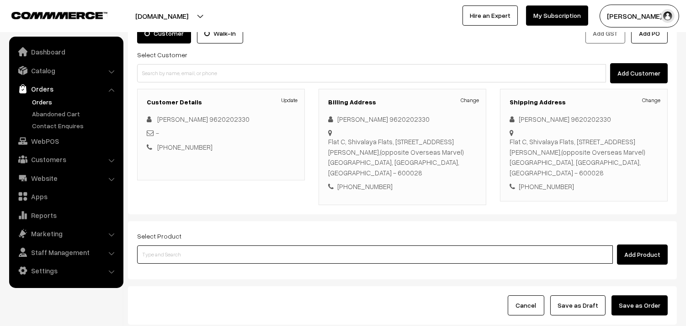
drag, startPoint x: 162, startPoint y: 246, endPoint x: 163, endPoint y: 240, distance: 6.5
click at [161, 246] on input at bounding box center [375, 254] width 476 height 18
type input "keerai ko"
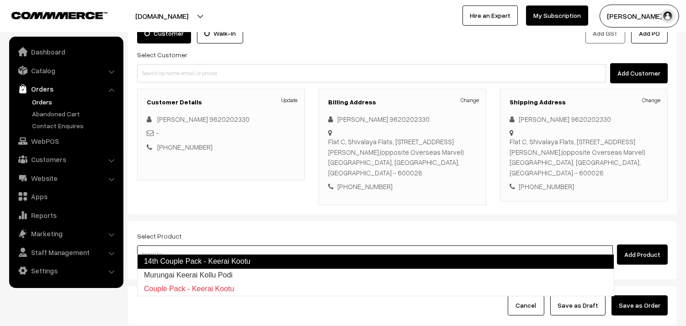
click at [194, 261] on link "14th Couple Pack - Keerai Kootu" at bounding box center [375, 261] width 477 height 15
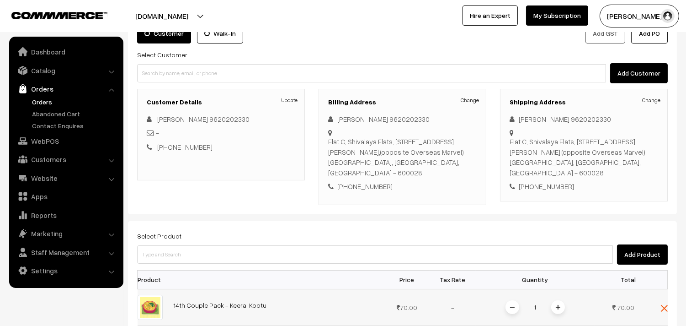
click at [557, 305] on img at bounding box center [558, 307] width 5 height 5
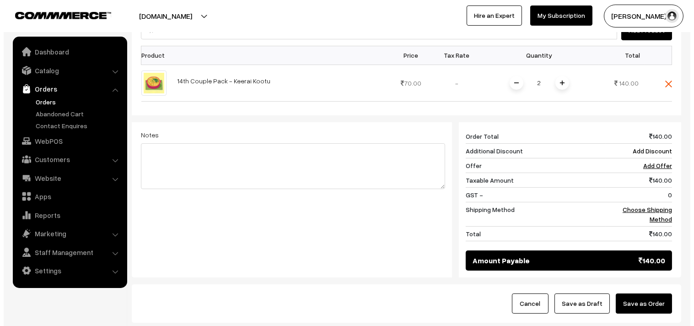
scroll to position [323, 0]
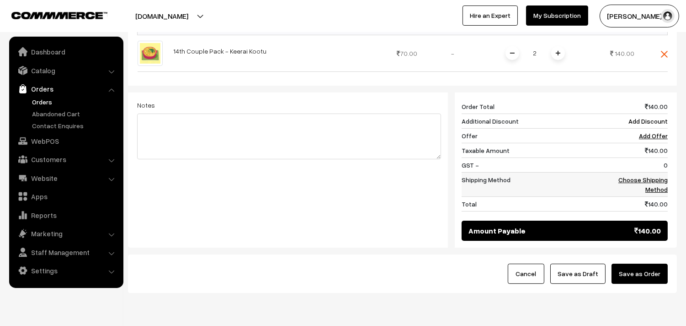
click at [631, 175] on td "Choose Shipping Method" at bounding box center [635, 184] width 66 height 24
click at [624, 176] on link "Choose Shipping Method" at bounding box center [643, 184] width 49 height 17
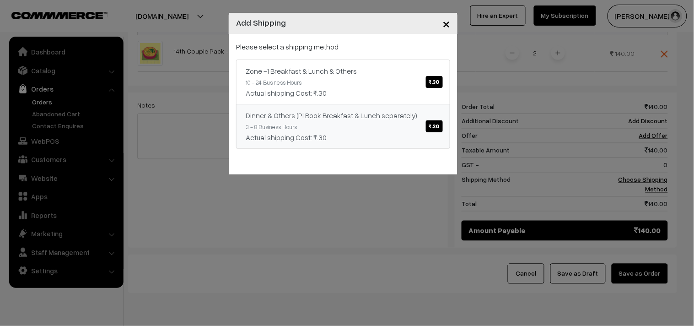
click at [410, 108] on link "Dinner & Others (Pl Book Breakfast & Lunch separately) ₹.30 3 - 8 Business Hour…" at bounding box center [343, 126] width 214 height 45
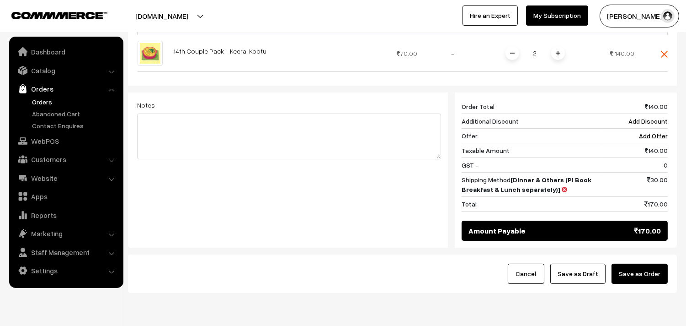
click at [628, 263] on button "Save as Order" at bounding box center [640, 273] width 56 height 20
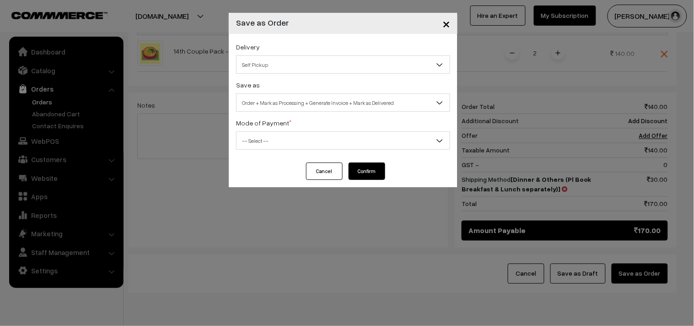
click at [258, 70] on span "Self Pickup" at bounding box center [342, 65] width 213 height 16
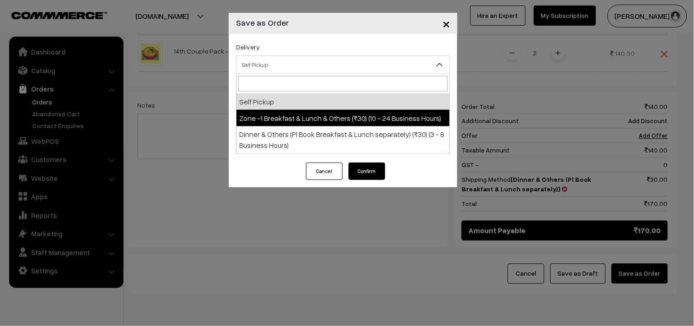
drag, startPoint x: 268, startPoint y: 117, endPoint x: 266, endPoint y: 105, distance: 12.1
select select "ZON1"
select select "3"
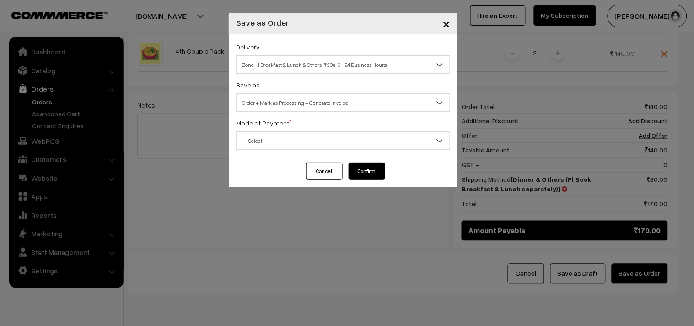
click at [266, 106] on span "Order + Mark as Processing + Generate Invoice" at bounding box center [342, 103] width 213 height 16
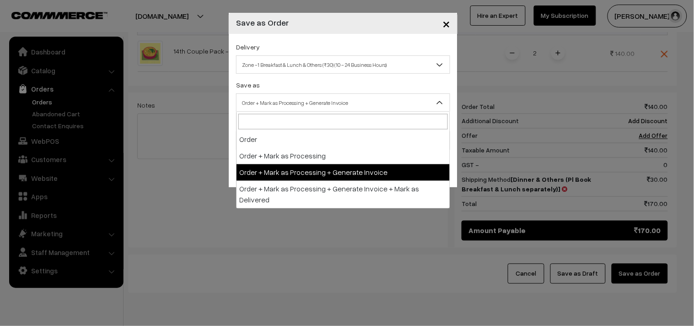
drag, startPoint x: 289, startPoint y: 166, endPoint x: 273, endPoint y: 145, distance: 26.6
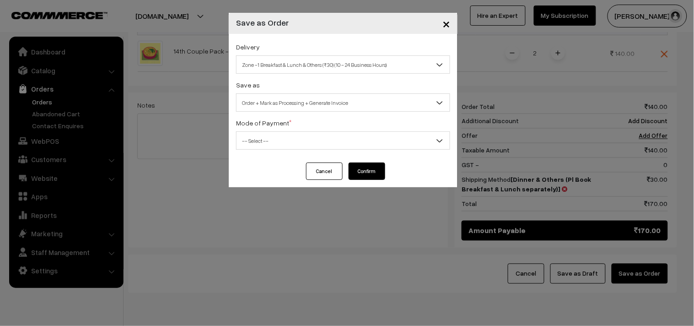
click at [272, 150] on body "Thank you for showing interest. Our team will call you shortly. Close [DOMAIN_N…" at bounding box center [347, 18] width 694 height 682
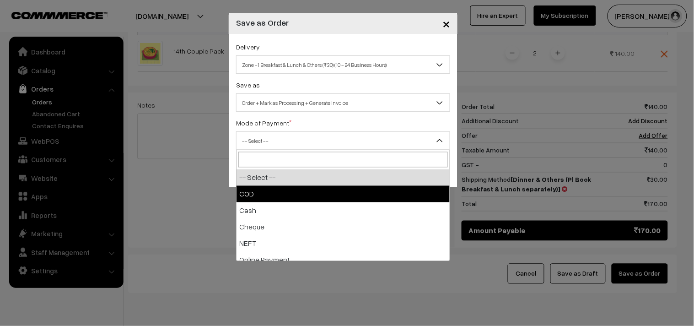
select select "1"
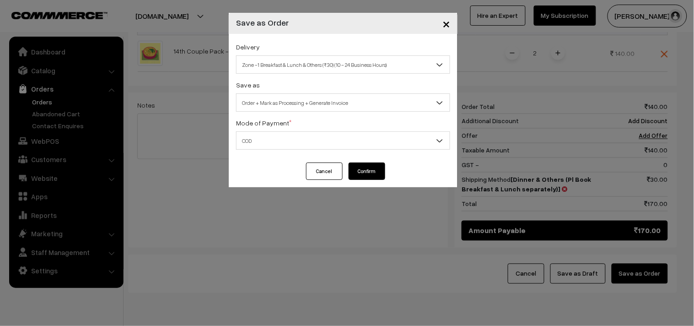
click at [367, 171] on button "Confirm" at bounding box center [366, 170] width 37 height 17
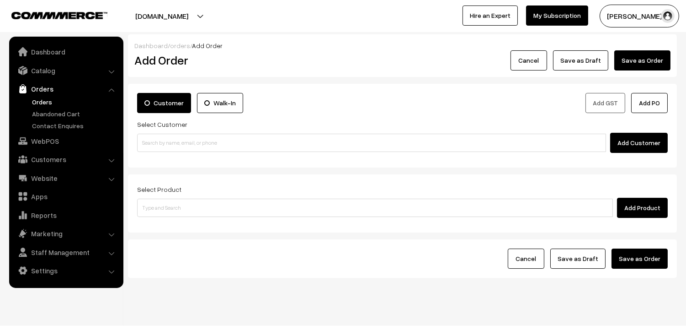
click at [47, 97] on link "Orders" at bounding box center [75, 102] width 91 height 10
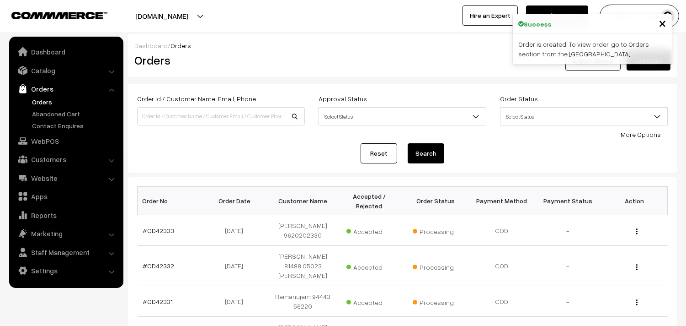
click at [159, 227] on link "#OD42333" at bounding box center [159, 230] width 32 height 8
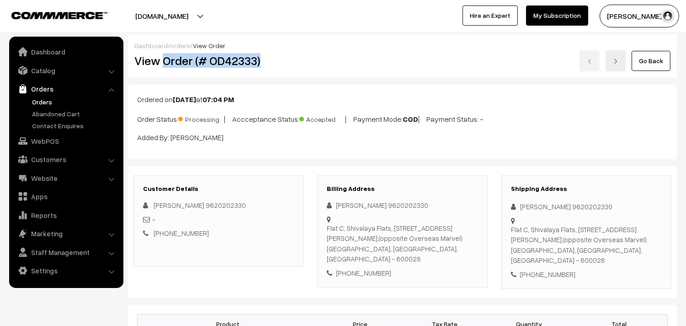
click at [300, 61] on h2 "View Order (# OD42333)" at bounding box center [219, 61] width 170 height 14
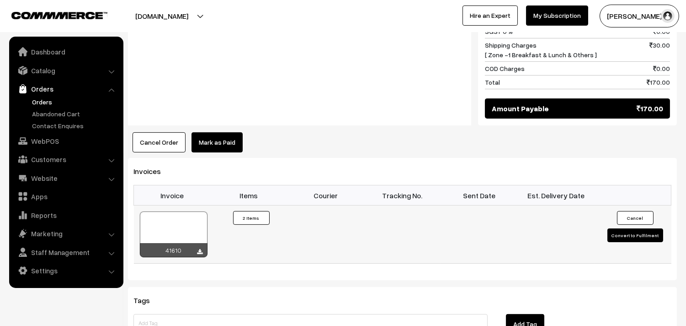
scroll to position [508, 0]
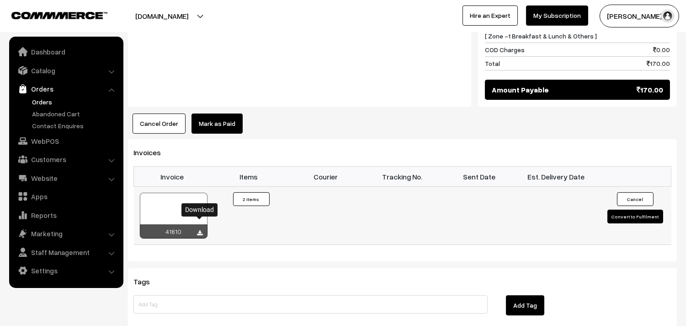
click at [199, 230] on icon at bounding box center [200, 233] width 5 height 6
click at [43, 139] on link "WebPOS" at bounding box center [65, 141] width 109 height 16
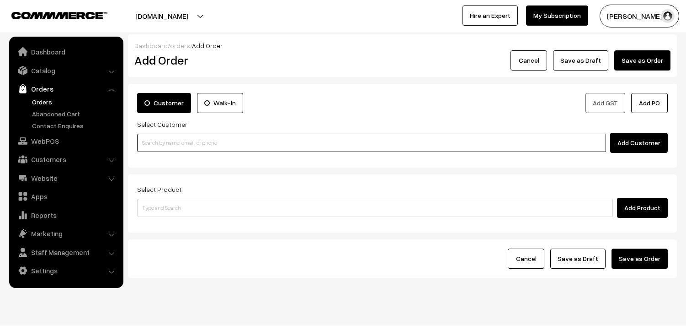
click at [163, 136] on input at bounding box center [371, 143] width 469 height 18
paste input "90940 54278"
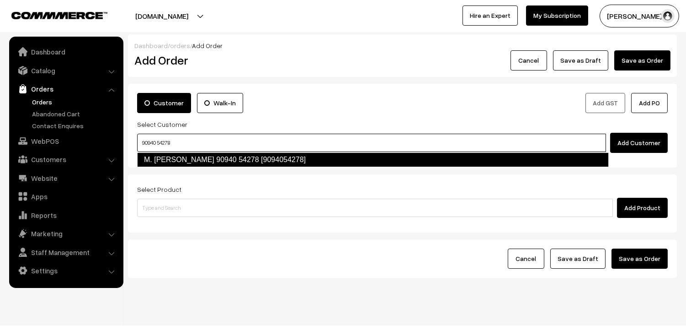
click at [161, 162] on link "M. [PERSON_NAME] 90940 54278 [9094054278]" at bounding box center [373, 159] width 472 height 15
type input "90940 54278"
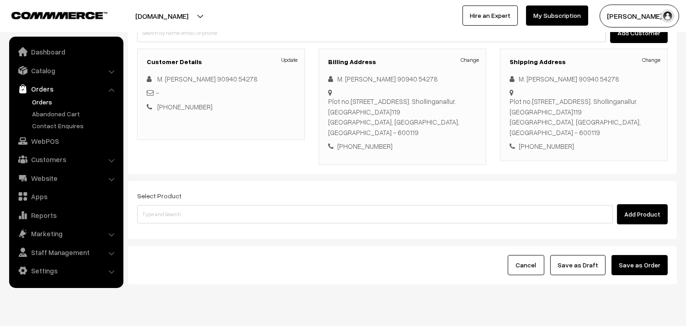
scroll to position [124, 0]
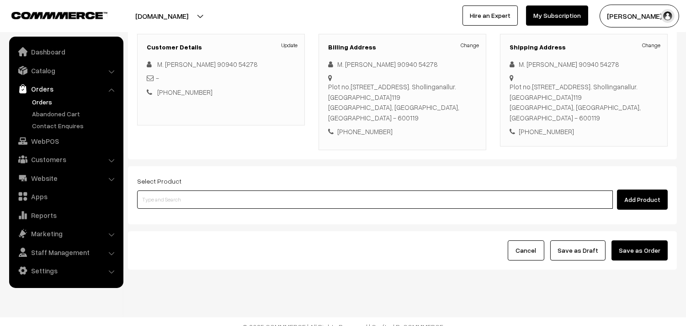
click at [184, 192] on input at bounding box center [375, 199] width 476 height 18
type input "la"
type input "l"
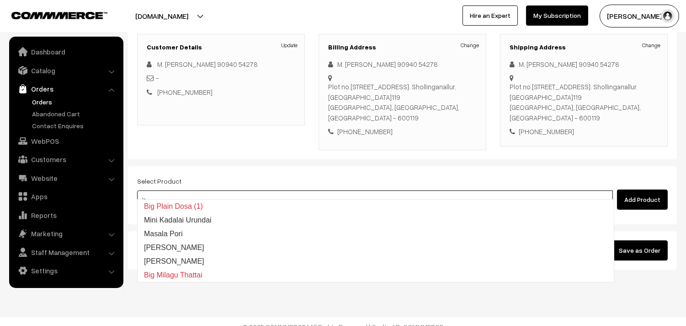
type input "lay"
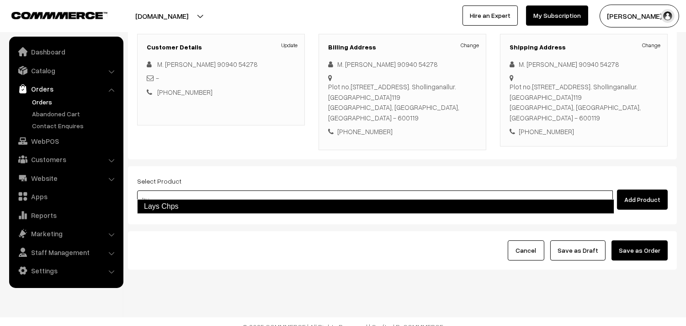
click at [448, 207] on link "Lays Chps" at bounding box center [375, 206] width 477 height 15
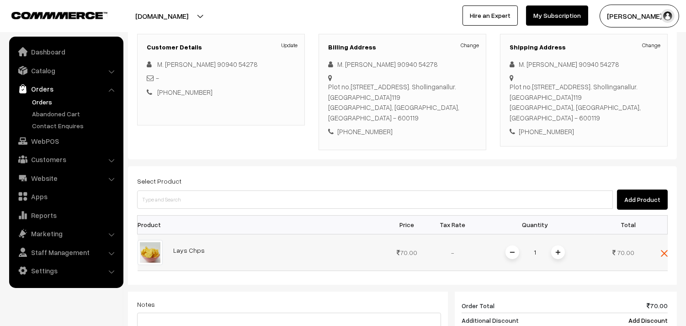
click at [559, 250] on img at bounding box center [558, 252] width 5 height 5
click at [263, 199] on div "Add Product" at bounding box center [402, 199] width 531 height 20
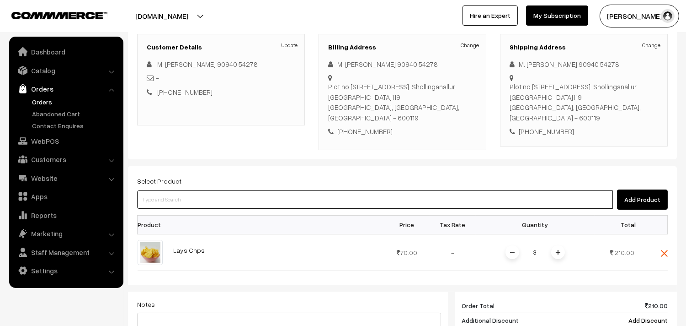
click at [263, 191] on input at bounding box center [375, 199] width 476 height 18
type input "masala"
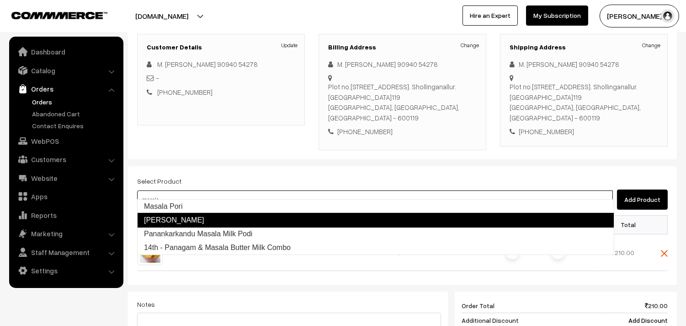
click at [243, 222] on link "Masala Kadalai" at bounding box center [375, 220] width 477 height 15
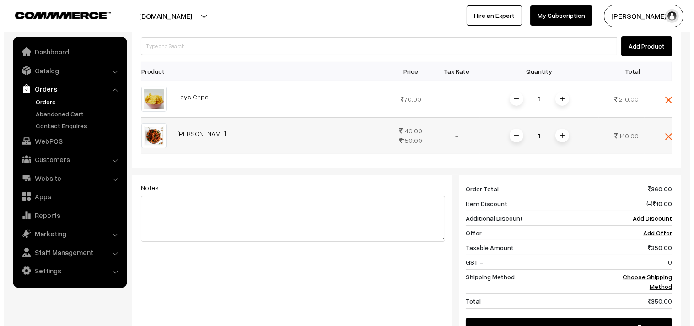
scroll to position [327, 0]
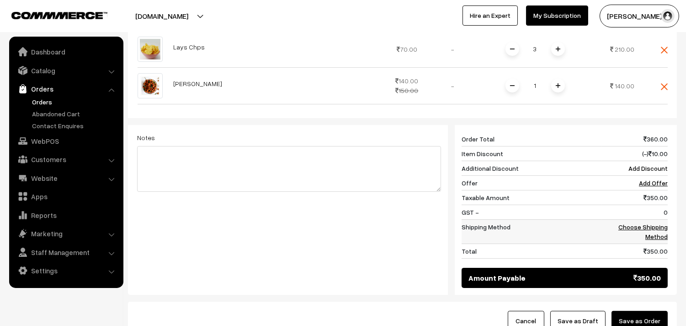
click at [633, 223] on link "Choose Shipping Method" at bounding box center [643, 231] width 49 height 17
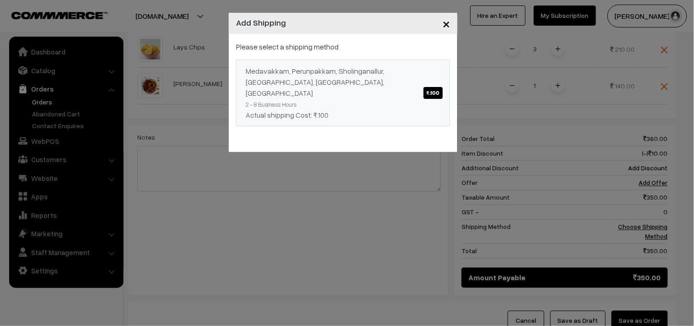
click at [416, 97] on link "Medavakkam, Perunpakkam, Sholinganallur, seliyur, Kirattur, Perambur ₹.100 2 - …" at bounding box center [343, 92] width 214 height 67
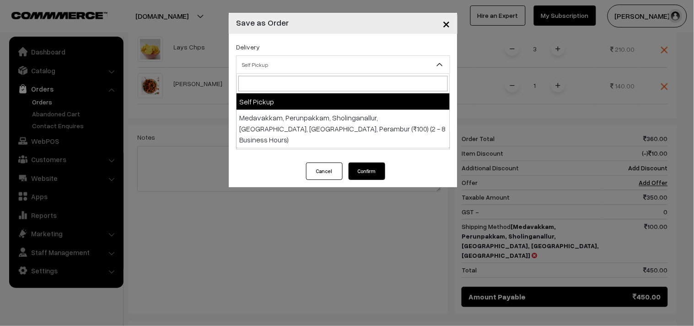
drag, startPoint x: 289, startPoint y: 70, endPoint x: 308, endPoint y: 123, distance: 56.3
click at [287, 77] on body "Thank you for showing interest. Our team will call you shortly. Close annamfood…" at bounding box center [347, 49] width 694 height 753
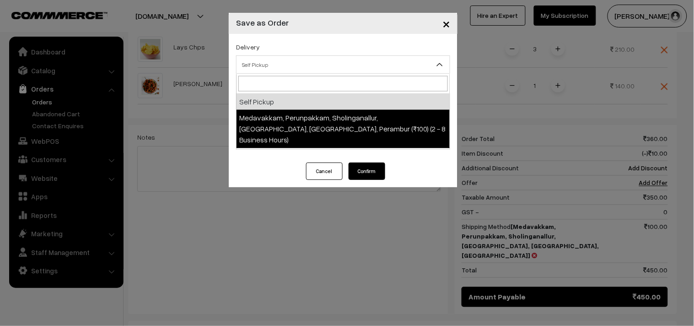
select select "LOB5"
select select "3"
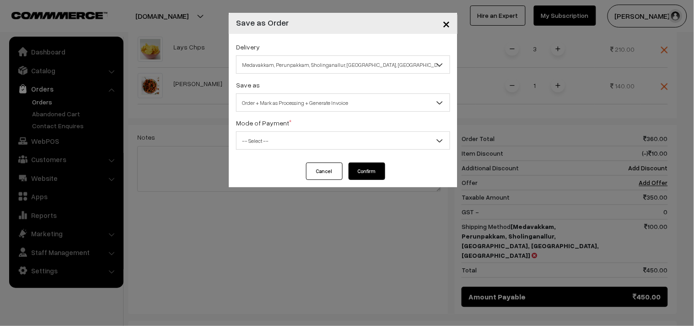
click at [278, 102] on span "Order + Mark as Processing + Generate Invoice" at bounding box center [342, 103] width 213 height 16
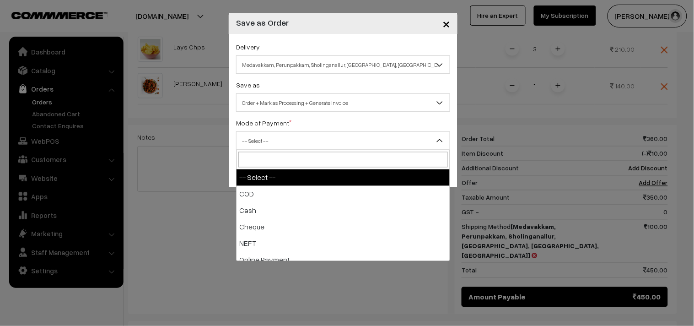
drag, startPoint x: 265, startPoint y: 142, endPoint x: 295, endPoint y: 198, distance: 63.2
click at [264, 145] on span "-- Select --" at bounding box center [342, 141] width 213 height 16
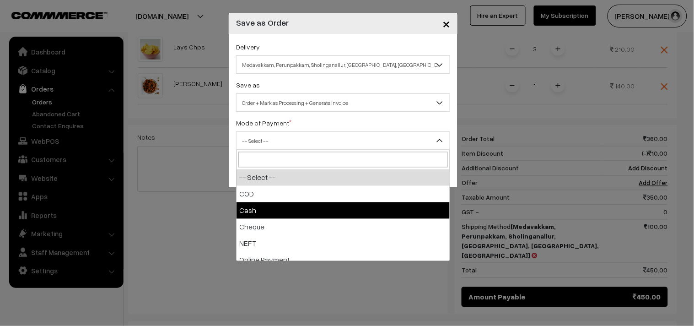
drag, startPoint x: 296, startPoint y: 203, endPoint x: 295, endPoint y: 189, distance: 13.3
select select "2"
checkbox input "true"
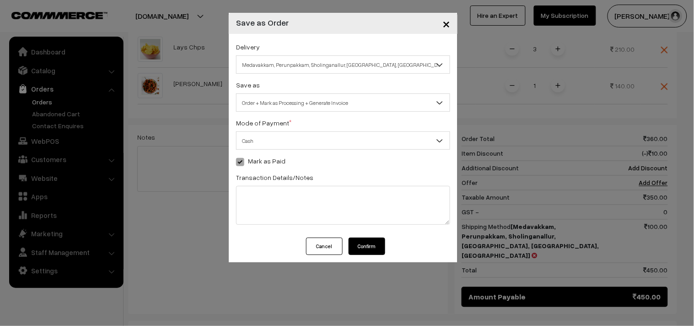
drag, startPoint x: 260, startPoint y: 121, endPoint x: 260, endPoint y: 139, distance: 17.8
click at [260, 123] on label "Mode of Payment *" at bounding box center [263, 123] width 55 height 10
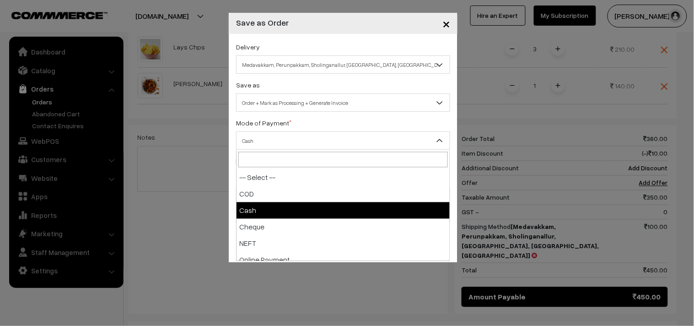
click at [260, 139] on span "Cash" at bounding box center [342, 141] width 213 height 16
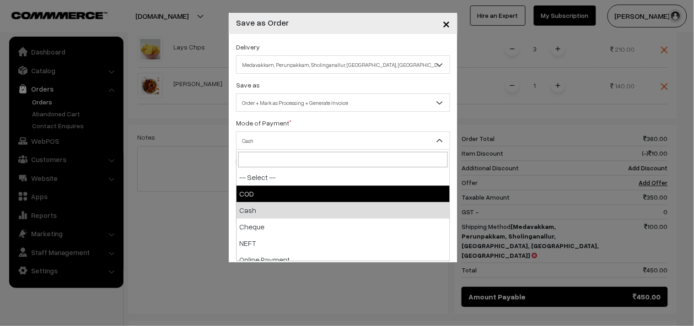
select select "1"
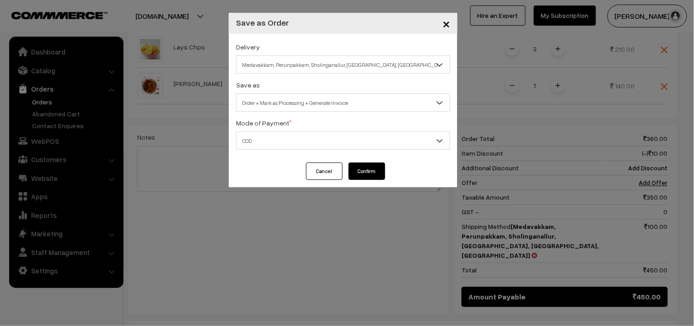
click at [370, 172] on button "Confirm" at bounding box center [366, 170] width 37 height 17
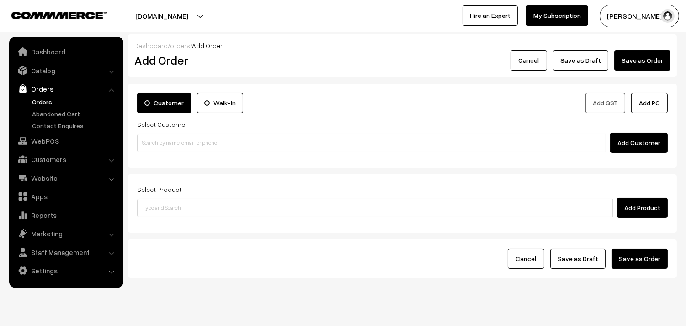
click at [40, 97] on link "Orders" at bounding box center [75, 102] width 91 height 10
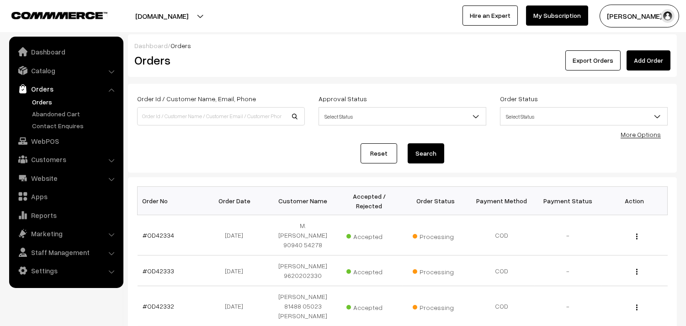
click at [159, 231] on link "#OD42334" at bounding box center [159, 235] width 32 height 8
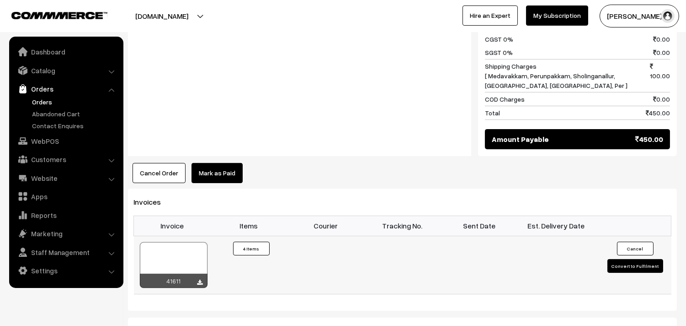
scroll to position [559, 0]
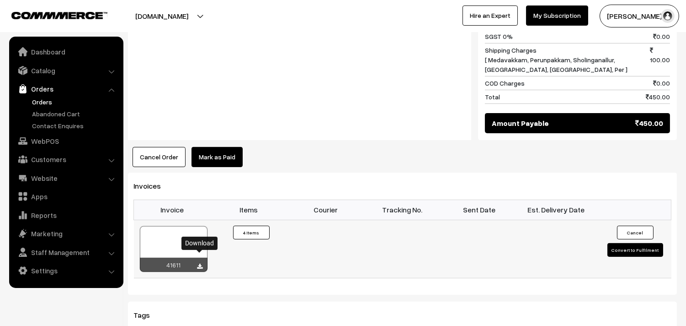
click at [198, 263] on icon at bounding box center [200, 266] width 5 height 6
click at [50, 143] on link "WebPOS" at bounding box center [65, 141] width 109 height 16
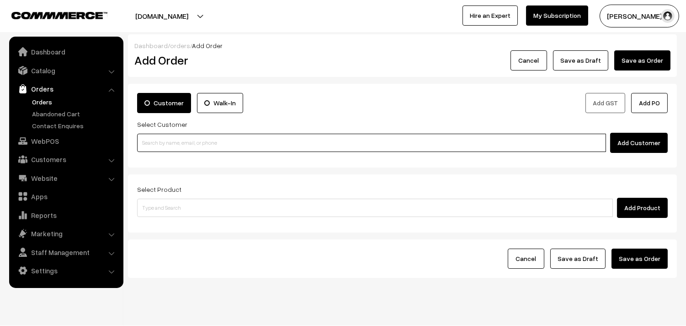
click at [261, 144] on input at bounding box center [371, 143] width 469 height 18
paste input "98849 44081"
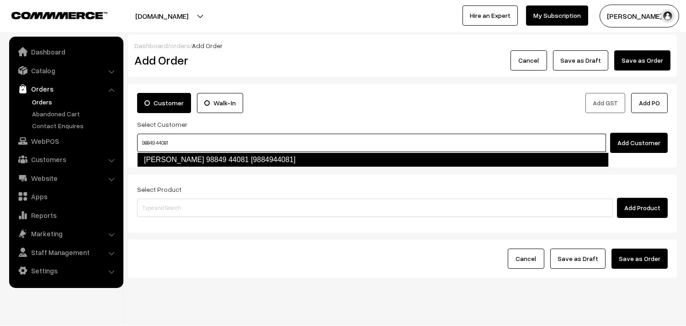
click at [179, 164] on link "[PERSON_NAME] 98849 44081 [9884944081]" at bounding box center [373, 159] width 472 height 15
type input "98849 44081"
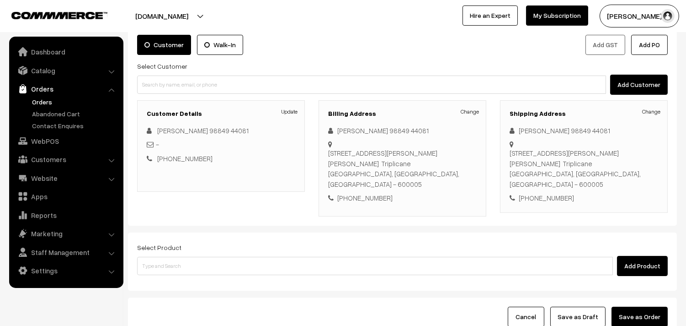
scroll to position [124, 0]
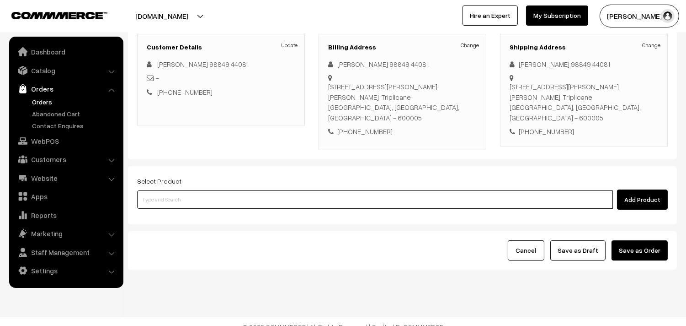
click at [183, 198] on input at bounding box center [375, 199] width 476 height 18
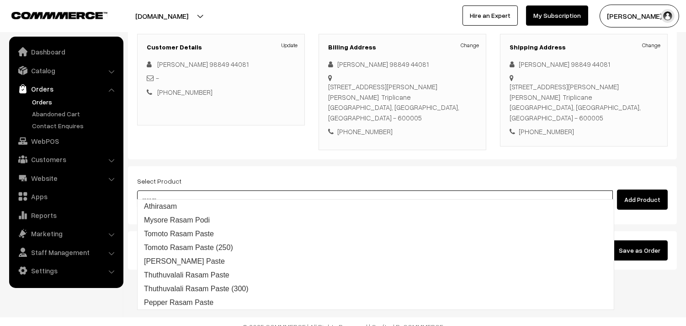
type input "rasam"
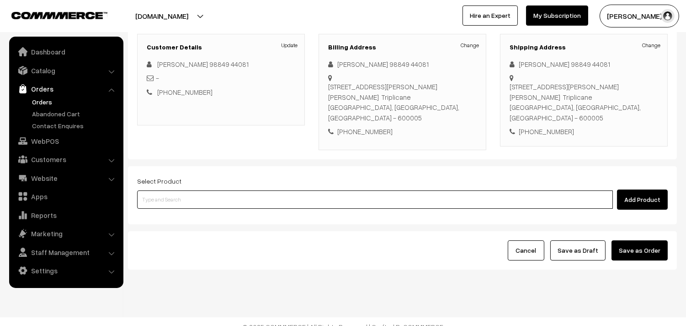
paste input "14th Couple Pack- Mysore Rasam"
click at [209, 198] on input "14th Couple Pack- Mysore Rasam" at bounding box center [375, 199] width 476 height 18
click at [240, 191] on input "14th Couple Pack- Mysore Rasam" at bounding box center [375, 199] width 476 height 18
type input "14th Couple Pack-"
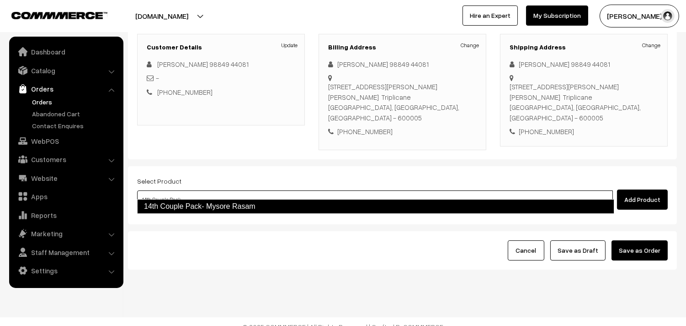
click at [230, 204] on link "14th Couple Pack- Mysore Rasam" at bounding box center [375, 206] width 477 height 15
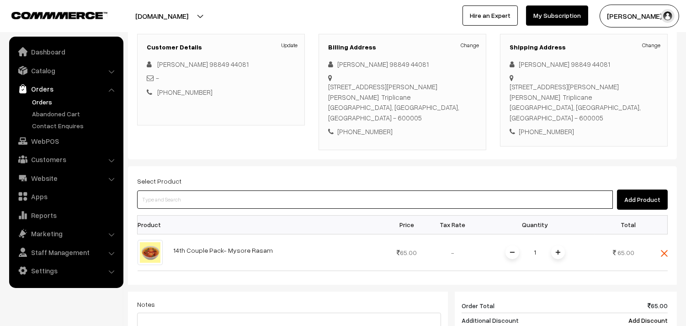
click at [225, 190] on input at bounding box center [375, 199] width 476 height 18
paste input "14th Couple Pack - Pototo Poriyal"
type input "14th Couple Pack - Pototo Poriyal"
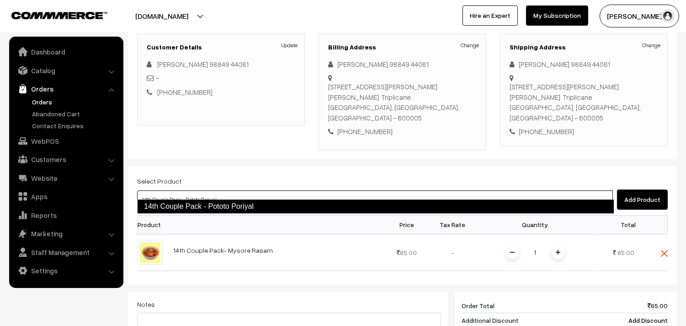
click at [172, 205] on link "14th Couple Pack - Pototo Poriyal" at bounding box center [375, 206] width 477 height 15
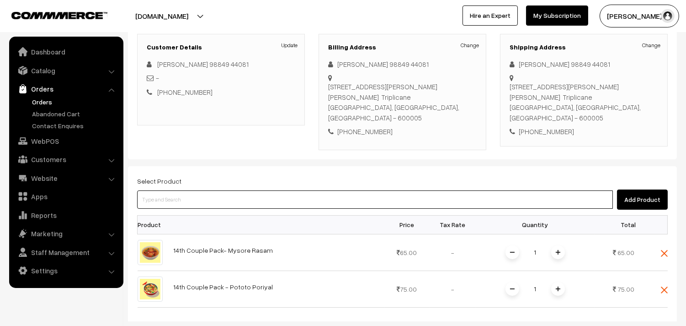
drag, startPoint x: 211, startPoint y: 189, endPoint x: 216, endPoint y: 188, distance: 5.1
click at [212, 190] on input at bounding box center [375, 199] width 476 height 18
type input "keerai"
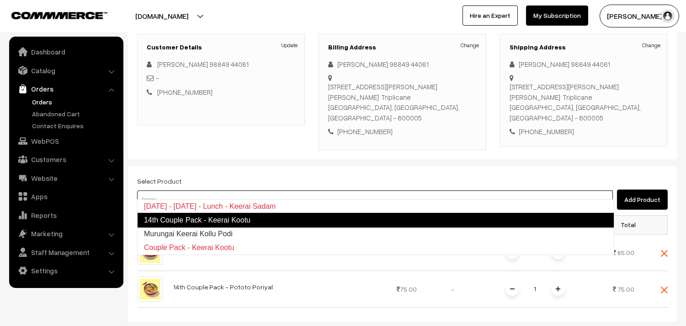
click at [218, 221] on link "14th Couple Pack - Keerai Kootu" at bounding box center [375, 220] width 477 height 15
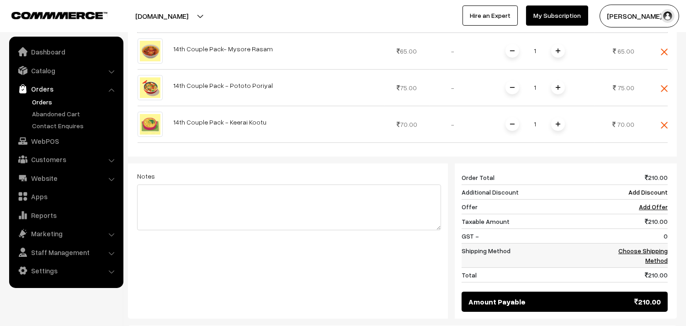
scroll to position [327, 0]
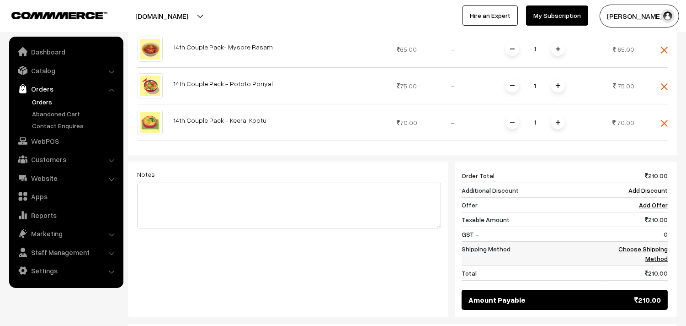
click at [646, 245] on link "Choose Shipping Method" at bounding box center [643, 253] width 49 height 17
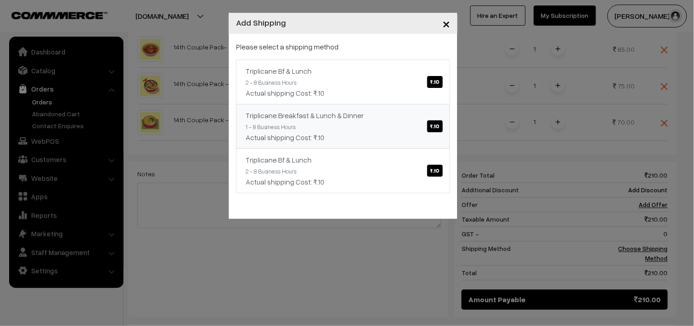
click at [396, 123] on link "Triplicane Breakfast & Lunch & Dinner ₹.10 1 - 8 Business Hours Actual shipping…" at bounding box center [343, 126] width 214 height 45
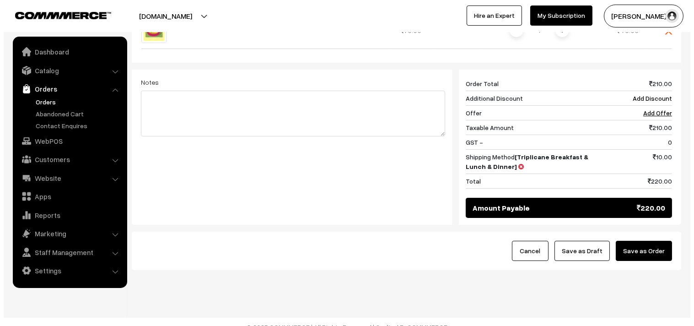
scroll to position [421, 0]
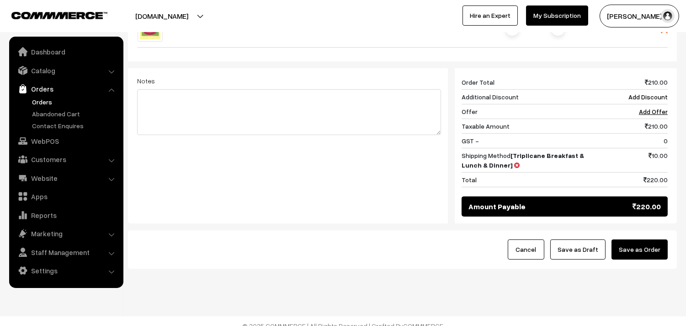
click at [634, 241] on button "Save as Order" at bounding box center [640, 249] width 56 height 20
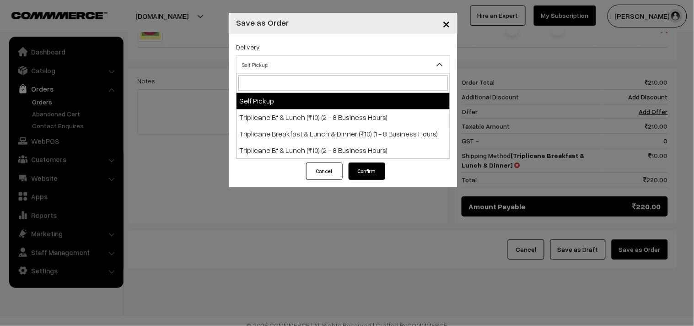
click at [275, 64] on span "Self Pickup" at bounding box center [342, 65] width 213 height 16
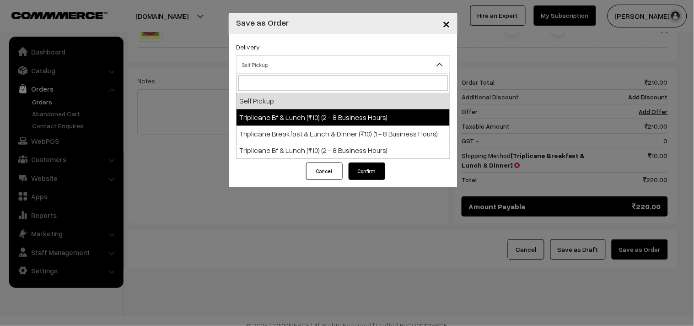
drag, startPoint x: 278, startPoint y: 113, endPoint x: 275, endPoint y: 102, distance: 11.0
select select "TO1"
select select "3"
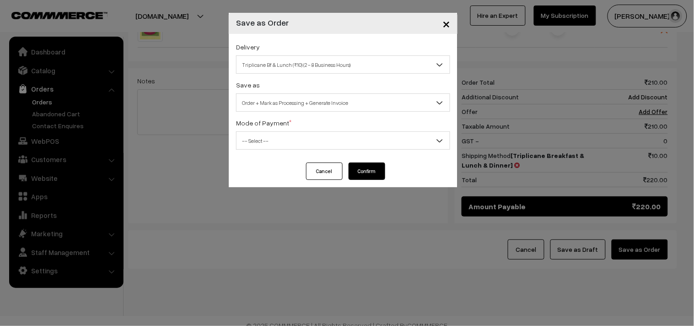
drag, startPoint x: 275, startPoint y: 102, endPoint x: 275, endPoint y: 107, distance: 5.5
click at [275, 103] on span "Order + Mark as Processing + Generate Invoice" at bounding box center [342, 103] width 213 height 16
click at [266, 147] on span "-- Select --" at bounding box center [342, 141] width 213 height 16
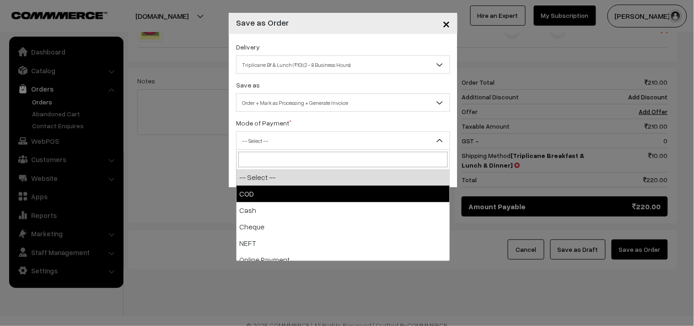
drag, startPoint x: 268, startPoint y: 189, endPoint x: 469, endPoint y: 161, distance: 202.8
select select "1"
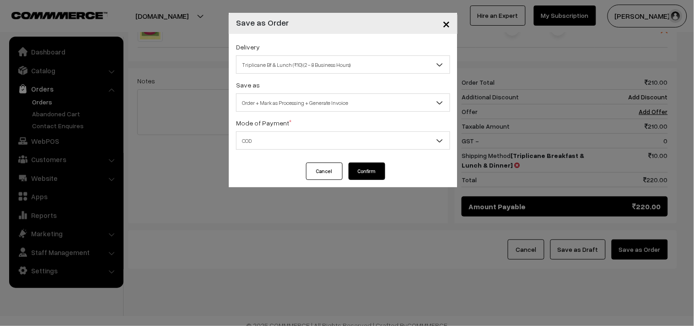
click at [359, 172] on button "Confirm" at bounding box center [366, 170] width 37 height 17
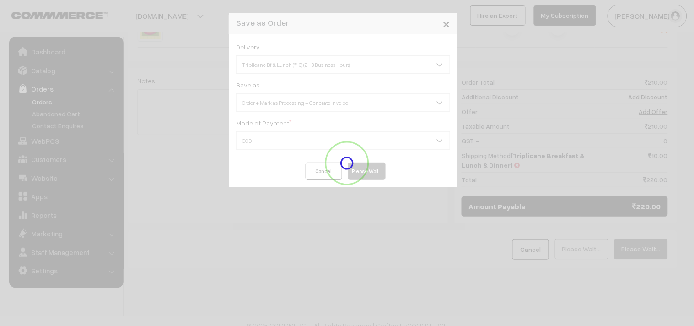
scroll to position [411, 0]
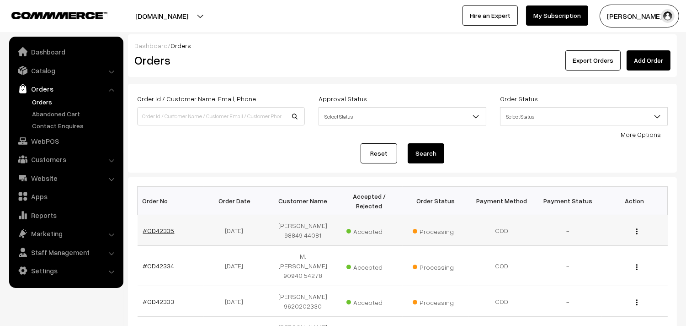
click at [165, 230] on link "#OD42335" at bounding box center [159, 230] width 32 height 8
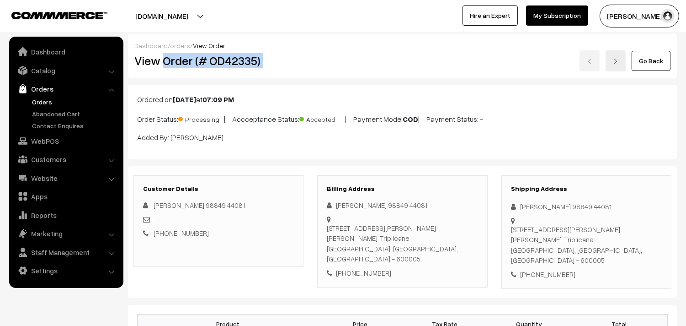
drag, startPoint x: 0, startPoint y: 0, endPoint x: 363, endPoint y: 54, distance: 366.6
click at [363, 54] on div "View Order (# OD42335) Go Back" at bounding box center [403, 60] width 550 height 21
copy div "Order (# OD42335)"
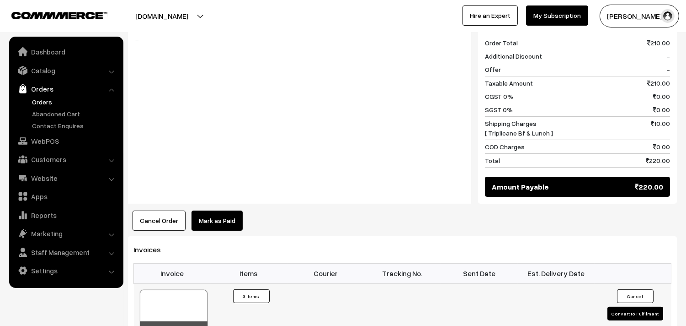
scroll to position [610, 0]
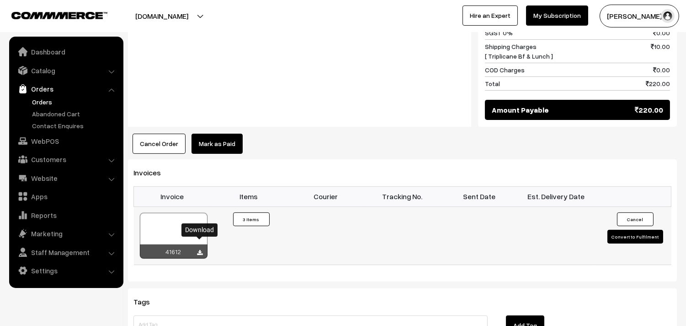
click at [199, 250] on icon at bounding box center [200, 253] width 5 height 6
click at [341, 44] on div "Notes -" at bounding box center [299, 31] width 343 height 191
click at [39, 138] on link "WebPOS" at bounding box center [65, 141] width 109 height 16
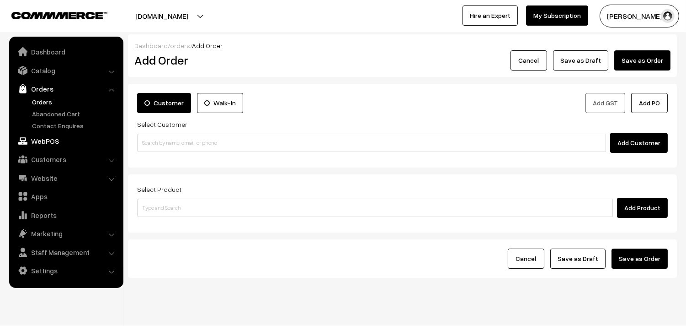
click at [38, 148] on link "WebPOS" at bounding box center [65, 141] width 109 height 16
click at [44, 158] on link "Customers" at bounding box center [65, 159] width 109 height 16
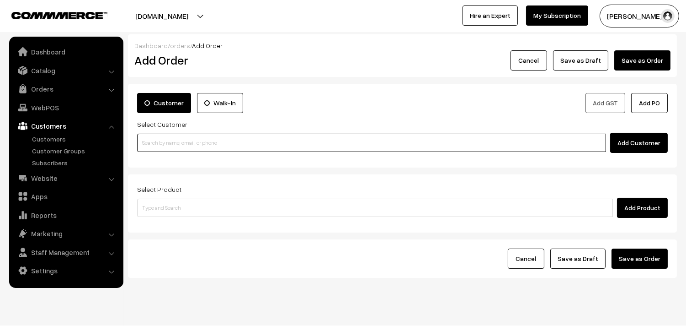
click at [167, 145] on input at bounding box center [371, 143] width 469 height 18
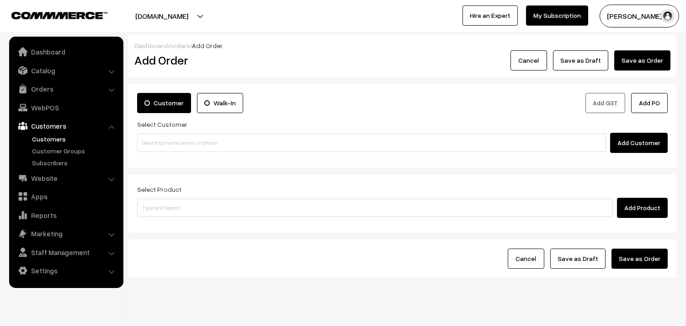
click at [58, 139] on link "Customers" at bounding box center [75, 139] width 91 height 10
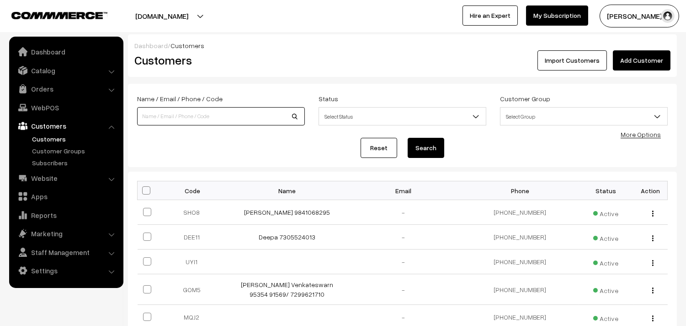
click at [170, 124] on input at bounding box center [221, 116] width 168 height 18
paste input "98404 86394"
click at [160, 117] on input "98404 86394" at bounding box center [221, 116] width 168 height 18
click at [159, 117] on input "98404 86394" at bounding box center [221, 116] width 168 height 18
drag, startPoint x: 142, startPoint y: 117, endPoint x: 188, endPoint y: 117, distance: 45.3
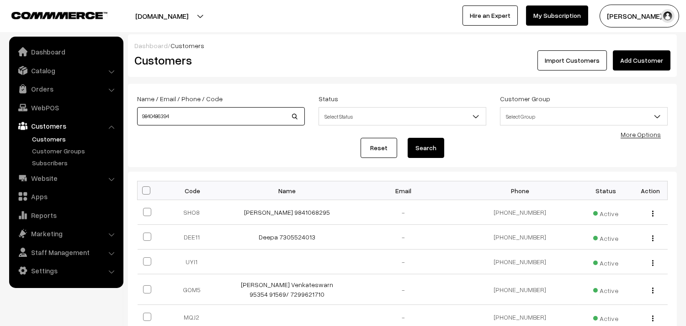
click at [188, 117] on input "9840486394" at bounding box center [221, 116] width 168 height 18
type input "9840486394"
click at [414, 148] on button "Search" at bounding box center [426, 148] width 37 height 20
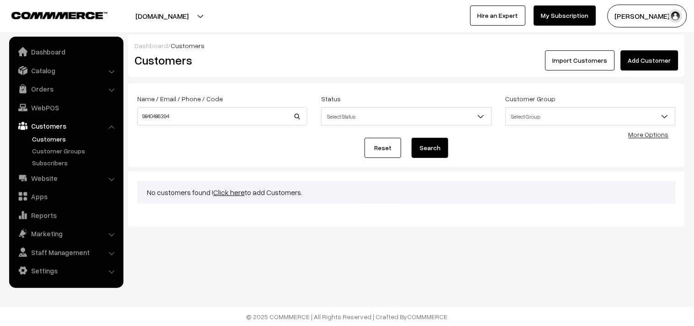
click at [217, 193] on link "Click here" at bounding box center [229, 192] width 32 height 9
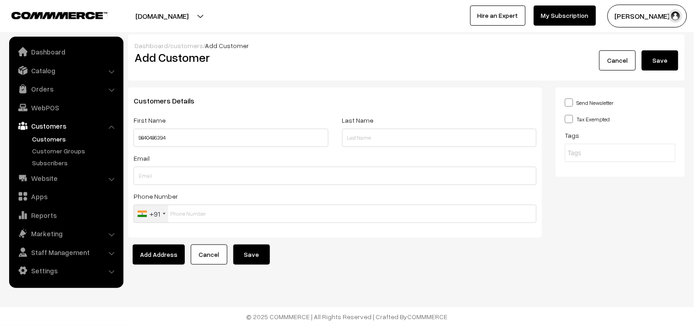
type input "9840486394"
click at [187, 212] on input "text" at bounding box center [335, 213] width 403 height 18
paste input "9840486394"
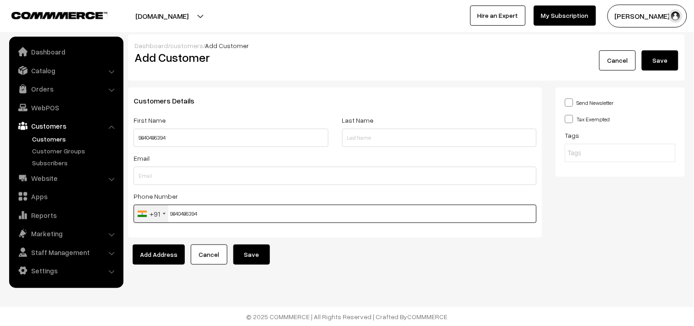
type input "9840486394"
click at [140, 138] on input "9840486394" at bounding box center [231, 138] width 195 height 18
click at [139, 139] on input "9840486394" at bounding box center [231, 138] width 195 height 18
paste input "Muralidharan"
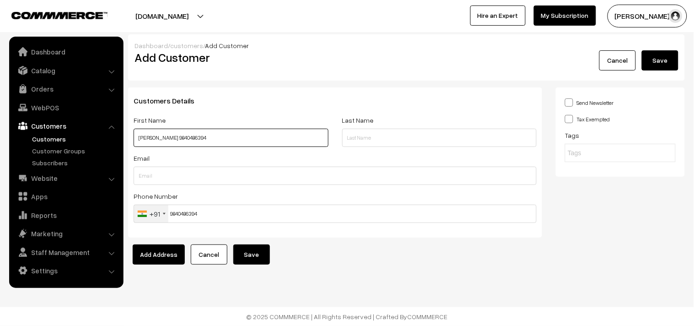
type input "[PERSON_NAME] 9840486394"
click at [225, 142] on input "[PERSON_NAME] 9840486394" at bounding box center [231, 138] width 195 height 18
drag, startPoint x: 168, startPoint y: 215, endPoint x: 118, endPoint y: 151, distance: 81.8
click at [193, 212] on input "9840486394" at bounding box center [335, 213] width 403 height 18
drag, startPoint x: 136, startPoint y: 139, endPoint x: 341, endPoint y: 150, distance: 205.2
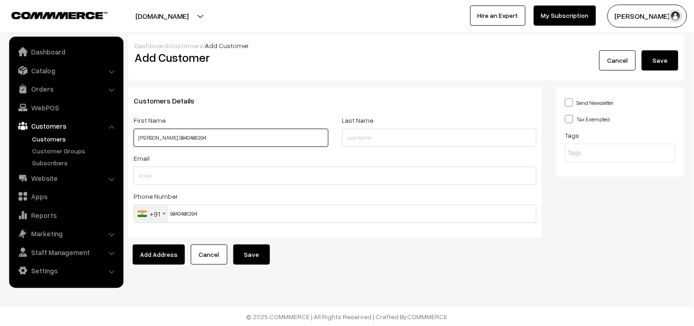
click at [341, 150] on div "First Name Muralidharan 9840486394 Last Name" at bounding box center [335, 133] width 417 height 38
click at [261, 254] on button "Save" at bounding box center [251, 254] width 37 height 20
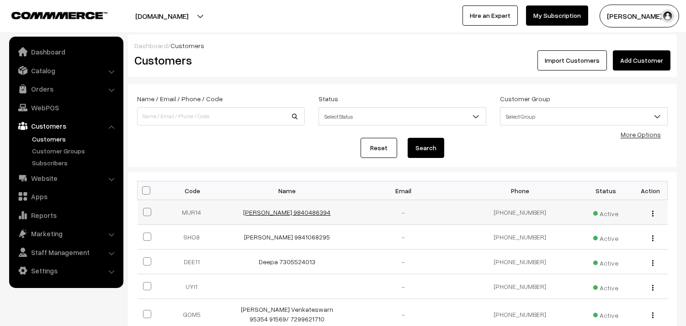
click at [283, 215] on link "[PERSON_NAME] 9840486394" at bounding box center [287, 212] width 87 height 8
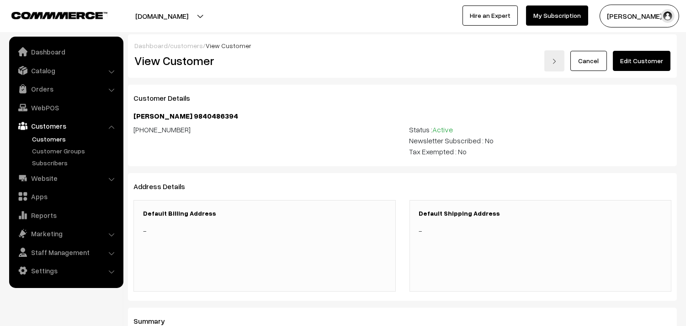
drag, startPoint x: 651, startPoint y: 63, endPoint x: 665, endPoint y: 97, distance: 36.9
click at [651, 64] on link "Edit Customer" at bounding box center [642, 61] width 58 height 20
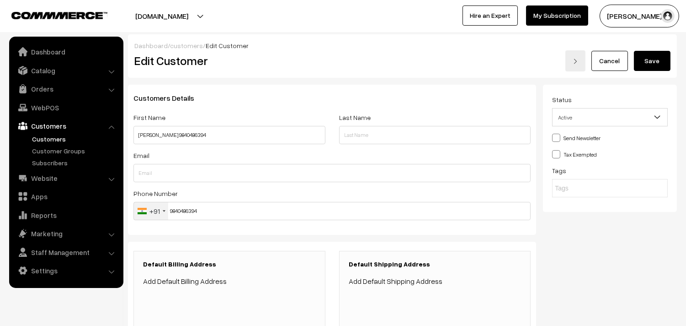
click at [282, 274] on div "Default Billing Address Add Default Billing Address" at bounding box center [229, 273] width 173 height 27
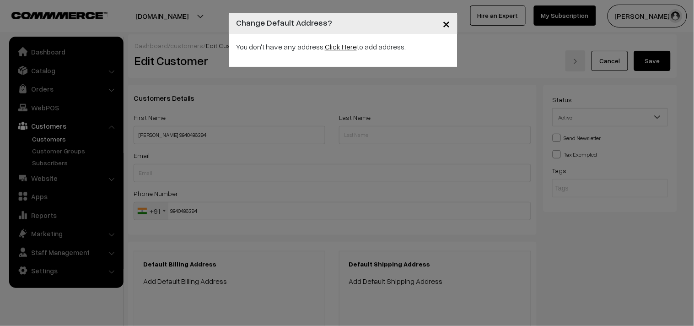
click at [347, 48] on link "Click Here" at bounding box center [341, 46] width 32 height 9
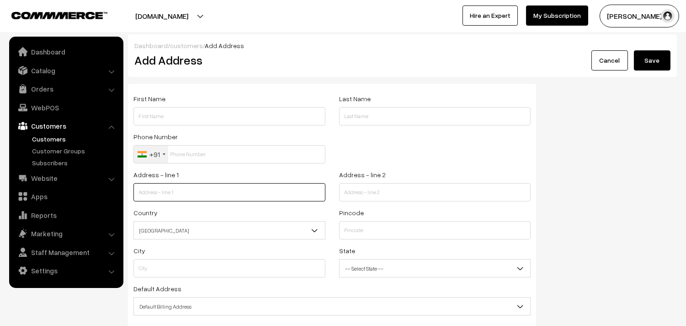
click at [190, 200] on input "text" at bounding box center [230, 192] width 192 height 18
paste input "Old No. 36 A New No. 12, 4th Main Road"
type input "Old No. 36 A New No. 12, 4th Main Road"
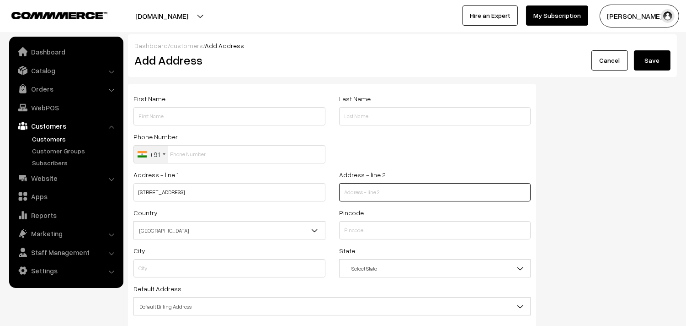
click at [386, 195] on input "text" at bounding box center [435, 192] width 192 height 18
paste input "Kottur Gardens"
paste input "Near Nilgiris Department Stores"
type input "Kottur Gardens,Near Nilgiris Department Stores"
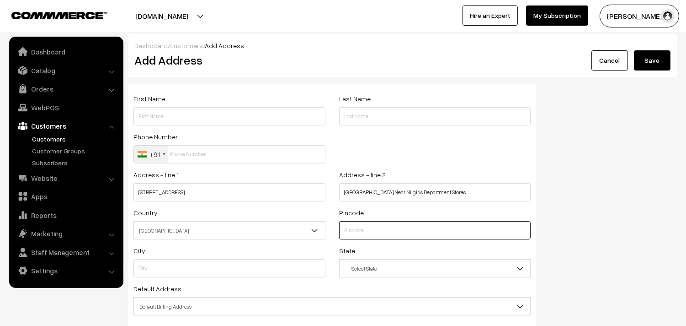
click at [373, 226] on input "text" at bounding box center [435, 230] width 192 height 18
paste input "600085"
type input "600085"
type input "Chennai"
select select "[GEOGRAPHIC_DATA]"
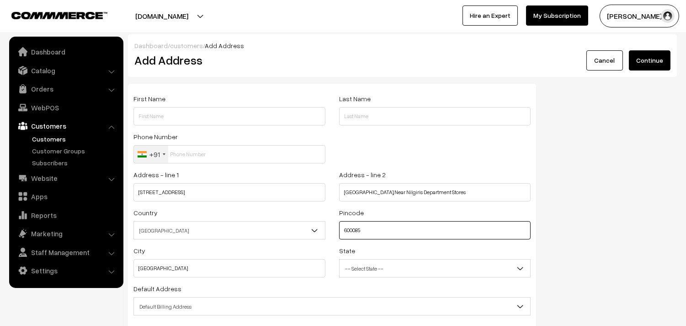
type input "600085"
click at [396, 271] on span "-- Select State --" at bounding box center [435, 268] width 191 height 16
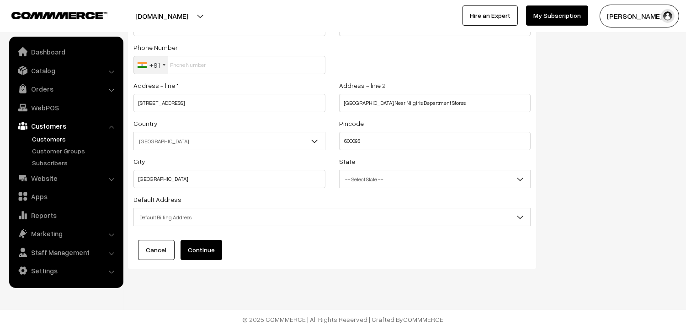
scroll to position [92, 0]
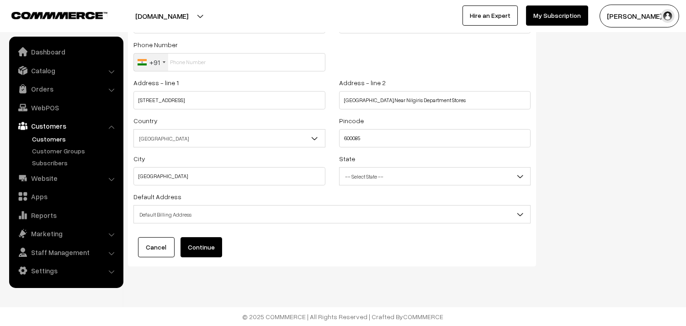
click at [211, 244] on button "Continue" at bounding box center [202, 247] width 42 height 20
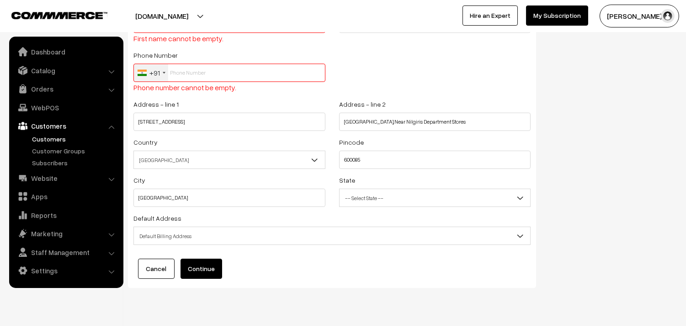
click at [200, 81] on input "text" at bounding box center [230, 73] width 192 height 18
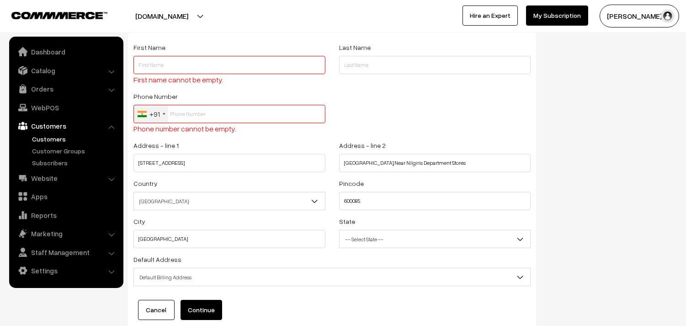
scroll to position [0, 0]
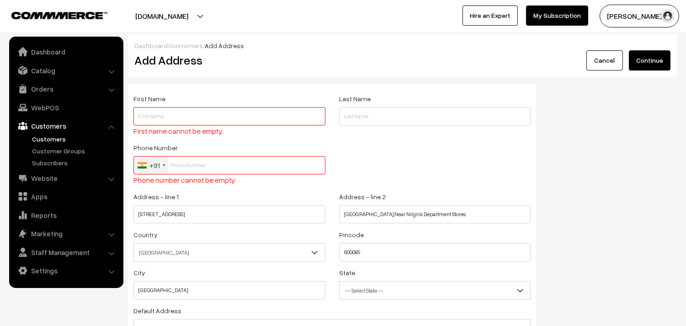
click at [166, 120] on input "text" at bounding box center [230, 116] width 192 height 18
paste input "Muralidharan"
paste input "98404 86394"
click at [167, 119] on input "Muralidharan98404 86394" at bounding box center [230, 116] width 192 height 18
type input "Muralidharan 98404 86394"
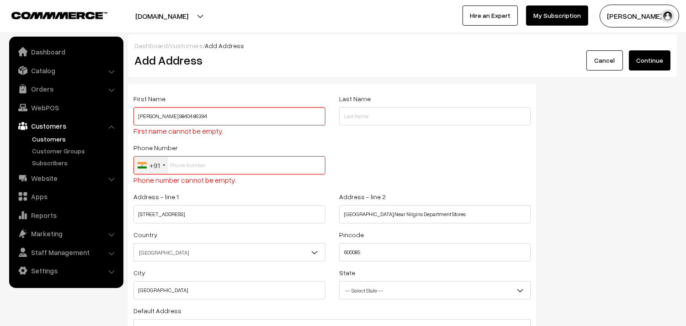
click at [206, 158] on input "text" at bounding box center [230, 165] width 192 height 18
paste input "98404 8639"
click at [187, 166] on input "98404 8639" at bounding box center [230, 165] width 192 height 18
click at [216, 166] on input "984048639" at bounding box center [230, 165] width 192 height 18
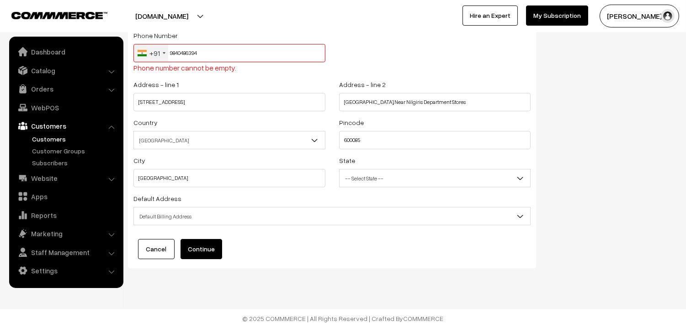
scroll to position [114, 0]
type input "9840486394"
click at [217, 247] on button "Continue" at bounding box center [202, 247] width 42 height 20
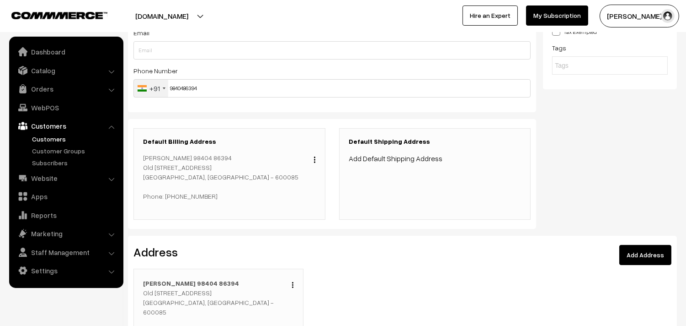
scroll to position [152, 0]
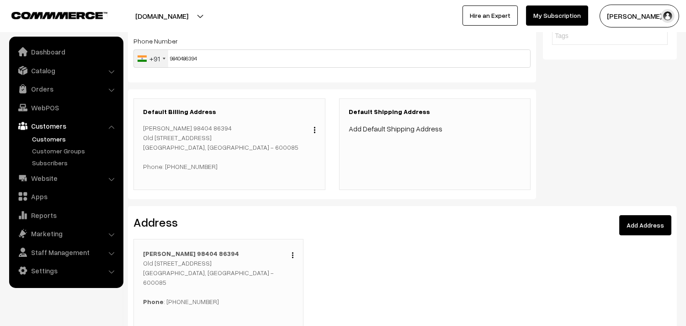
click at [387, 130] on link "Add Default Shipping Address" at bounding box center [396, 128] width 94 height 9
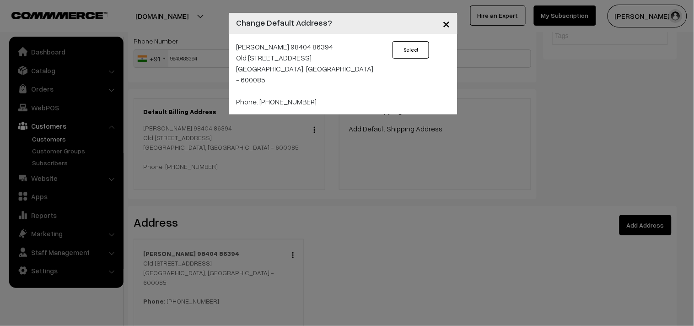
click at [409, 48] on button "Select" at bounding box center [410, 49] width 37 height 17
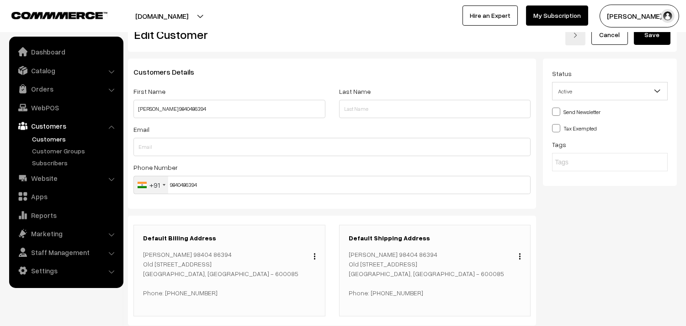
scroll to position [0, 0]
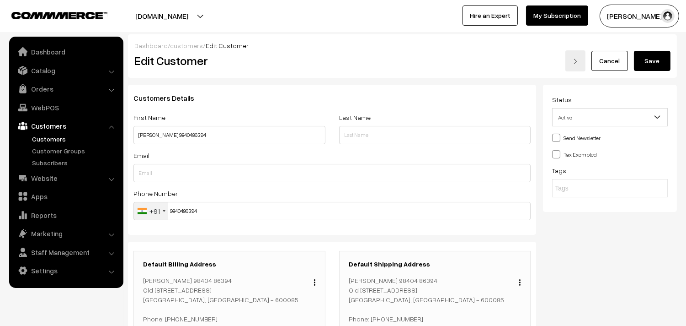
click at [652, 52] on button "Save" at bounding box center [652, 61] width 37 height 20
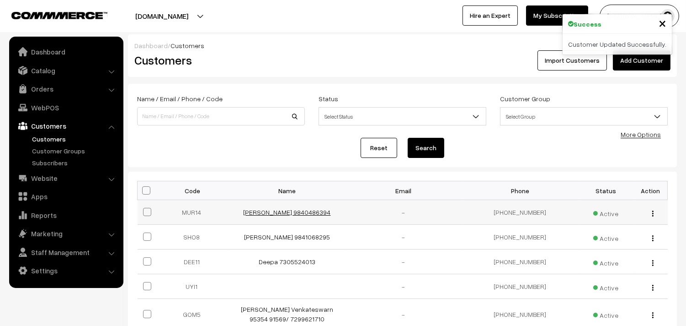
click at [259, 211] on link "[PERSON_NAME] 9840486394" at bounding box center [287, 212] width 87 height 8
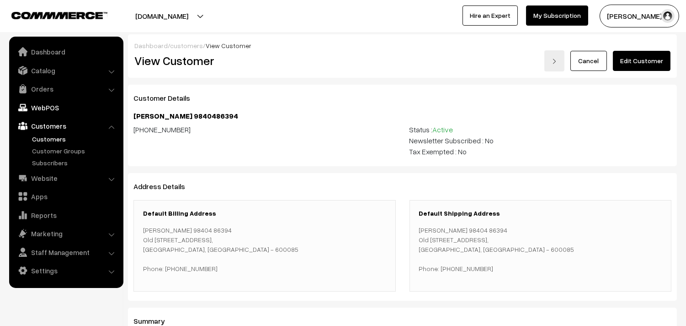
click at [39, 107] on link "WebPOS" at bounding box center [65, 107] width 109 height 16
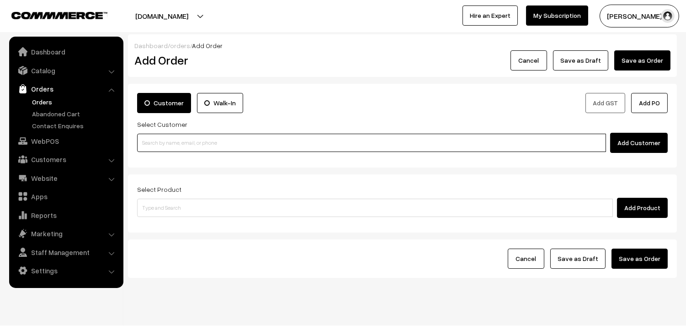
click at [395, 144] on input at bounding box center [371, 143] width 469 height 18
paste input "98404 86394"
click at [159, 145] on input "98404 86394" at bounding box center [371, 143] width 469 height 18
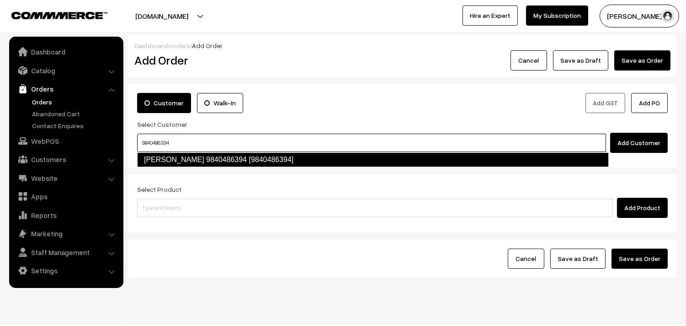
click at [212, 160] on link "[PERSON_NAME] 9840486394 [9840486394]" at bounding box center [373, 159] width 472 height 15
type input "9840486394"
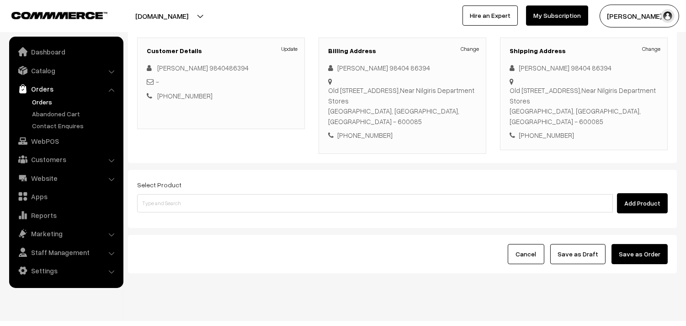
scroll to position [124, 0]
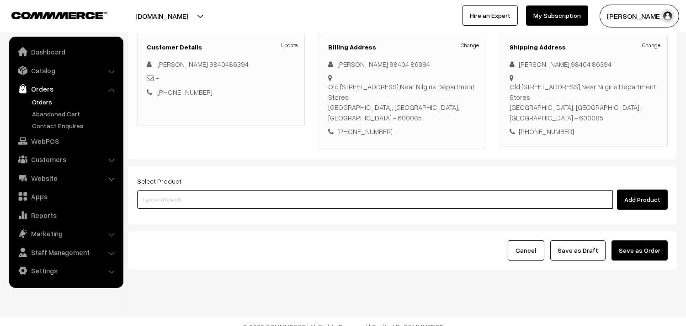
click at [188, 190] on input at bounding box center [375, 199] width 476 height 18
paste input "14th Without Rice..."
type input "14th Without Rice..."
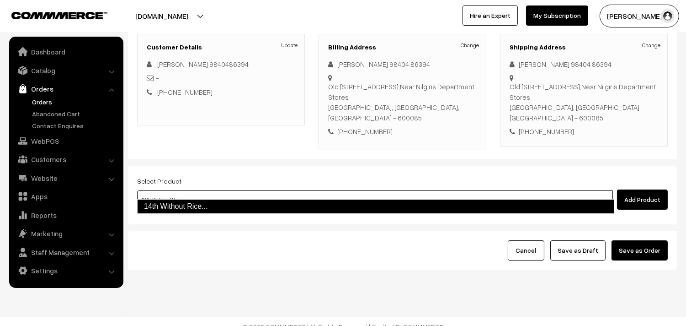
click at [165, 206] on link "14th Without Rice..." at bounding box center [375, 206] width 477 height 15
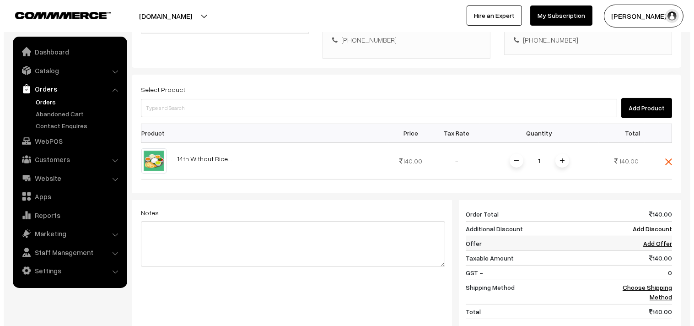
scroll to position [226, 0]
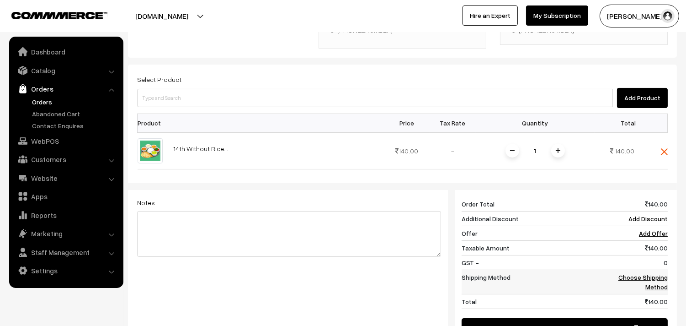
click at [630, 273] on link "Choose Shipping Method" at bounding box center [643, 281] width 49 height 17
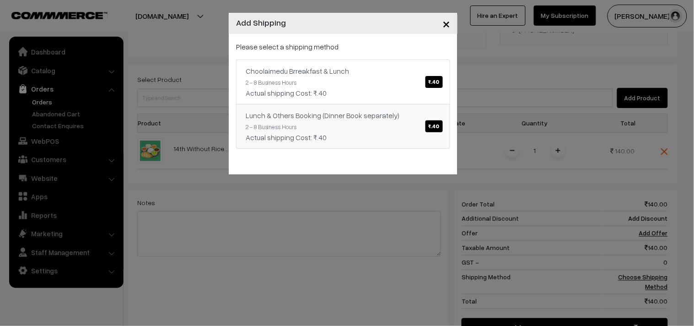
click at [319, 107] on link "Lunch & Others Booking (Dinner Book separately) ₹.40 2 - 8 Business Hours Actua…" at bounding box center [343, 126] width 214 height 45
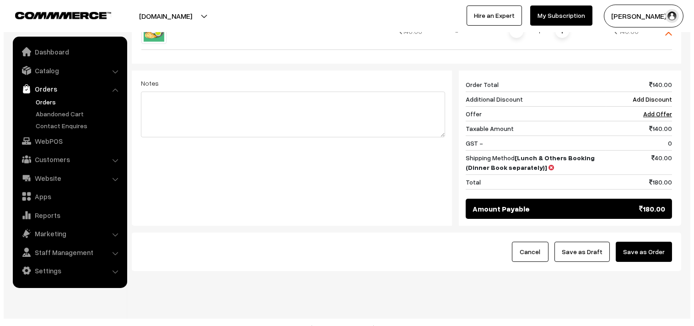
scroll to position [348, 0]
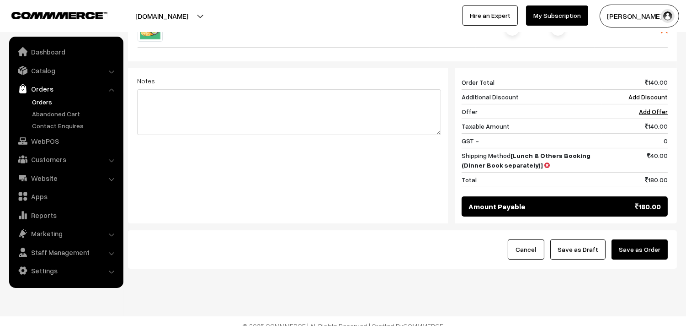
click at [632, 247] on button "Save as Order" at bounding box center [640, 249] width 56 height 20
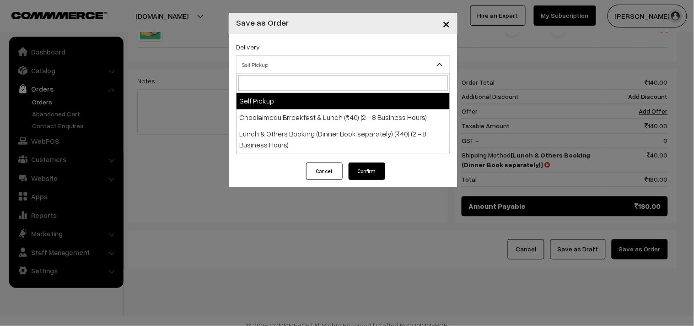
click at [316, 58] on span "Self Pickup" at bounding box center [342, 65] width 213 height 16
select select "CBL1"
select select "3"
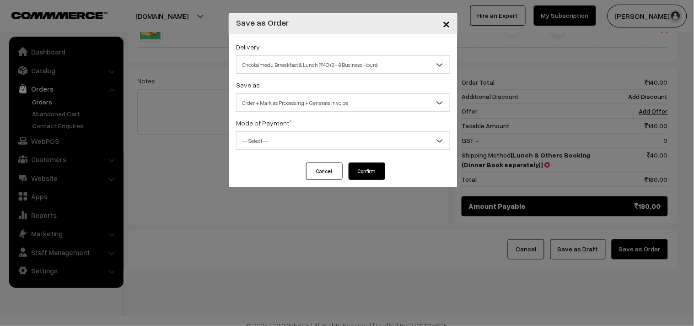
click at [320, 106] on span "Order + Mark as Processing + Generate Invoice" at bounding box center [342, 103] width 213 height 16
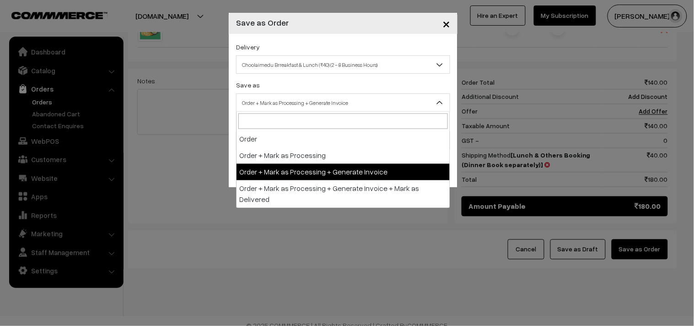
drag, startPoint x: 323, startPoint y: 171, endPoint x: 302, endPoint y: 150, distance: 29.8
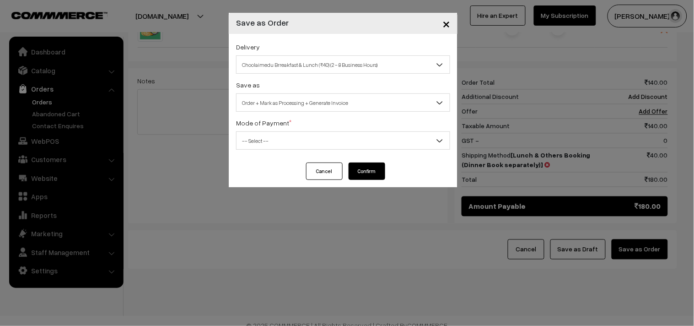
drag, startPoint x: 302, startPoint y: 150, endPoint x: 303, endPoint y: 172, distance: 21.5
click at [302, 153] on div "Delivery Self Pickup Choolaimedu Brreakfast & Lunch (₹40) (2 - 8 Business Hours…" at bounding box center [343, 98] width 229 height 129
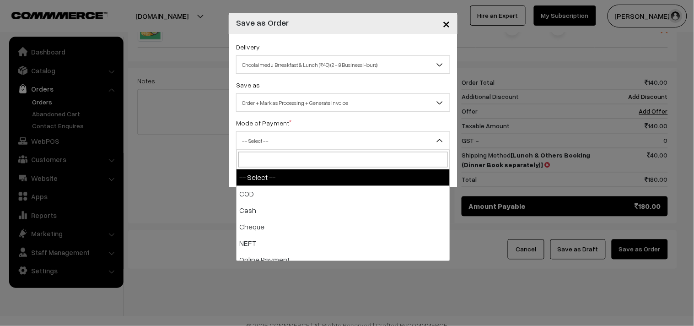
click at [279, 145] on span "-- Select --" at bounding box center [342, 141] width 213 height 16
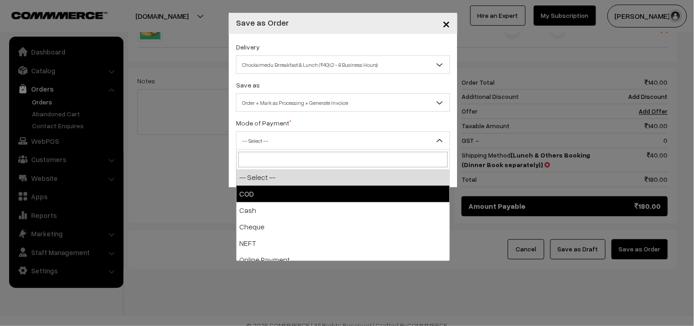
select select "1"
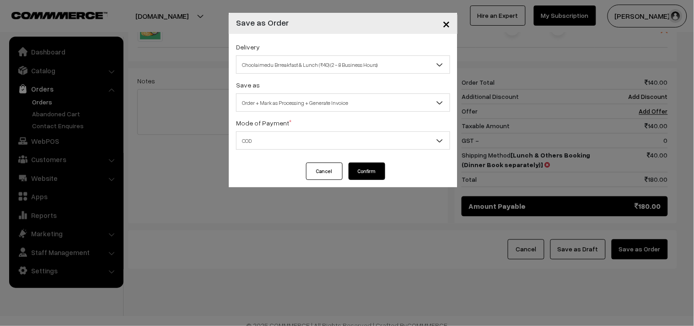
click at [349, 170] on button "Confirm" at bounding box center [366, 170] width 37 height 17
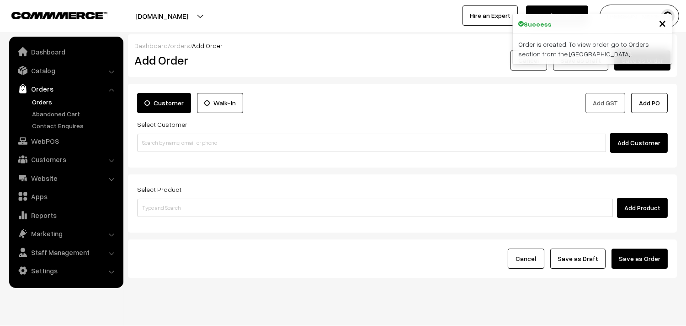
click at [48, 99] on link "Orders" at bounding box center [75, 102] width 91 height 10
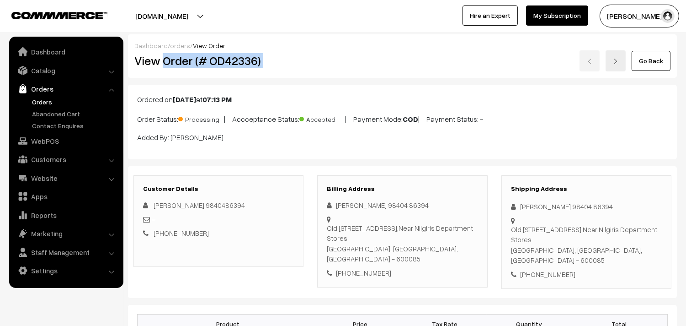
click at [327, 61] on div "View Order (# OD42336) Go Back" at bounding box center [403, 60] width 550 height 21
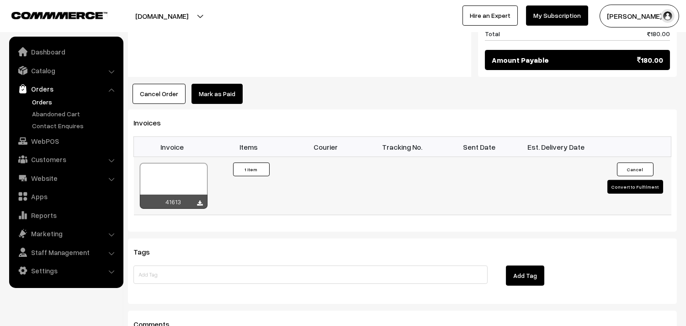
scroll to position [508, 0]
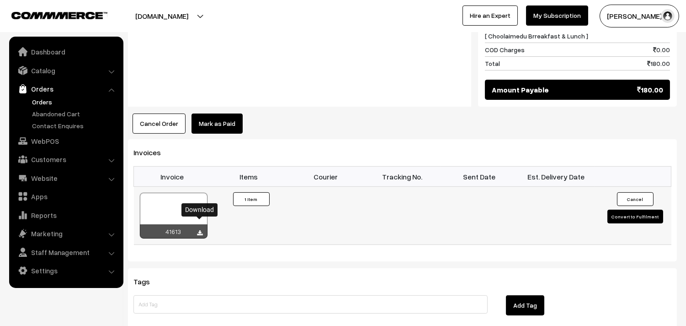
click at [199, 230] on icon at bounding box center [200, 233] width 5 height 6
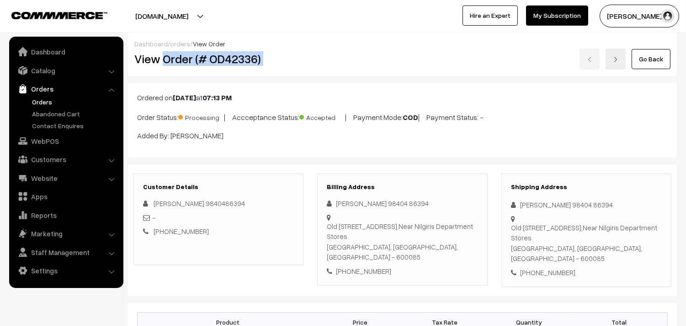
scroll to position [0, 0]
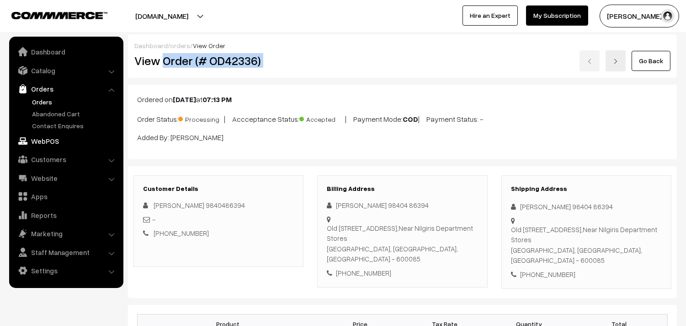
click at [65, 142] on link "WebPOS" at bounding box center [65, 141] width 109 height 16
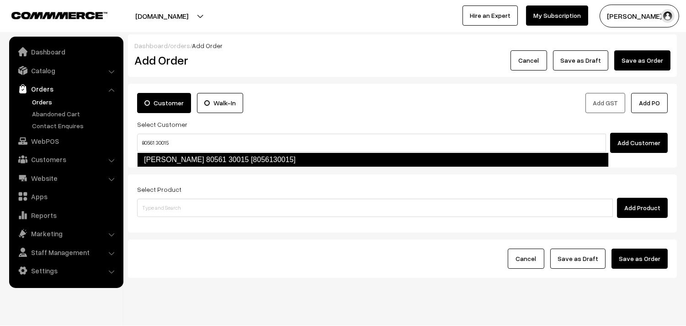
click at [159, 155] on link "[PERSON_NAME] 80561 30015 [8056130015]" at bounding box center [373, 159] width 472 height 15
type input "80561 30015"
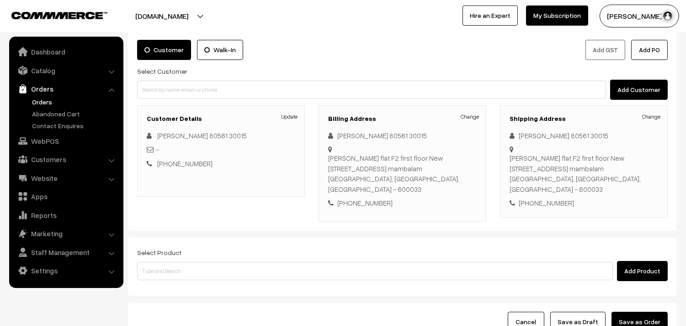
scroll to position [135, 0]
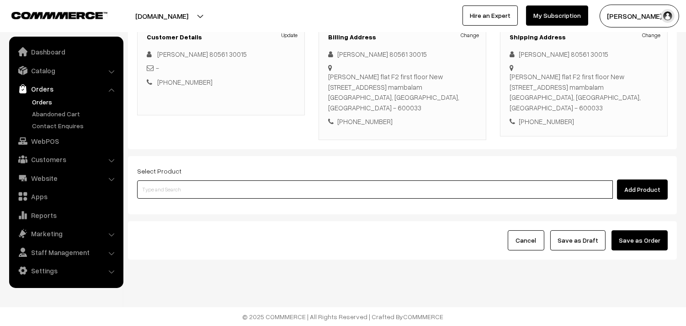
click at [214, 186] on input at bounding box center [375, 189] width 476 height 18
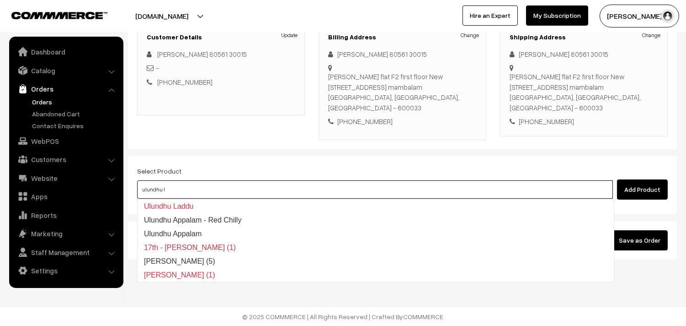
type input "ulundhu la"
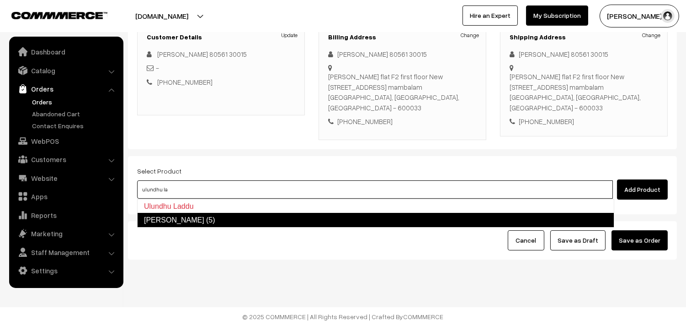
click at [236, 220] on link "[PERSON_NAME] (5)" at bounding box center [375, 220] width 477 height 15
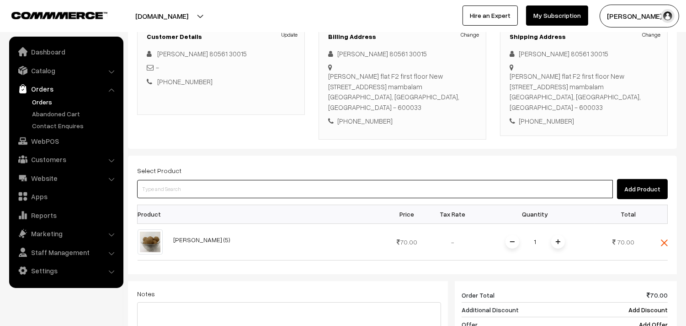
click at [186, 191] on input at bounding box center [375, 189] width 476 height 18
type input "pasi pa"
paste input "paasi paruppu"
type input "p"
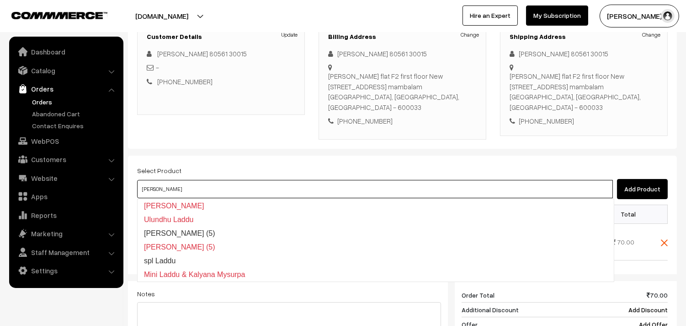
type input "[PERSON_NAME]"
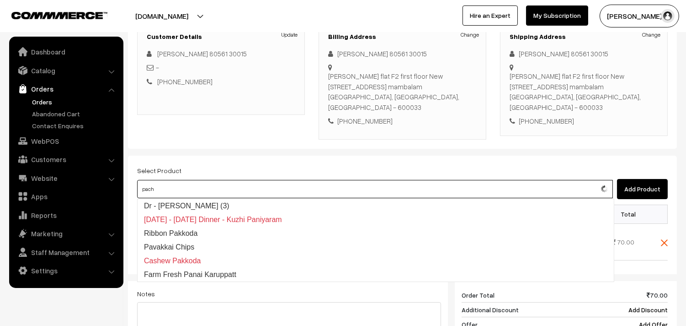
type input "pacha"
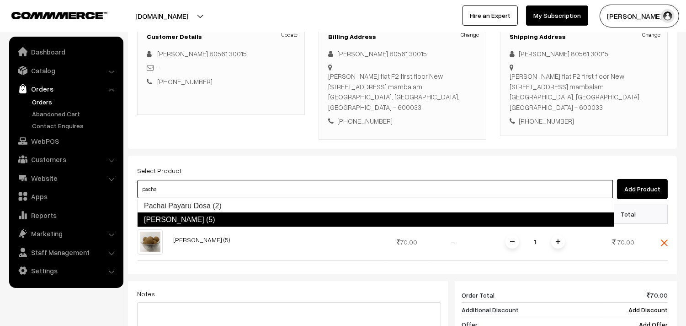
click at [226, 214] on link "[PERSON_NAME] (5)" at bounding box center [375, 219] width 477 height 15
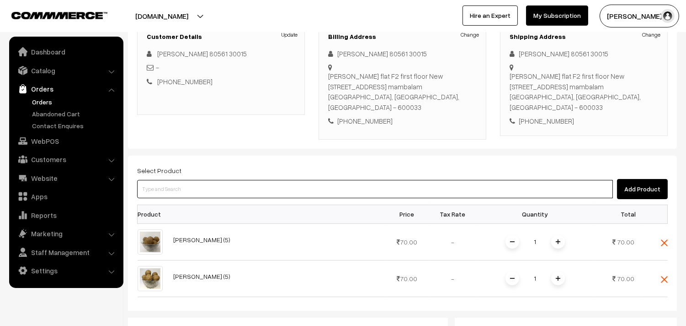
click at [156, 182] on input at bounding box center [375, 189] width 476 height 18
type input "karup"
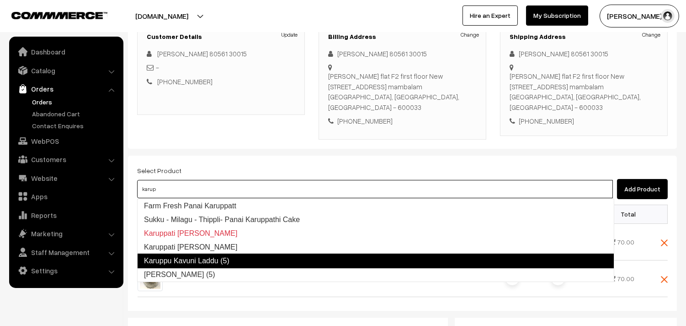
click at [262, 257] on link "Karuppu Kavuni Laddu (5)" at bounding box center [375, 260] width 477 height 15
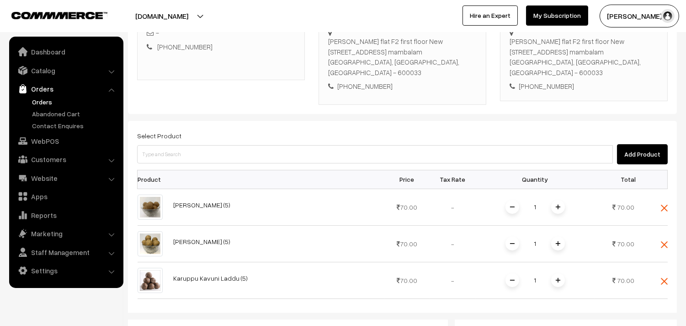
scroll to position [186, 0]
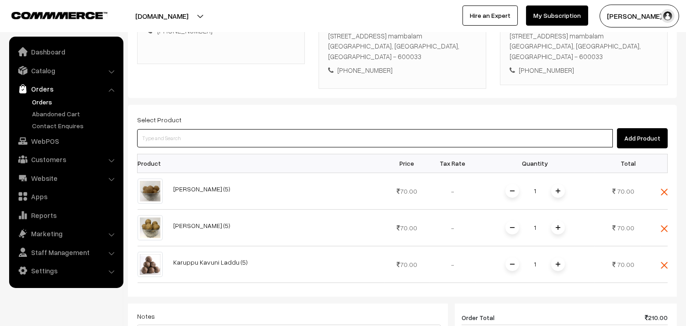
click at [213, 138] on input at bounding box center [375, 138] width 476 height 18
type input "ghee"
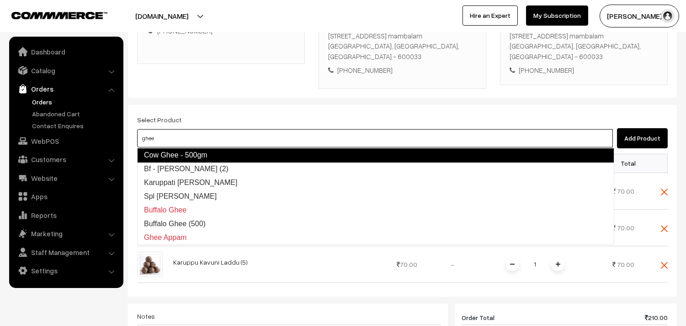
click at [223, 159] on link "Cow Ghee - 500gm" at bounding box center [375, 155] width 477 height 15
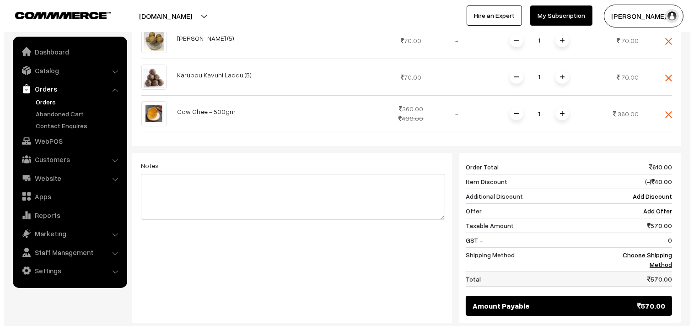
scroll to position [440, 0]
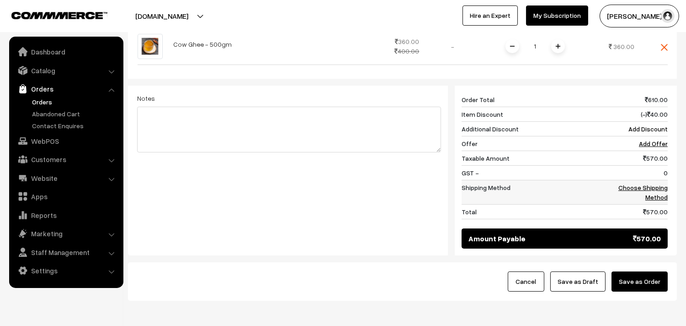
click at [632, 187] on link "Choose Shipping Method" at bounding box center [643, 191] width 49 height 17
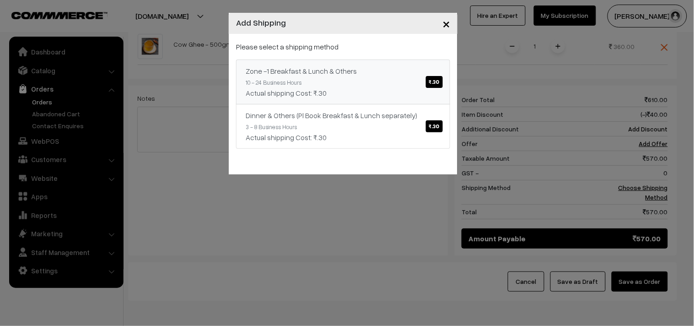
click at [410, 77] on link "Zone -1 Breakfast & Lunch & Others ₹.30 10 - 24 Business Hours Actual shipping …" at bounding box center [343, 81] width 214 height 45
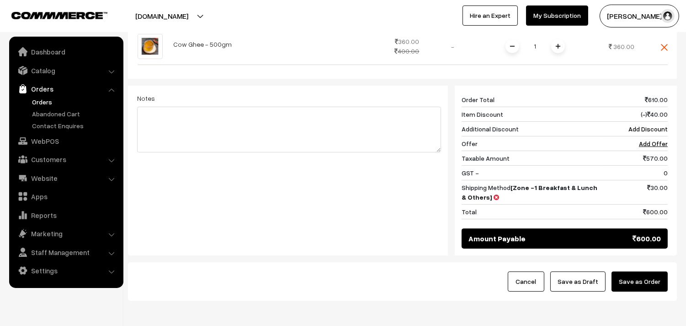
click at [640, 285] on button "Save as Order" at bounding box center [640, 281] width 56 height 20
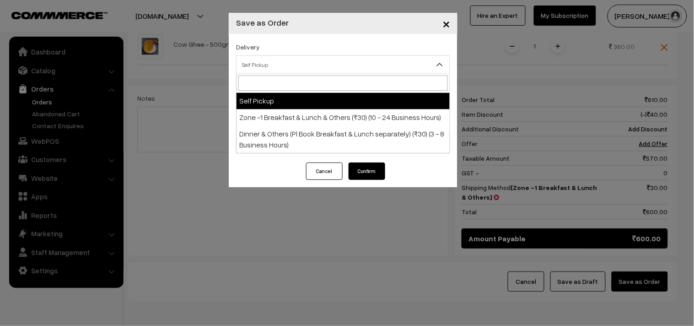
click at [280, 65] on span "Self Pickup" at bounding box center [342, 65] width 213 height 16
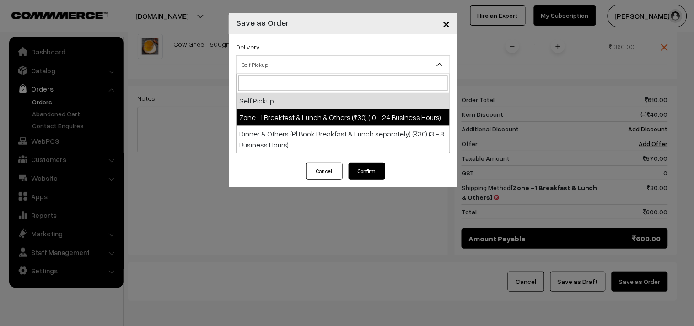
select select "ZON1"
select select "3"
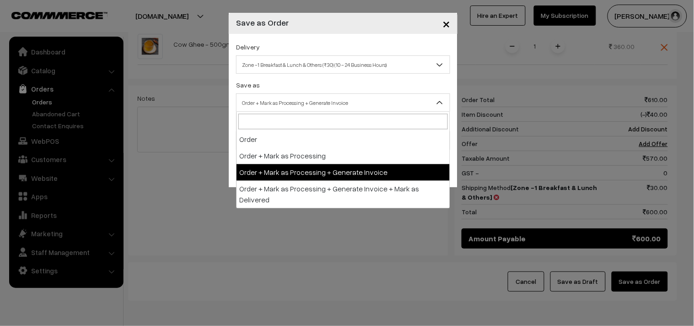
click at [300, 109] on span "Order + Mark as Processing + Generate Invoice" at bounding box center [342, 103] width 213 height 16
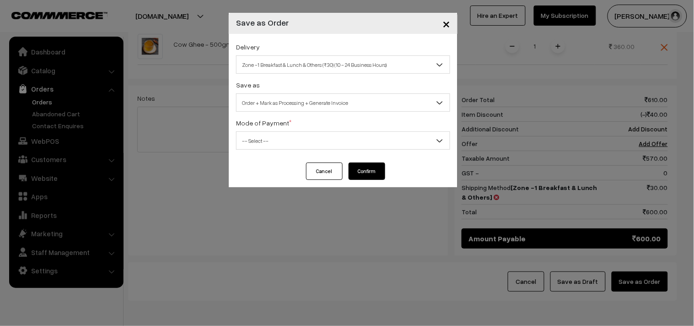
click at [296, 147] on span "-- Select --" at bounding box center [342, 141] width 213 height 16
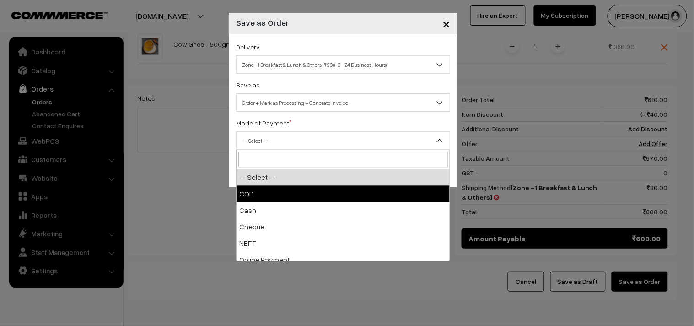
select select "1"
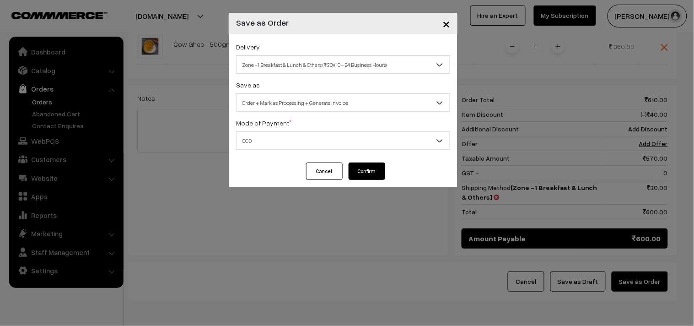
click at [380, 172] on button "Confirm" at bounding box center [366, 170] width 37 height 17
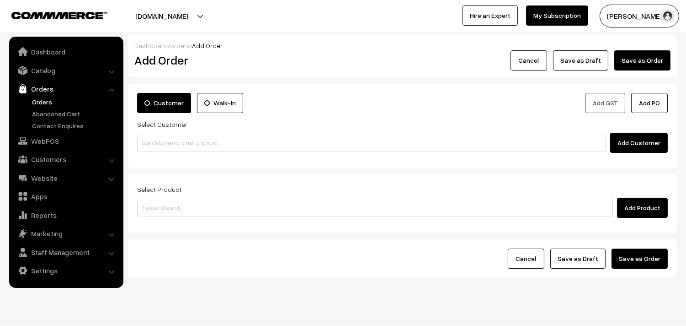
click at [47, 102] on link "Orders" at bounding box center [75, 102] width 91 height 10
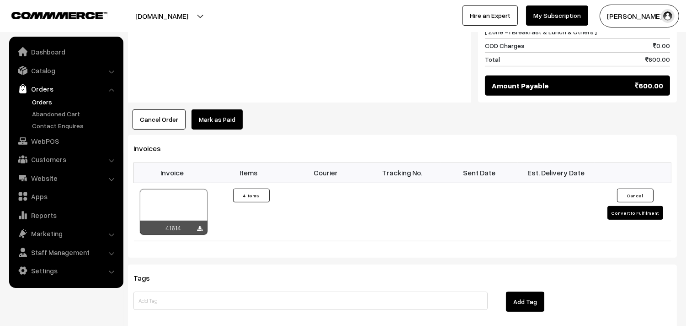
scroll to position [711, 0]
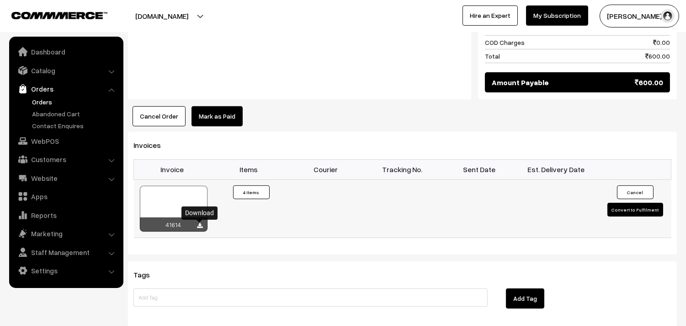
click at [198, 227] on icon at bounding box center [200, 226] width 5 height 6
click at [43, 146] on link "WebPOS" at bounding box center [65, 141] width 109 height 16
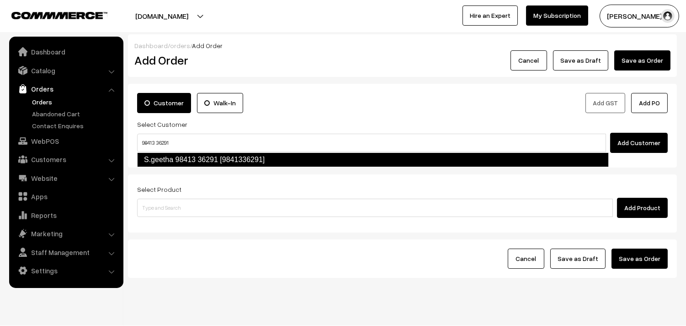
click at [159, 156] on link "S.geetha 98413 36291 [9841336291]" at bounding box center [373, 159] width 472 height 15
type input "98413 36291"
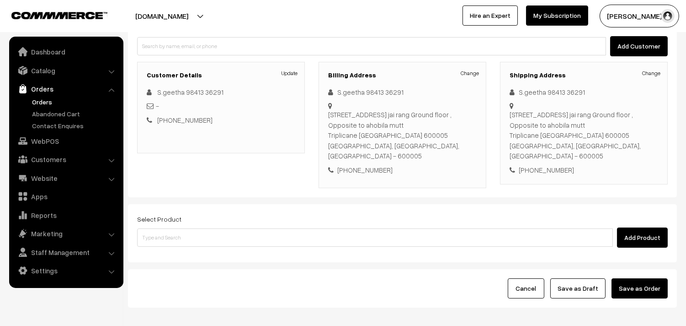
scroll to position [124, 0]
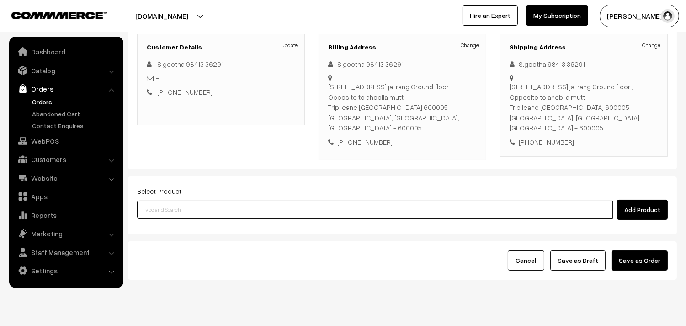
click at [167, 200] on input at bounding box center [375, 209] width 476 height 18
paste input "14th Couple Pack- Mysore Rasam"
type input "14th Couple Pack-"
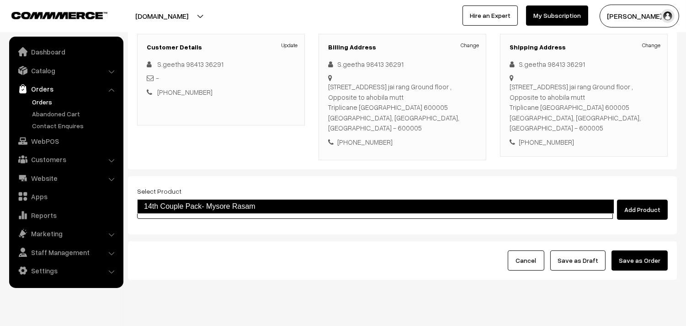
click at [247, 203] on link "14th Couple Pack- Mysore Rasam" at bounding box center [375, 206] width 477 height 15
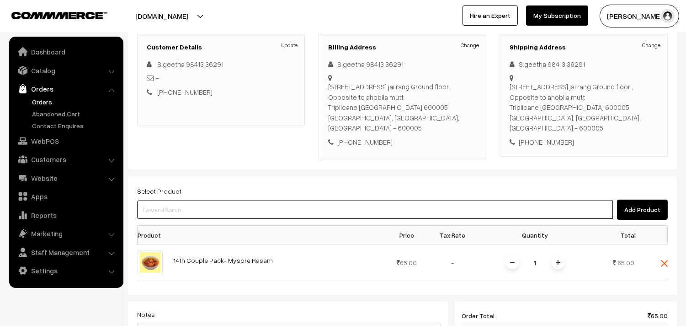
click at [190, 200] on input at bounding box center [375, 209] width 476 height 18
type input "keer"
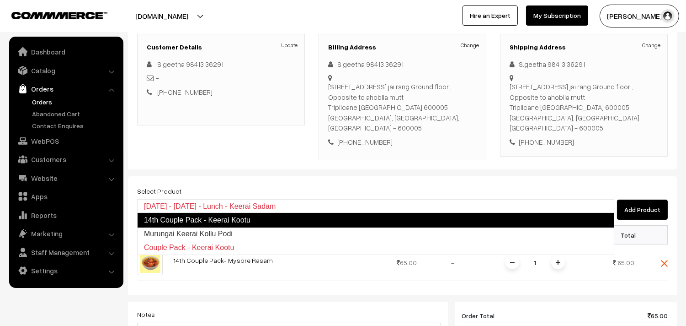
click at [199, 222] on link "14th Couple Pack - Keerai Kootu" at bounding box center [375, 220] width 477 height 15
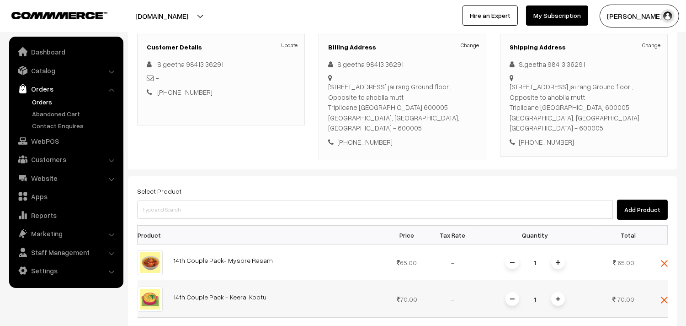
click at [560, 296] on img at bounding box center [558, 298] width 5 height 5
click at [561, 255] on span at bounding box center [559, 262] width 14 height 14
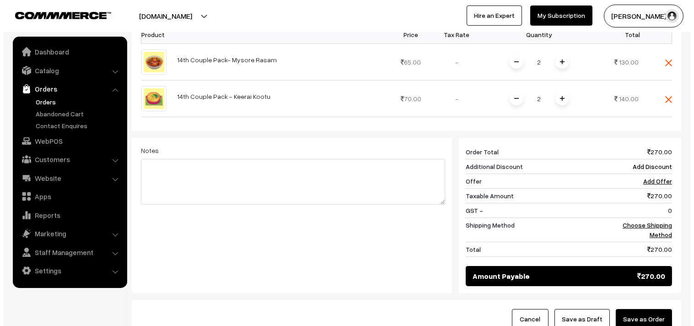
scroll to position [327, 0]
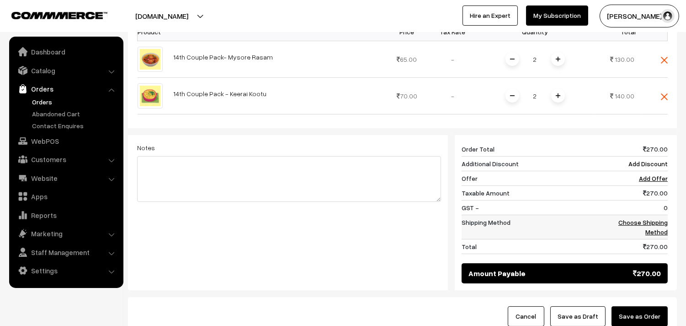
click at [624, 218] on link "Choose Shipping Method" at bounding box center [643, 226] width 49 height 17
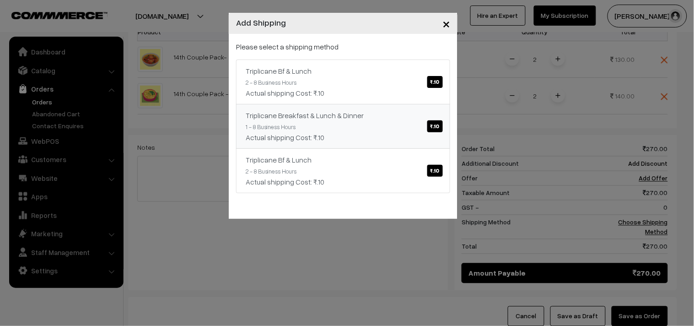
click at [409, 119] on div "Triplicane Breakfast & Lunch & Dinner ₹.10" at bounding box center [343, 115] width 195 height 11
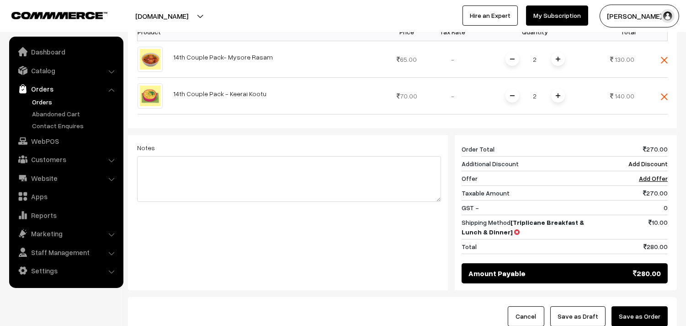
click at [654, 306] on button "Save as Order" at bounding box center [640, 316] width 56 height 20
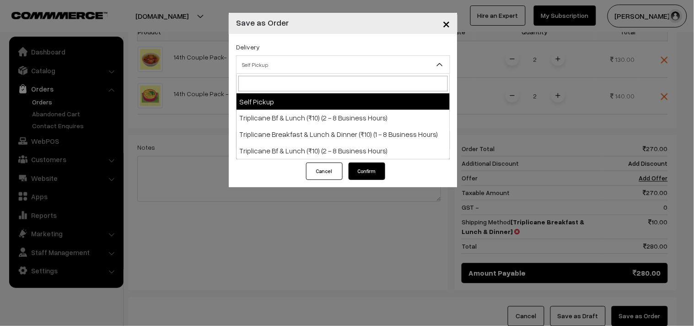
click at [284, 73] on span "Self Pickup" at bounding box center [343, 64] width 214 height 18
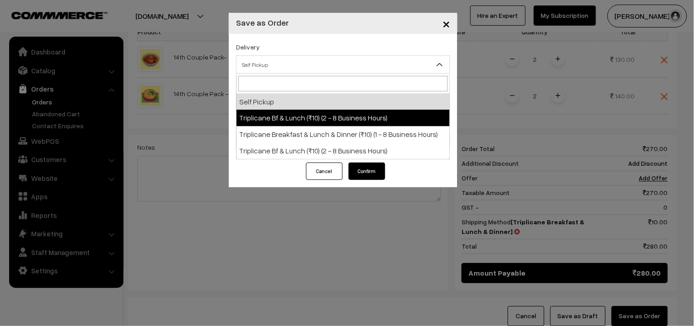
select select "TO1"
select select "3"
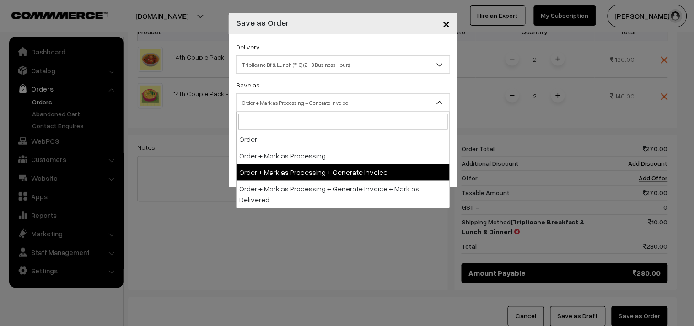
drag, startPoint x: 288, startPoint y: 99, endPoint x: 294, endPoint y: 154, distance: 55.2
click at [288, 102] on span "Order + Mark as Processing + Generate Invoice" at bounding box center [342, 103] width 213 height 16
drag, startPoint x: 291, startPoint y: 176, endPoint x: 292, endPoint y: 170, distance: 5.5
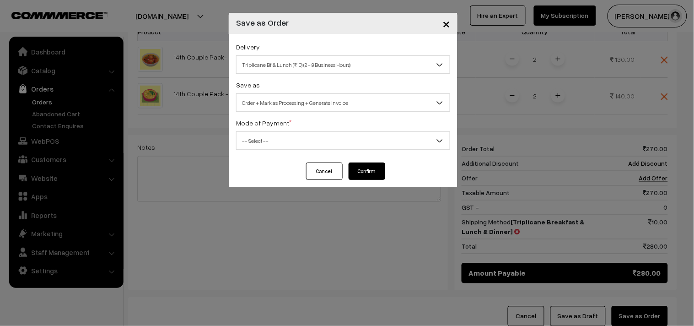
click at [284, 154] on div "Delivery Self Pickup Triplicane Bf & Lunch (₹10) (2 - 8 Business Hours) Triplic…" at bounding box center [343, 98] width 229 height 129
click at [279, 150] on div "Delivery Self Pickup Triplicane Bf & Lunch (₹10) (2 - 8 Business Hours) Triplic…" at bounding box center [343, 98] width 229 height 129
click at [271, 139] on span "-- Select --" at bounding box center [342, 141] width 213 height 16
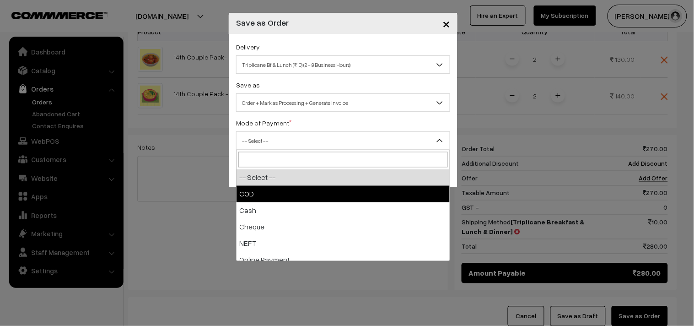
drag, startPoint x: 279, startPoint y: 188, endPoint x: 304, endPoint y: 171, distance: 30.2
select select "1"
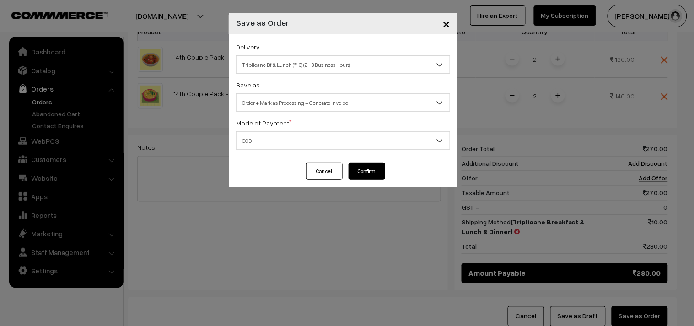
click at [370, 167] on button "Confirm" at bounding box center [366, 170] width 37 height 17
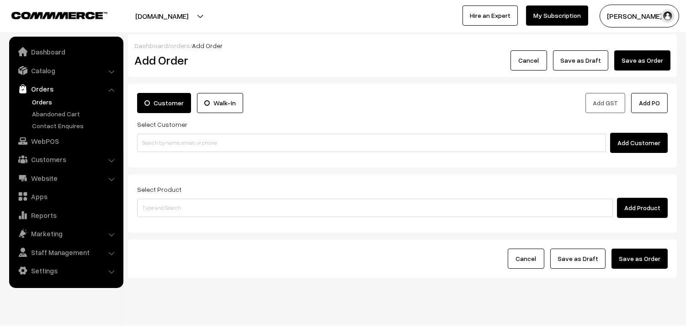
click at [42, 107] on ul "Orders" at bounding box center [66, 113] width 110 height 33
click at [40, 101] on link "Orders" at bounding box center [75, 102] width 91 height 10
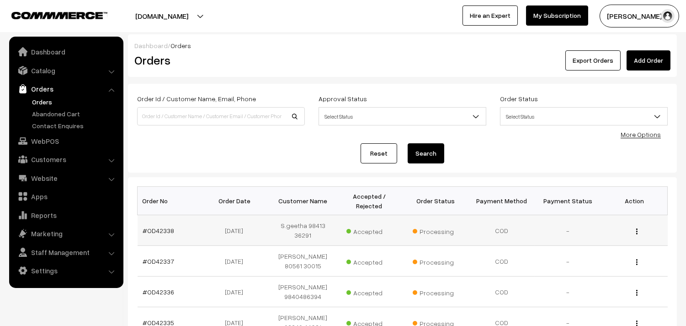
click at [160, 225] on td "#OD42338" at bounding box center [171, 230] width 66 height 31
click at [161, 227] on link "#OD42338" at bounding box center [159, 230] width 32 height 8
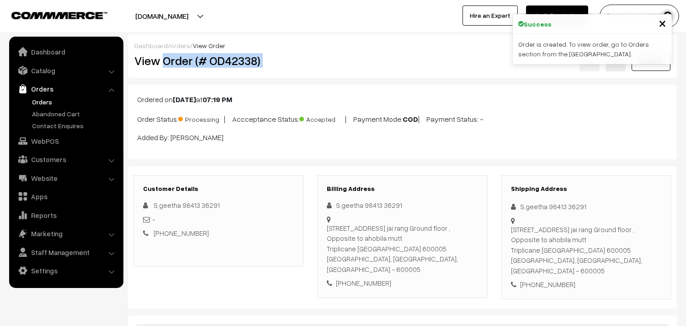
click at [325, 76] on div "Dashboard / orders / View Order View Order (# OD42338) Go Back" at bounding box center [402, 55] width 549 height 43
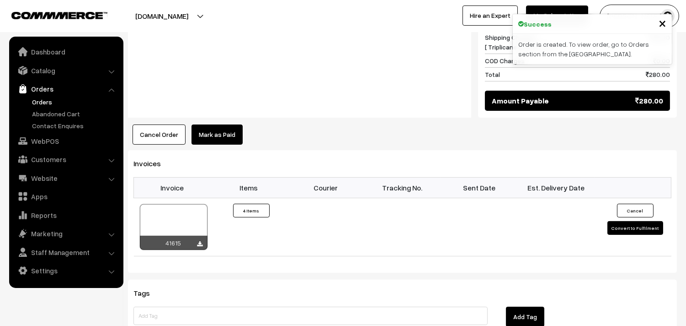
scroll to position [660, 0]
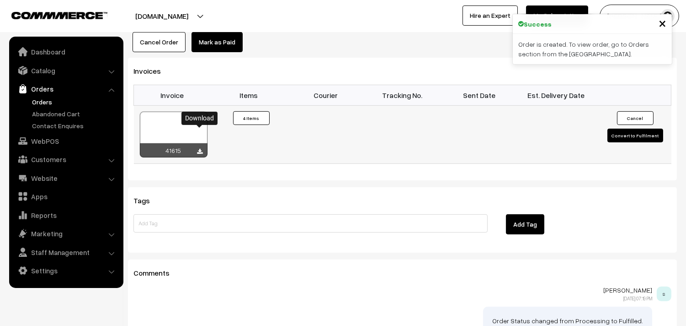
click at [198, 149] on icon at bounding box center [200, 152] width 5 height 6
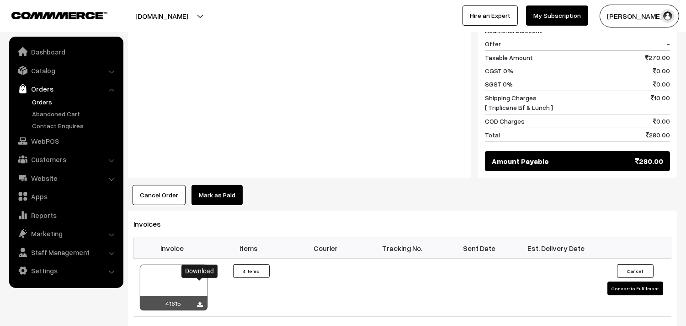
scroll to position [457, 0]
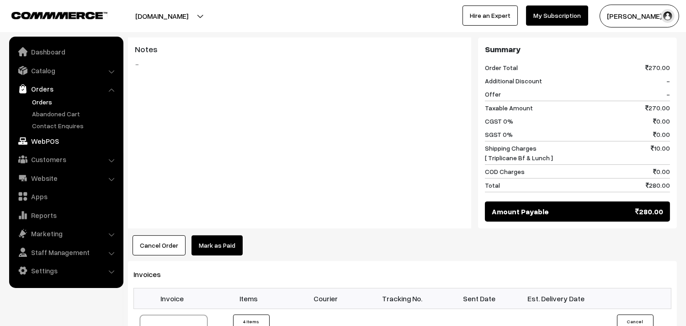
click at [43, 138] on link "WebPOS" at bounding box center [65, 141] width 109 height 16
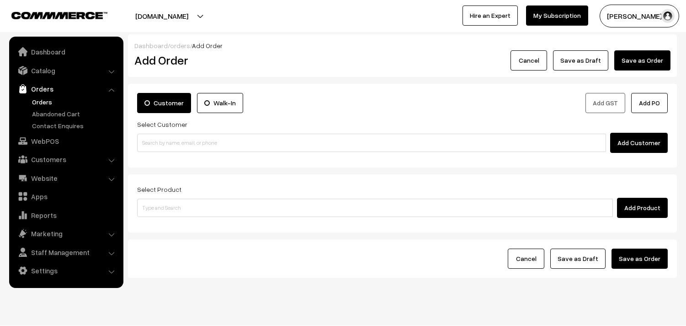
click at [160, 144] on input at bounding box center [371, 143] width 469 height 18
click at [157, 143] on input "98844 61761" at bounding box center [371, 143] width 469 height 18
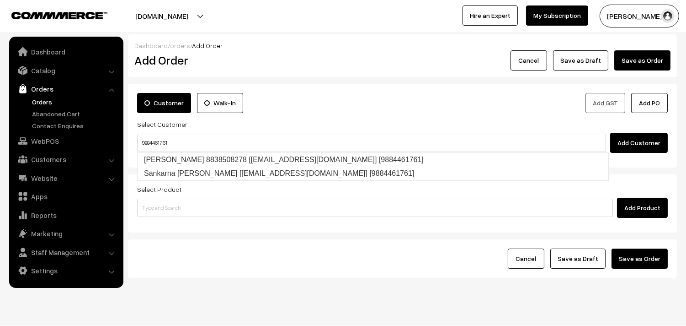
click at [183, 158] on link "Sankaran pillai 8838508278 [test14@gmail.com] [9884461761]" at bounding box center [373, 160] width 471 height 14
type input "9884461761"
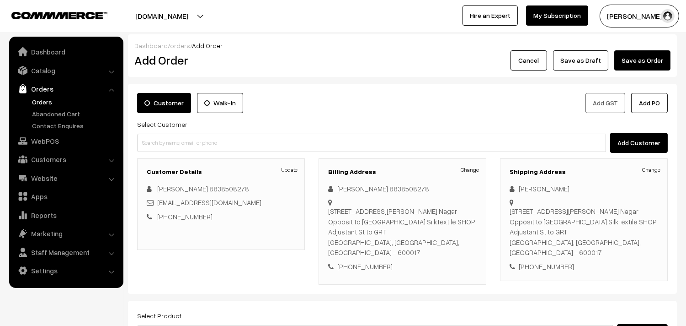
scroll to position [102, 0]
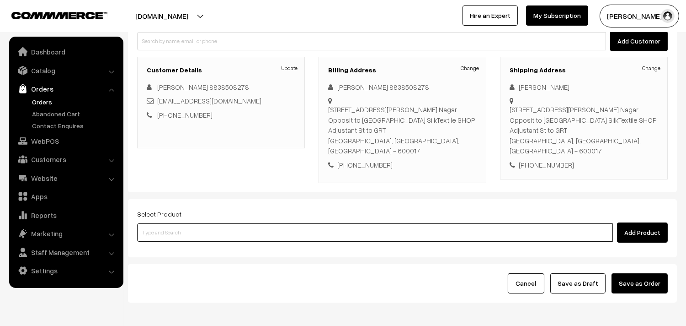
click at [163, 223] on input at bounding box center [375, 232] width 476 height 18
type input "idly"
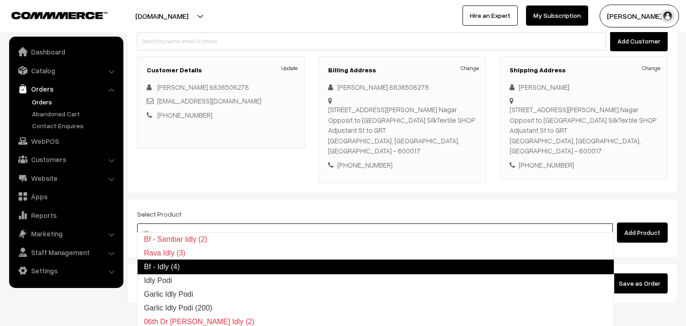
click at [176, 266] on link "Bf - Idly (4)" at bounding box center [375, 266] width 477 height 15
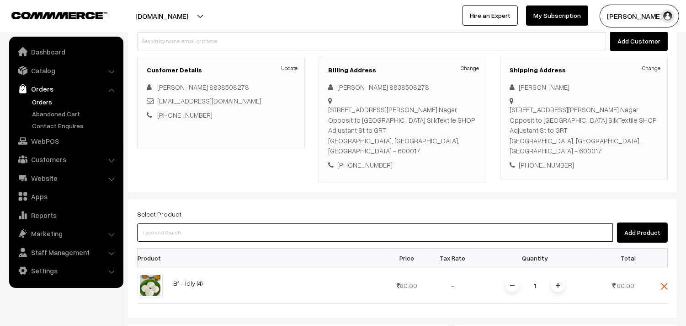
click at [160, 225] on input at bounding box center [375, 232] width 476 height 18
type input "plain dosa"
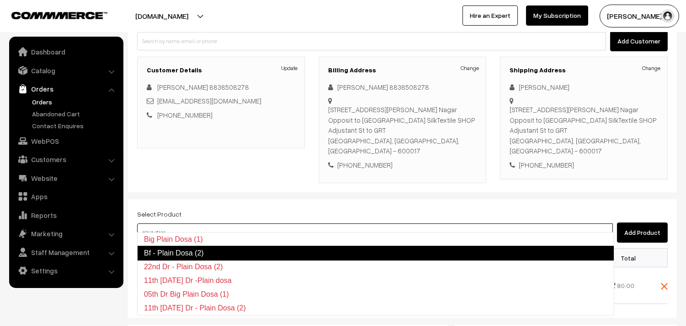
click at [180, 252] on link "Bf - Plain Dosa (2)" at bounding box center [375, 253] width 477 height 15
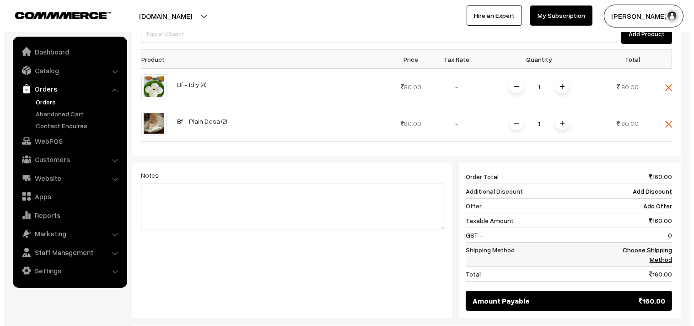
scroll to position [305, 0]
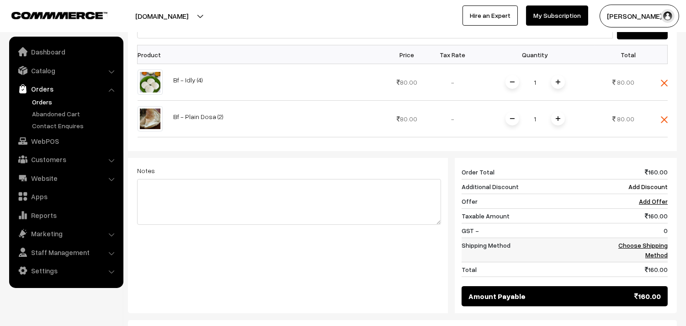
click at [629, 241] on link "Choose Shipping Method" at bounding box center [643, 249] width 49 height 17
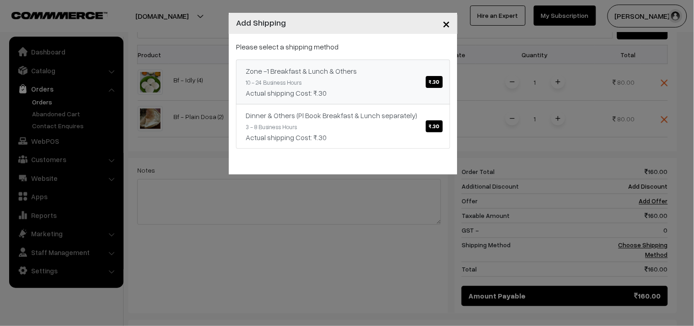
click at [401, 97] on div "Actual shipping Cost: ₹.30" at bounding box center [343, 92] width 195 height 11
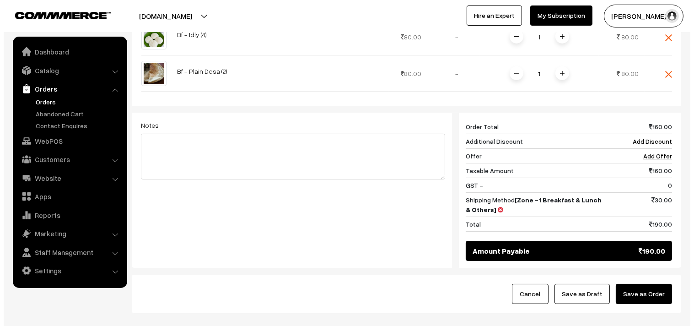
scroll to position [394, 0]
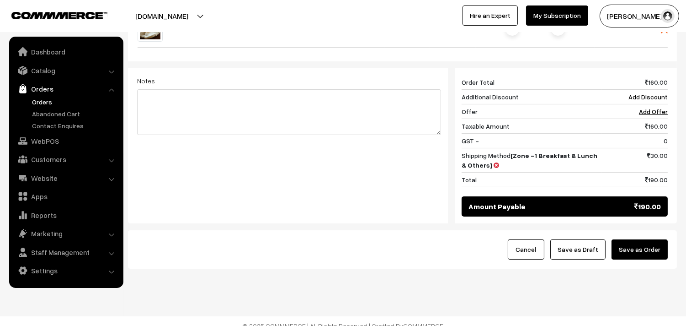
click at [656, 248] on button "Save as Order" at bounding box center [640, 249] width 56 height 20
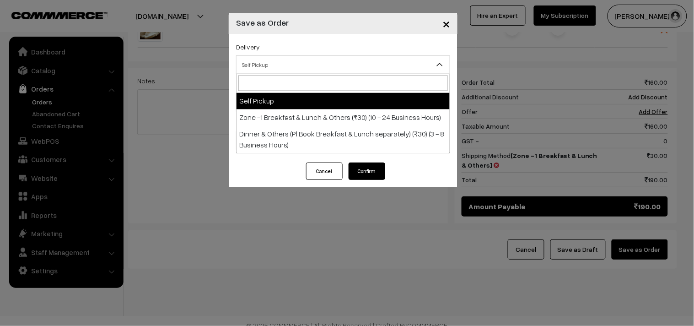
click at [303, 70] on span "Self Pickup" at bounding box center [342, 65] width 213 height 16
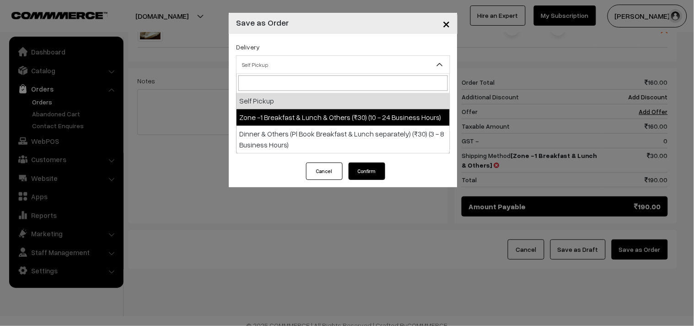
select select "ZON1"
select select "3"
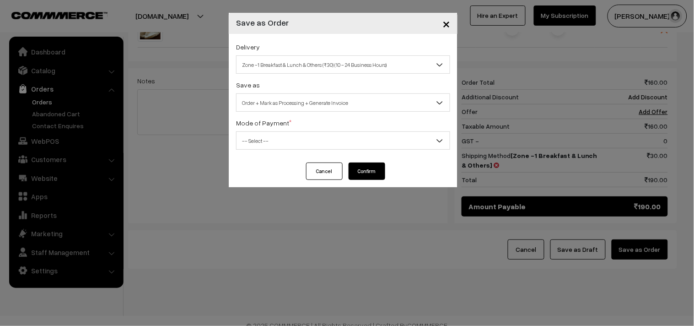
click at [296, 99] on span "Order + Mark as Processing + Generate Invoice" at bounding box center [342, 103] width 213 height 16
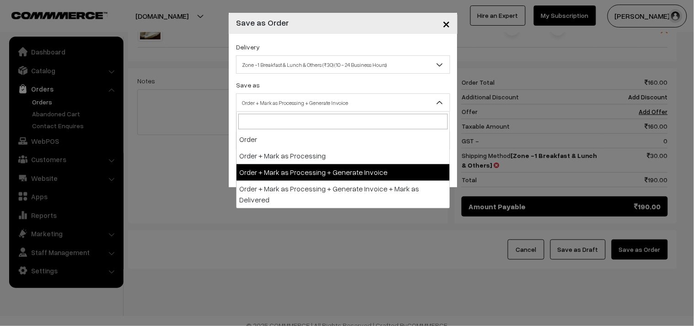
drag, startPoint x: 305, startPoint y: 172, endPoint x: 289, endPoint y: 141, distance: 34.6
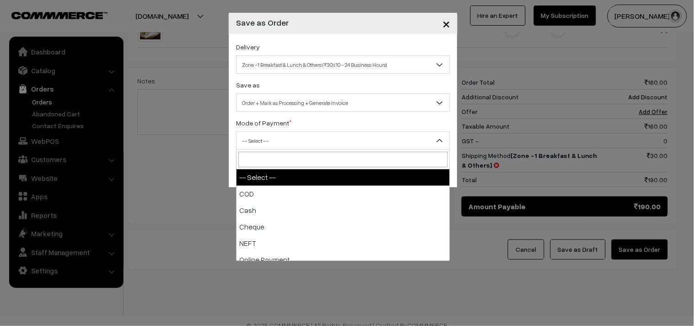
drag, startPoint x: 289, startPoint y: 141, endPoint x: 284, endPoint y: 195, distance: 54.6
click at [289, 142] on span "-- Select --" at bounding box center [342, 141] width 213 height 16
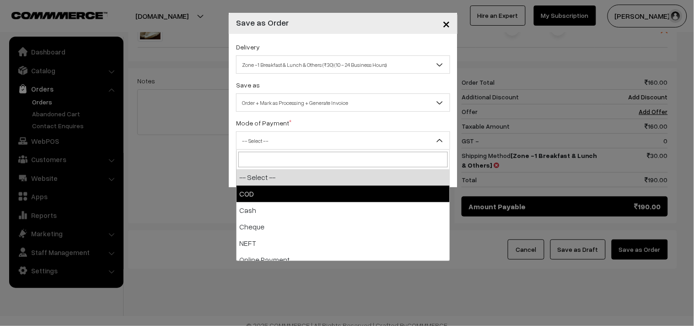
drag, startPoint x: 284, startPoint y: 198, endPoint x: 346, endPoint y: 187, distance: 63.2
select select "1"
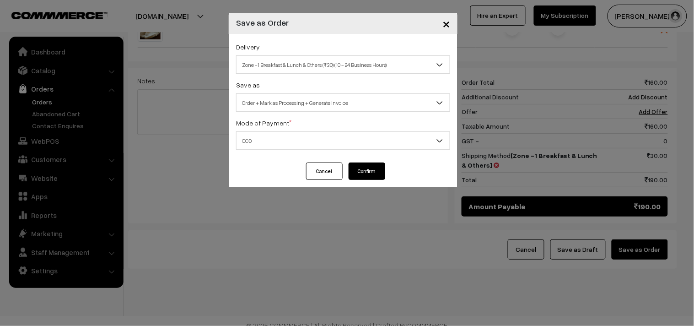
drag, startPoint x: 366, startPoint y: 173, endPoint x: 363, endPoint y: 164, distance: 9.5
click at [366, 172] on button "Confirm" at bounding box center [366, 170] width 37 height 17
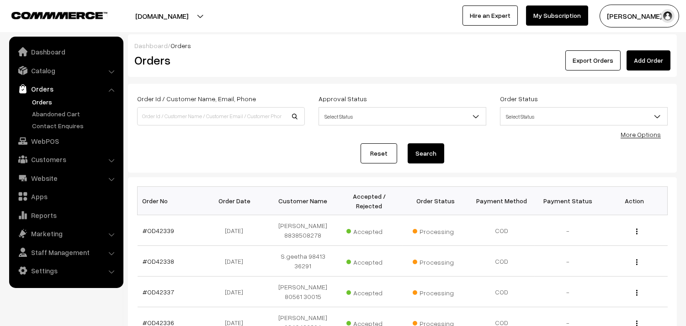
click at [158, 236] on td "#OD42339" at bounding box center [171, 230] width 66 height 31
click at [157, 229] on link "#OD42339" at bounding box center [159, 230] width 32 height 8
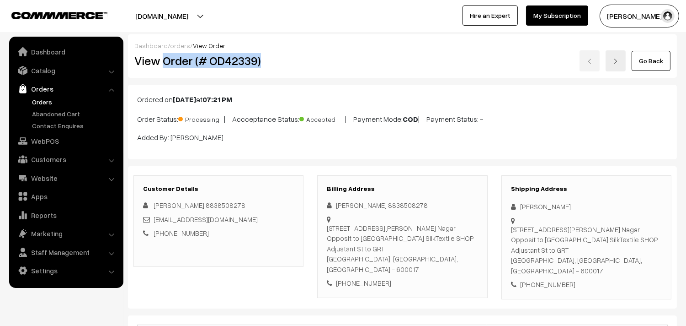
click at [309, 69] on div "View Order (# OD42339)" at bounding box center [219, 60] width 183 height 21
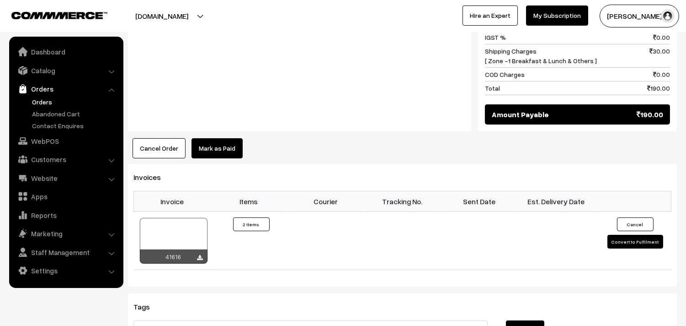
scroll to position [559, 0]
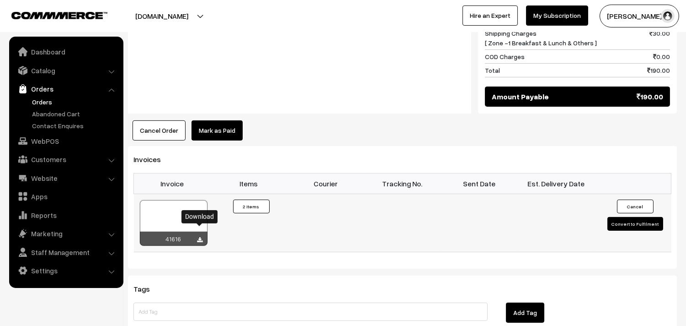
click at [201, 237] on icon at bounding box center [200, 240] width 5 height 6
click at [349, 74] on div "Notes -" at bounding box center [299, 25] width 343 height 178
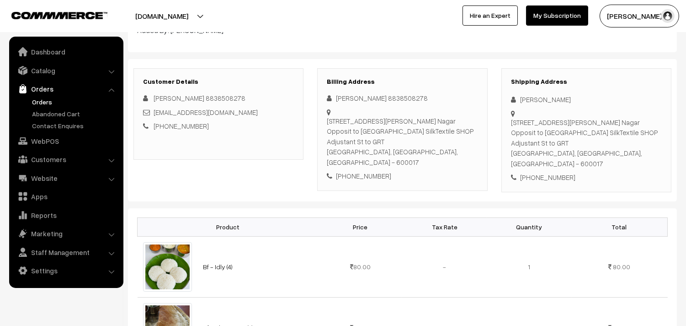
scroll to position [152, 0]
